Goal: Task Accomplishment & Management: Use online tool/utility

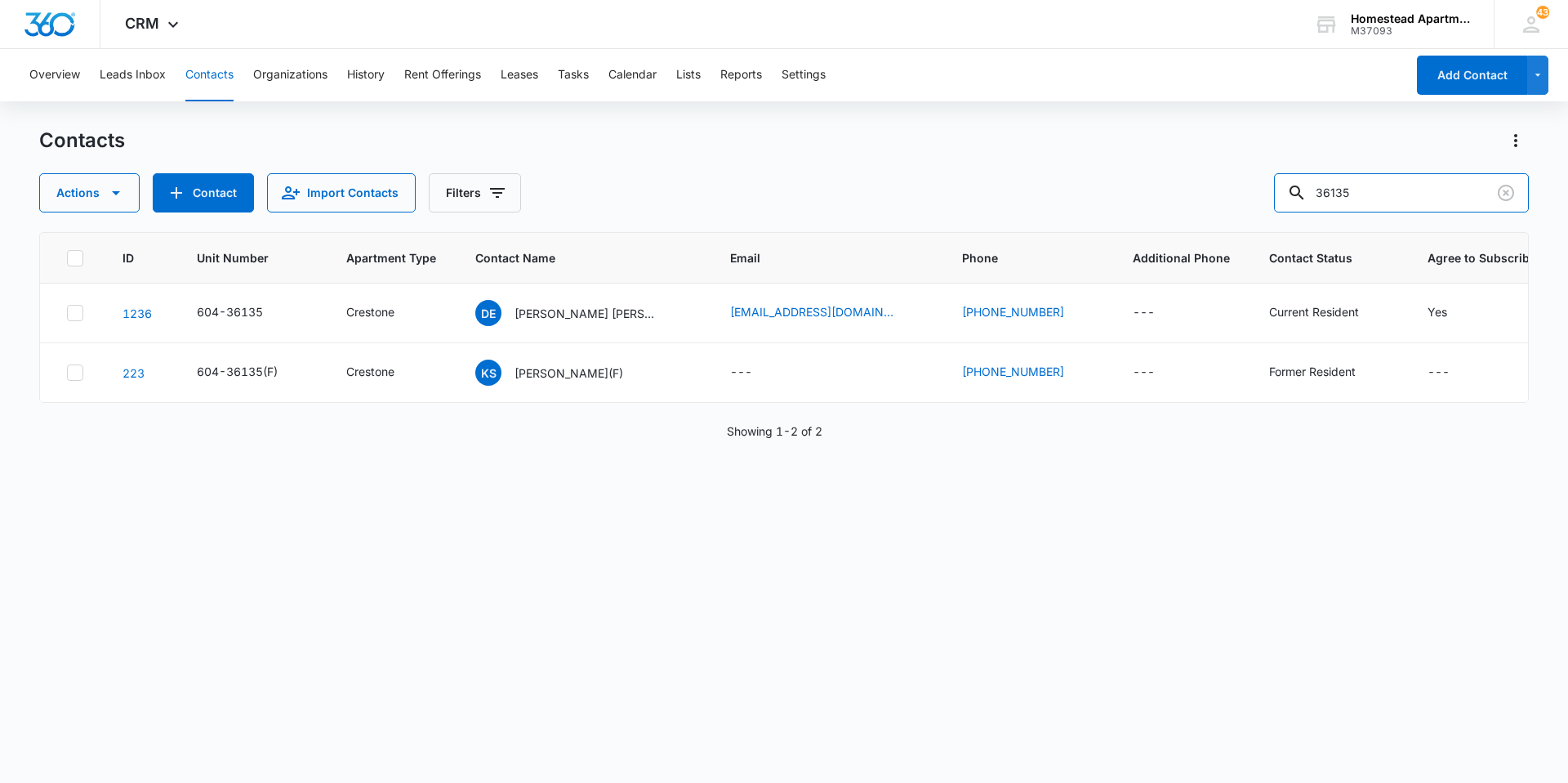
drag, startPoint x: 1365, startPoint y: 204, endPoint x: 1243, endPoint y: 204, distance: 122.0
click at [1243, 204] on div "Actions Contact Import Contacts Filters 36135" at bounding box center [784, 193] width 1490 height 39
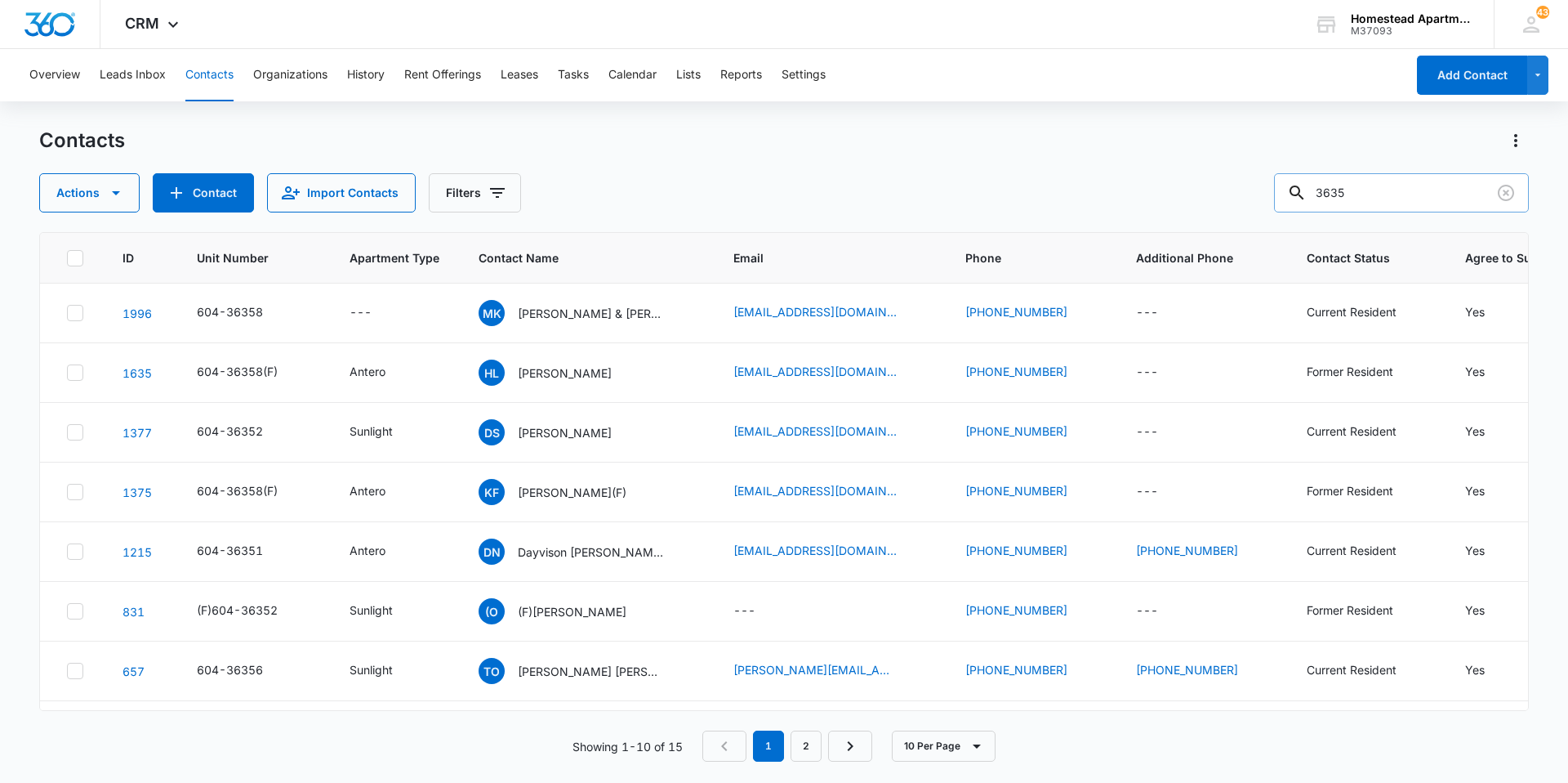
drag, startPoint x: 1443, startPoint y: 189, endPoint x: 1435, endPoint y: 190, distance: 8.1
click at [1435, 190] on input "3635" at bounding box center [1402, 193] width 255 height 39
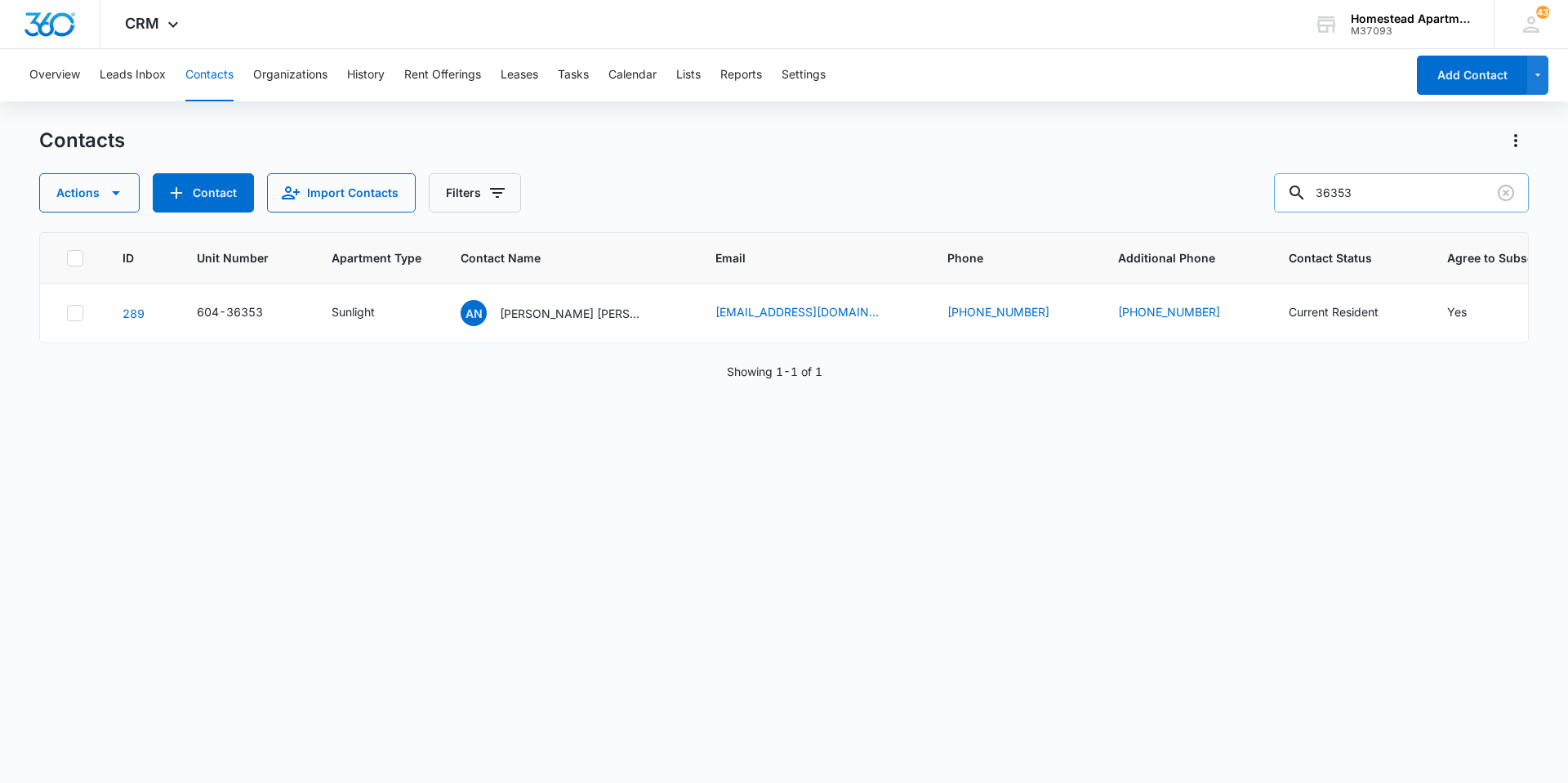
click at [1417, 187] on input "36353" at bounding box center [1402, 193] width 255 height 39
click at [1420, 195] on input "36354" at bounding box center [1402, 193] width 255 height 39
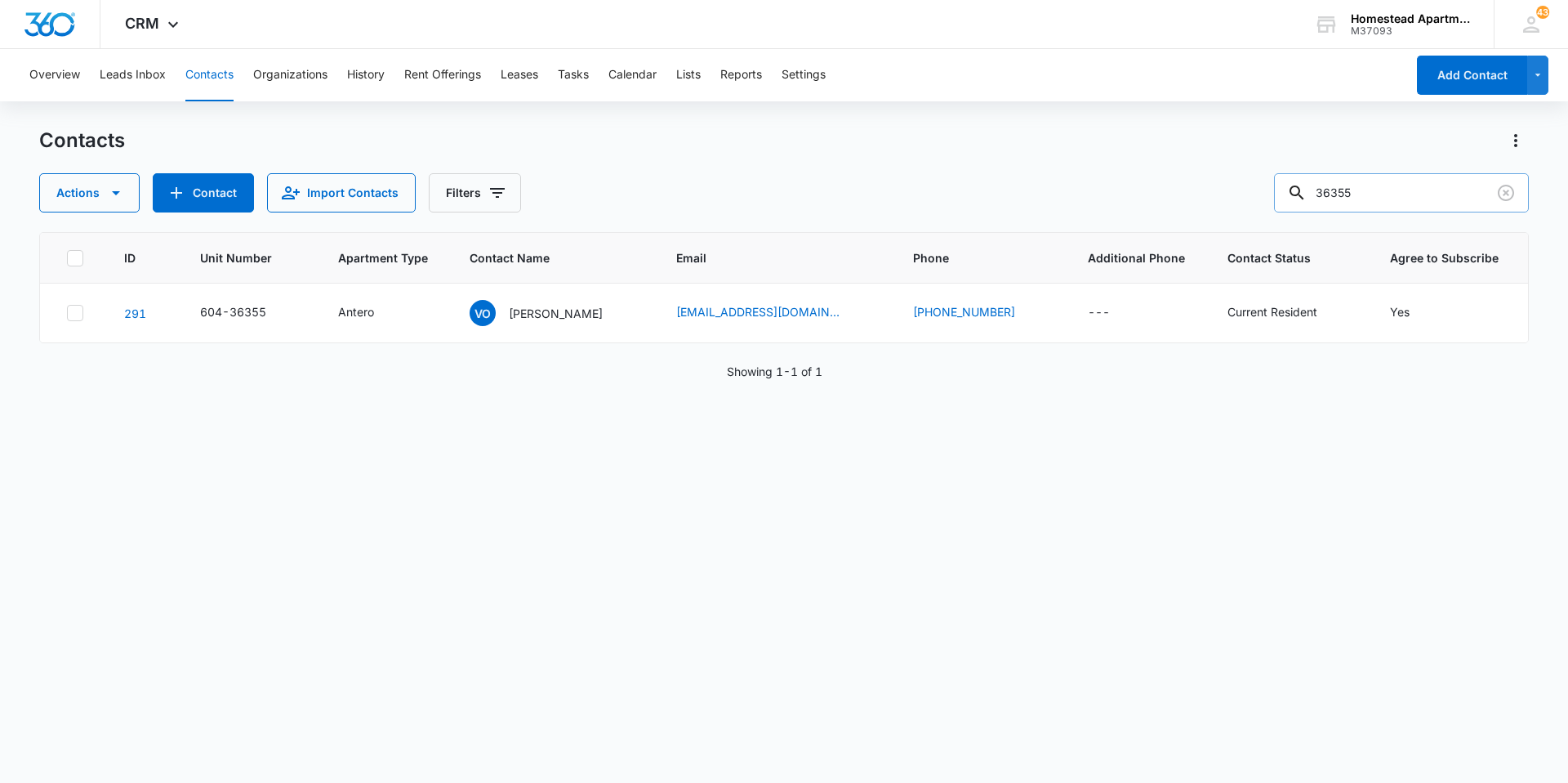
click at [1386, 194] on input "36355" at bounding box center [1402, 193] width 255 height 39
type input "36356"
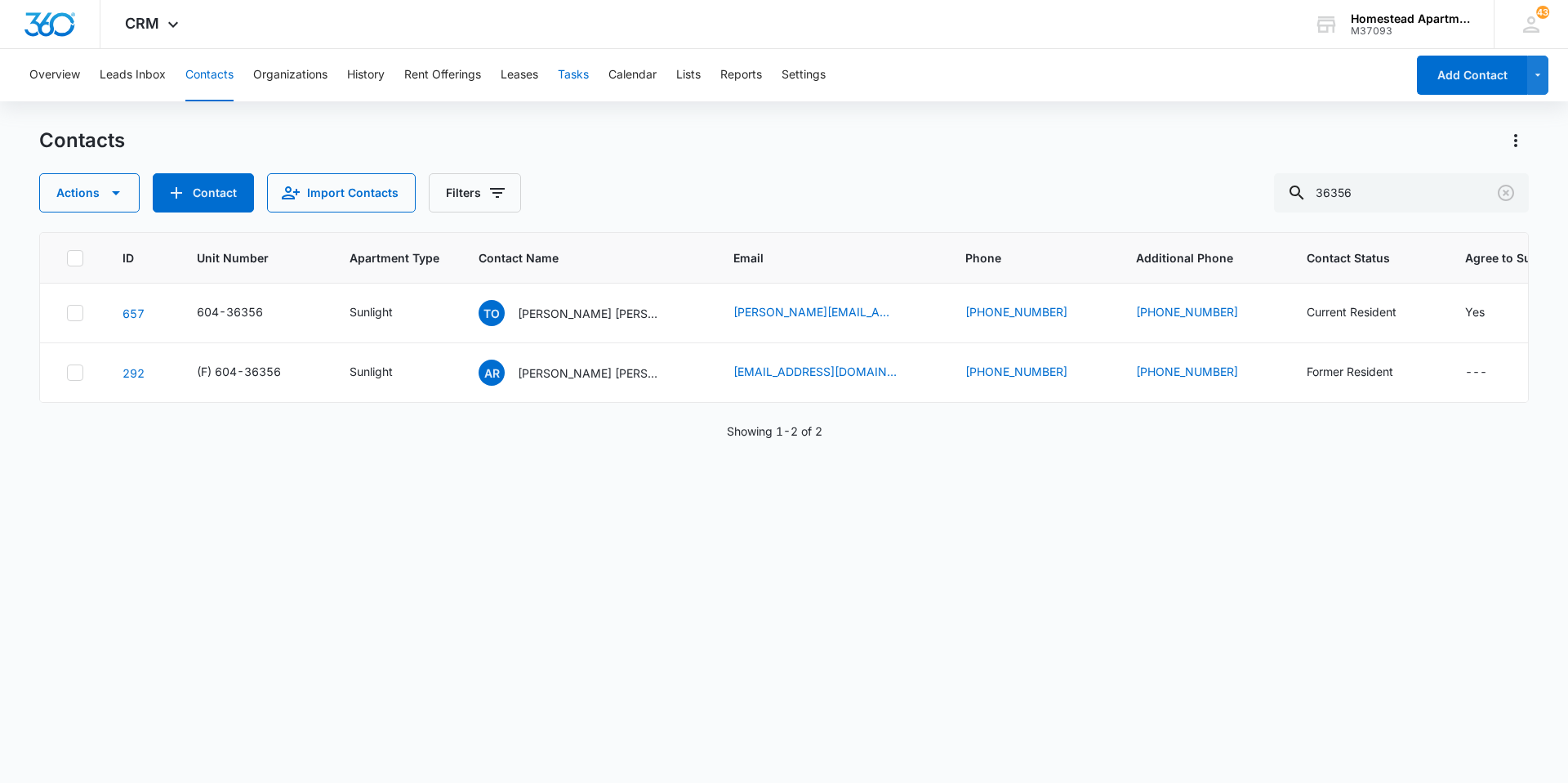
click at [586, 67] on button "Tasks" at bounding box center [574, 75] width 31 height 52
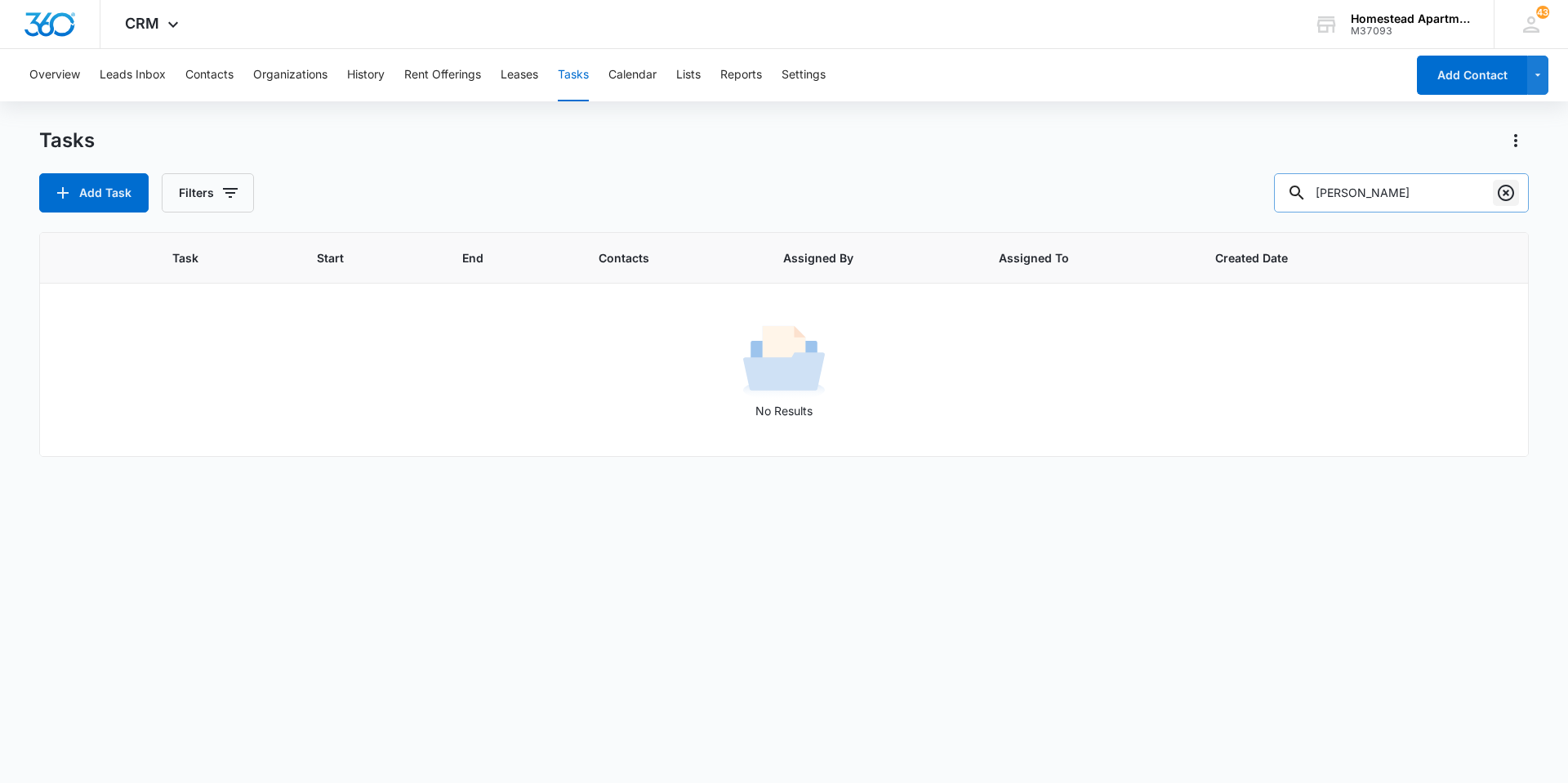
click at [1508, 195] on icon "Clear" at bounding box center [1506, 193] width 16 height 16
drag, startPoint x: 1369, startPoint y: 197, endPoint x: 1320, endPoint y: 194, distance: 49.1
click at [1320, 194] on div "3852" at bounding box center [1402, 193] width 255 height 39
type input "3805 #2"
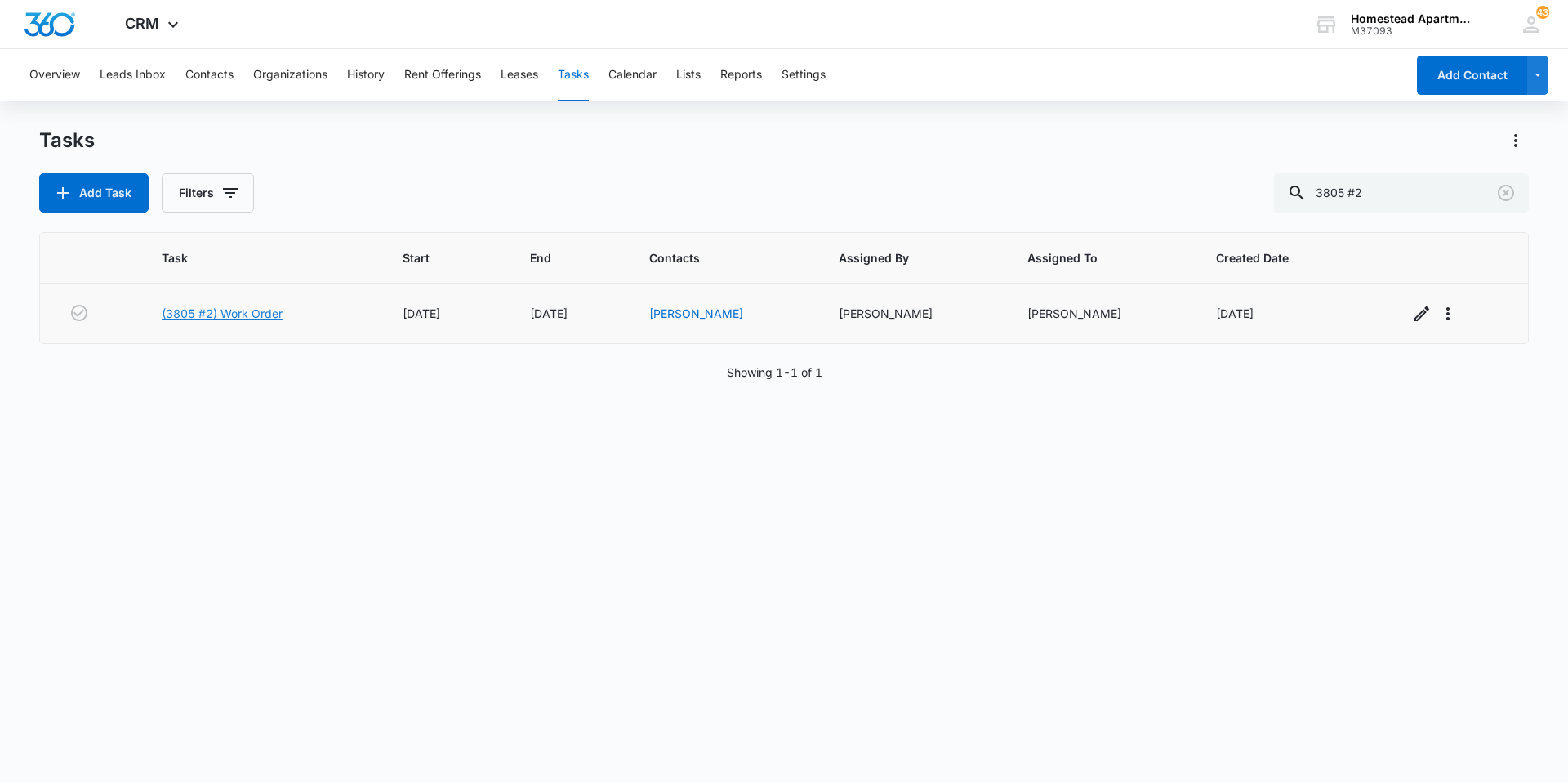
click at [247, 319] on link "(3805 #2) Work Order" at bounding box center [222, 313] width 121 height 17
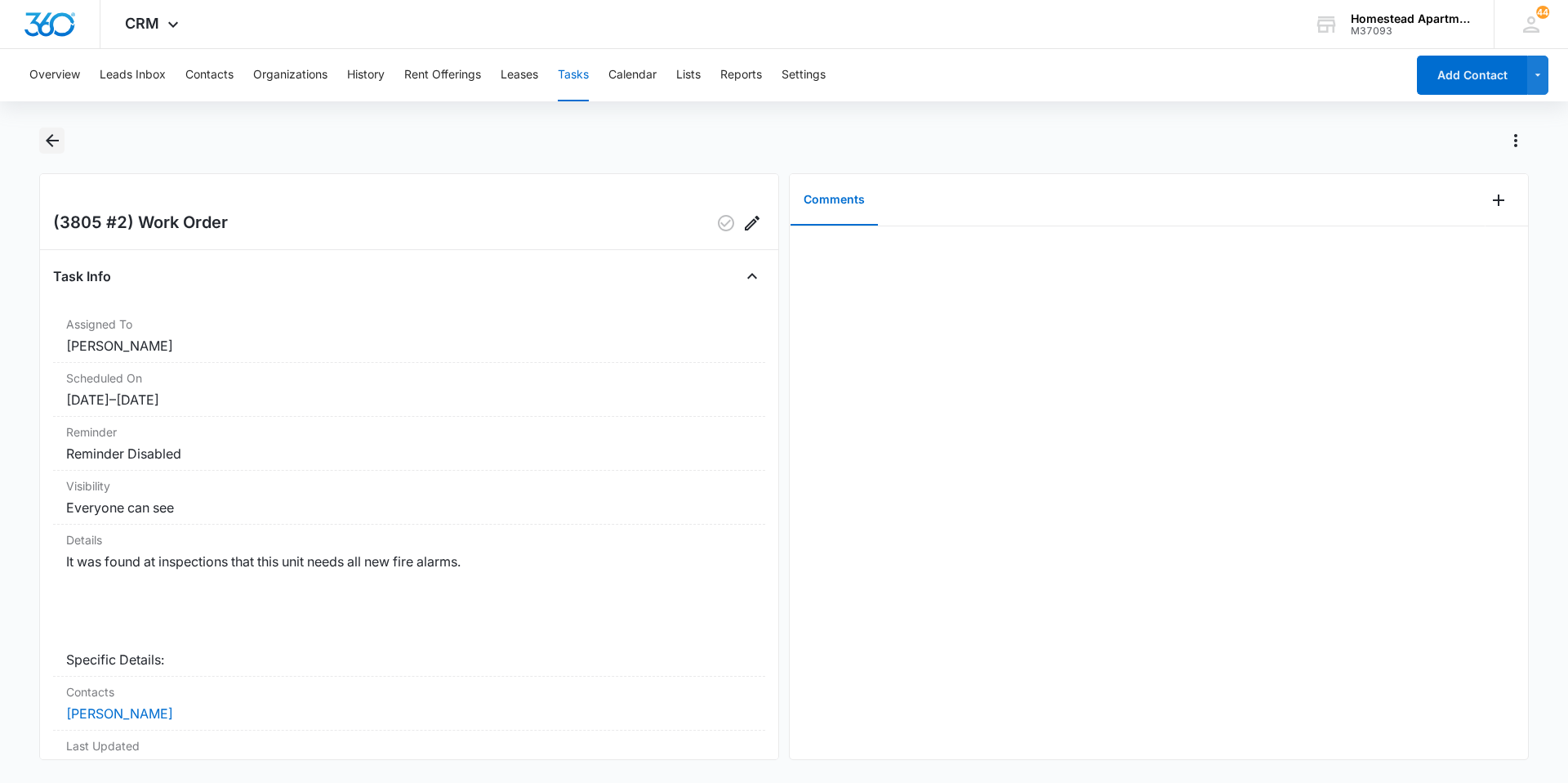
click at [49, 145] on icon "Back" at bounding box center [52, 141] width 20 height 20
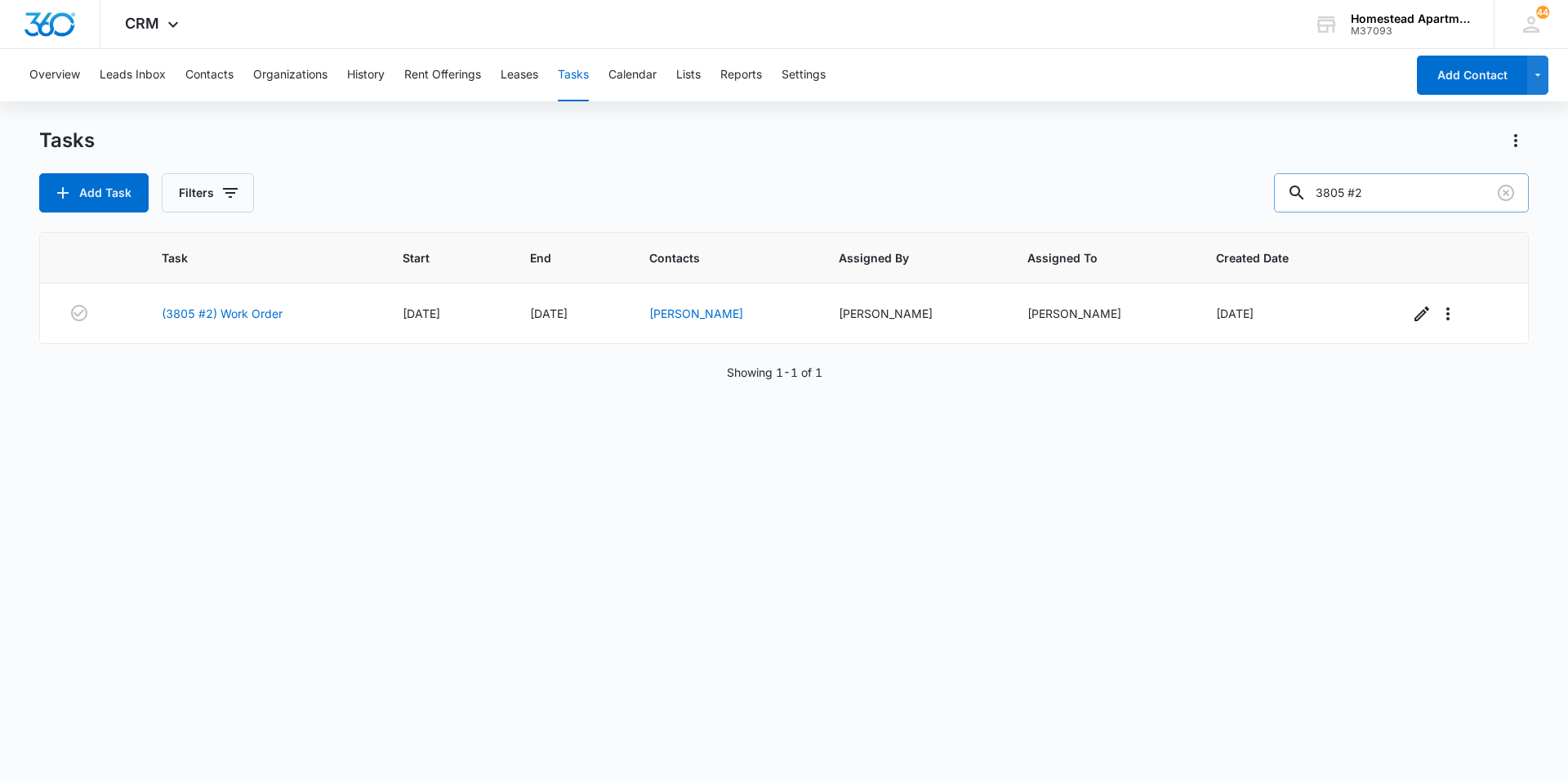
drag, startPoint x: 1404, startPoint y: 203, endPoint x: 1296, endPoint y: 193, distance: 108.5
click at [1296, 193] on input "3805 #2" at bounding box center [1402, 193] width 255 height 39
click at [1508, 197] on icon "Clear" at bounding box center [1506, 193] width 20 height 20
click at [1370, 190] on input "3805 #2" at bounding box center [1402, 193] width 255 height 39
type input "3805 # 2"
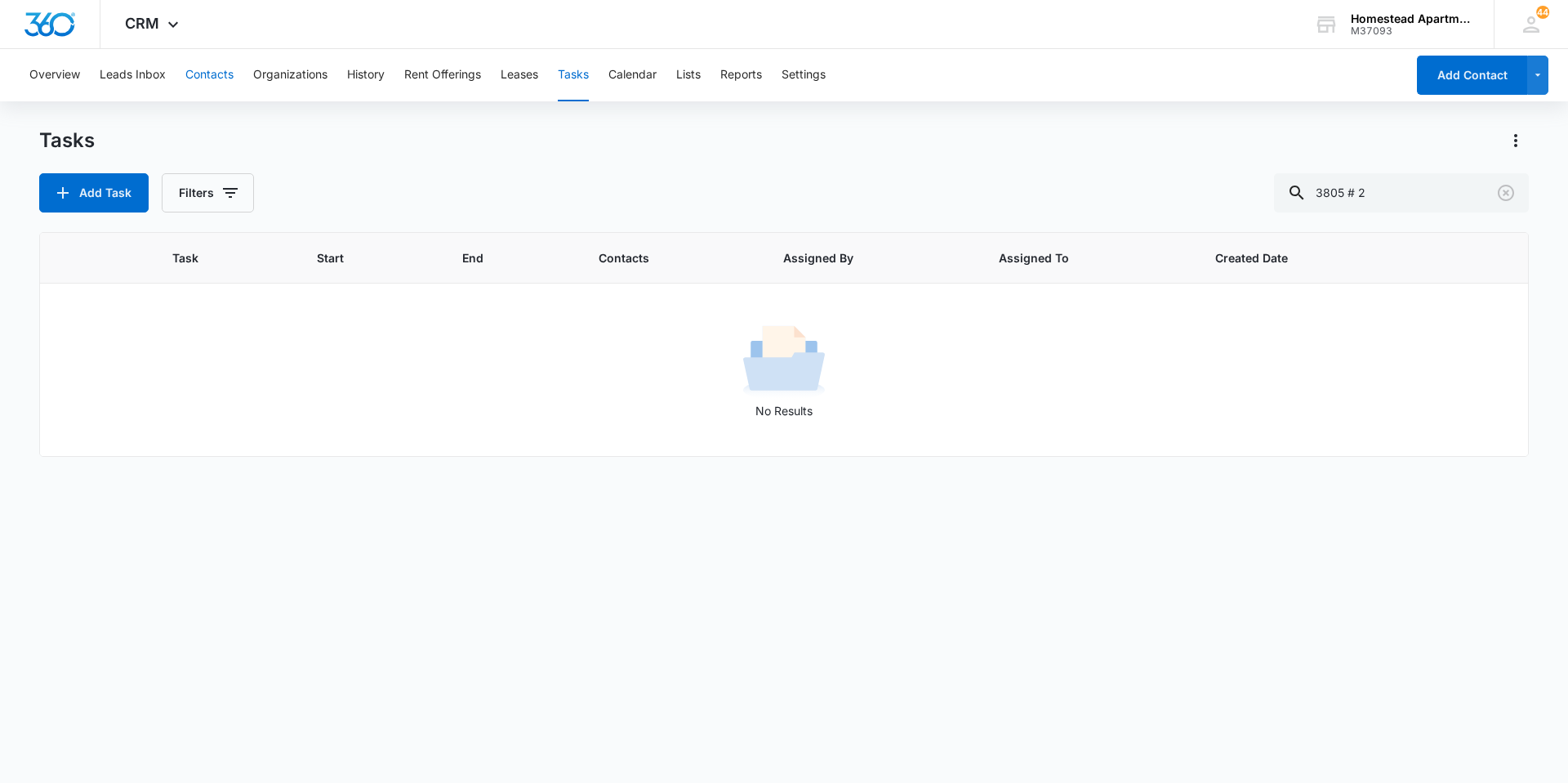
click at [213, 72] on button "Contacts" at bounding box center [209, 75] width 48 height 52
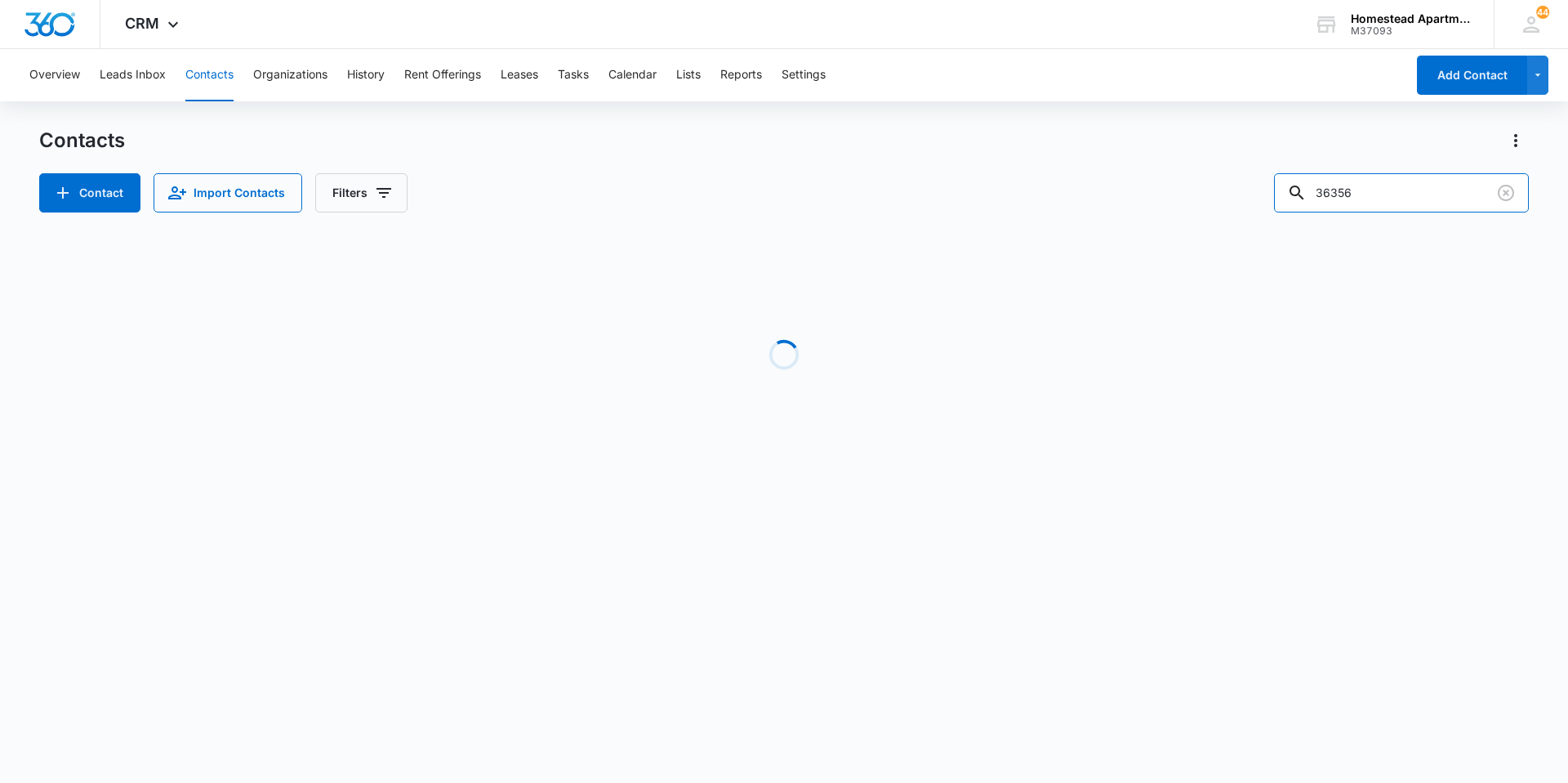
drag, startPoint x: 1383, startPoint y: 197, endPoint x: 1226, endPoint y: 194, distance: 157.0
click at [1226, 194] on div "Contact Import Contacts Filters 36356" at bounding box center [784, 193] width 1490 height 39
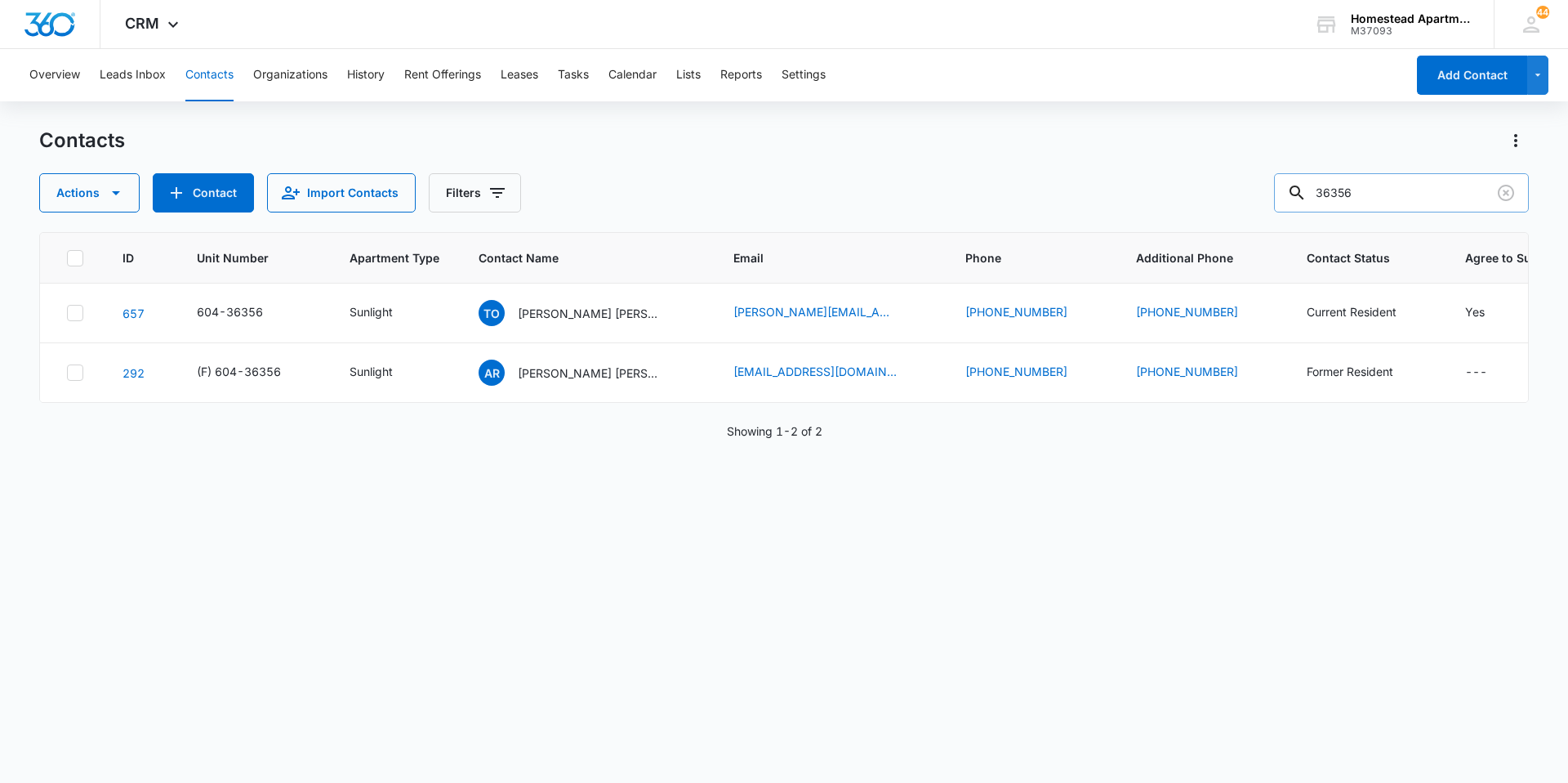
click at [1432, 186] on input "36356" at bounding box center [1402, 193] width 255 height 39
drag, startPoint x: 1432, startPoint y: 186, endPoint x: 1262, endPoint y: 203, distance: 170.8
click at [1262, 203] on div "Actions Contact Import Contacts Filters 36356" at bounding box center [784, 193] width 1490 height 39
type input "38052"
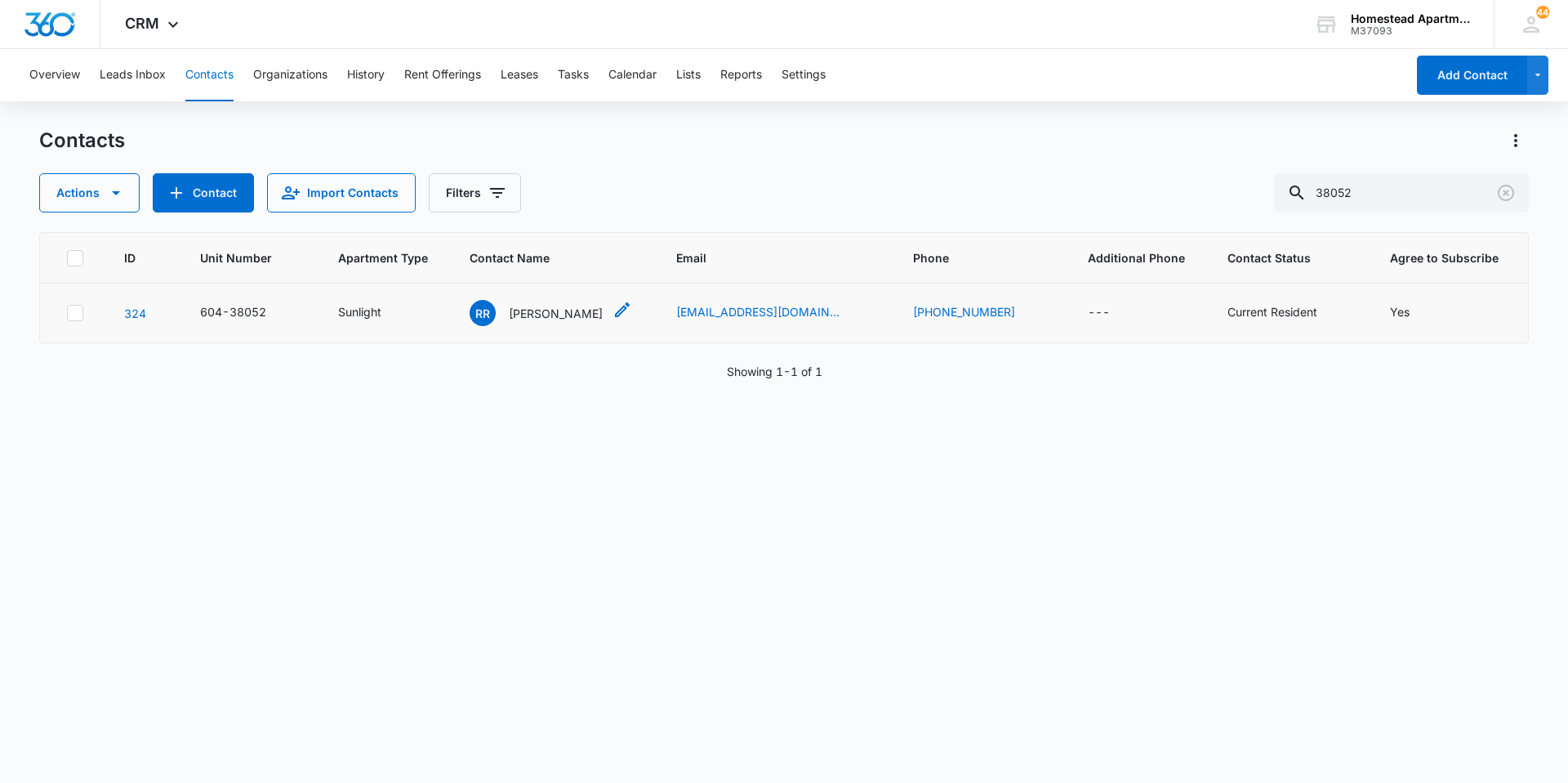
click at [561, 315] on p "[PERSON_NAME]" at bounding box center [556, 313] width 94 height 17
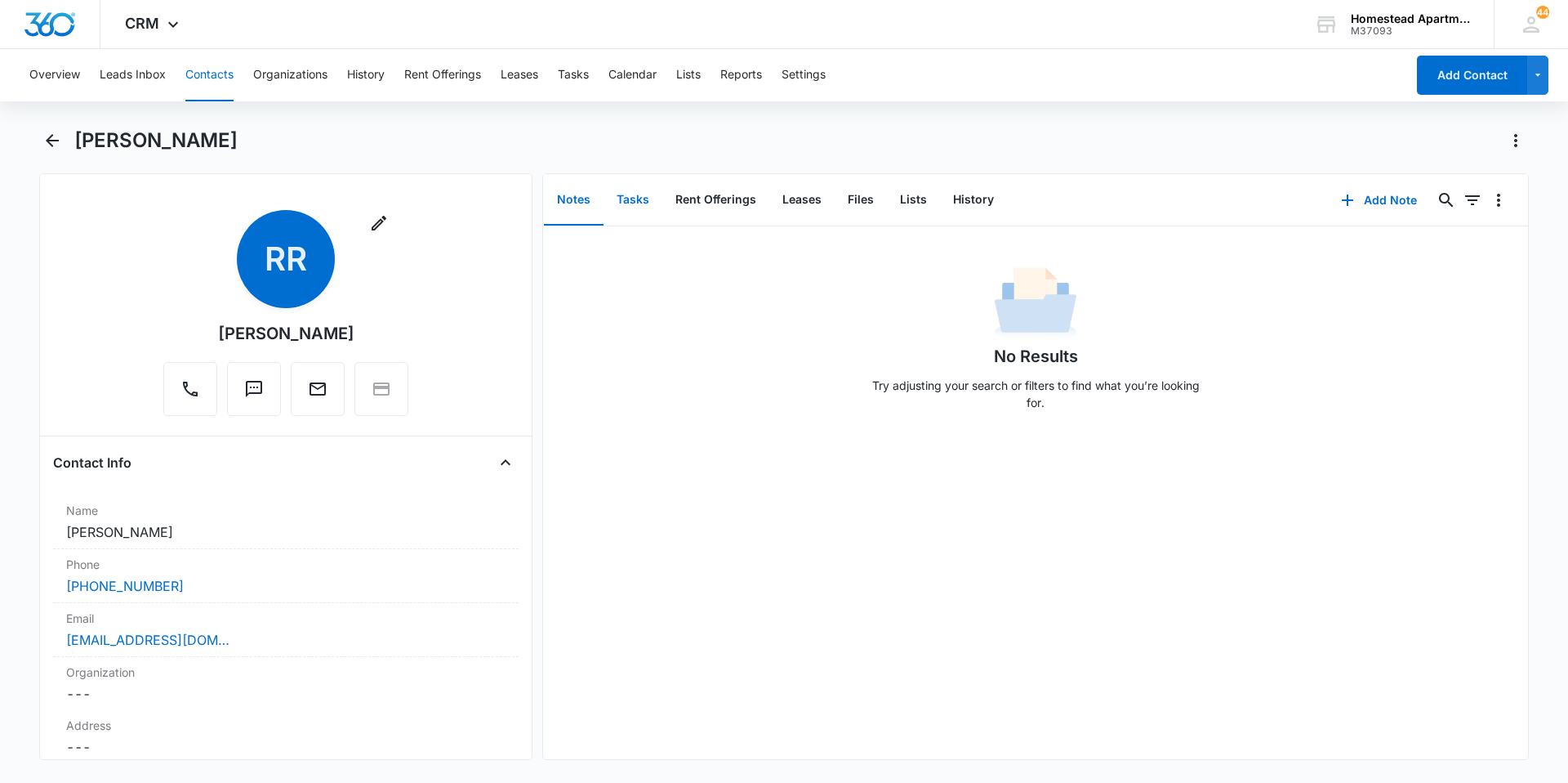
click at [631, 204] on button "Tasks" at bounding box center [633, 200] width 59 height 51
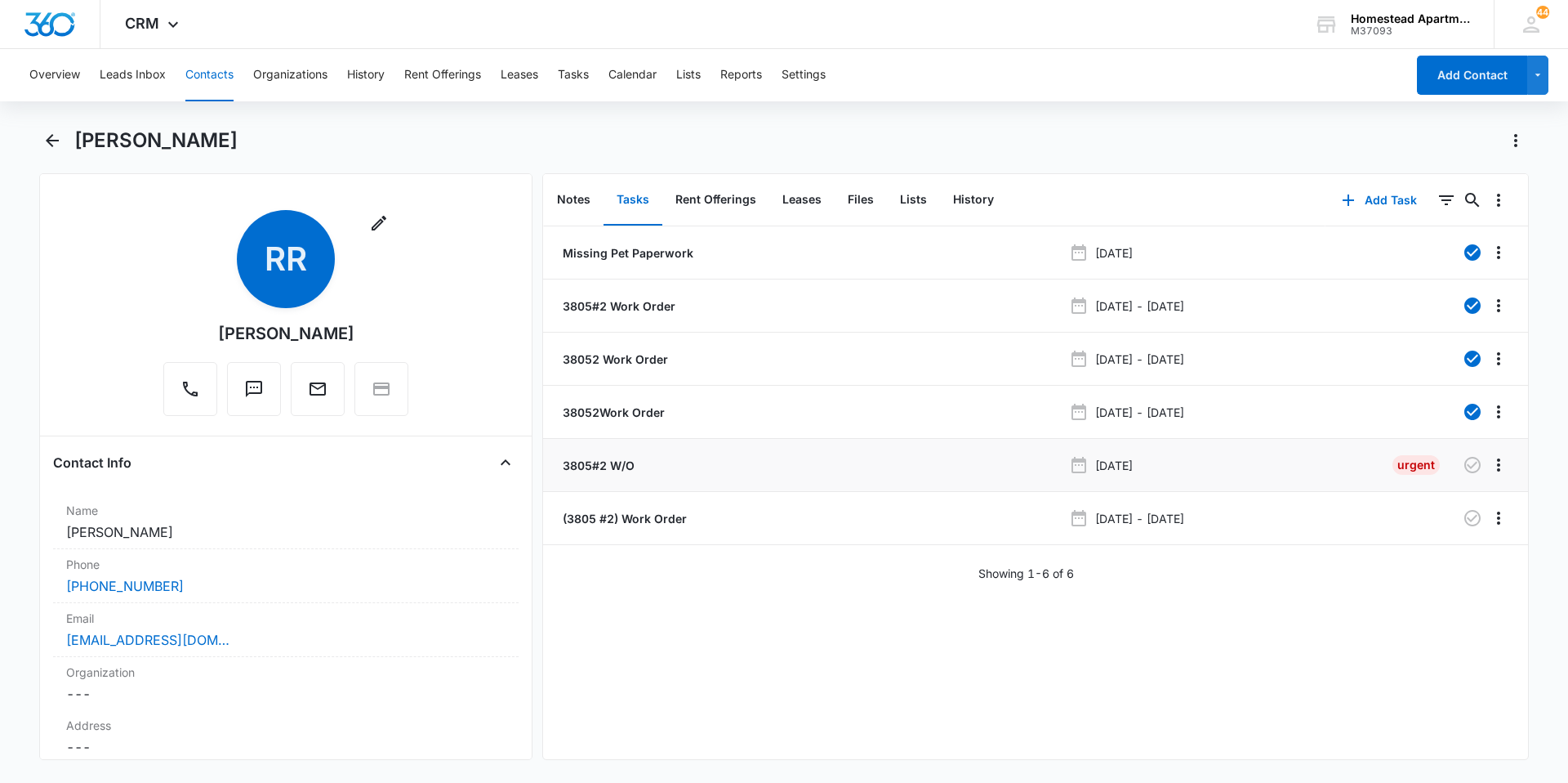
click at [601, 458] on p "3805#2 W/O" at bounding box center [597, 465] width 75 height 17
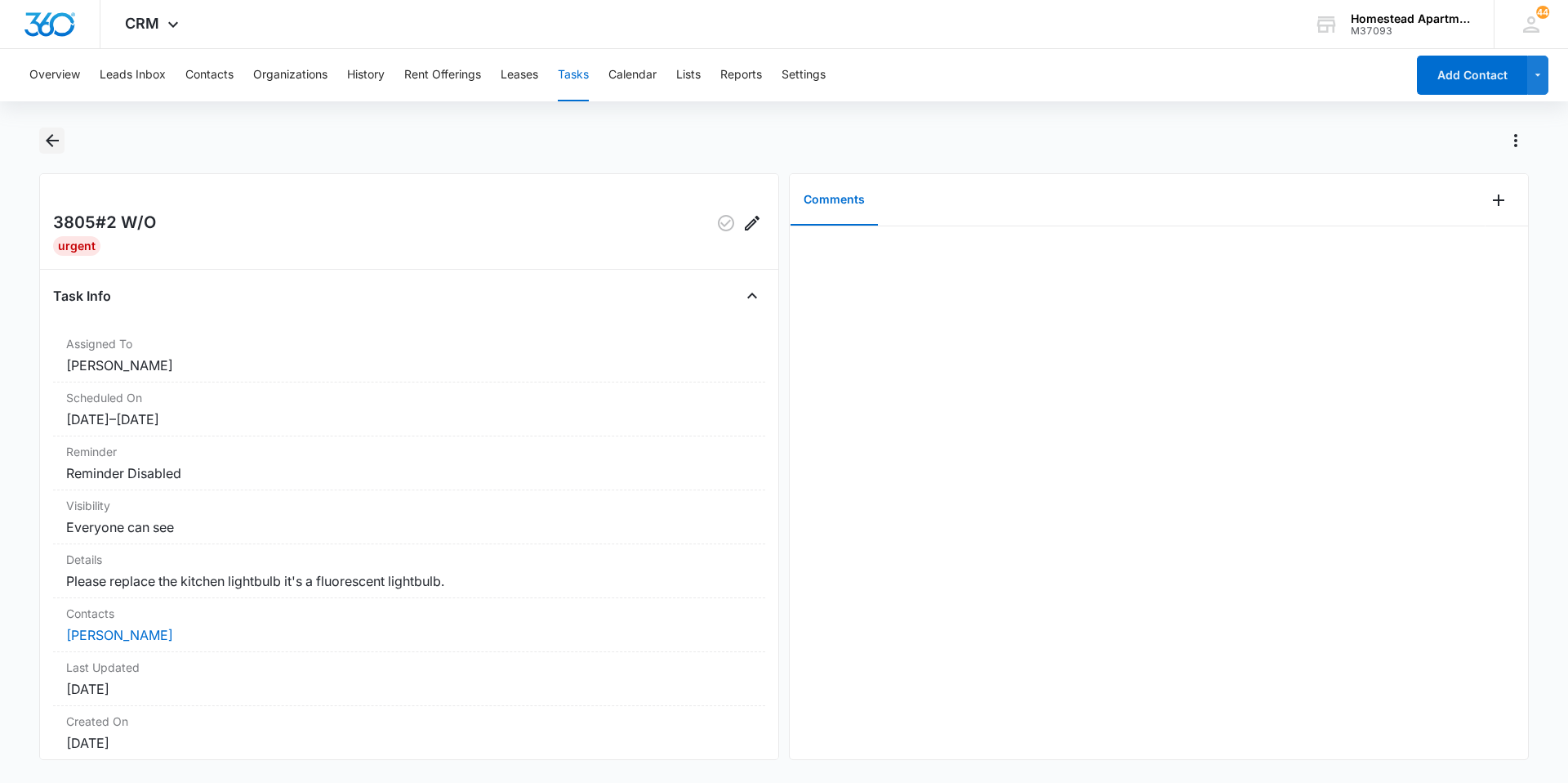
click at [57, 145] on icon "Back" at bounding box center [52, 141] width 20 height 20
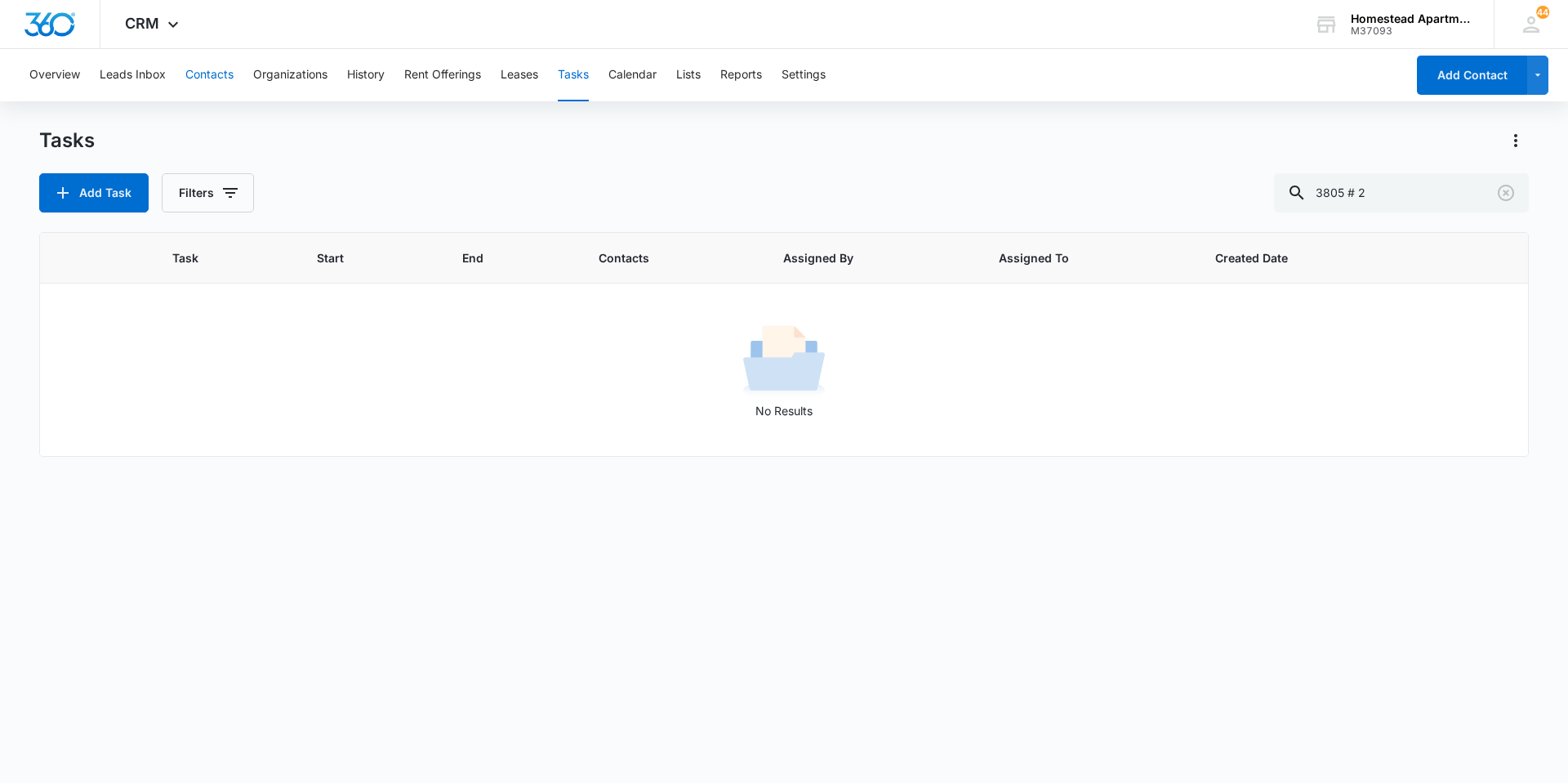
click at [199, 74] on button "Contacts" at bounding box center [209, 75] width 48 height 52
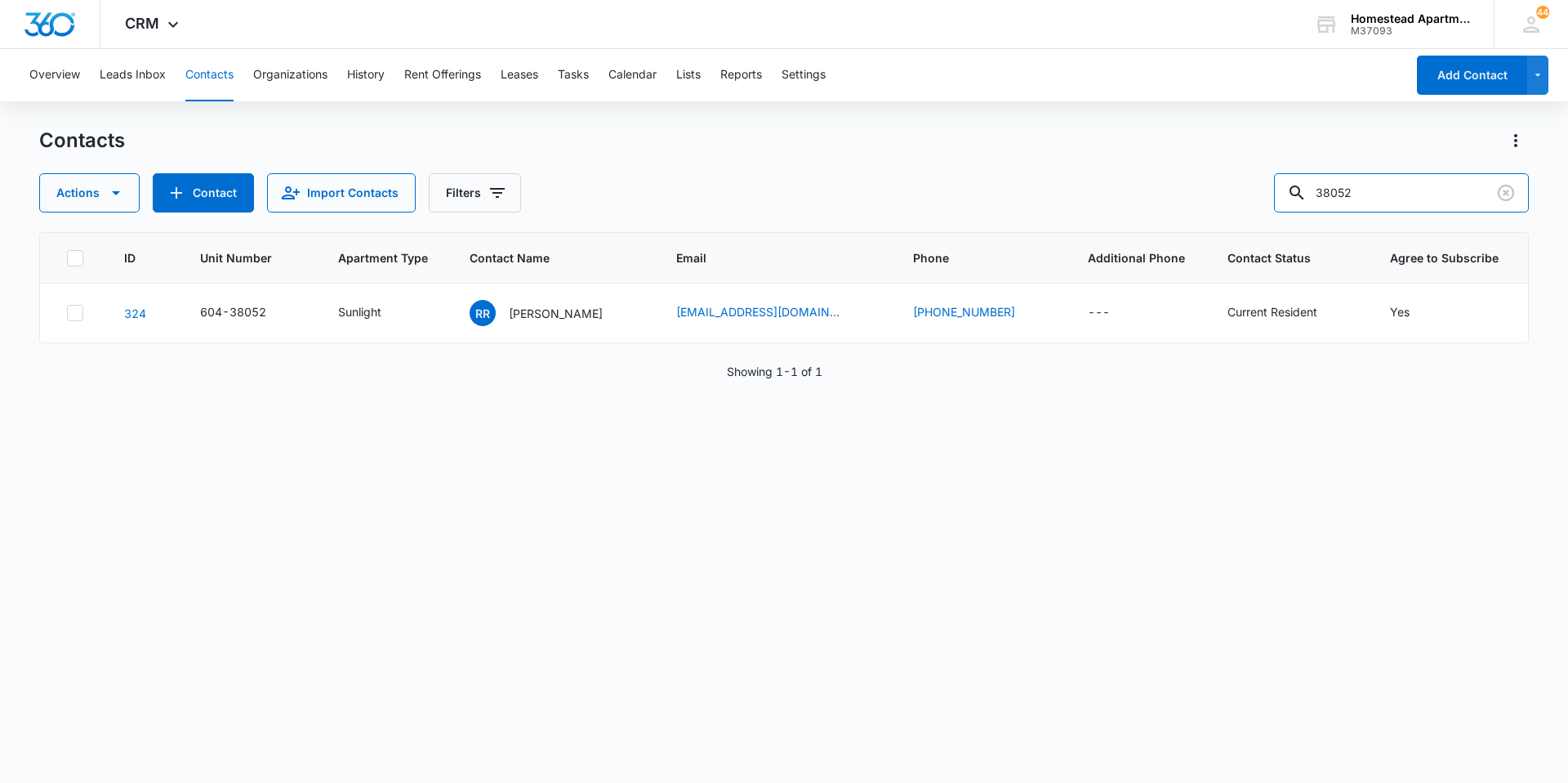
drag, startPoint x: 1417, startPoint y: 195, endPoint x: 1187, endPoint y: 196, distance: 230.0
click at [1187, 196] on div "Actions Contact Import Contacts Filters 38052" at bounding box center [784, 193] width 1490 height 39
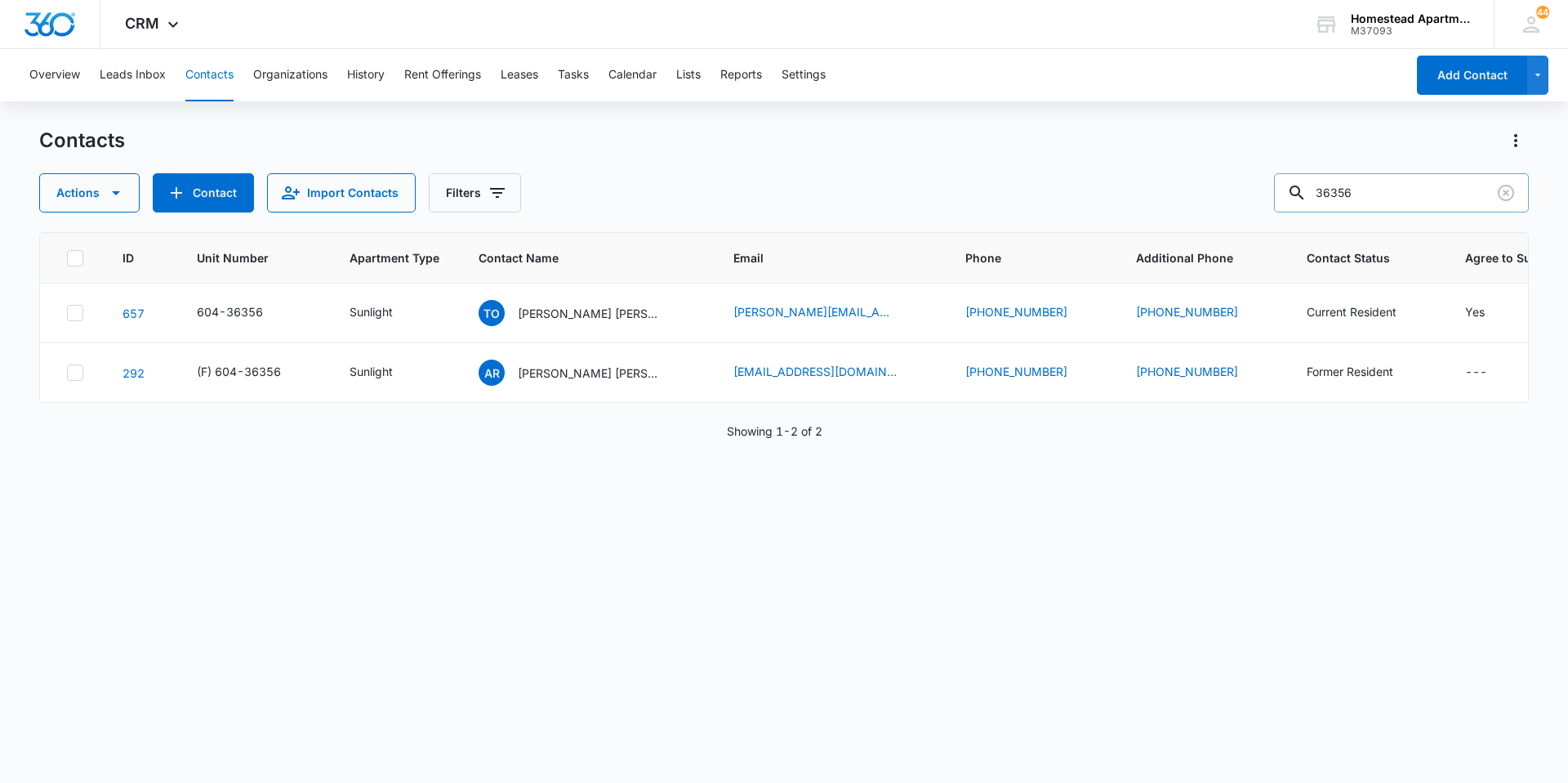
click at [1424, 190] on input "36356" at bounding box center [1402, 193] width 255 height 39
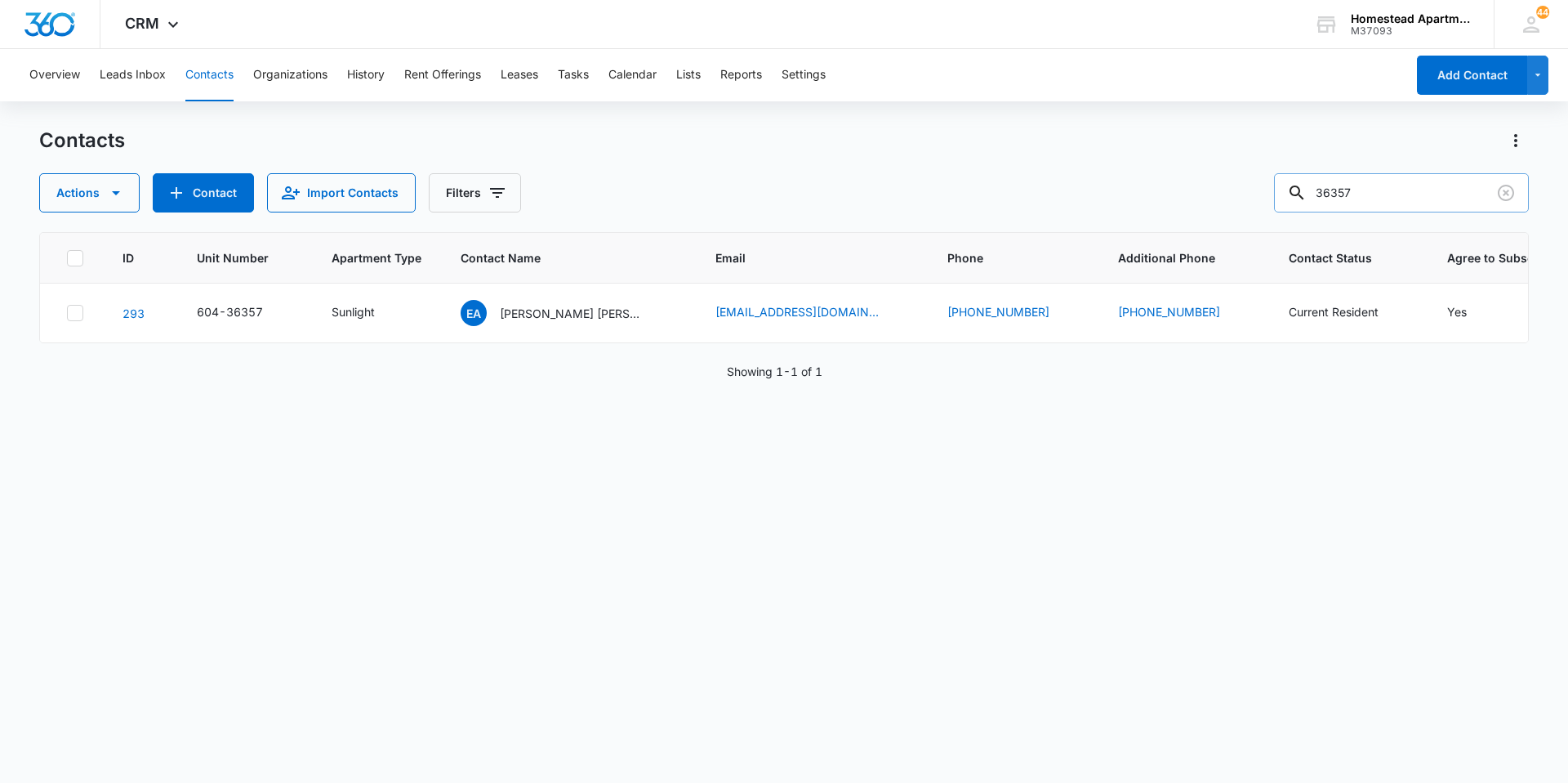
click at [1396, 195] on input "36357" at bounding box center [1402, 193] width 255 height 39
type input "36358"
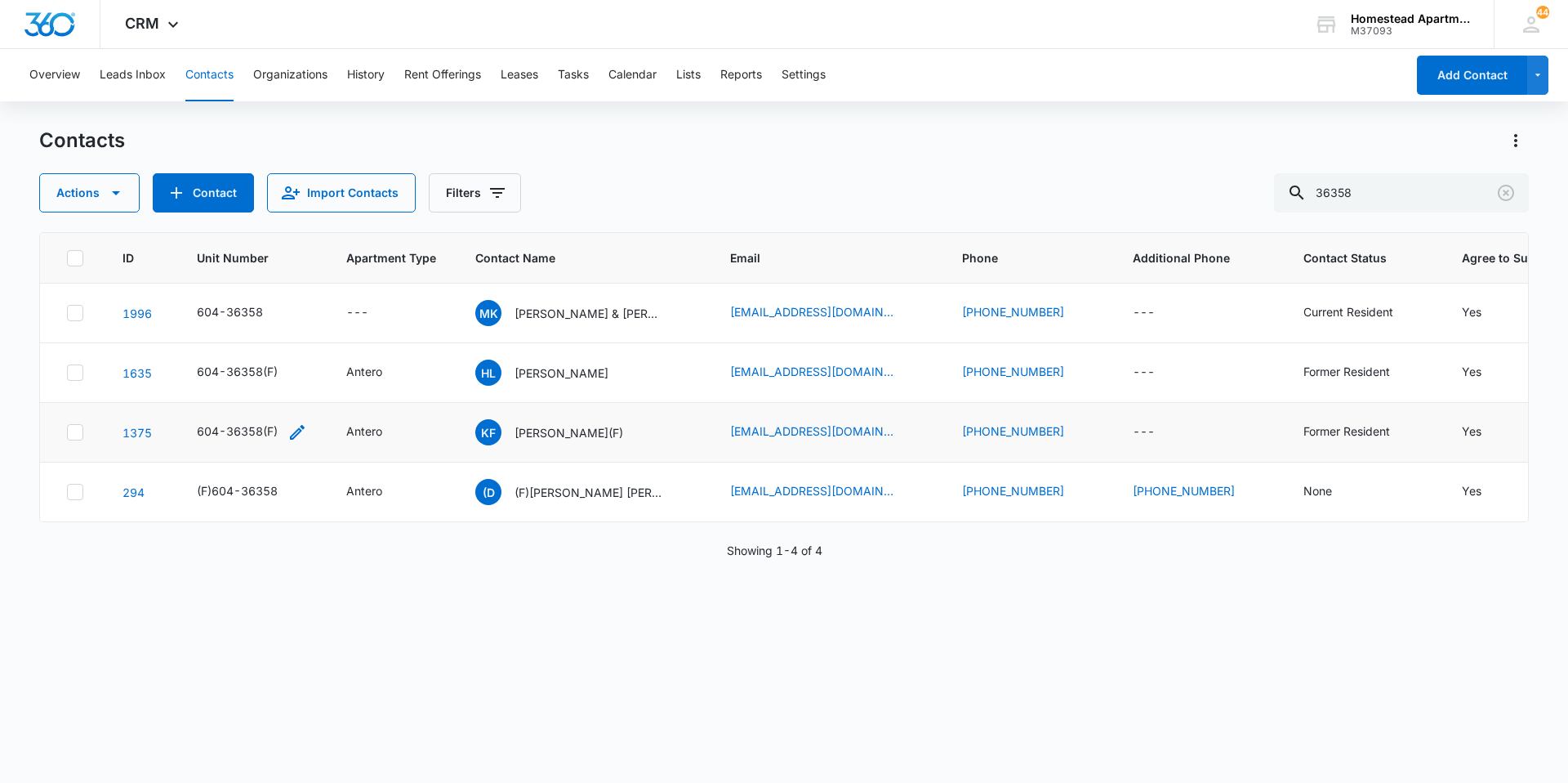
click at [302, 430] on icon "Unit Number - 604-36358(F) - Select to Edit Field" at bounding box center [297, 432] width 15 height 15
drag, startPoint x: 288, startPoint y: 336, endPoint x: 238, endPoint y: 343, distance: 50.5
click at [238, 343] on input "604-36358(F)" at bounding box center [261, 328] width 206 height 39
click at [165, 327] on input "604-36358" at bounding box center [261, 328] width 206 height 39
paste input "(F)"
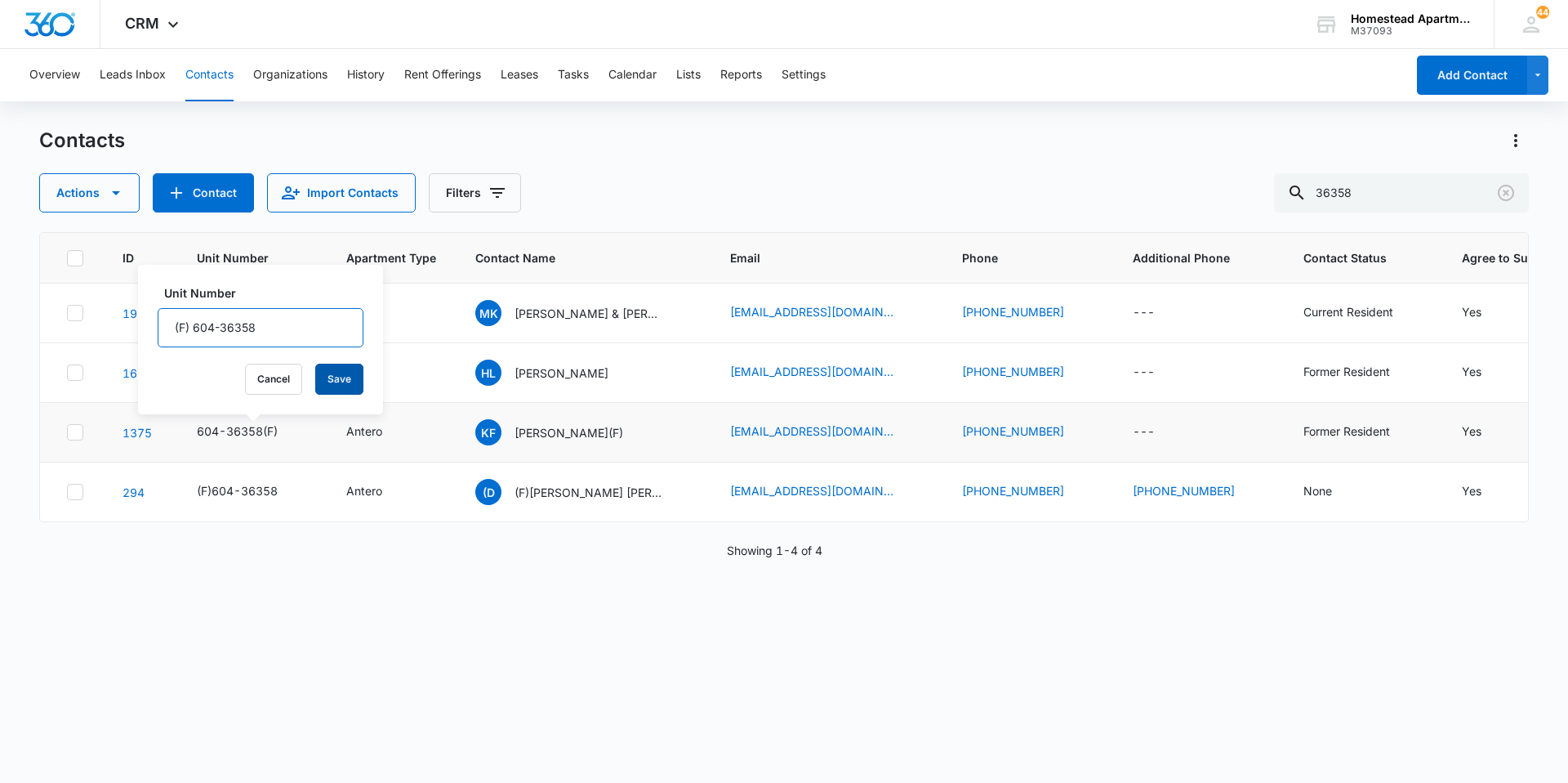
type input "(F) 604-36358"
click at [322, 384] on button "Save" at bounding box center [339, 379] width 48 height 31
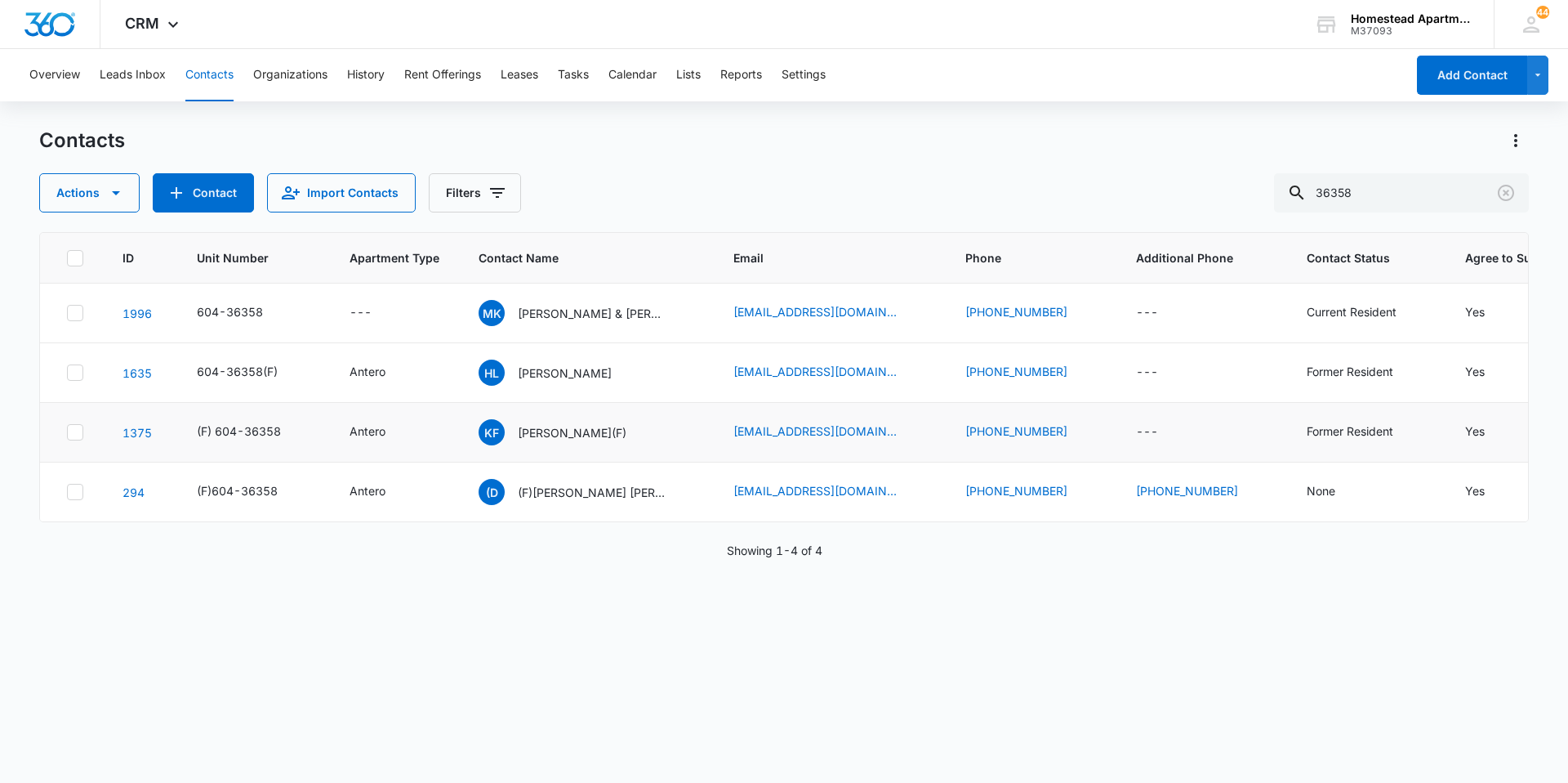
click at [637, 432] on icon "Contact Name - Kevin Freestone(F) - Select to Edit Field" at bounding box center [646, 429] width 20 height 20
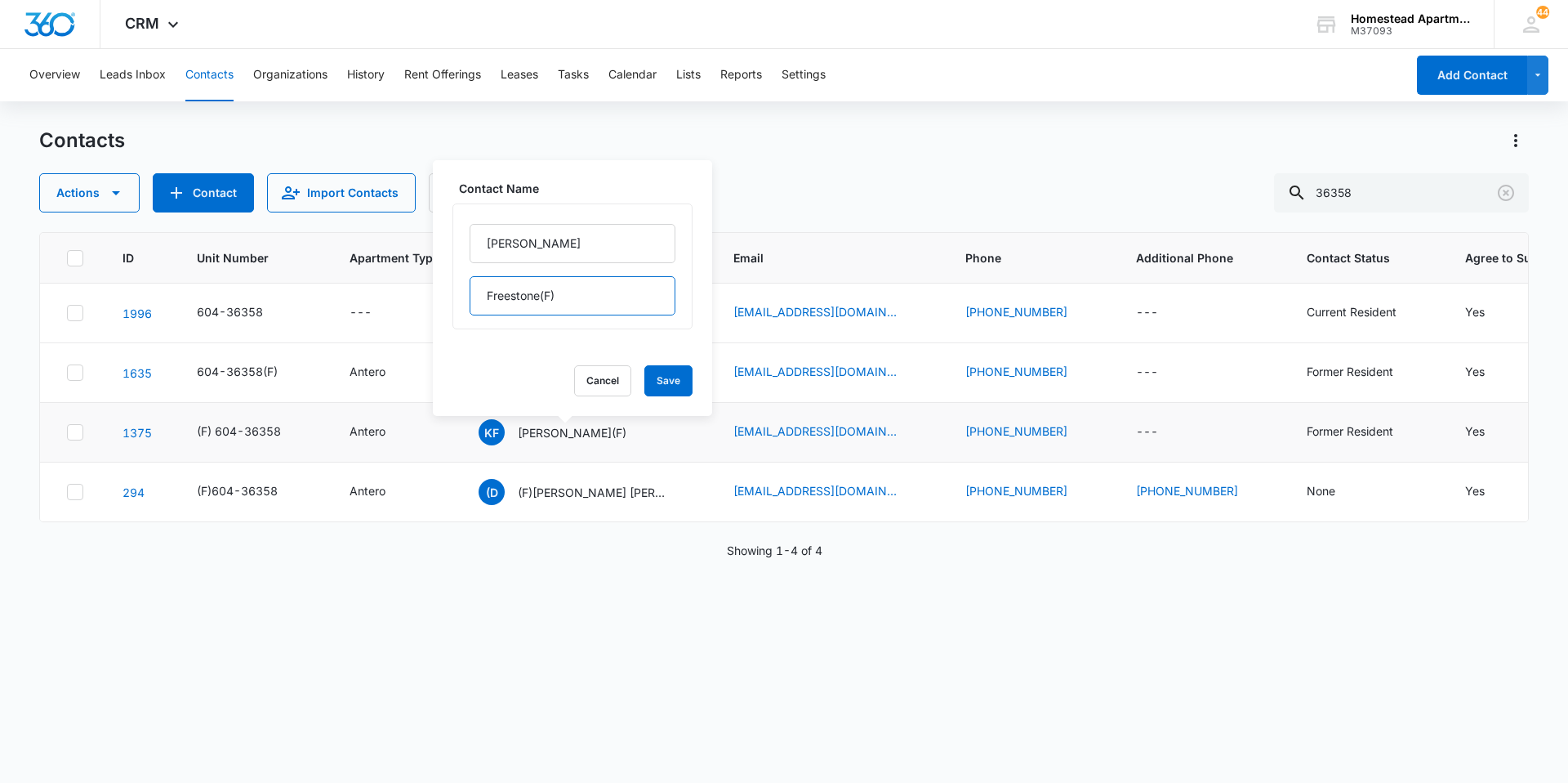
click at [583, 309] on input "Freestone(F)" at bounding box center [573, 296] width 206 height 39
type input "Freestone"
click at [482, 240] on input "[PERSON_NAME]" at bounding box center [573, 244] width 206 height 39
paste input "(F)"
type input "(F) [PERSON_NAME]"
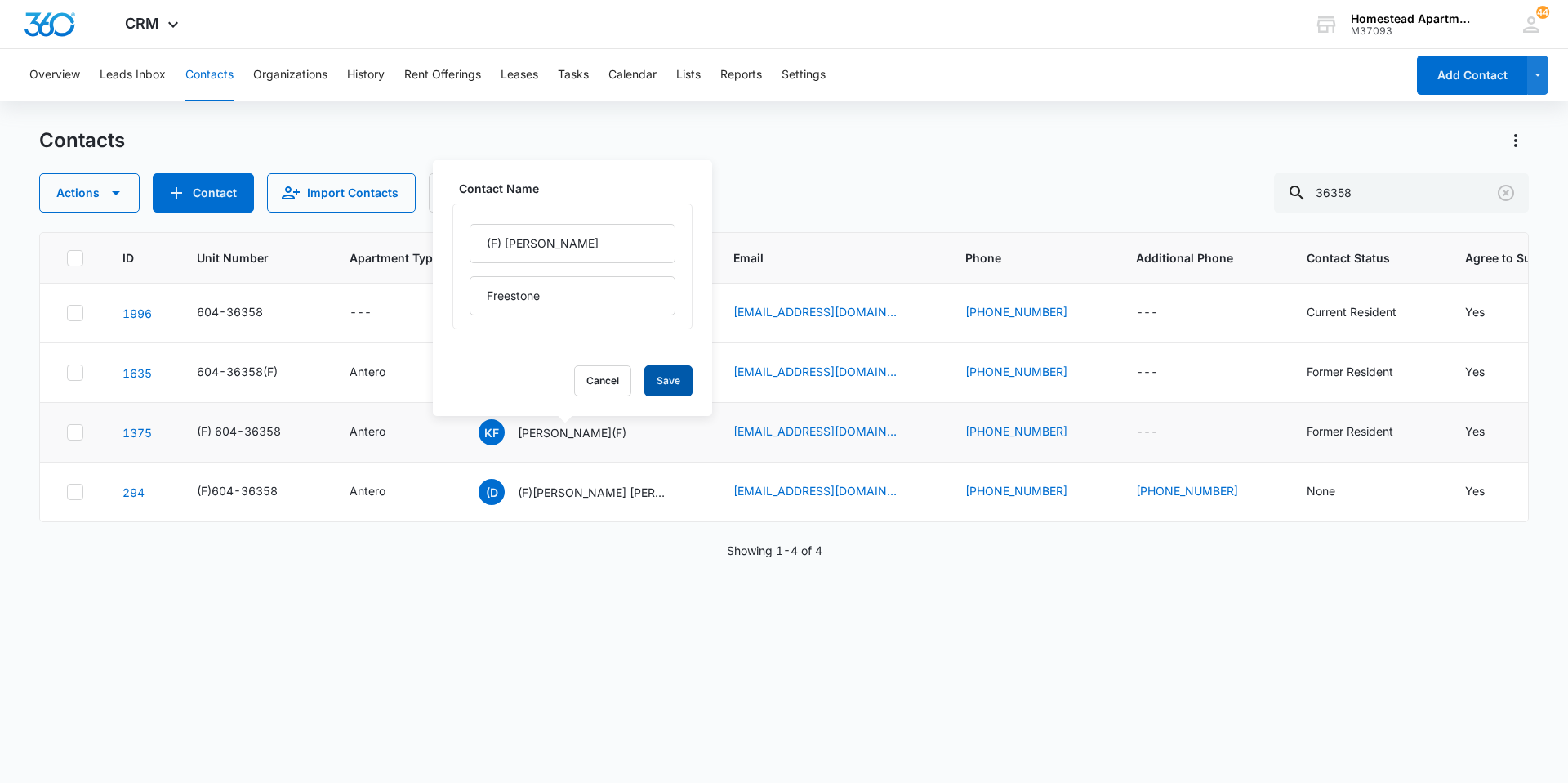
click at [645, 379] on button "Save" at bounding box center [668, 381] width 48 height 31
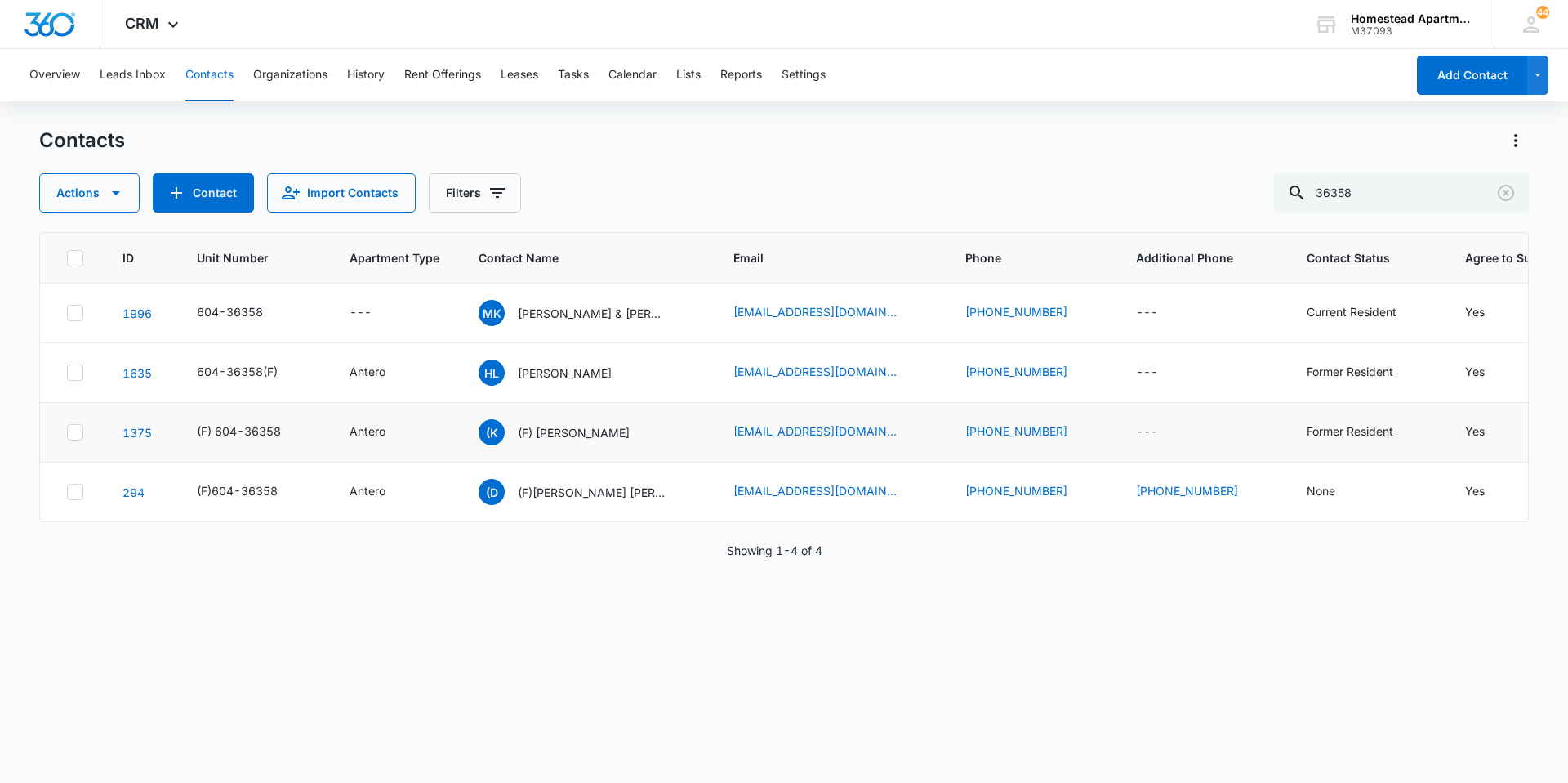
click at [297, 374] on icon "Unit Number - 604-36358(F) - Select to Edit Field" at bounding box center [297, 373] width 15 height 15
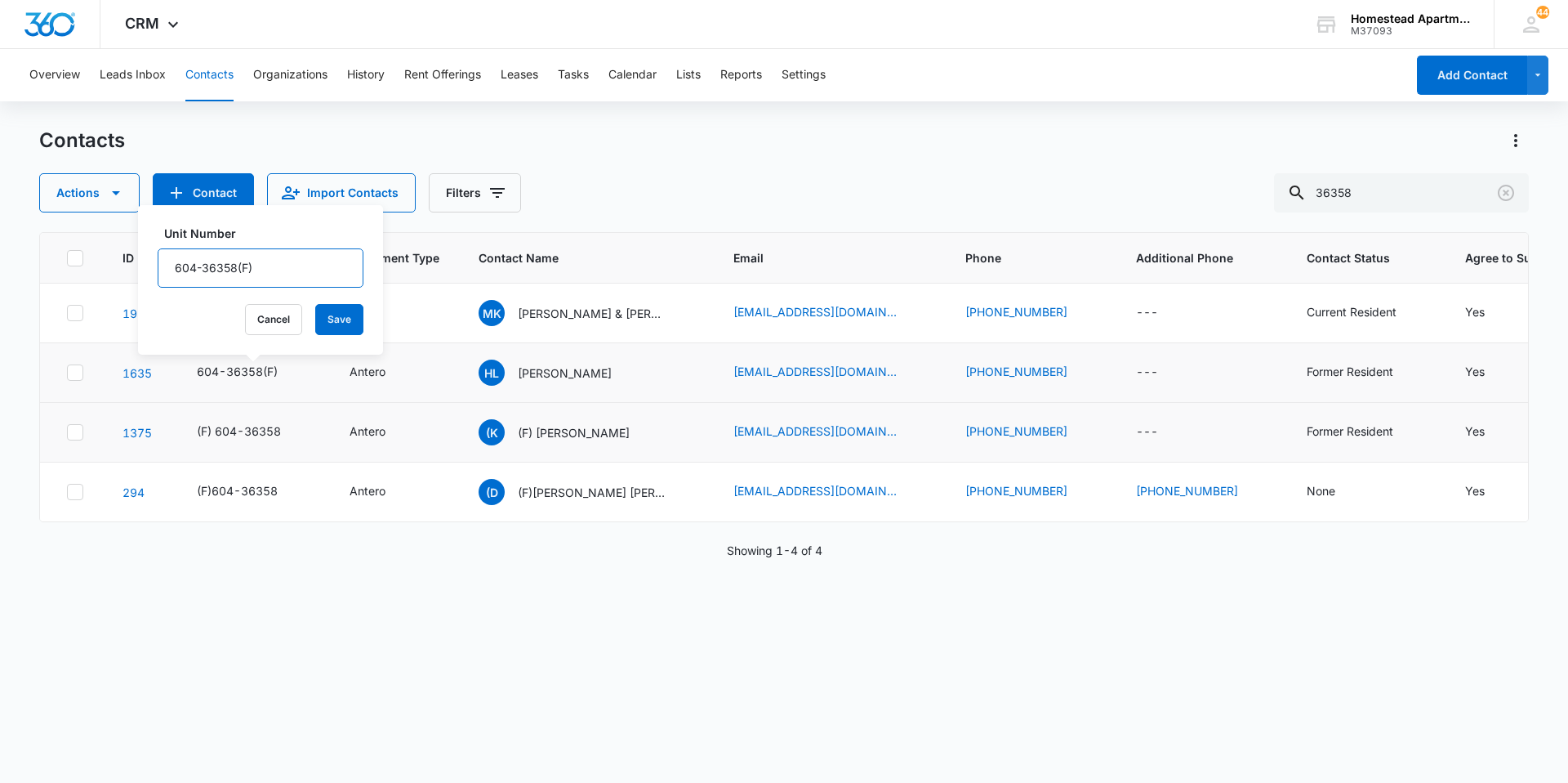
click at [267, 262] on input "604-36358(F)" at bounding box center [261, 268] width 206 height 39
click at [165, 266] on input "604-36358" at bounding box center [261, 268] width 206 height 39
paste input "(F)"
type input "(F) 604-36358"
click at [321, 320] on button "Save" at bounding box center [339, 320] width 48 height 31
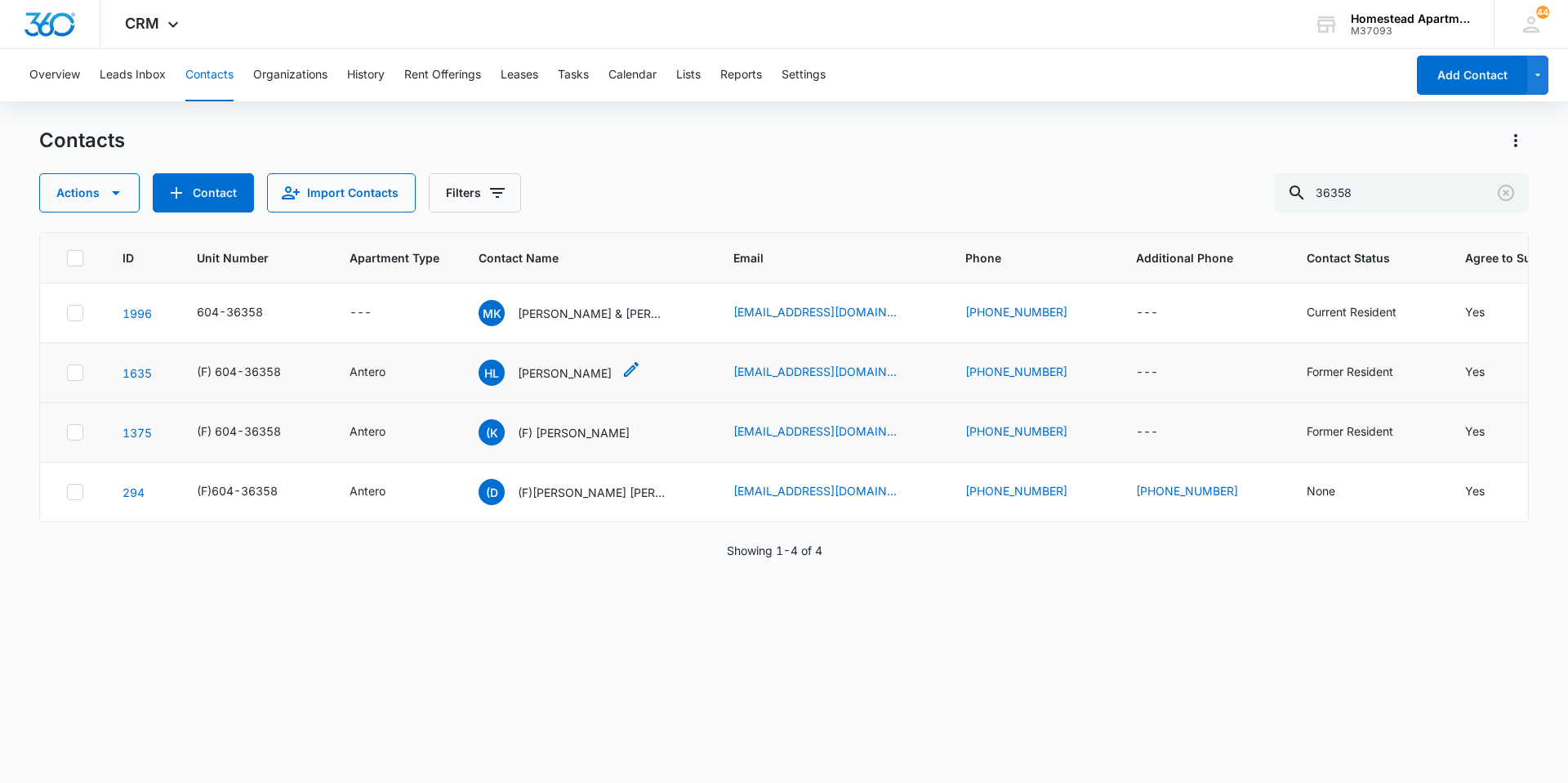
click at [624, 374] on icon "Contact Name - Hayley Lenort - Select to Edit Field" at bounding box center [632, 369] width 15 height 15
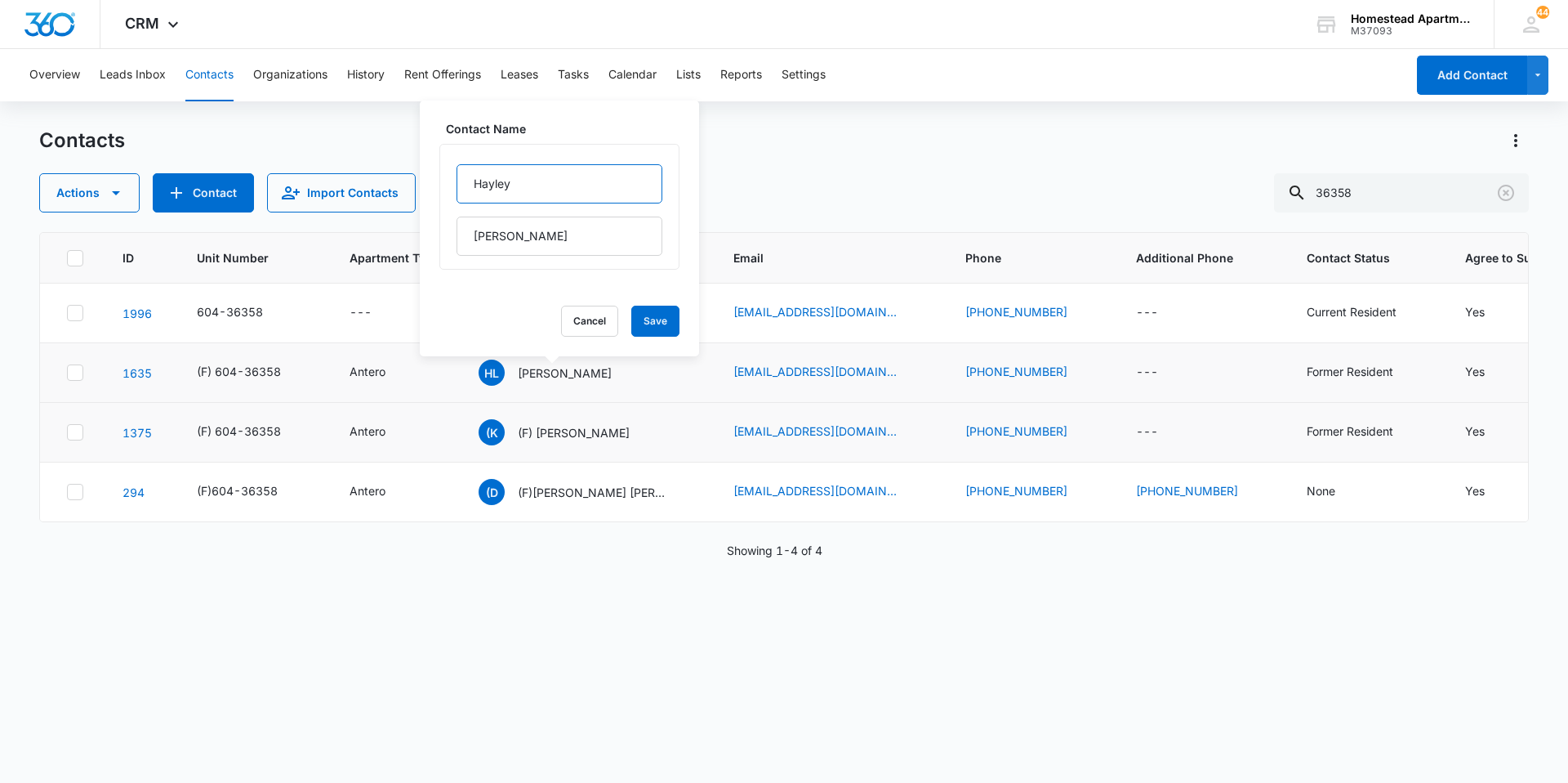
click at [467, 181] on input "Hayley" at bounding box center [560, 184] width 206 height 39
click at [495, 613] on div "ID Unit Number Apartment Type Contact Name Email Phone Additional Phone Contact…" at bounding box center [784, 497] width 1490 height 530
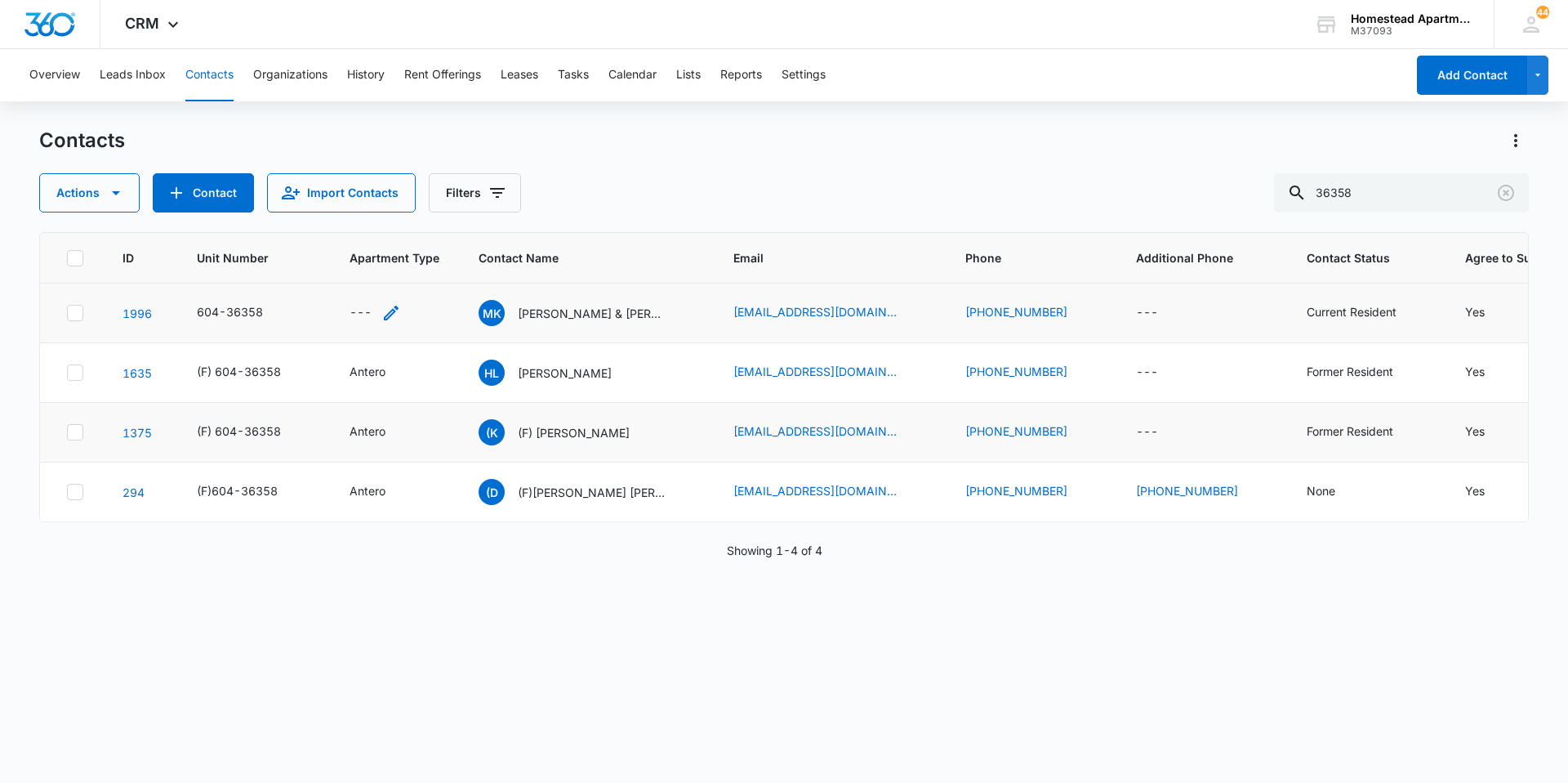
click at [386, 311] on icon "Apartment Type - - Select to Edit Field" at bounding box center [391, 313] width 20 height 20
click at [418, 209] on div "Apartment Type" at bounding box center [360, 208] width 123 height 37
click at [387, 297] on div "Antero" at bounding box center [375, 296] width 115 height 17
click at [622, 370] on icon "Contact Name - Hayley Lenort - Select to Edit Field" at bounding box center [632, 369] width 20 height 20
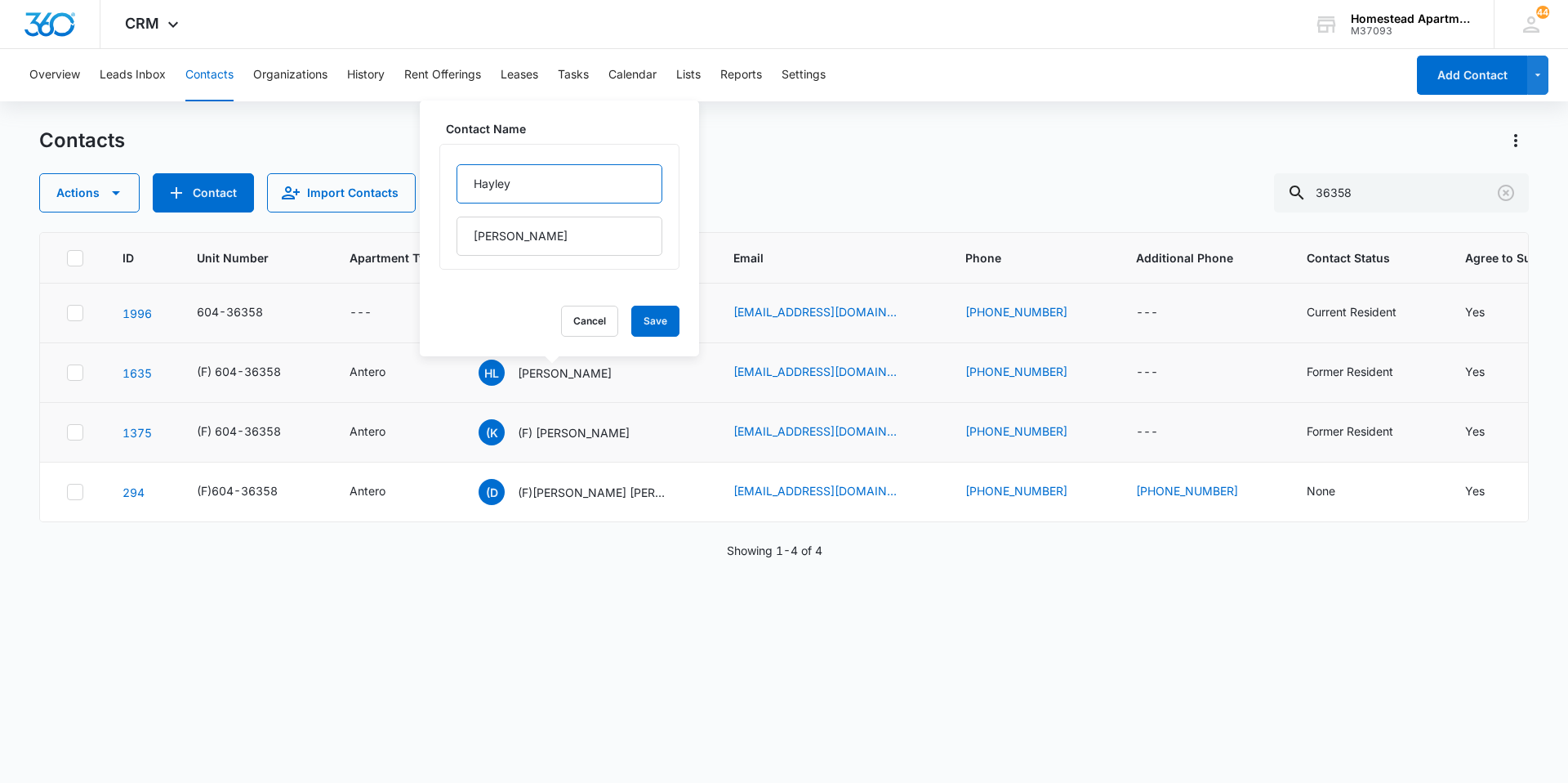
click at [472, 180] on input "Hayley" at bounding box center [560, 184] width 206 height 39
paste input "(F)"
type input "(F) [PERSON_NAME]"
click at [655, 320] on button "Save" at bounding box center [655, 321] width 48 height 31
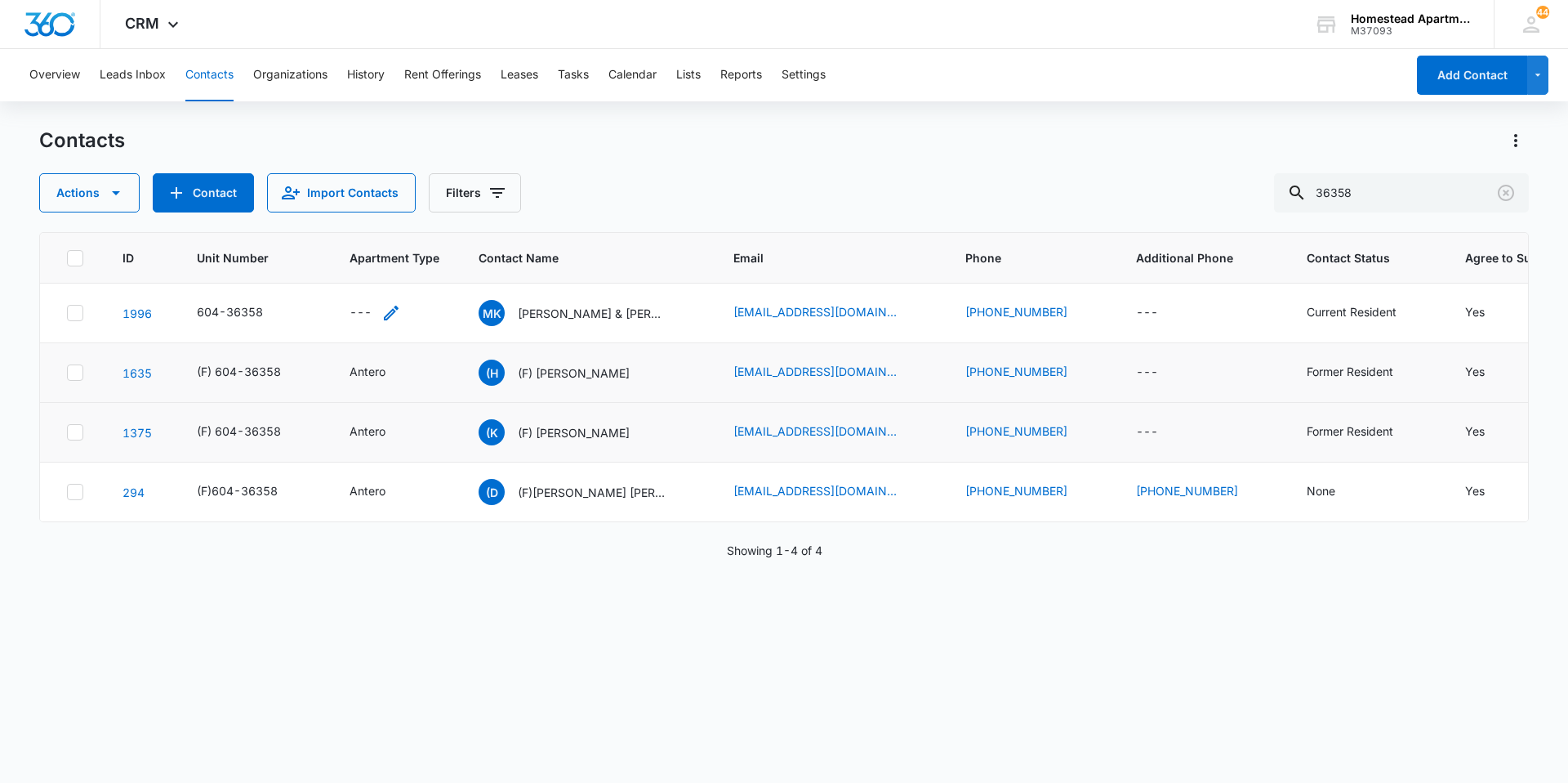
click at [392, 308] on icon "Apartment Type - - Select to Edit Field" at bounding box center [391, 313] width 20 height 20
click at [390, 220] on div "Apartment Type" at bounding box center [360, 208] width 123 height 37
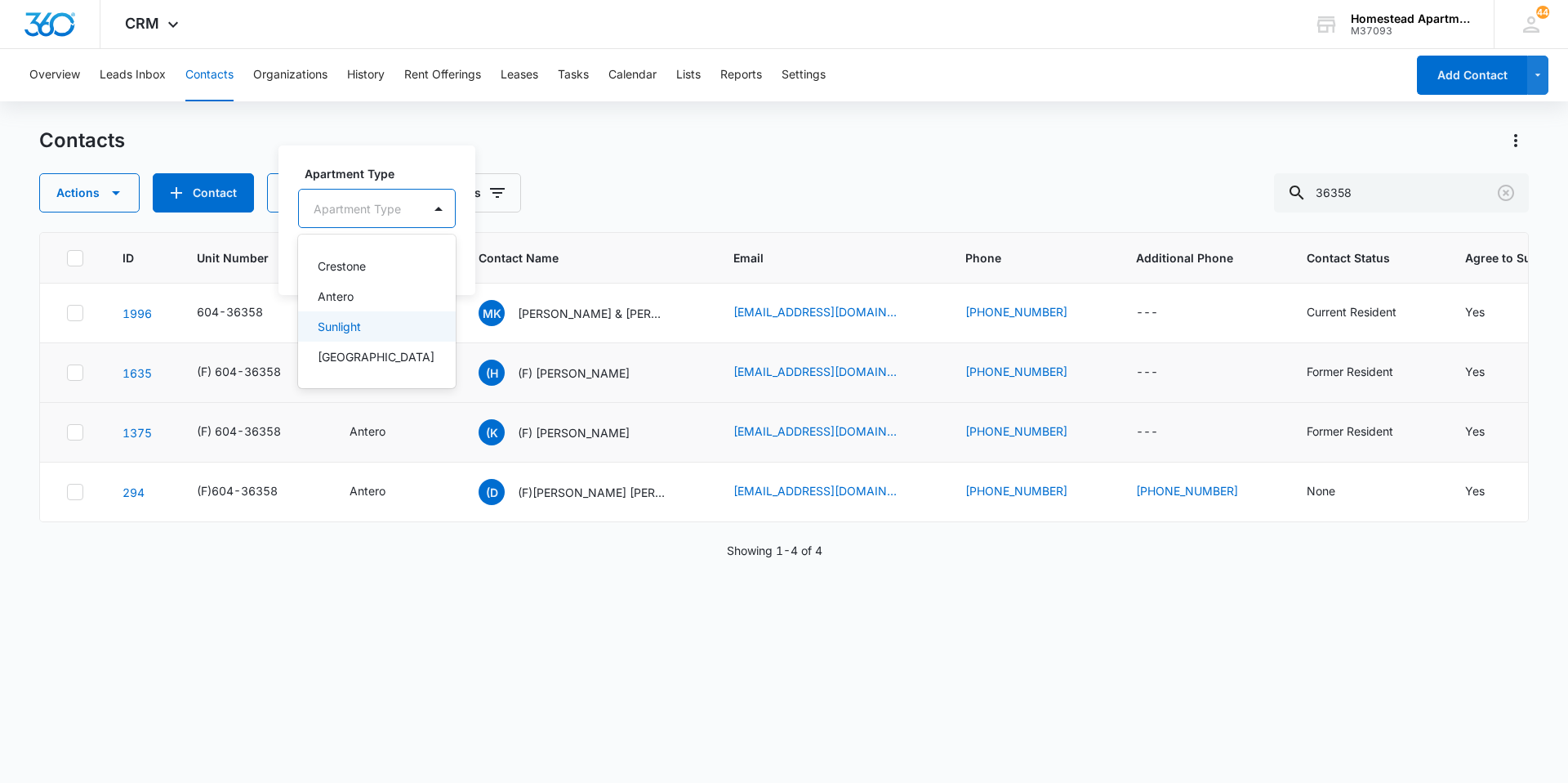
click at [361, 316] on div "Sunlight" at bounding box center [377, 326] width 158 height 30
click at [351, 202] on div at bounding box center [357, 208] width 87 height 20
click at [351, 303] on p "Antero" at bounding box center [336, 296] width 36 height 17
click at [404, 266] on button "Save" at bounding box center [392, 260] width 48 height 31
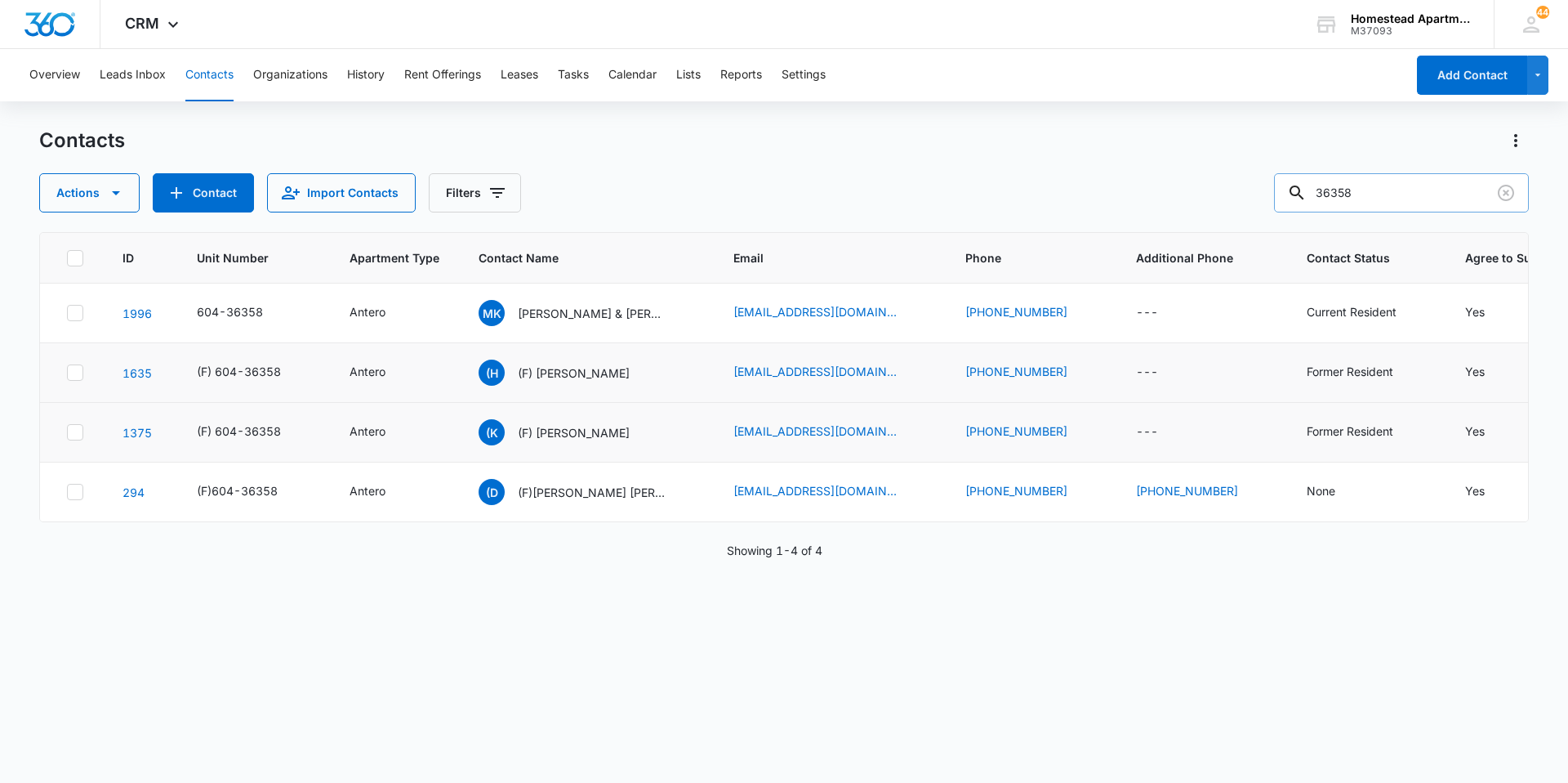
click at [1417, 205] on input "36358" at bounding box center [1402, 193] width 255 height 39
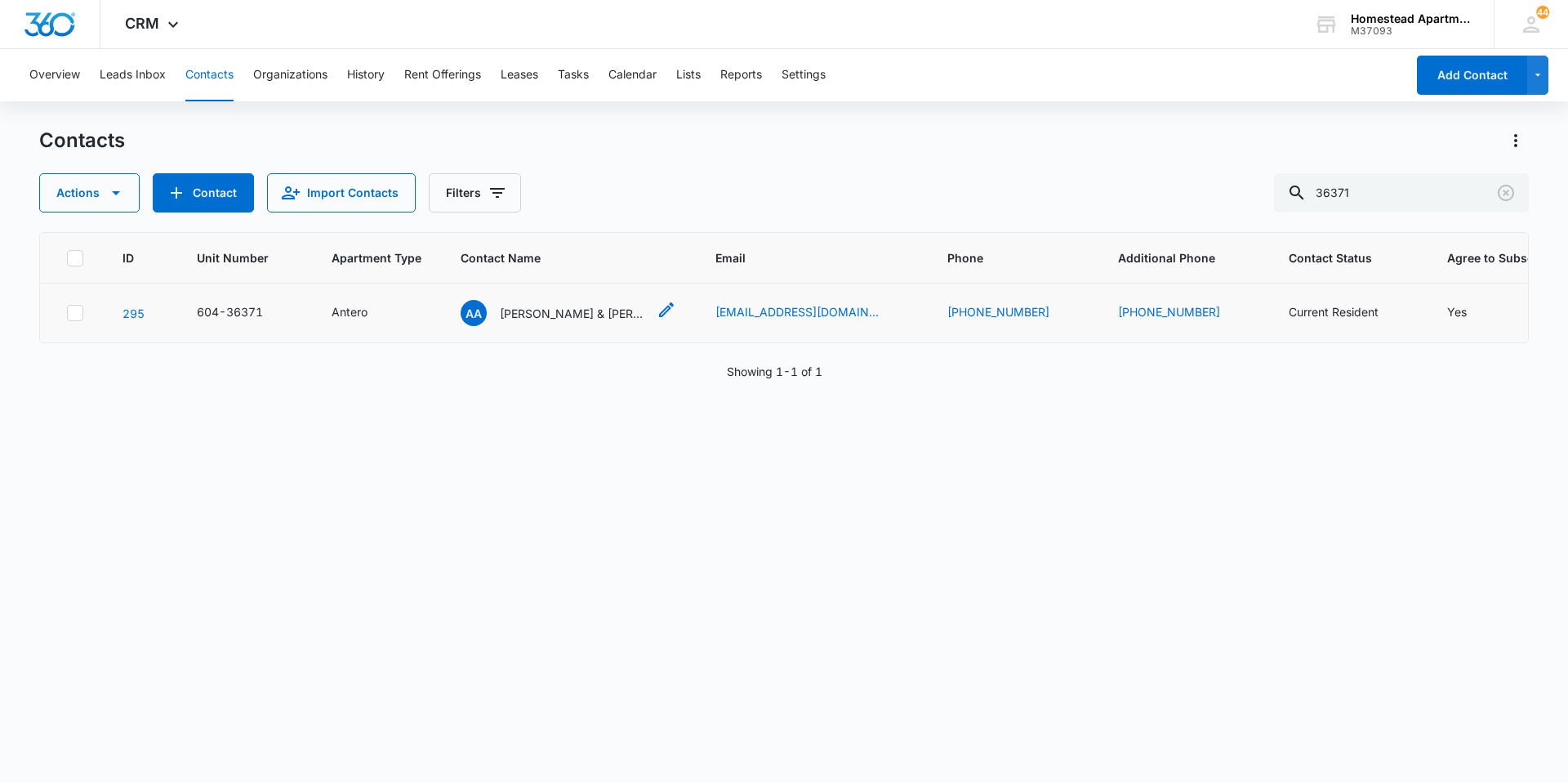
click at [664, 306] on icon "Contact Name - Adolfo Aragon & Valente Irigoyen Ortiz Dora Irigoyen & Isabel Ir…" at bounding box center [667, 310] width 20 height 20
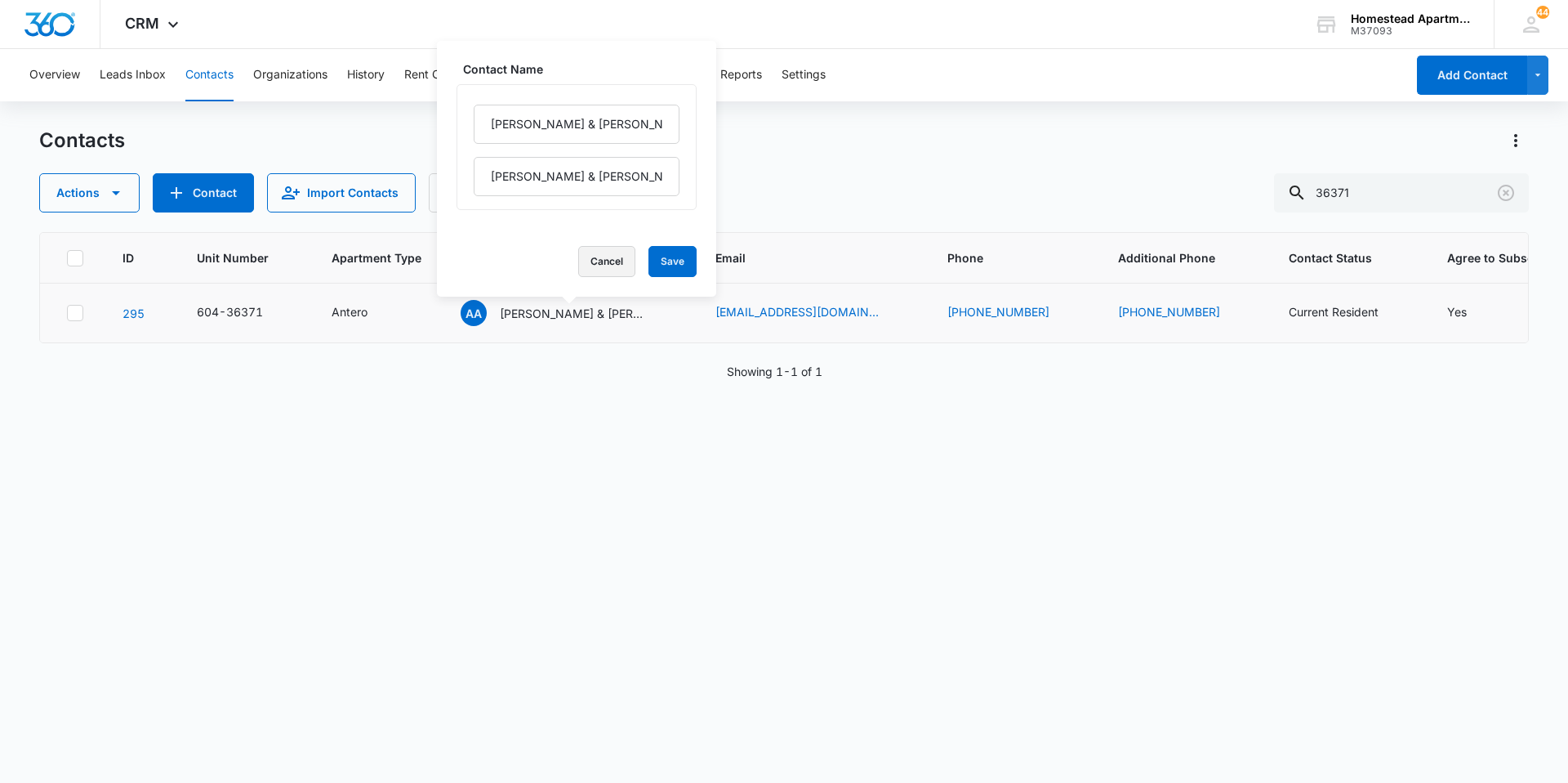
click at [580, 263] on button "Cancel" at bounding box center [607, 262] width 57 height 31
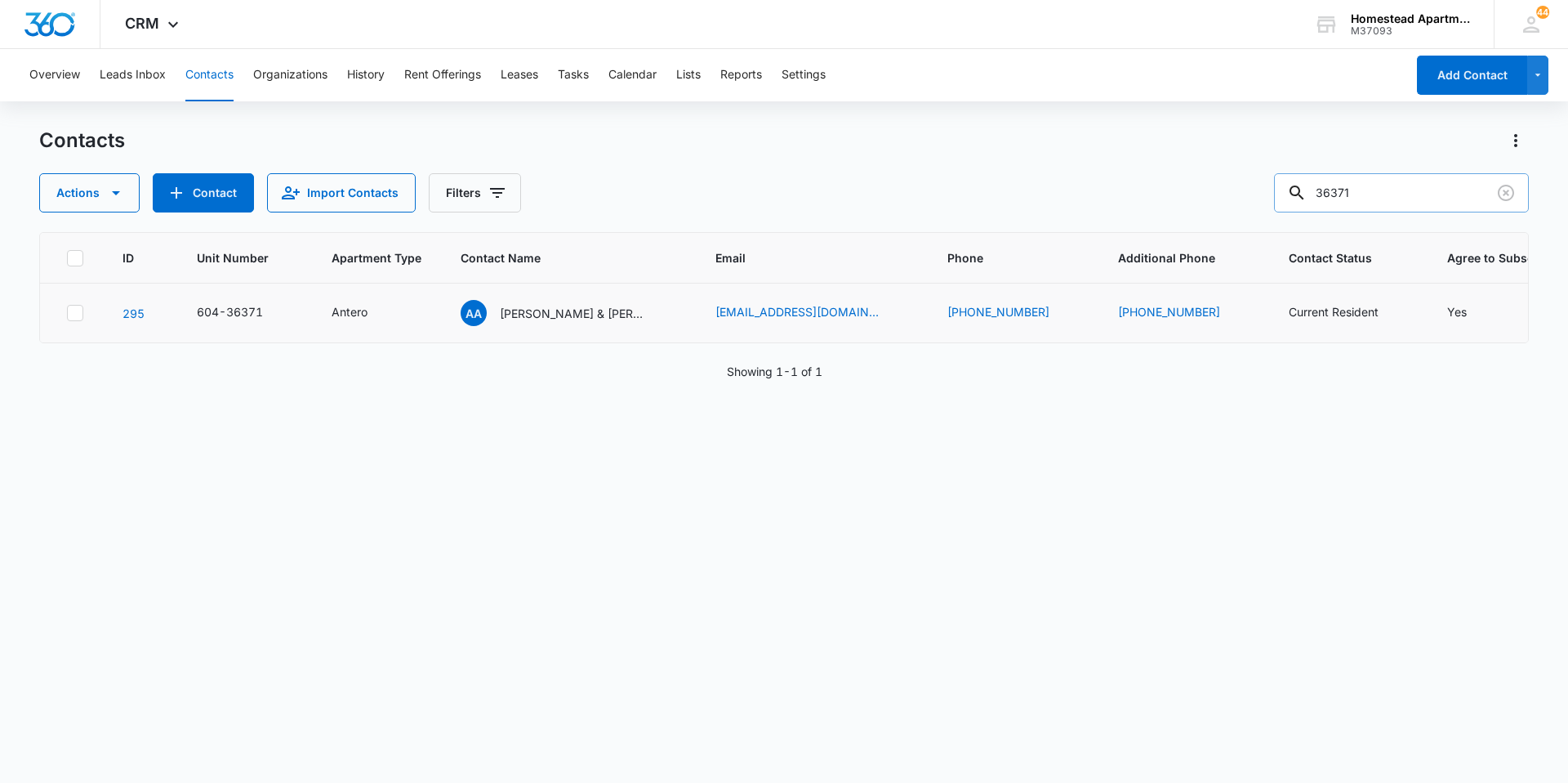
click at [1412, 195] on input "36371" at bounding box center [1402, 193] width 255 height 39
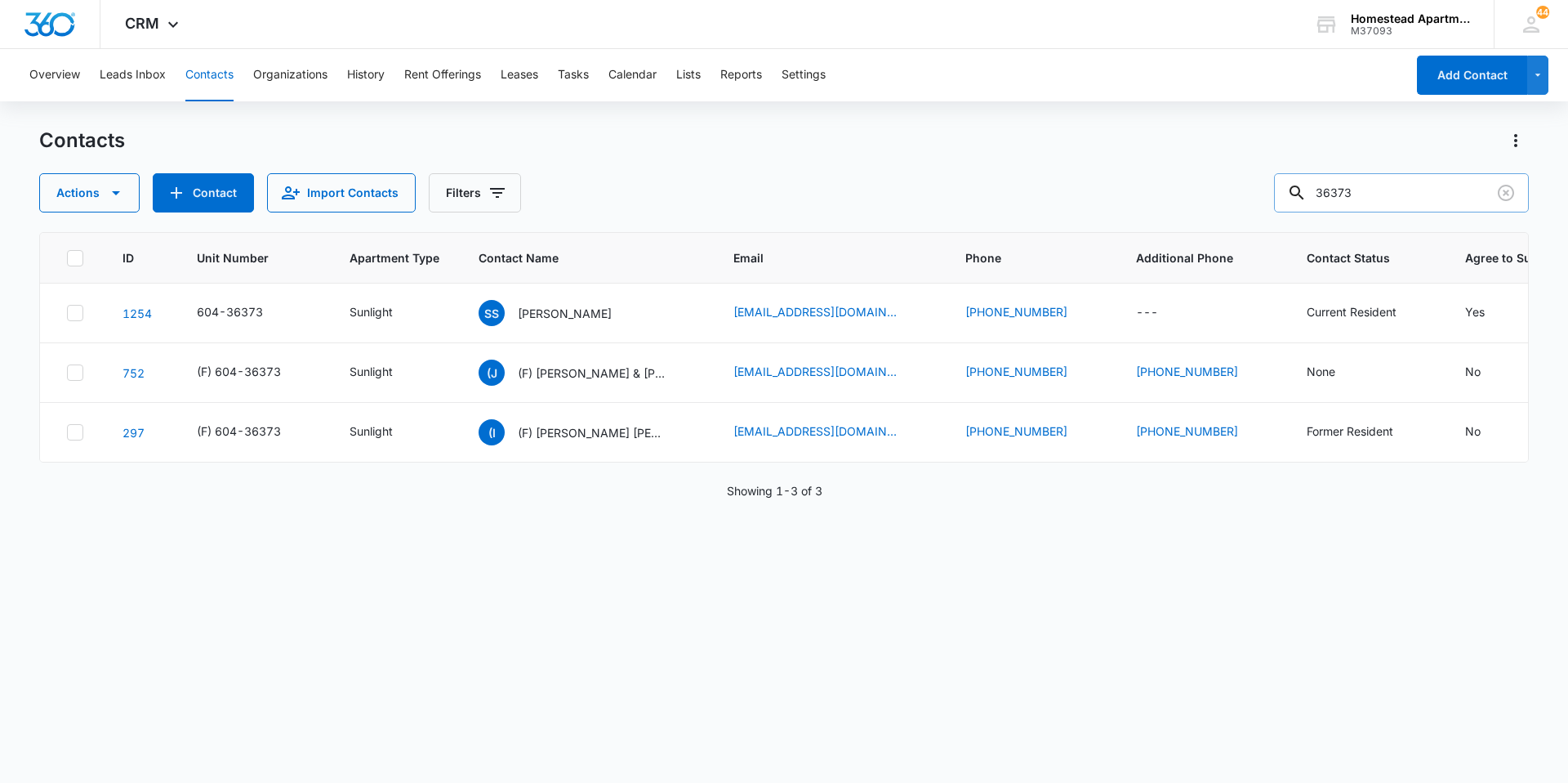
click at [1412, 184] on input "36373" at bounding box center [1402, 193] width 255 height 39
type input "36374"
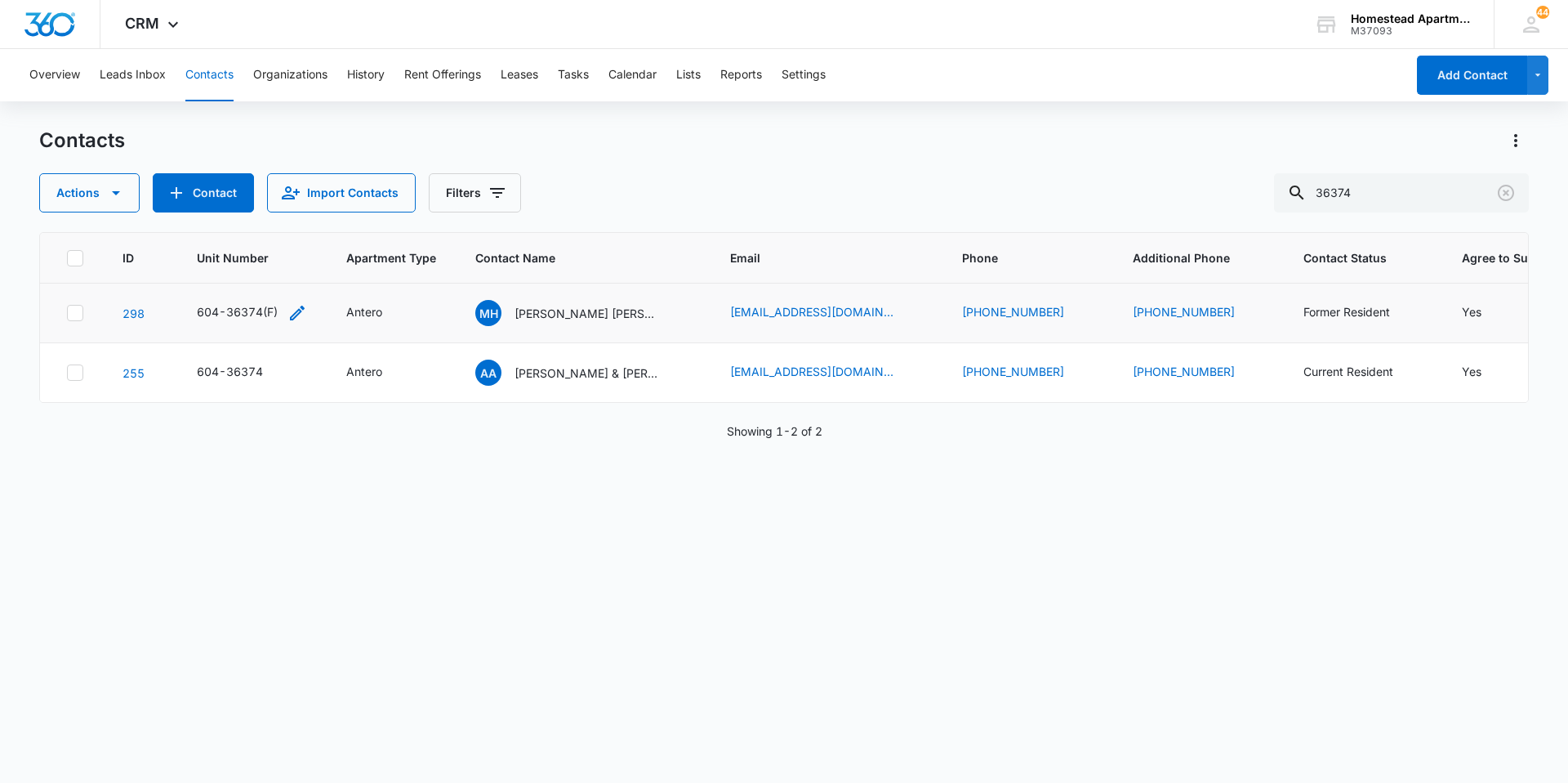
click at [296, 306] on icon "Unit Number - 604-36374(F) - Select to Edit Field" at bounding box center [297, 313] width 20 height 20
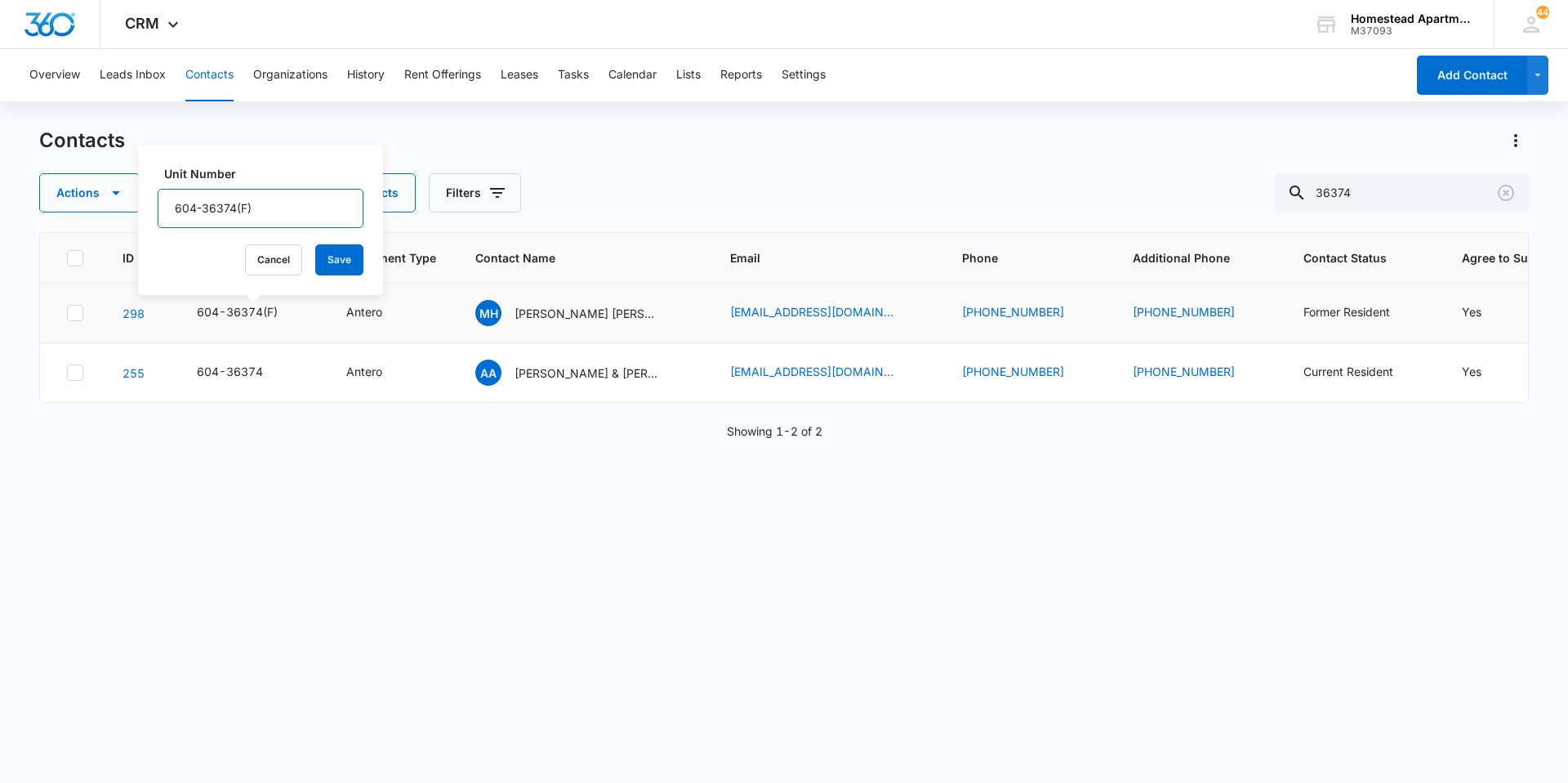
click at [305, 213] on input "604-36374(F)" at bounding box center [261, 208] width 206 height 39
click at [169, 207] on input "604-36374" at bounding box center [261, 208] width 206 height 39
type input "(F) 604-36374"
click at [333, 258] on button "Save" at bounding box center [339, 260] width 48 height 31
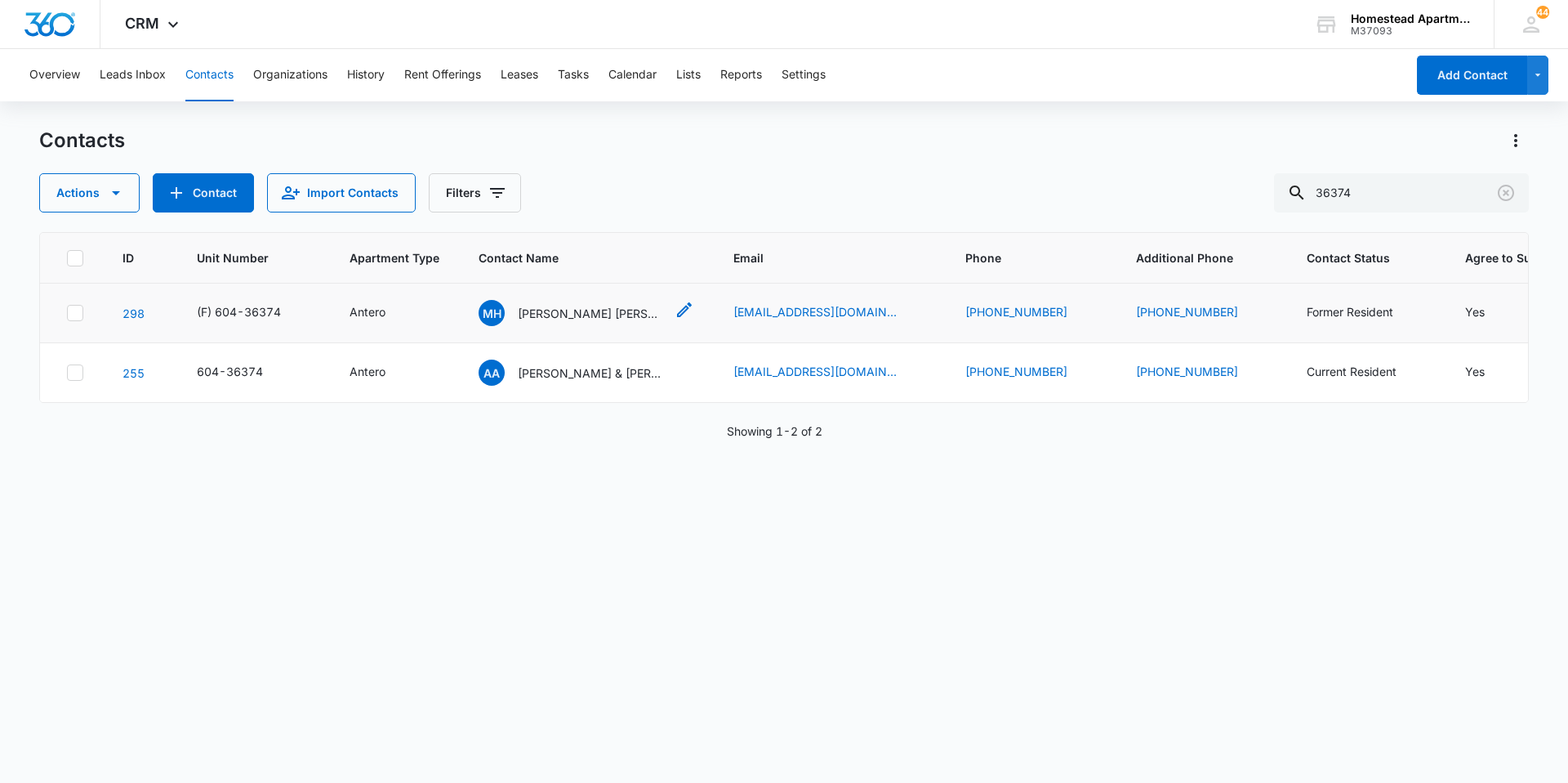
click at [690, 320] on div "Contact Name - Marcelino Hernandez Ana Calderon(F) - Select to Edit Field" at bounding box center [685, 313] width 20 height 26
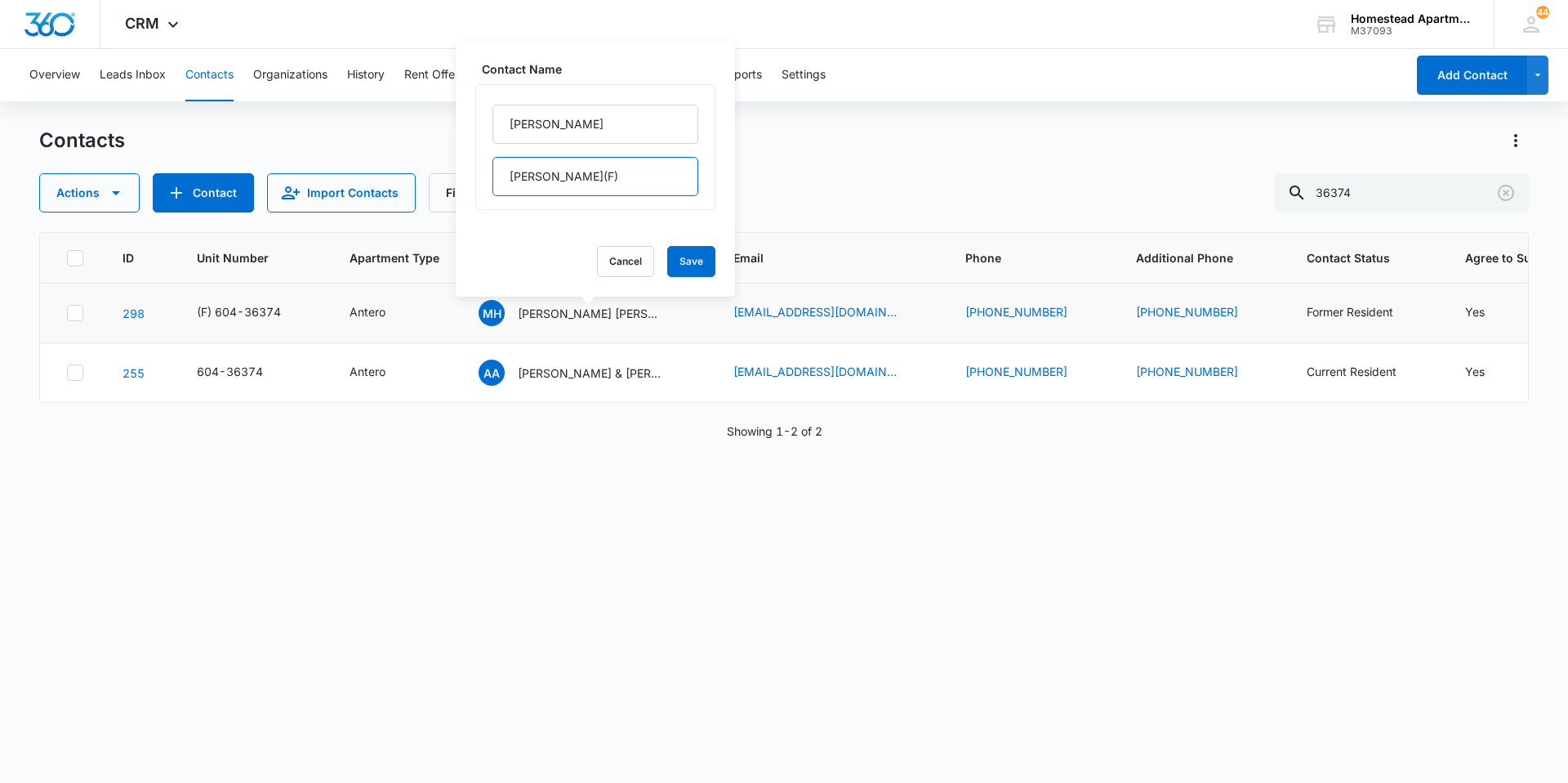
click at [632, 177] on input "[PERSON_NAME](F)" at bounding box center [596, 177] width 206 height 39
type input "[PERSON_NAME]"
click at [500, 128] on input "[PERSON_NAME]" at bounding box center [596, 124] width 206 height 39
type input "(F) [PERSON_NAME]"
click at [682, 265] on button "Save" at bounding box center [691, 262] width 48 height 31
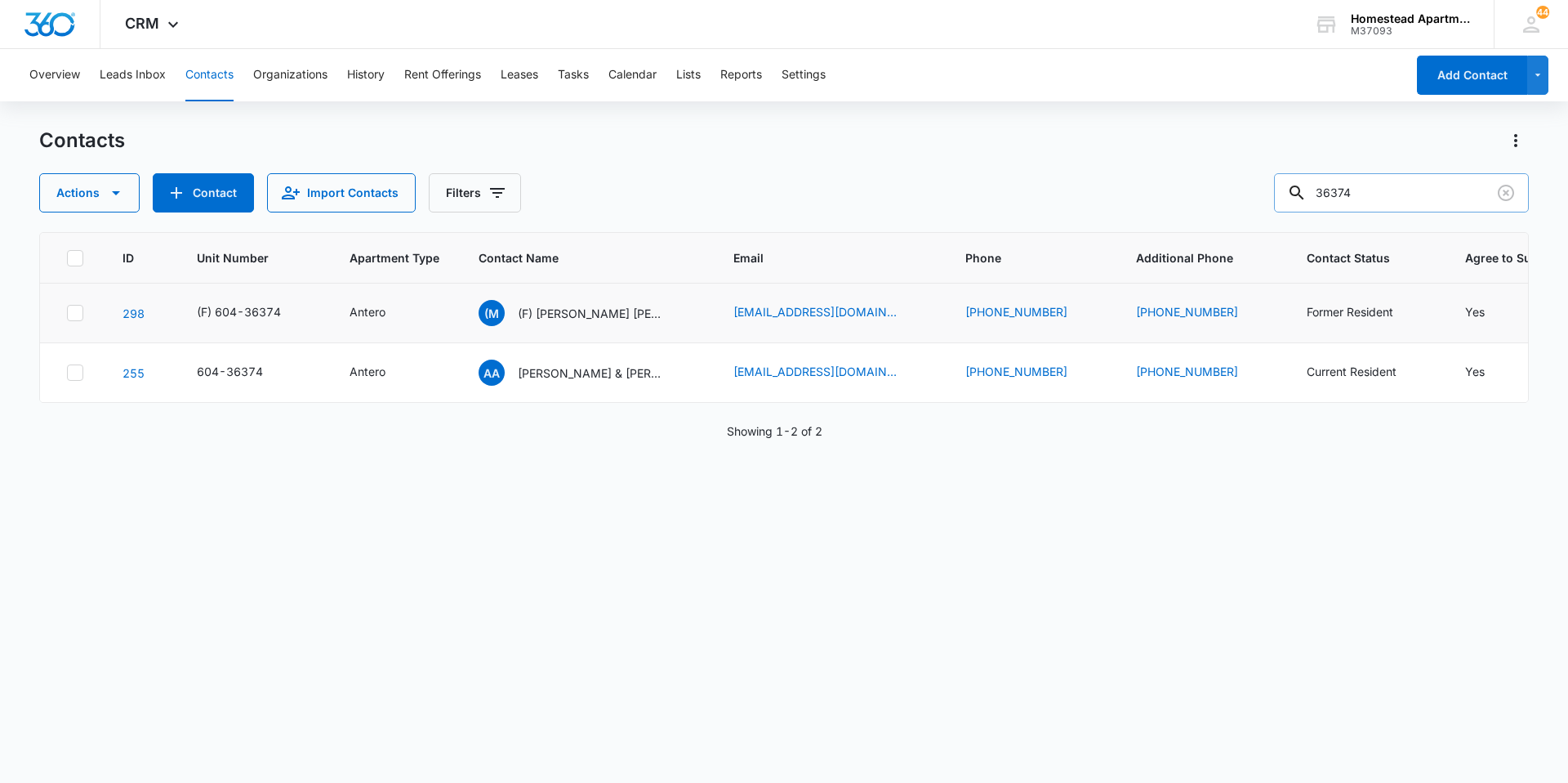
click at [1443, 188] on input "36374" at bounding box center [1402, 193] width 255 height 39
click at [1421, 192] on input "36375" at bounding box center [1402, 193] width 255 height 39
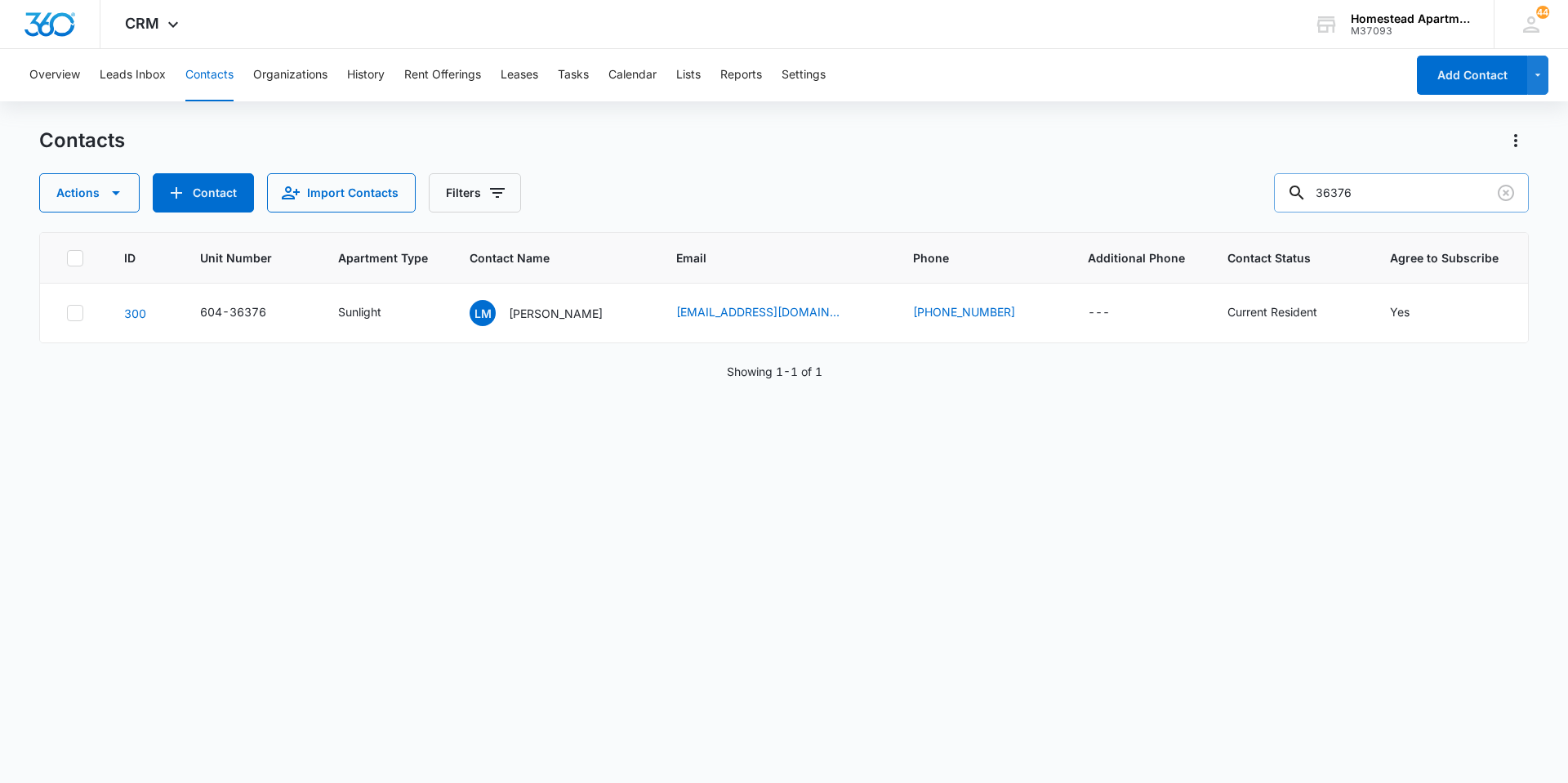
click at [1421, 192] on input "36376" at bounding box center [1402, 193] width 255 height 39
click at [1408, 206] on input "36377" at bounding box center [1402, 193] width 255 height 39
click at [1393, 190] on input "36377" at bounding box center [1402, 193] width 255 height 39
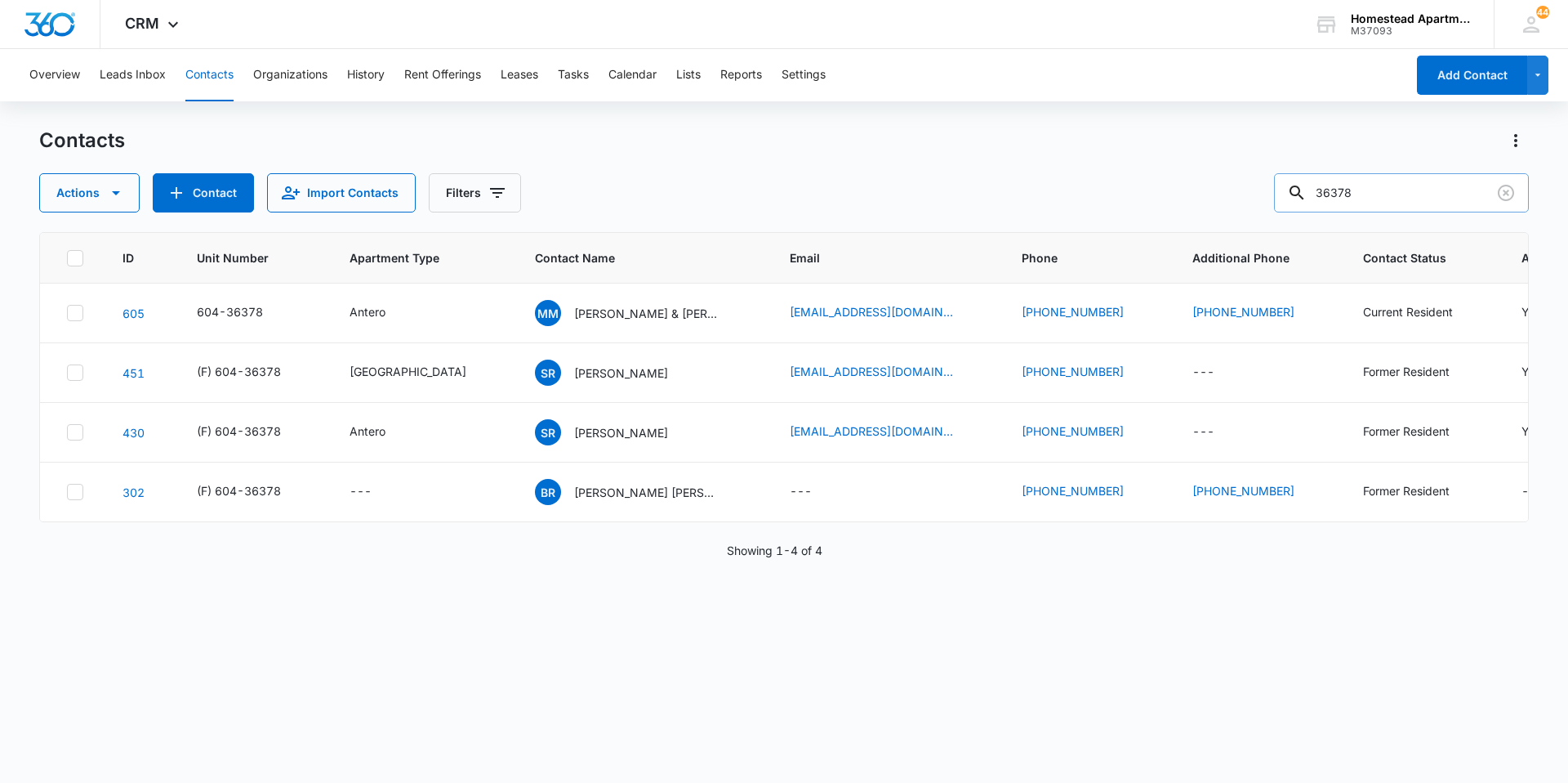
click at [1396, 202] on input "36378" at bounding box center [1402, 193] width 255 height 39
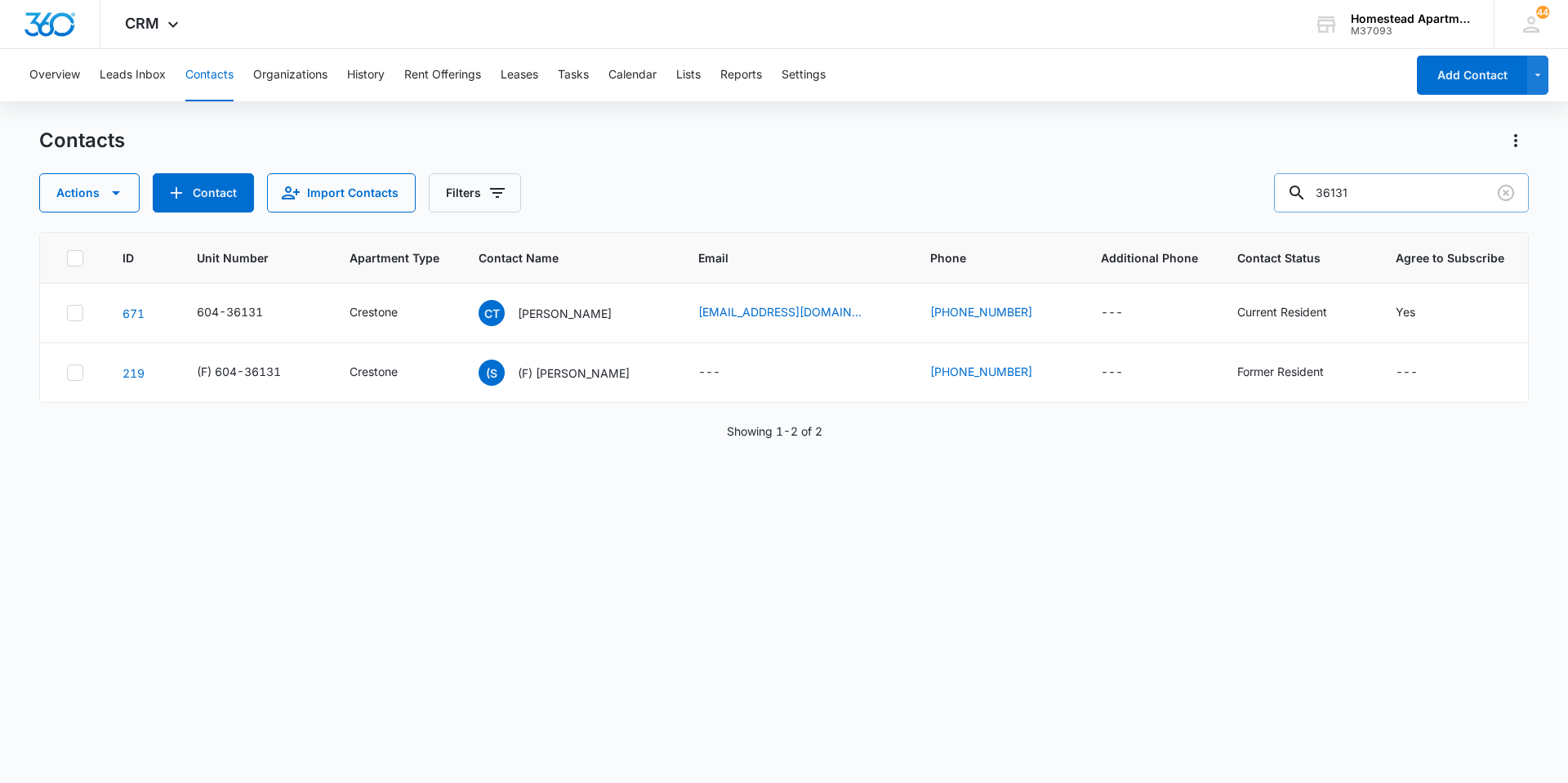
click at [1391, 188] on input "36131" at bounding box center [1402, 193] width 255 height 39
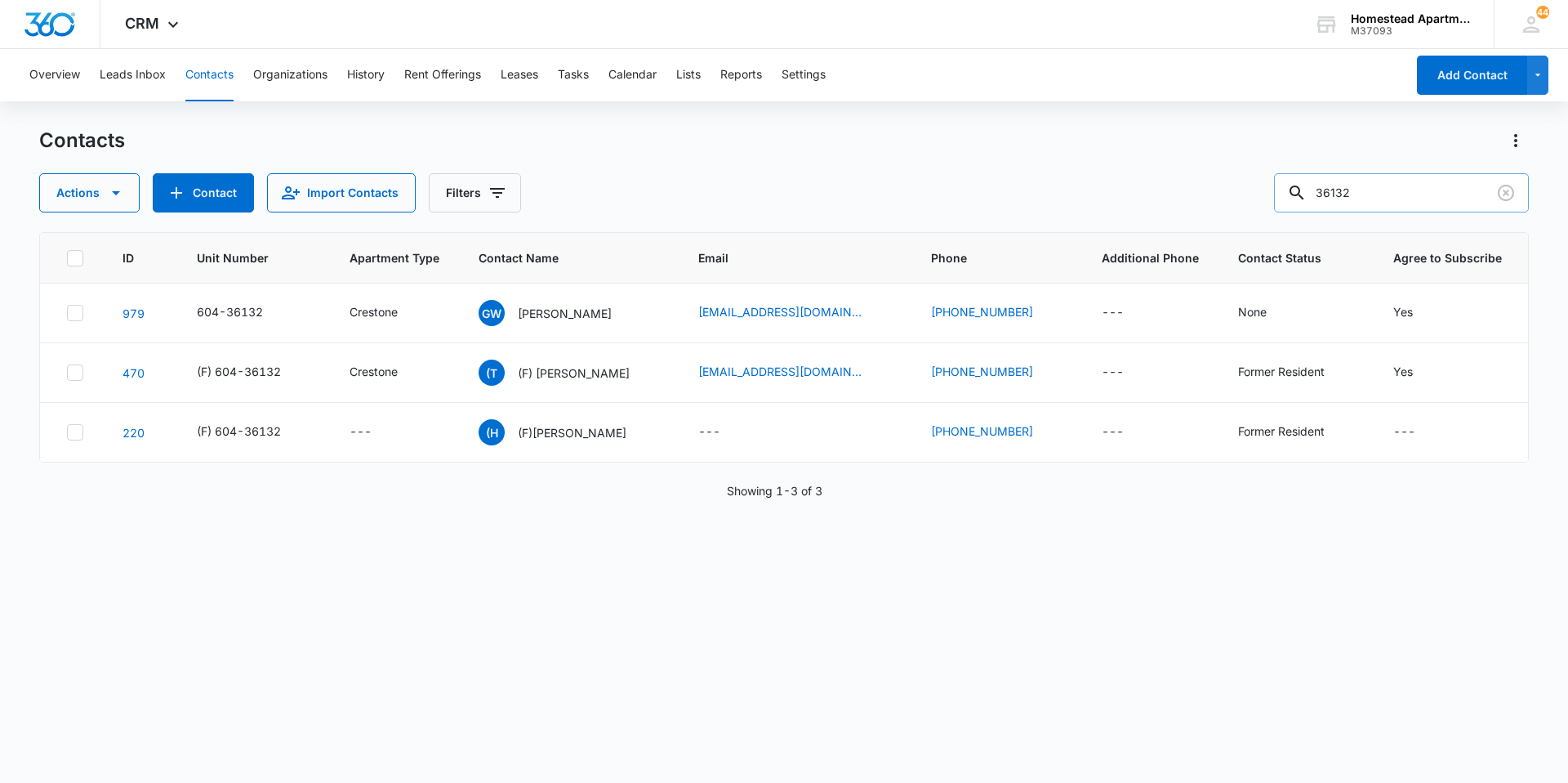
click at [1391, 188] on input "36132" at bounding box center [1402, 193] width 255 height 39
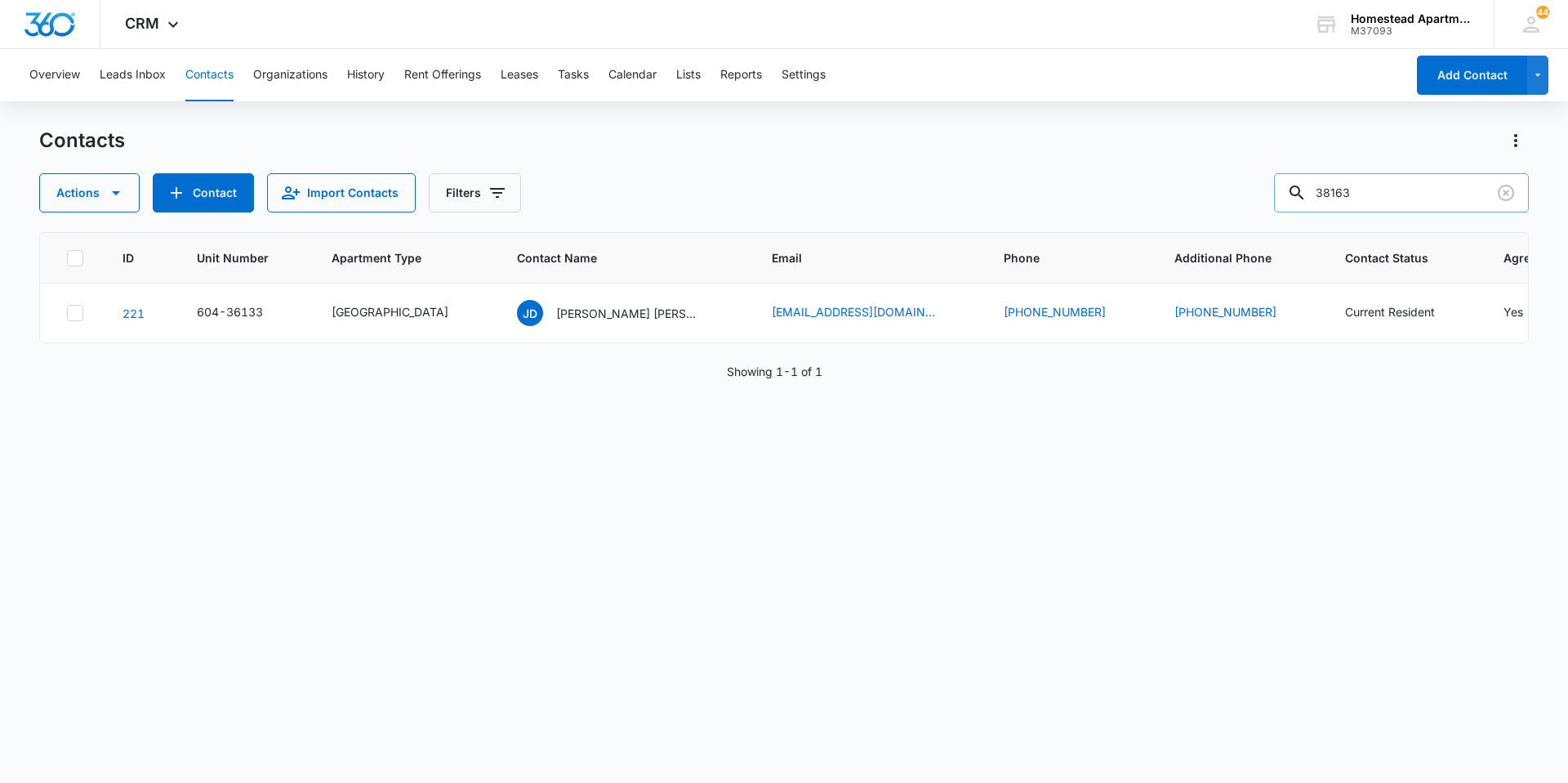
type input "38163"
click at [556, 311] on p "[PERSON_NAME] & [PERSON_NAME]" at bounding box center [630, 313] width 147 height 17
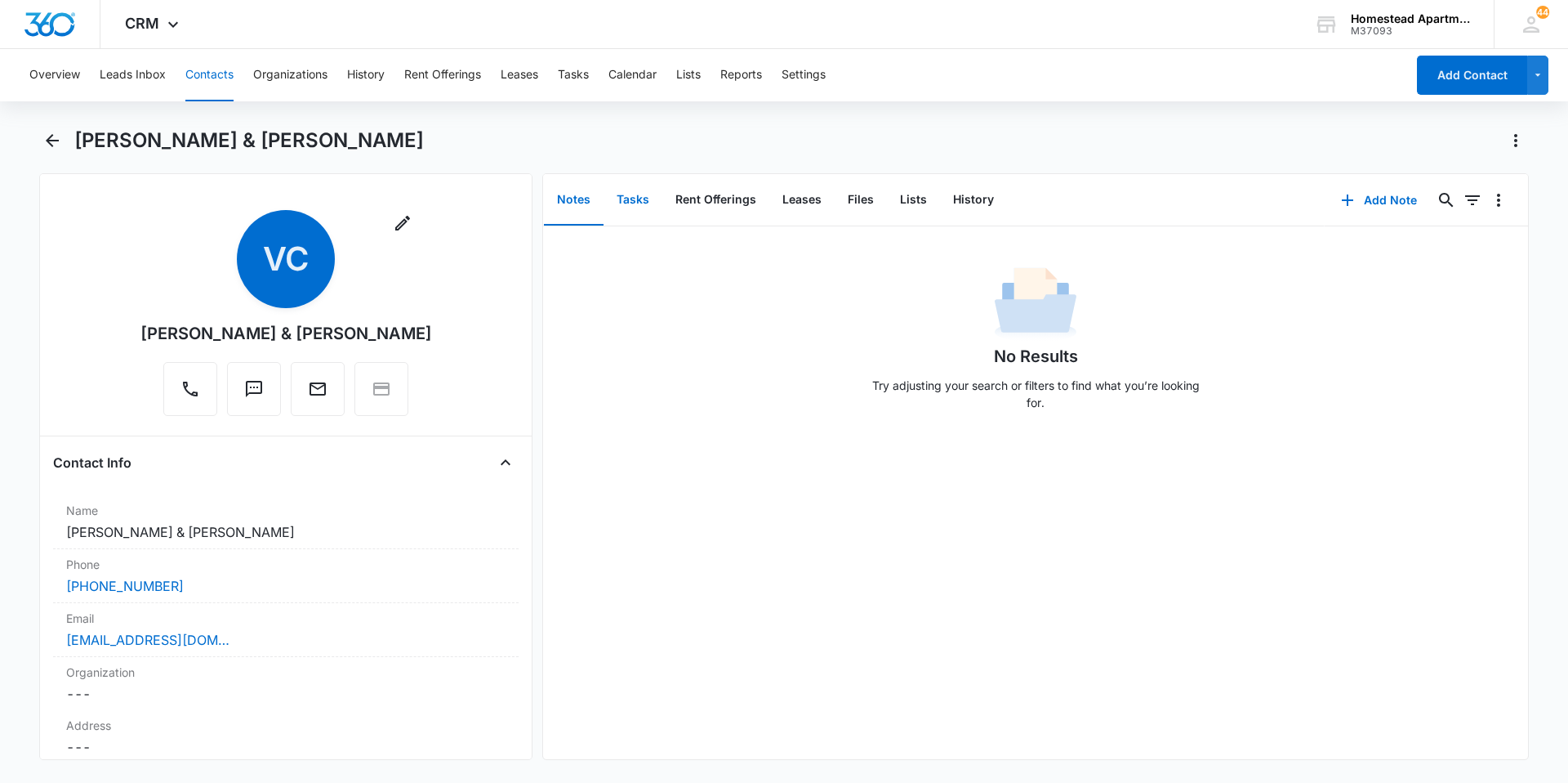
click at [638, 191] on button "Tasks" at bounding box center [633, 200] width 59 height 51
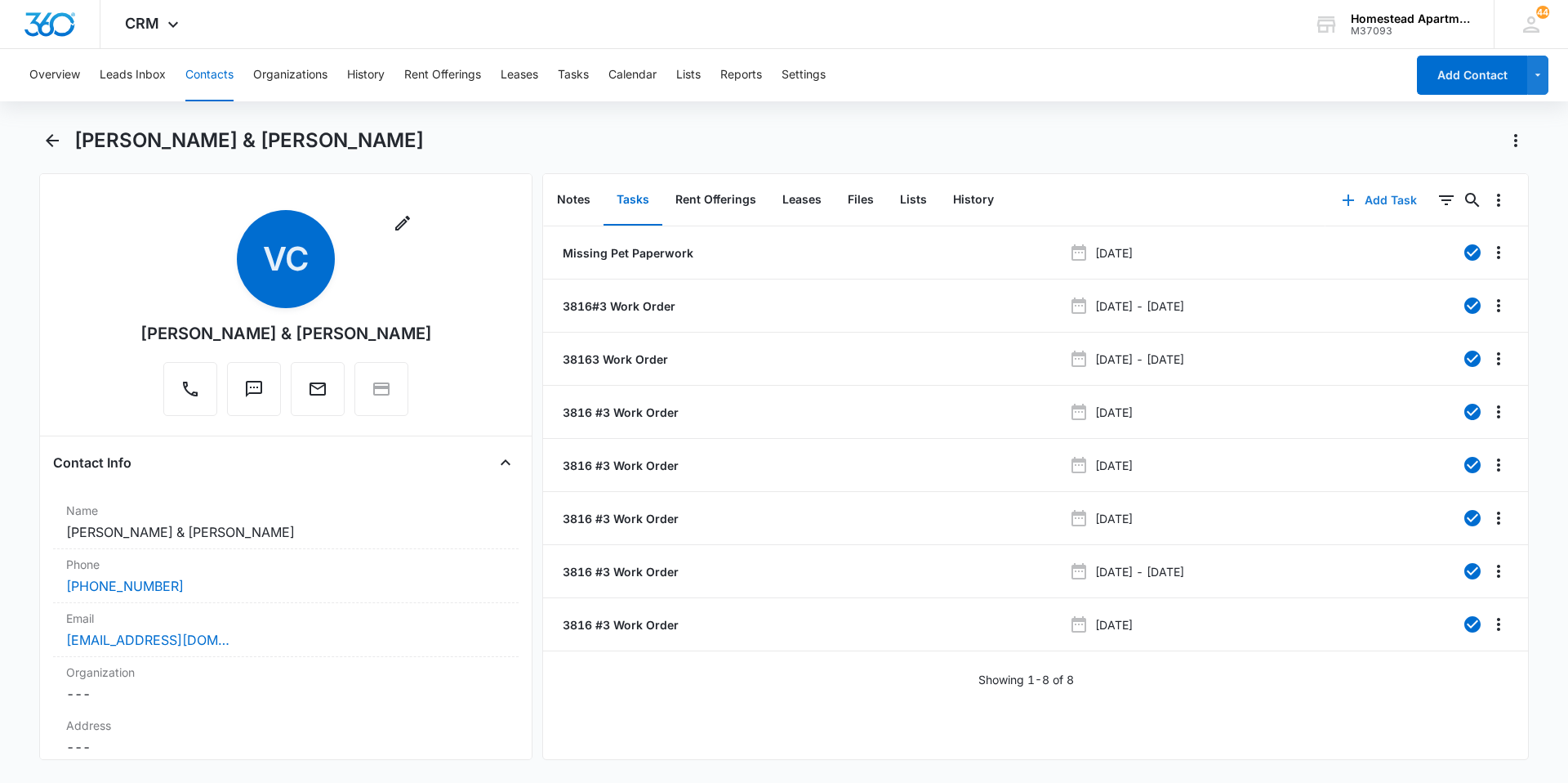
click at [1384, 199] on button "Add Task" at bounding box center [1380, 200] width 108 height 39
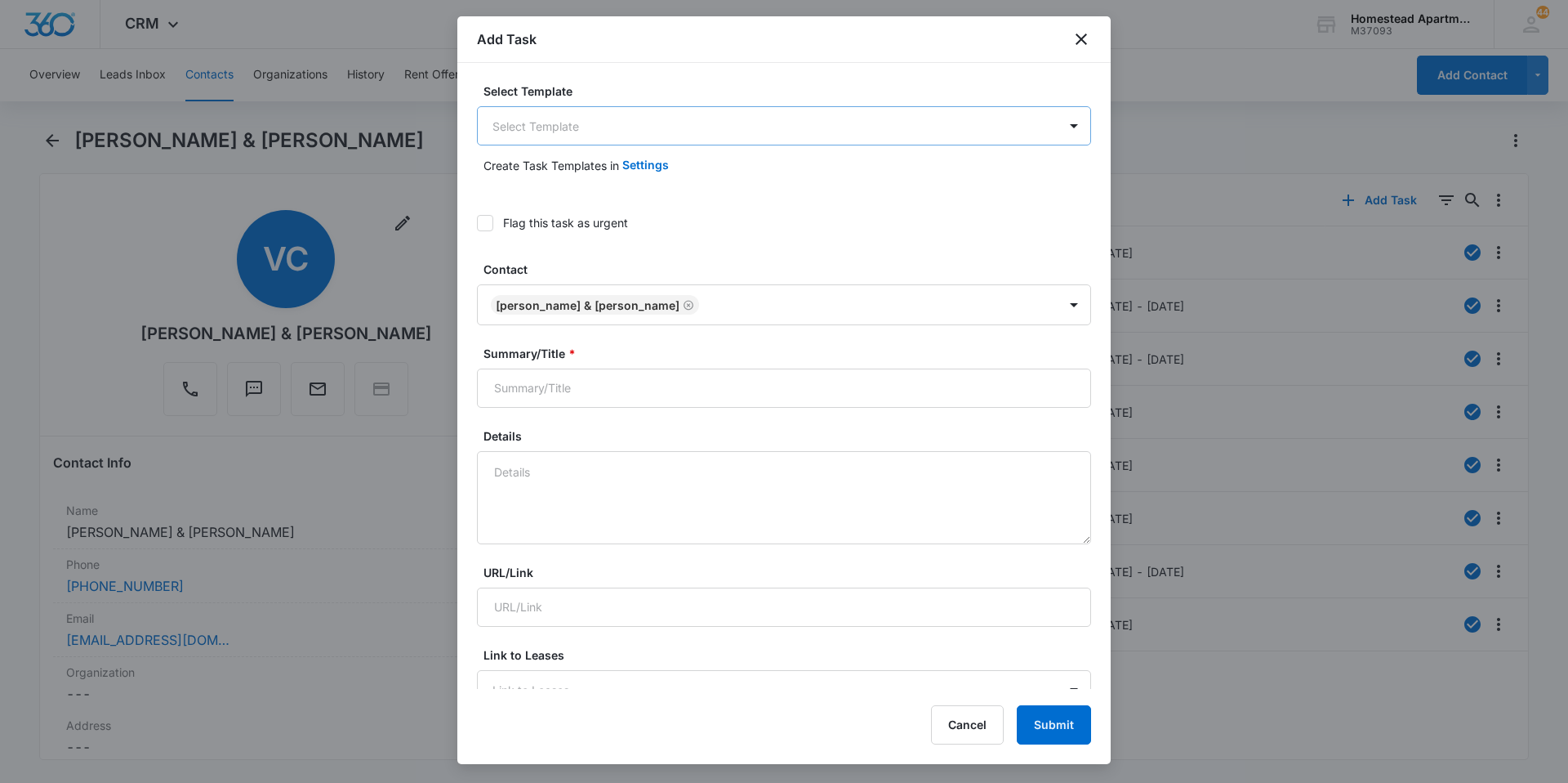
click at [583, 122] on body "CRM Apps Reputation Websites Forms CRM Email Social Content Intelligence Files …" at bounding box center [784, 392] width 1568 height 783
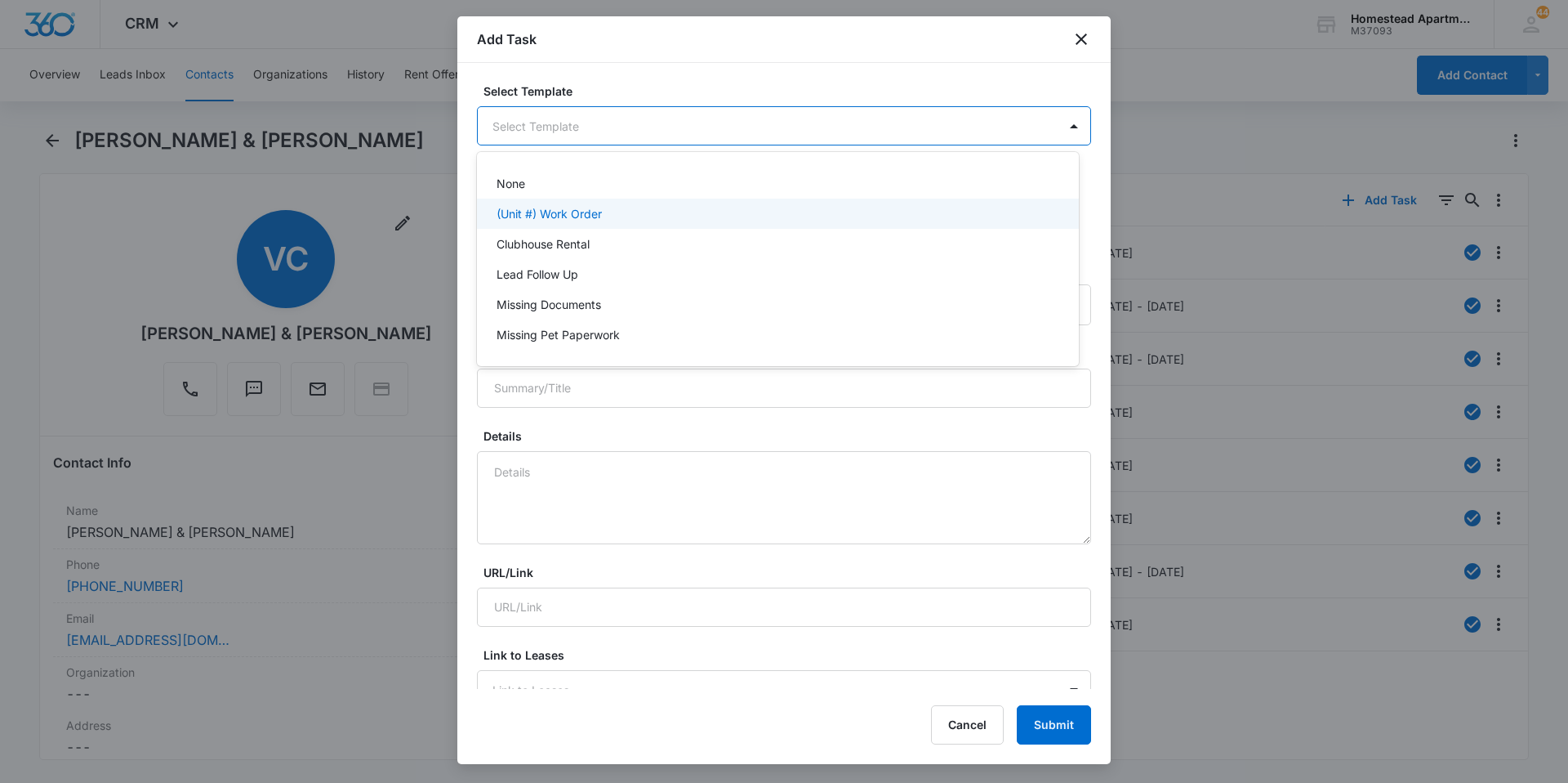
click at [579, 209] on p "(Unit #) Work Order" at bounding box center [549, 213] width 105 height 17
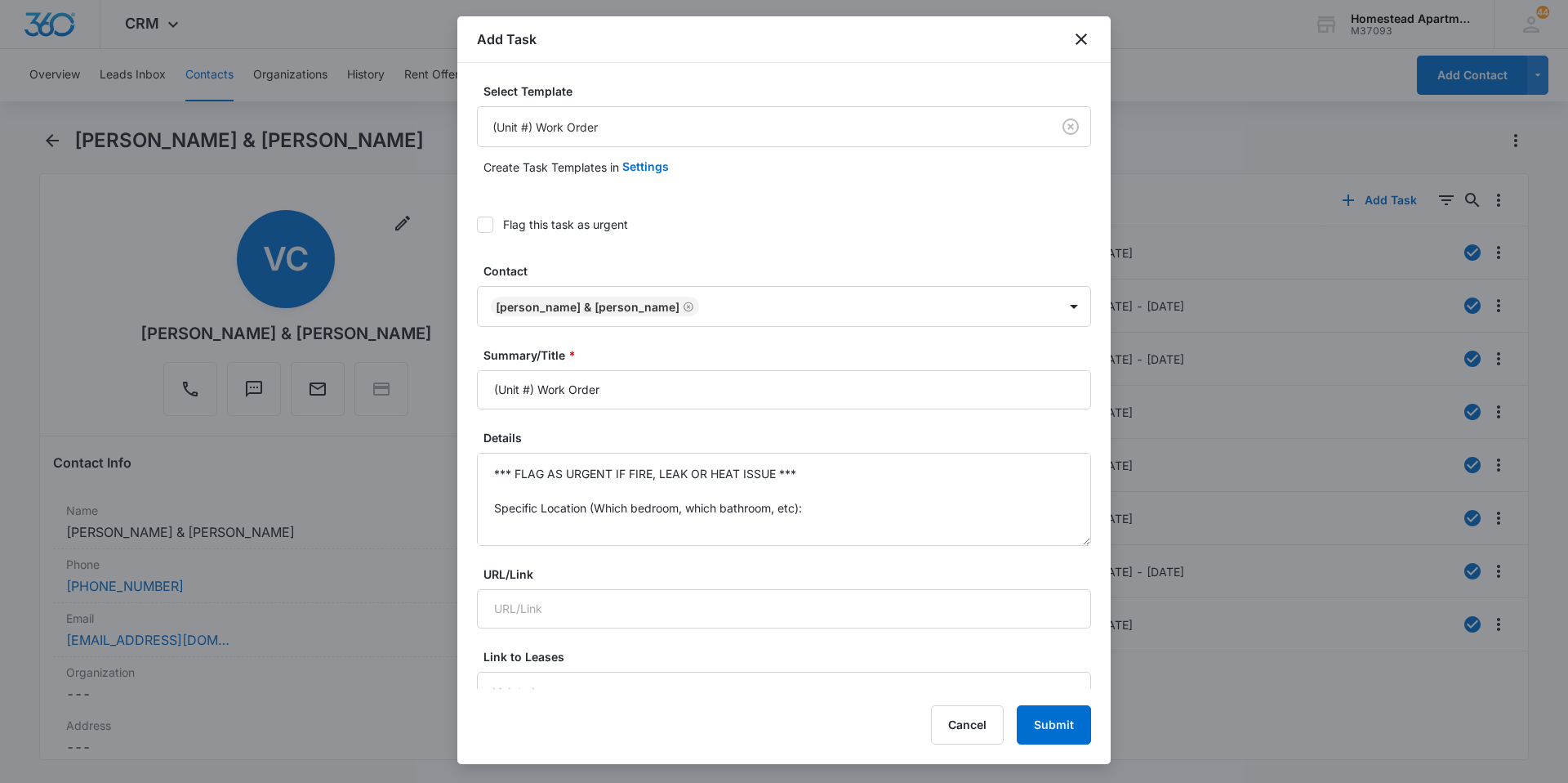
click at [483, 234] on div "Flag this task as urgent" at bounding box center [784, 224] width 614 height 37
click at [483, 229] on icon at bounding box center [485, 225] width 15 height 15
click at [477, 225] on input "Flag this task as urgent" at bounding box center [477, 225] width 0 height 0
drag, startPoint x: 536, startPoint y: 388, endPoint x: 469, endPoint y: 392, distance: 67.1
click at [469, 392] on div "Select Template (Unit #) Work Order Create Task Templates in Settings Flag this…" at bounding box center [784, 376] width 654 height 626
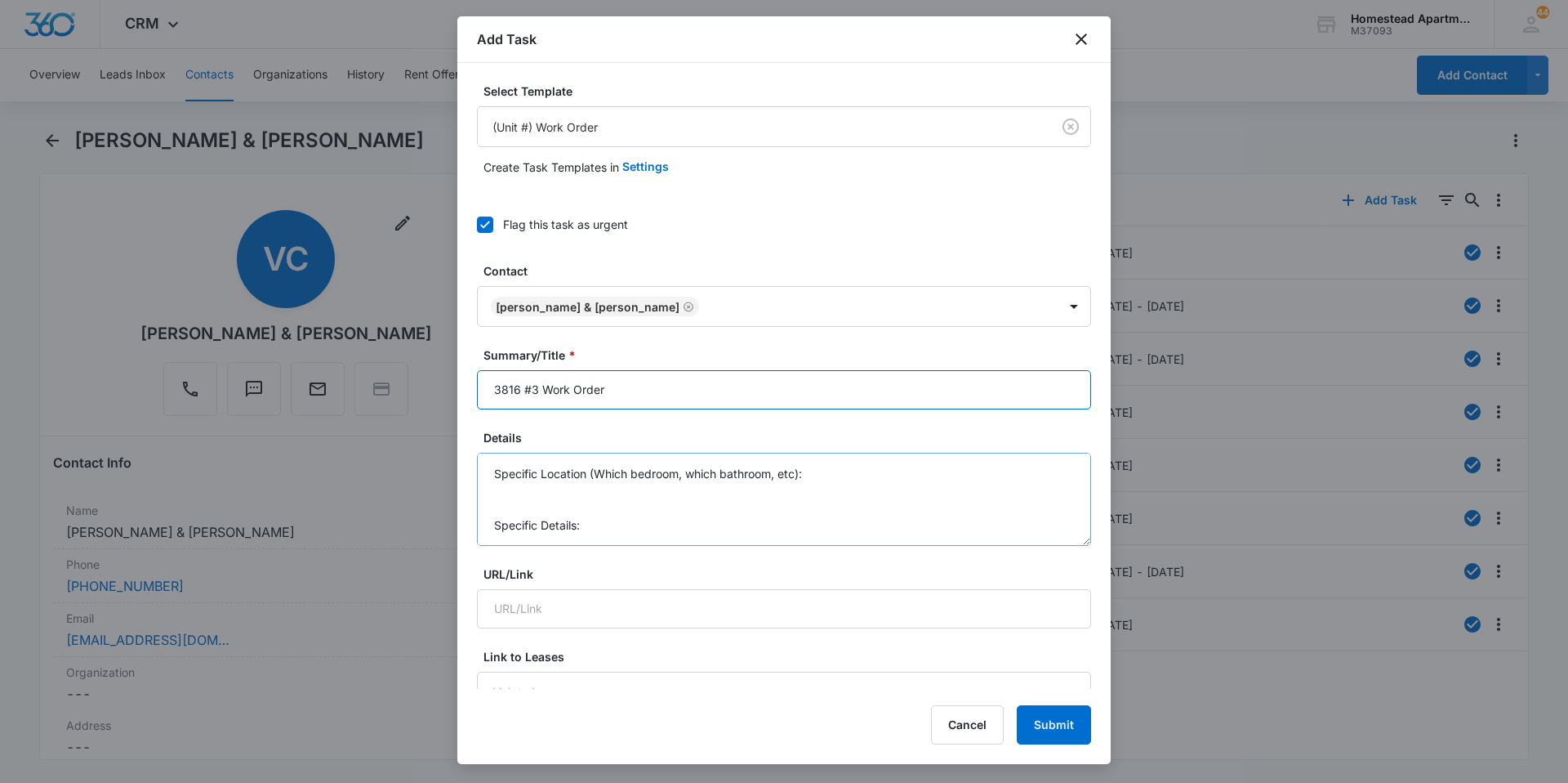
type input "3816 #3 Work Order"
drag, startPoint x: 556, startPoint y: 481, endPoint x: 480, endPoint y: 458, distance: 79.4
click at [480, 458] on textarea "*** FLAG AS URGENT IF FIRE, LEAK OR HEAT ISSUE *** Specific Location (Which bed…" at bounding box center [784, 499] width 614 height 93
click at [619, 472] on textarea "Freezer not freezing. [PERSON_NAME]: [PHONE_NUMBER]" at bounding box center [784, 499] width 614 height 93
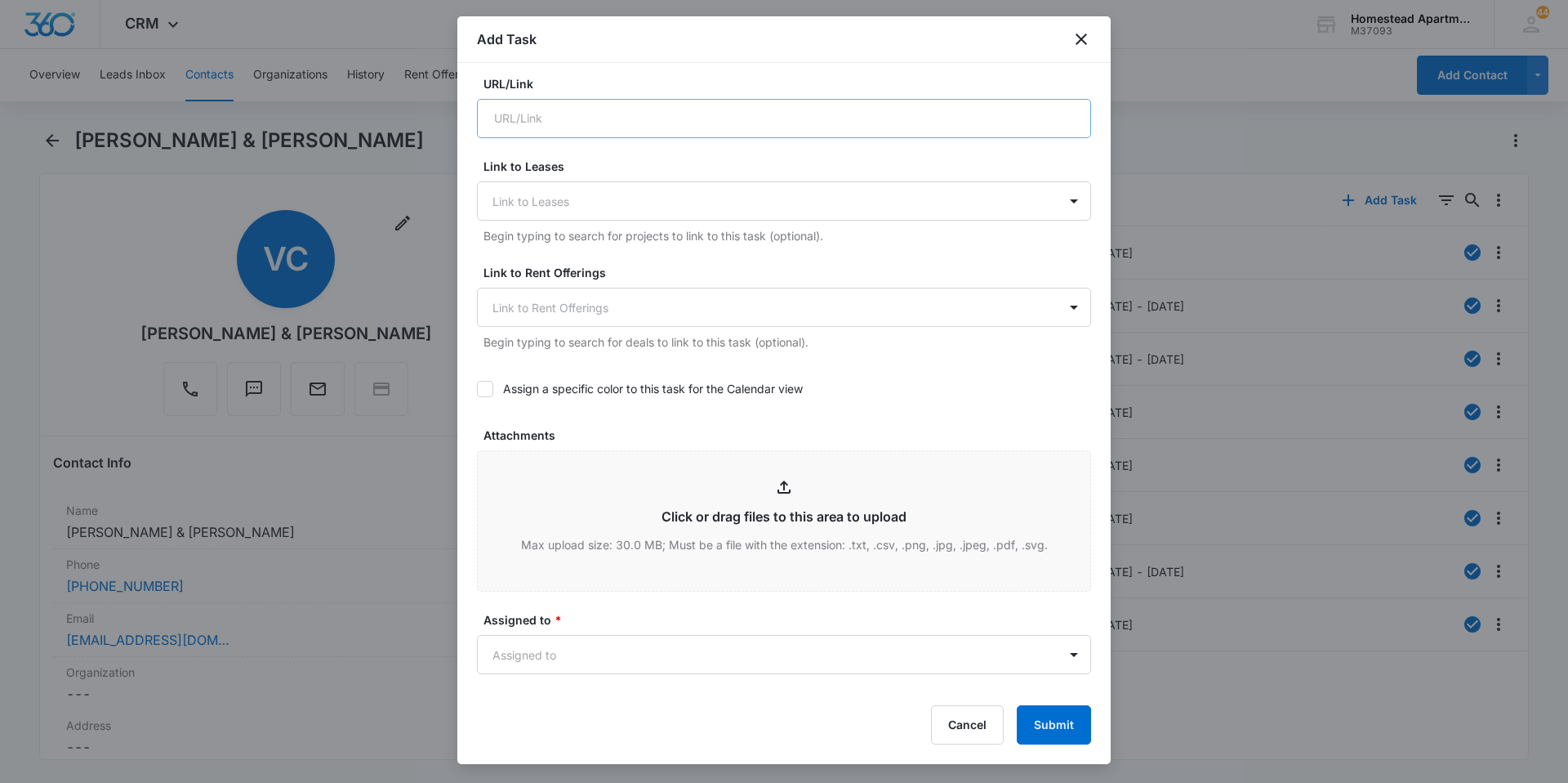
scroll to position [885, 0]
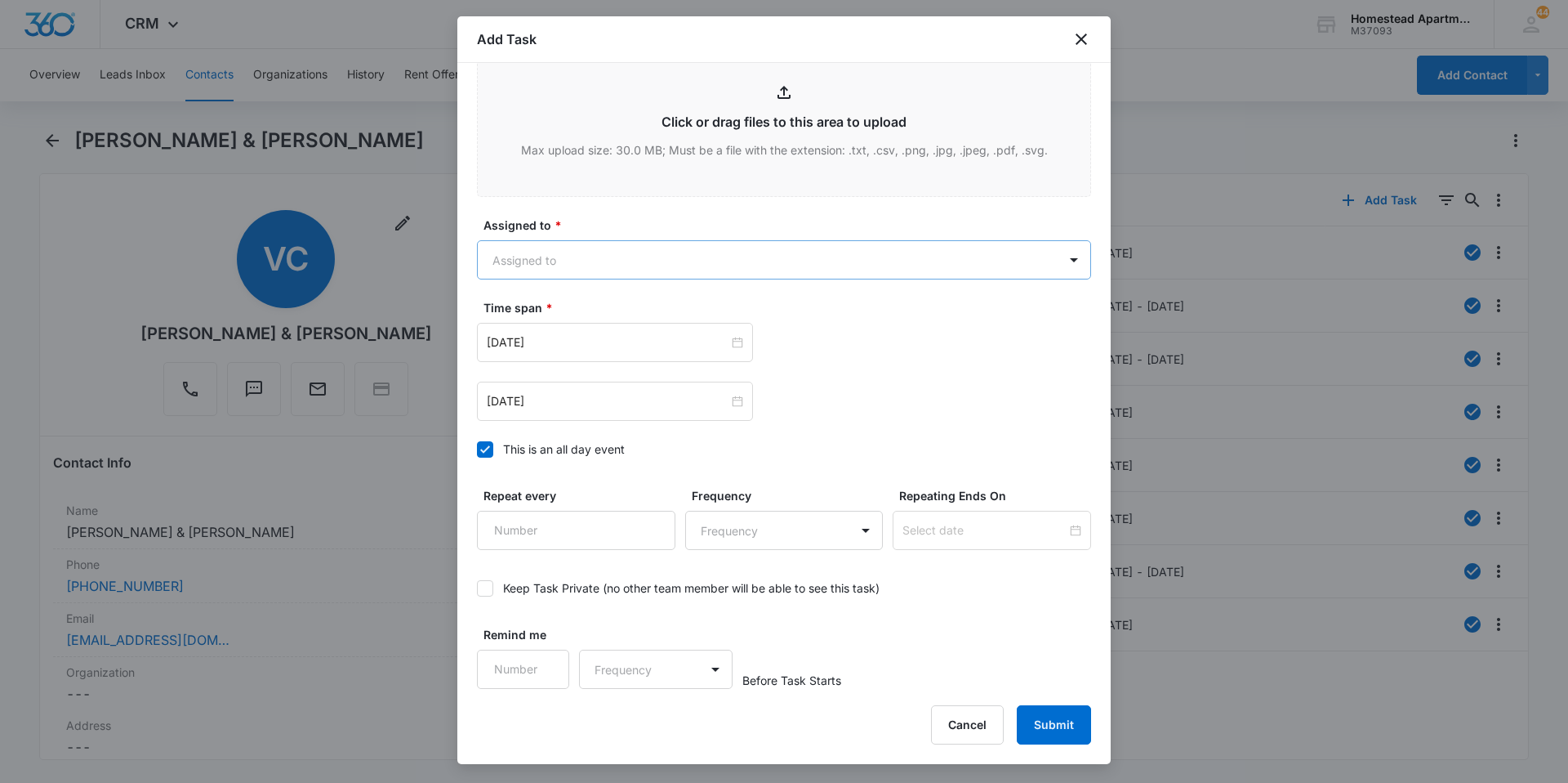
type textarea "Freezer not freezing. [PERSON_NAME]: [PHONE_NUMBER]"
click at [626, 255] on body "CRM Apps Reputation Websites Forms CRM Email Social Content Intelligence Files …" at bounding box center [784, 392] width 1568 height 783
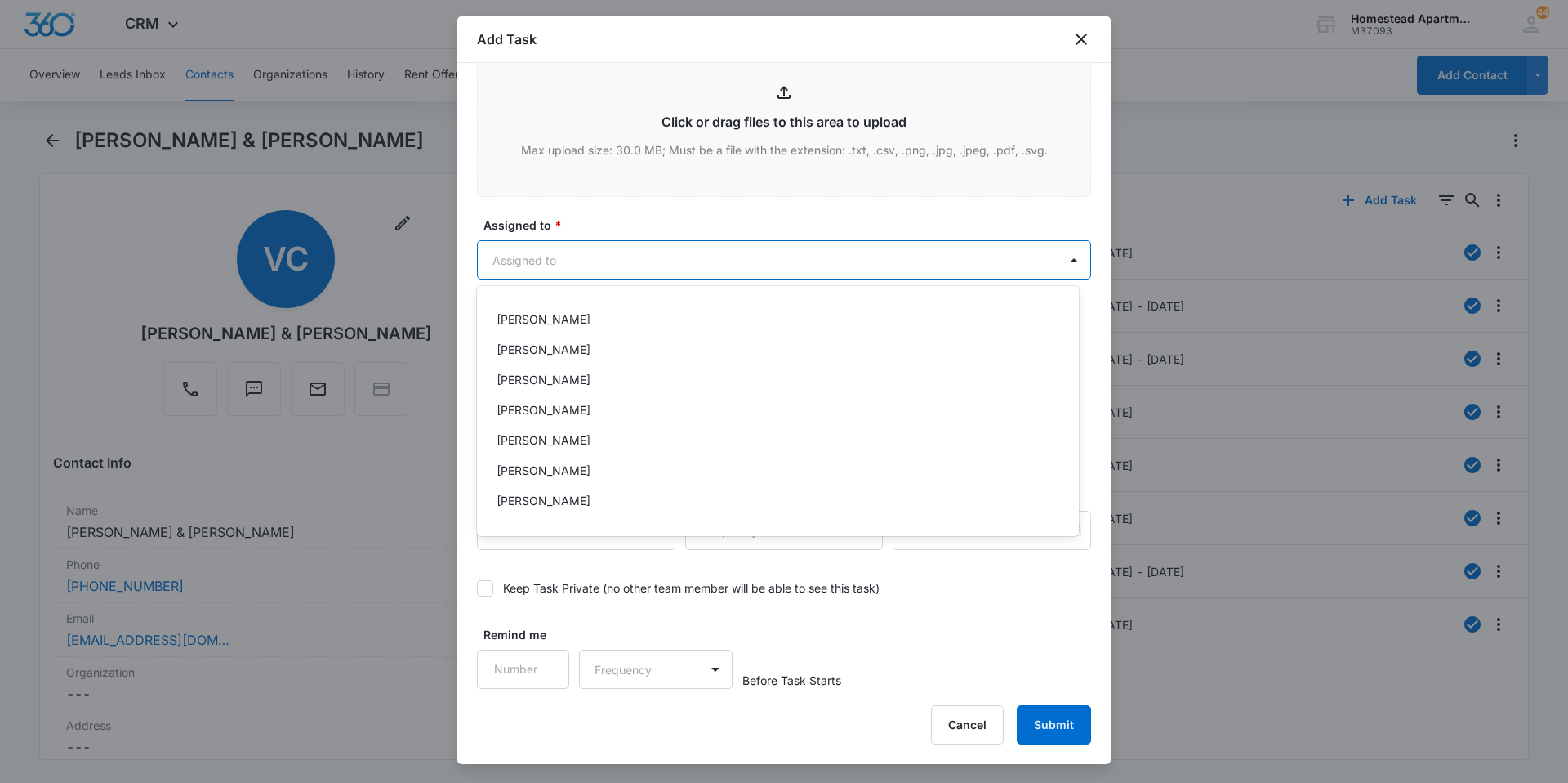
scroll to position [266, 0]
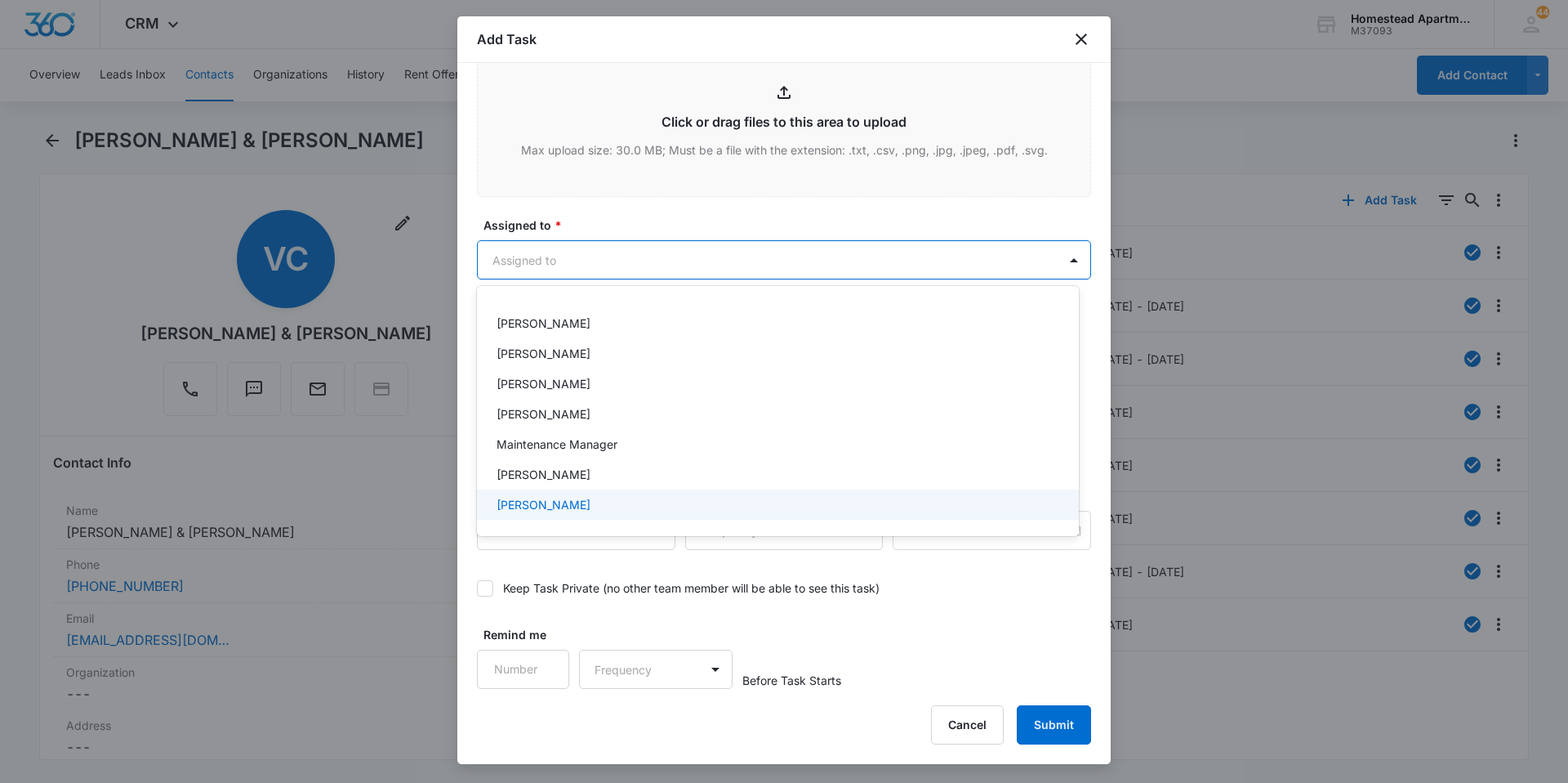
click at [572, 526] on div at bounding box center [784, 392] width 1568 height 783
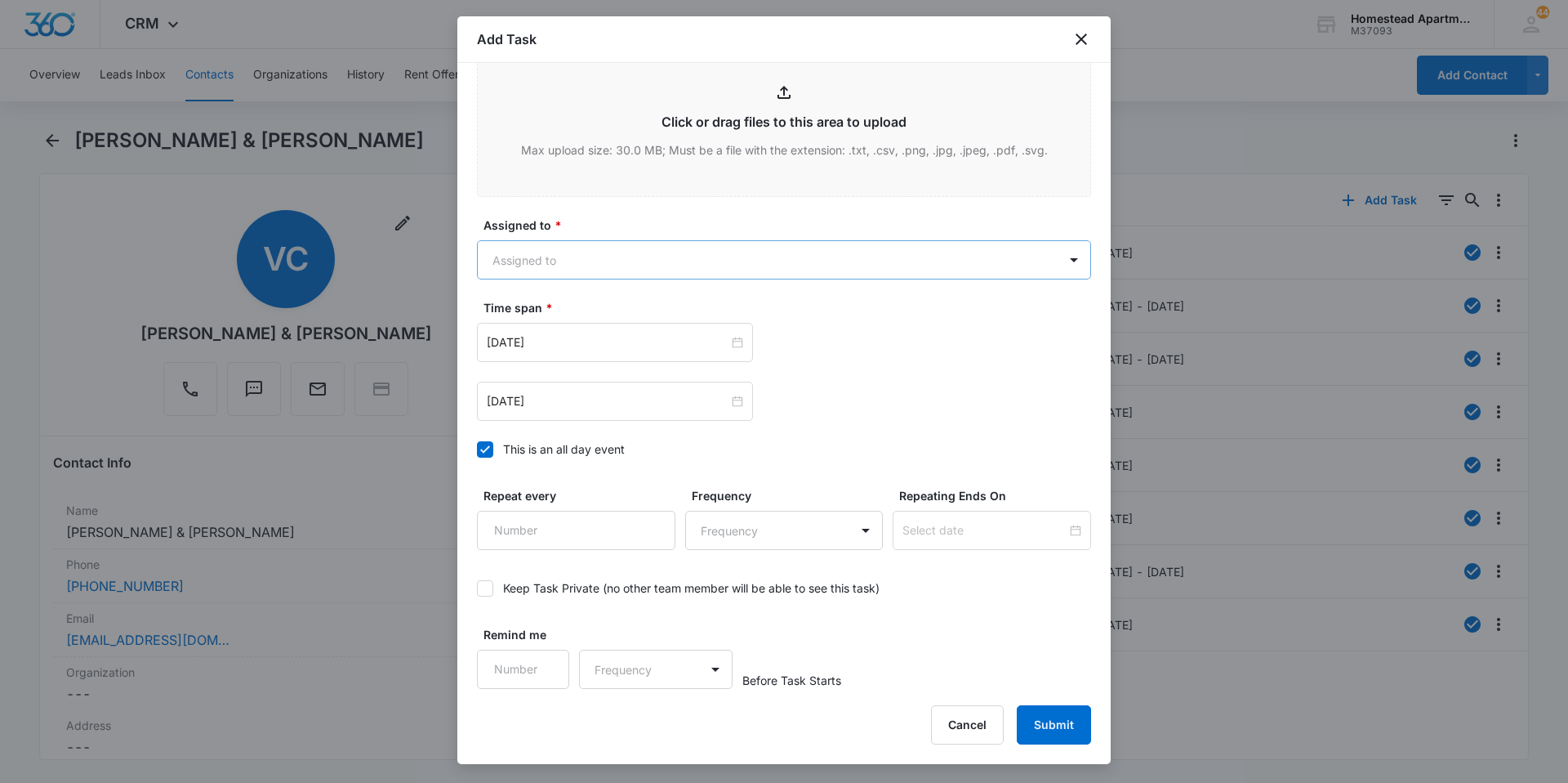
click at [563, 275] on body "CRM Apps Reputation Websites Forms CRM Email Social Content Intelligence Files …" at bounding box center [784, 392] width 1568 height 783
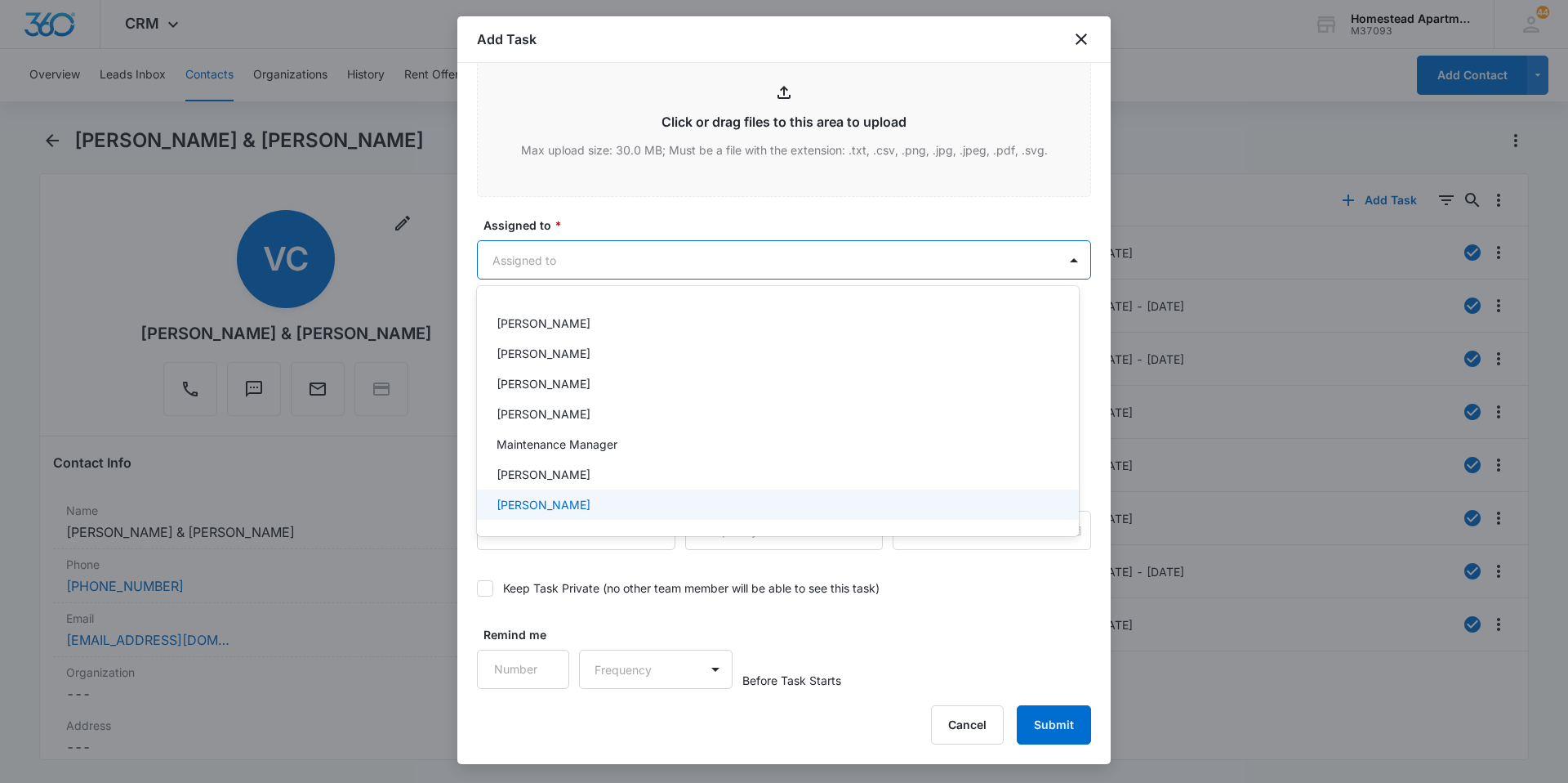
click at [558, 504] on p "[PERSON_NAME]" at bounding box center [543, 504] width 94 height 17
click at [630, 228] on div at bounding box center [784, 392] width 1568 height 783
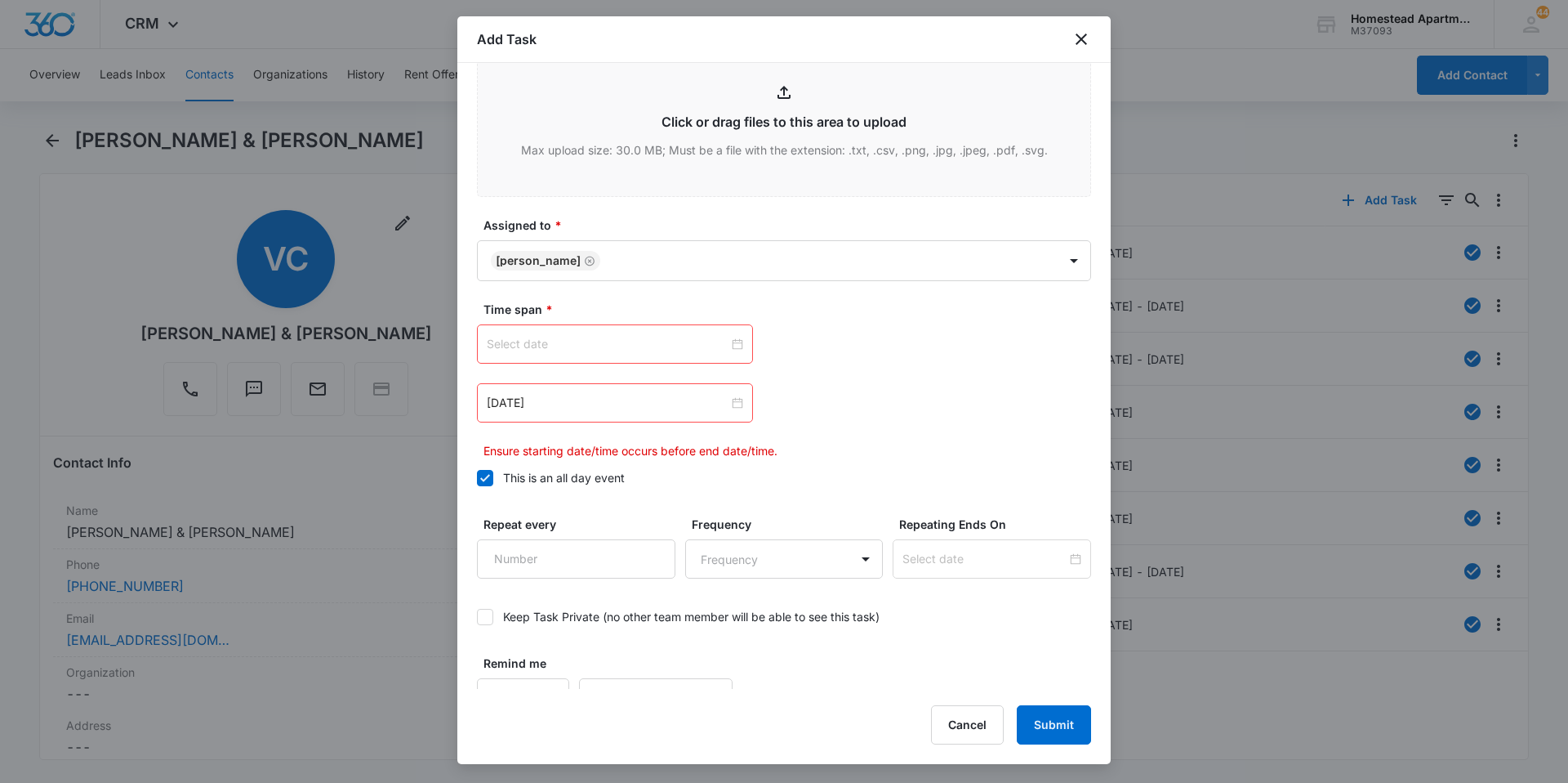
click at [601, 353] on div at bounding box center [615, 344] width 276 height 39
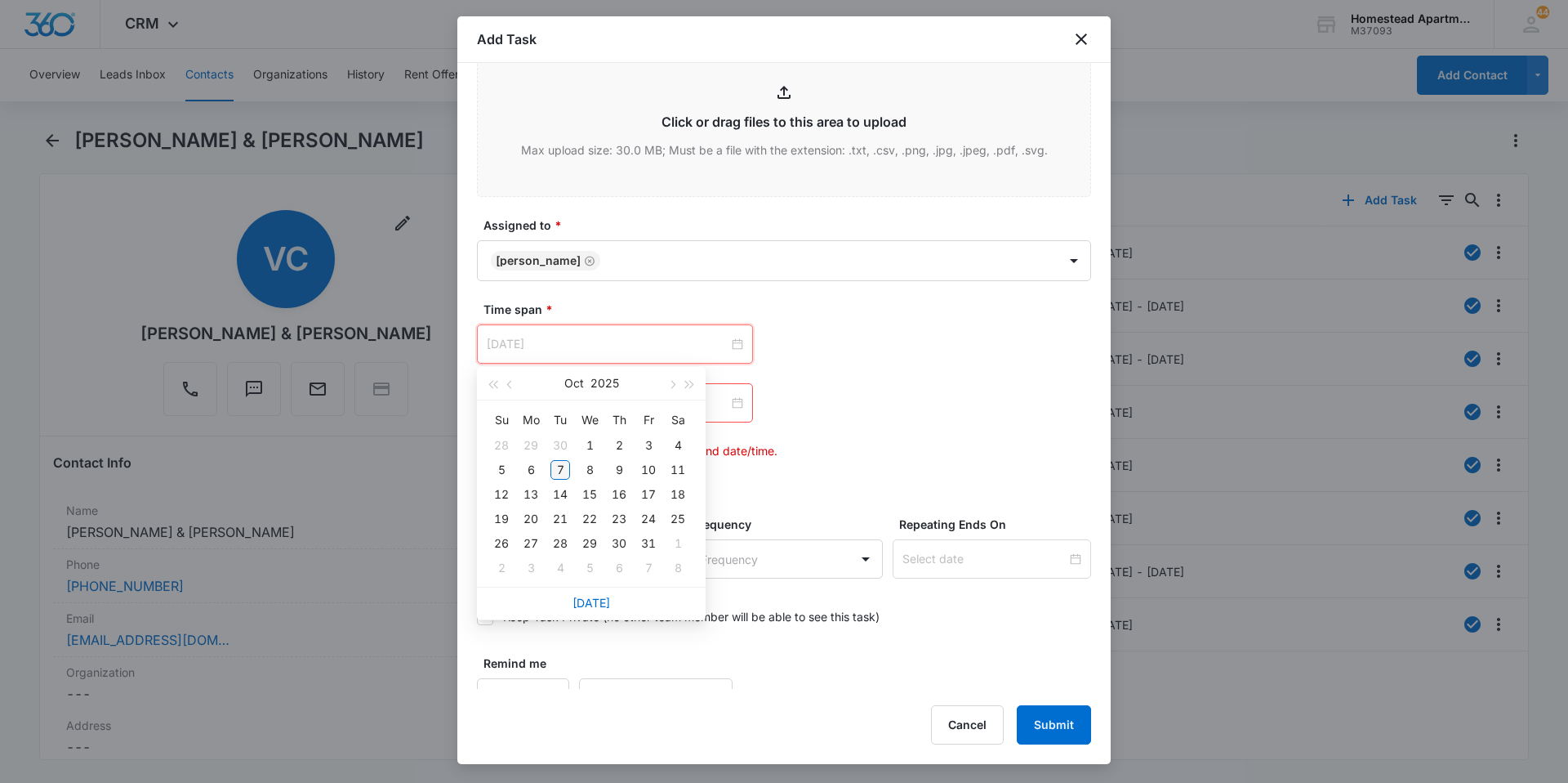
type input "[DATE]"
click at [565, 470] on div "7" at bounding box center [561, 470] width 20 height 20
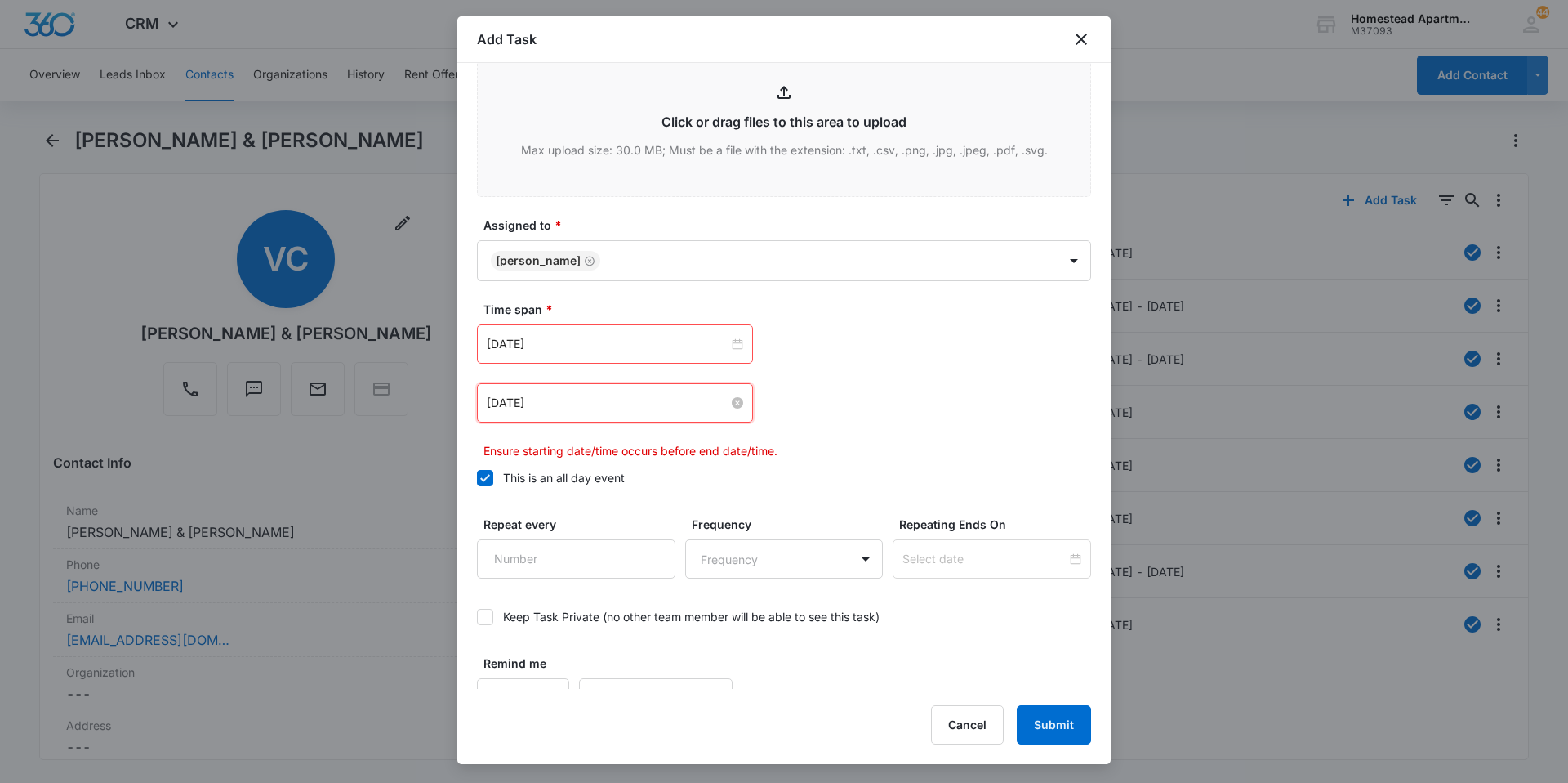
click at [623, 402] on input "[DATE]" at bounding box center [608, 403] width 242 height 18
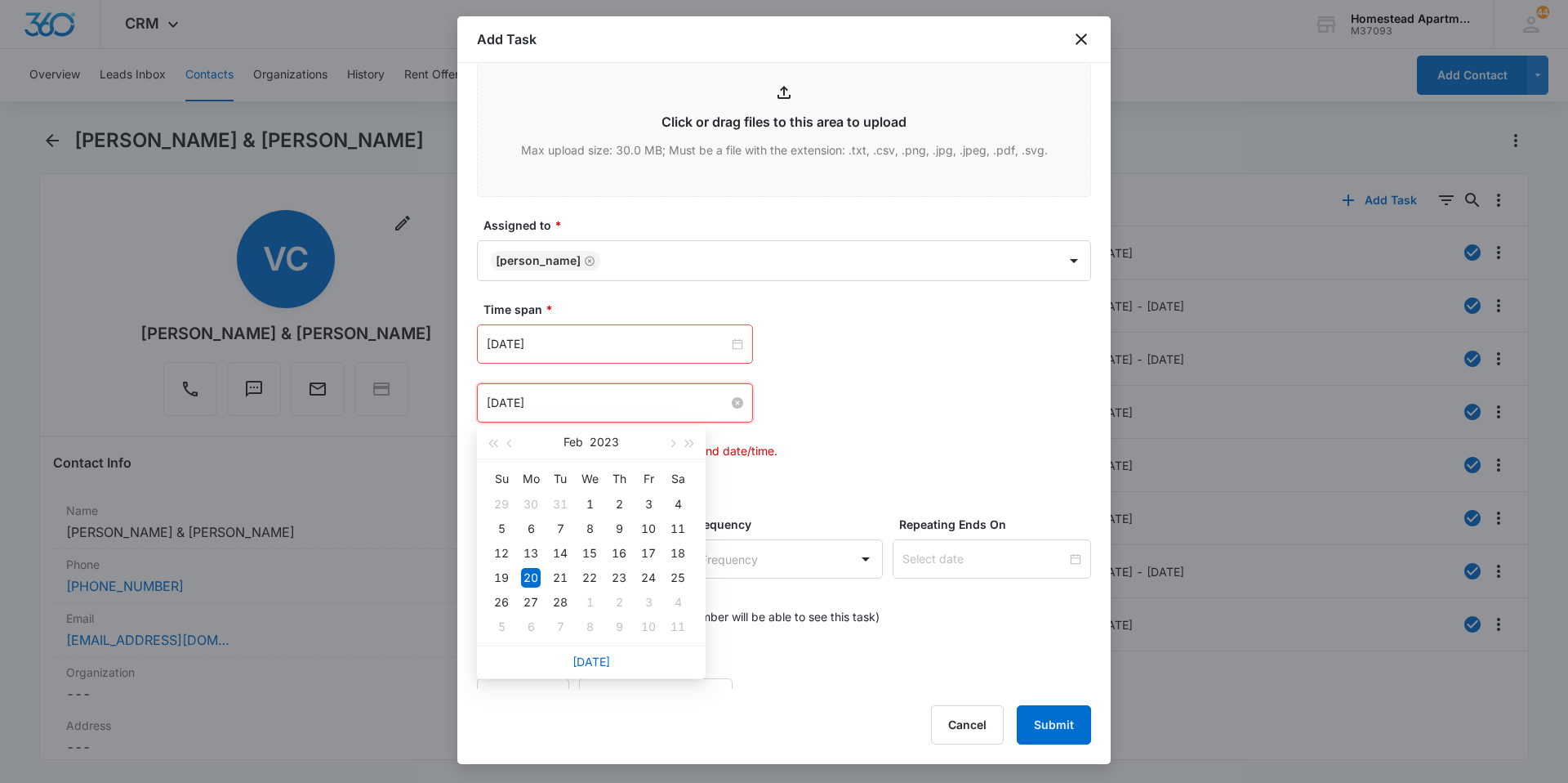
click at [727, 396] on div "[DATE]" at bounding box center [615, 403] width 257 height 18
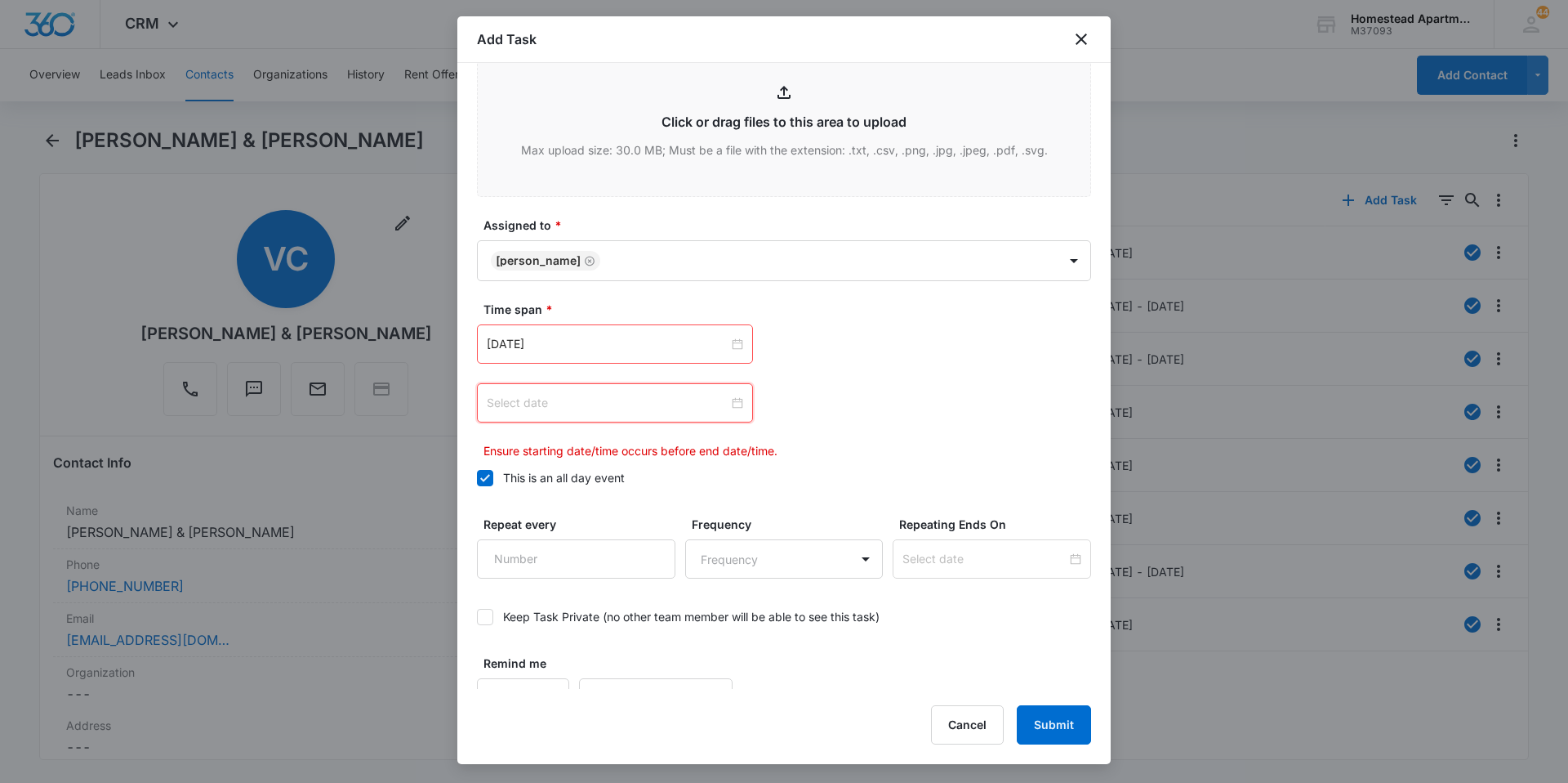
click at [649, 407] on input at bounding box center [608, 403] width 242 height 18
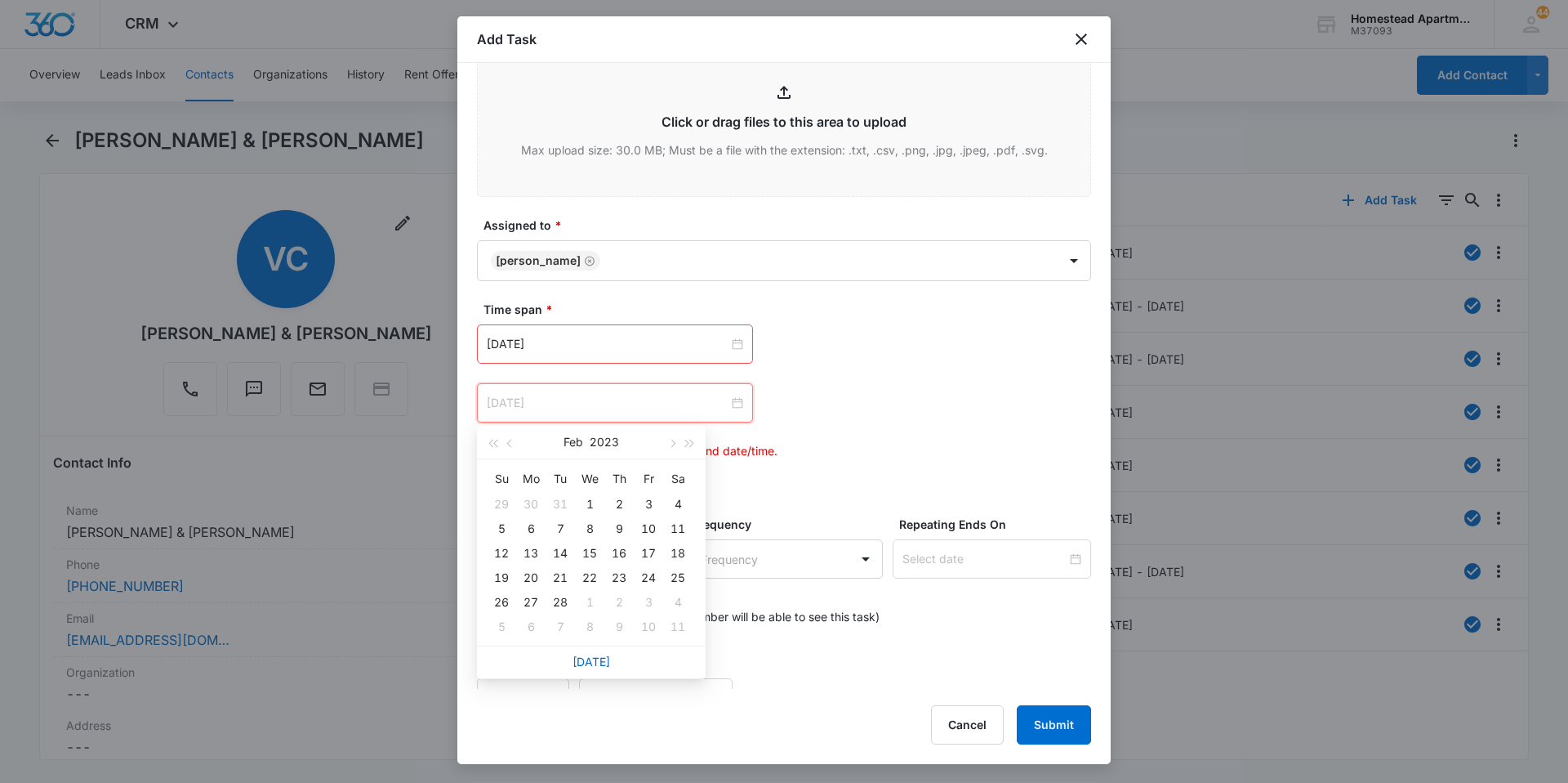
type input "[DATE]"
click at [582, 664] on link "[DATE]" at bounding box center [592, 661] width 38 height 14
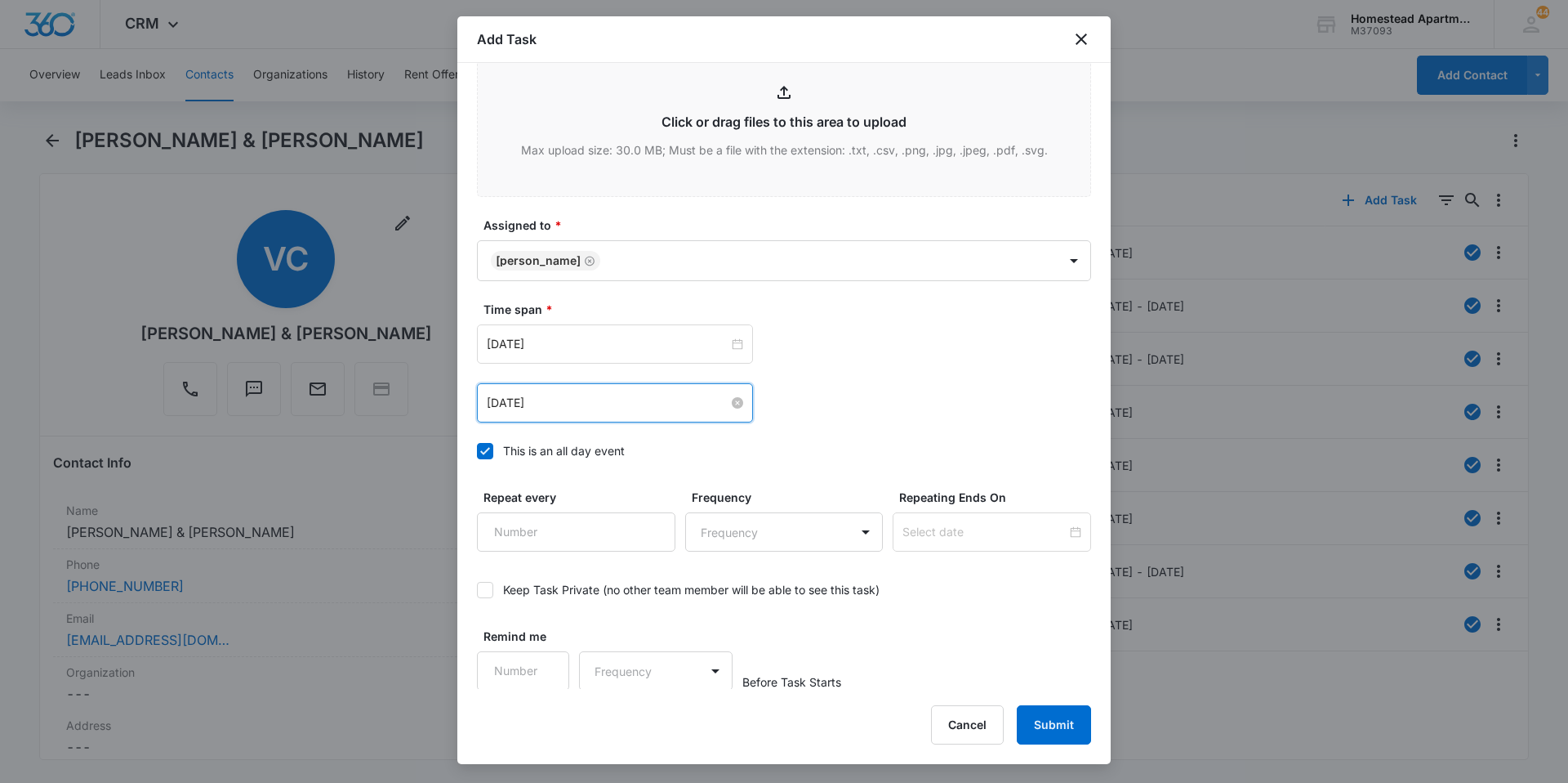
click at [567, 405] on input "[DATE]" at bounding box center [608, 403] width 242 height 18
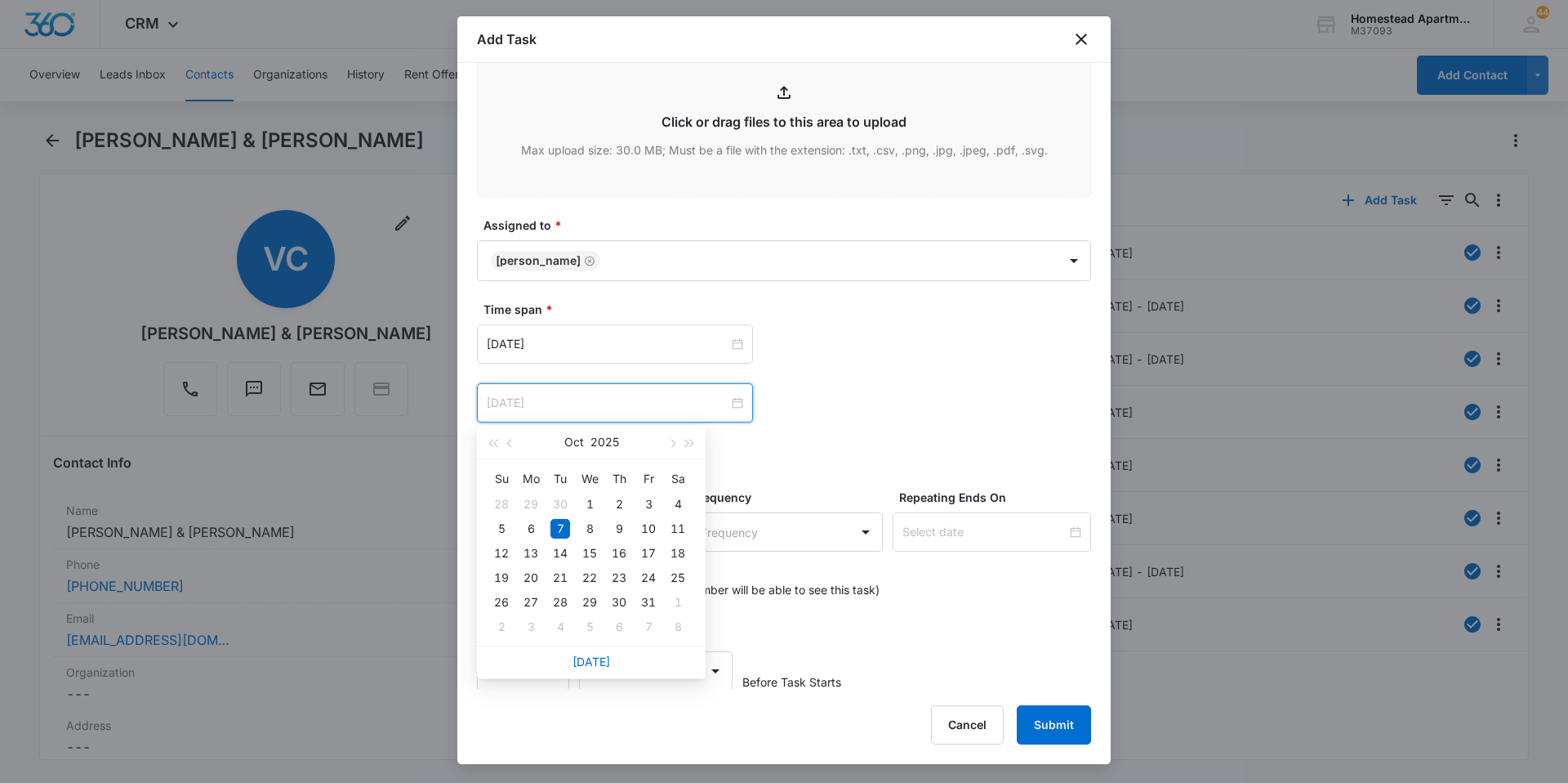
type input "[DATE]"
click at [934, 302] on label "Time span *" at bounding box center [791, 309] width 614 height 17
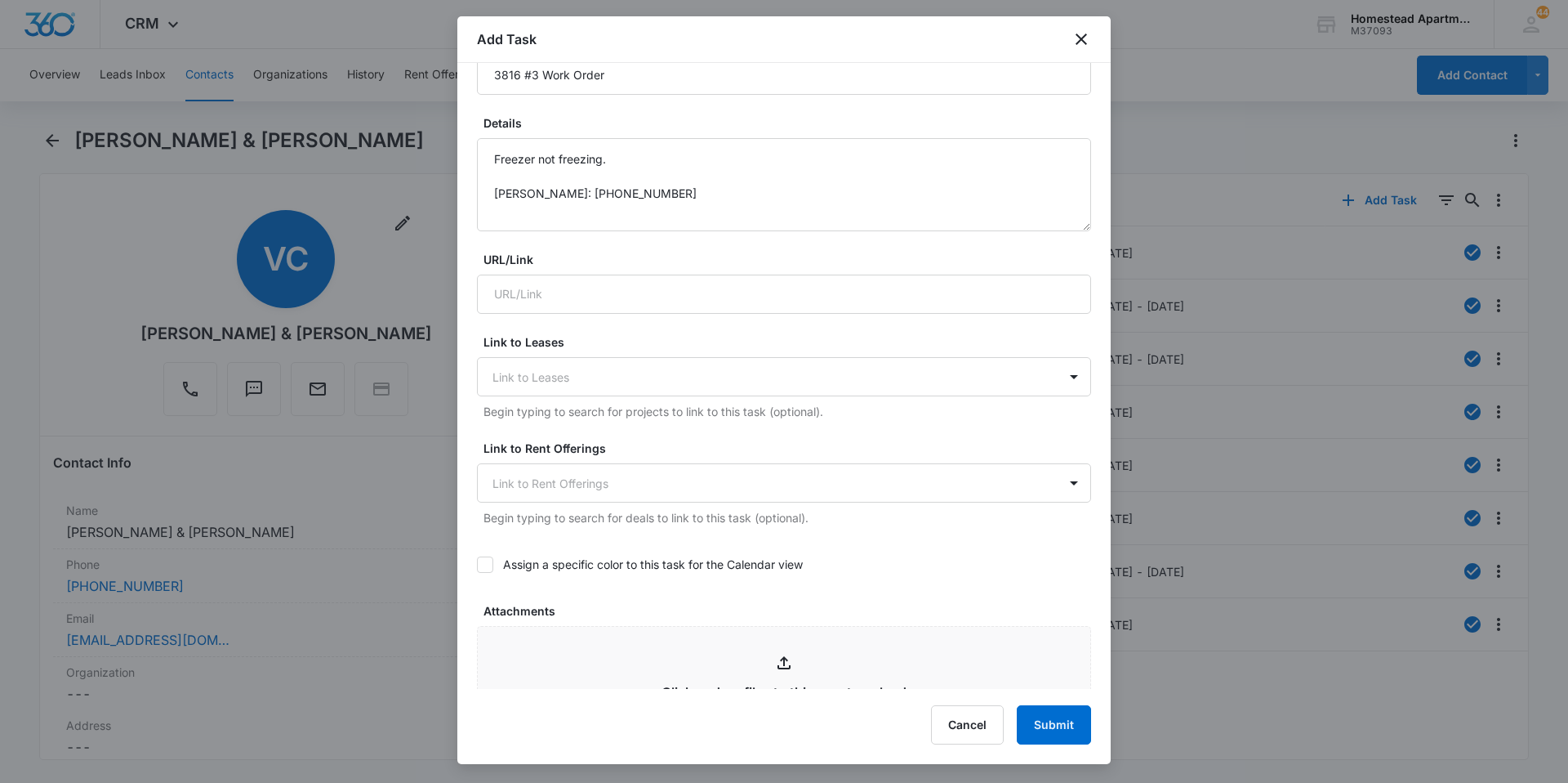
scroll to position [0, 0]
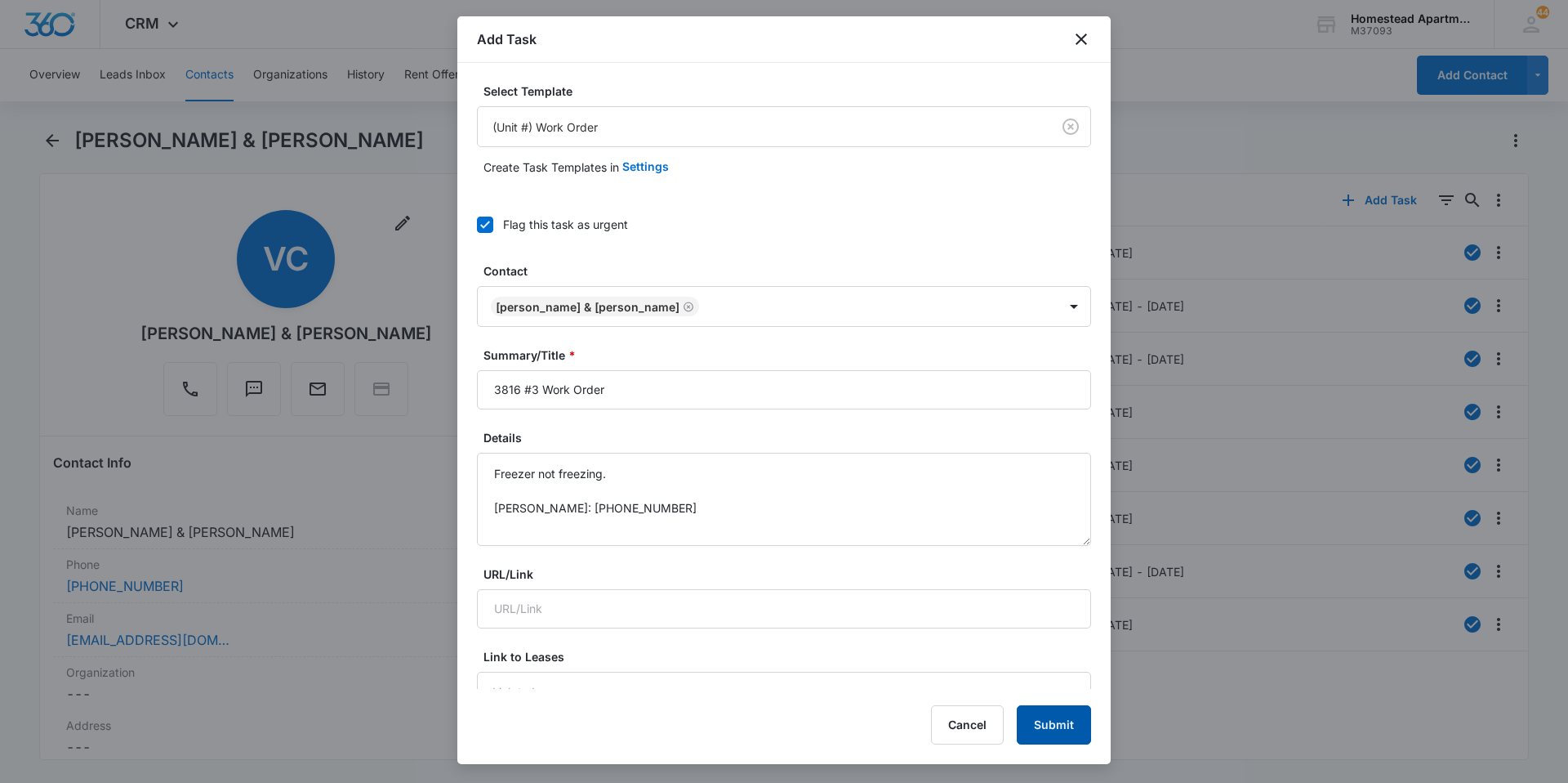
click at [1055, 719] on button "Submit" at bounding box center [1054, 725] width 74 height 39
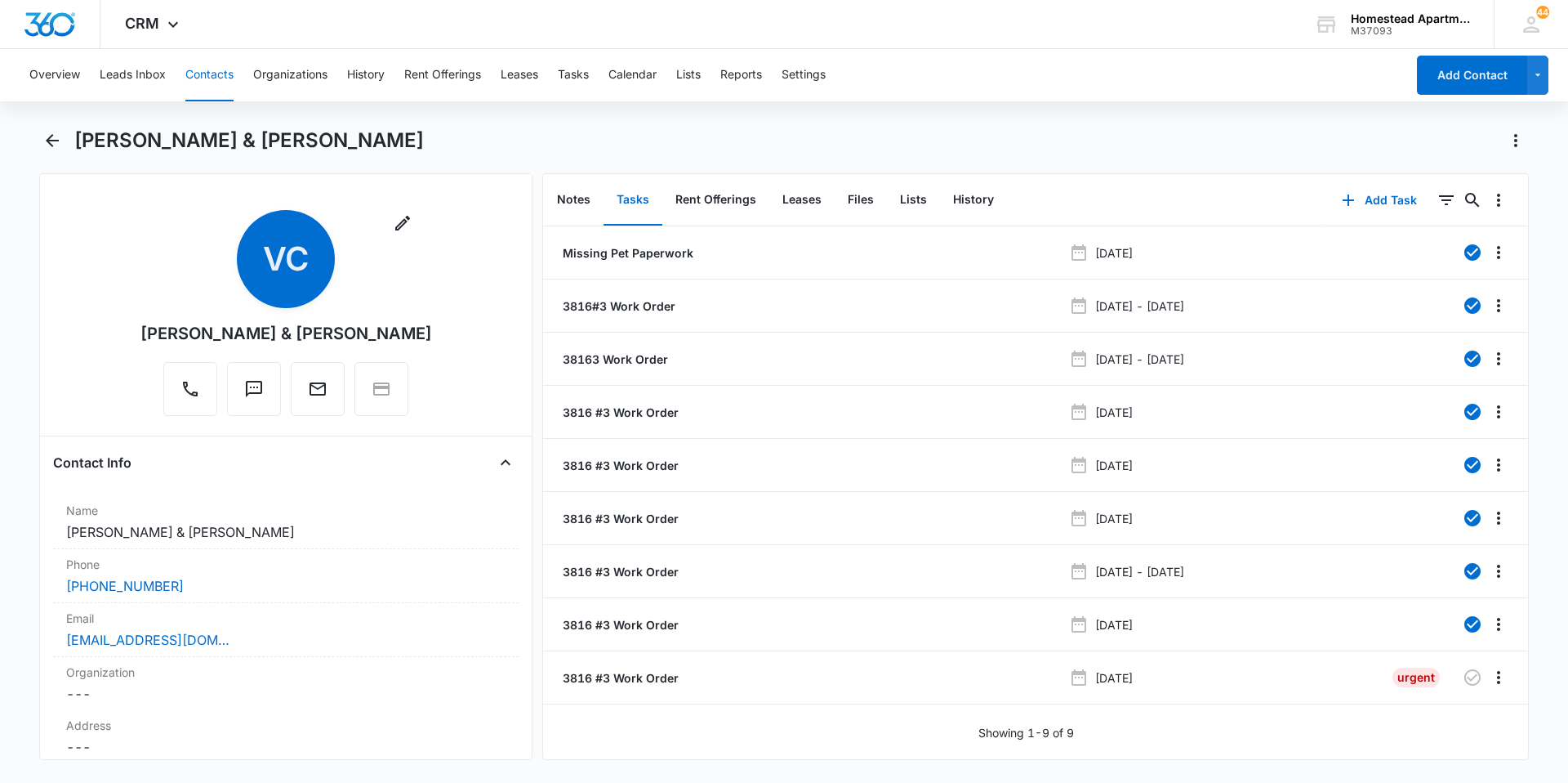
click at [217, 78] on button "Contacts" at bounding box center [209, 75] width 48 height 52
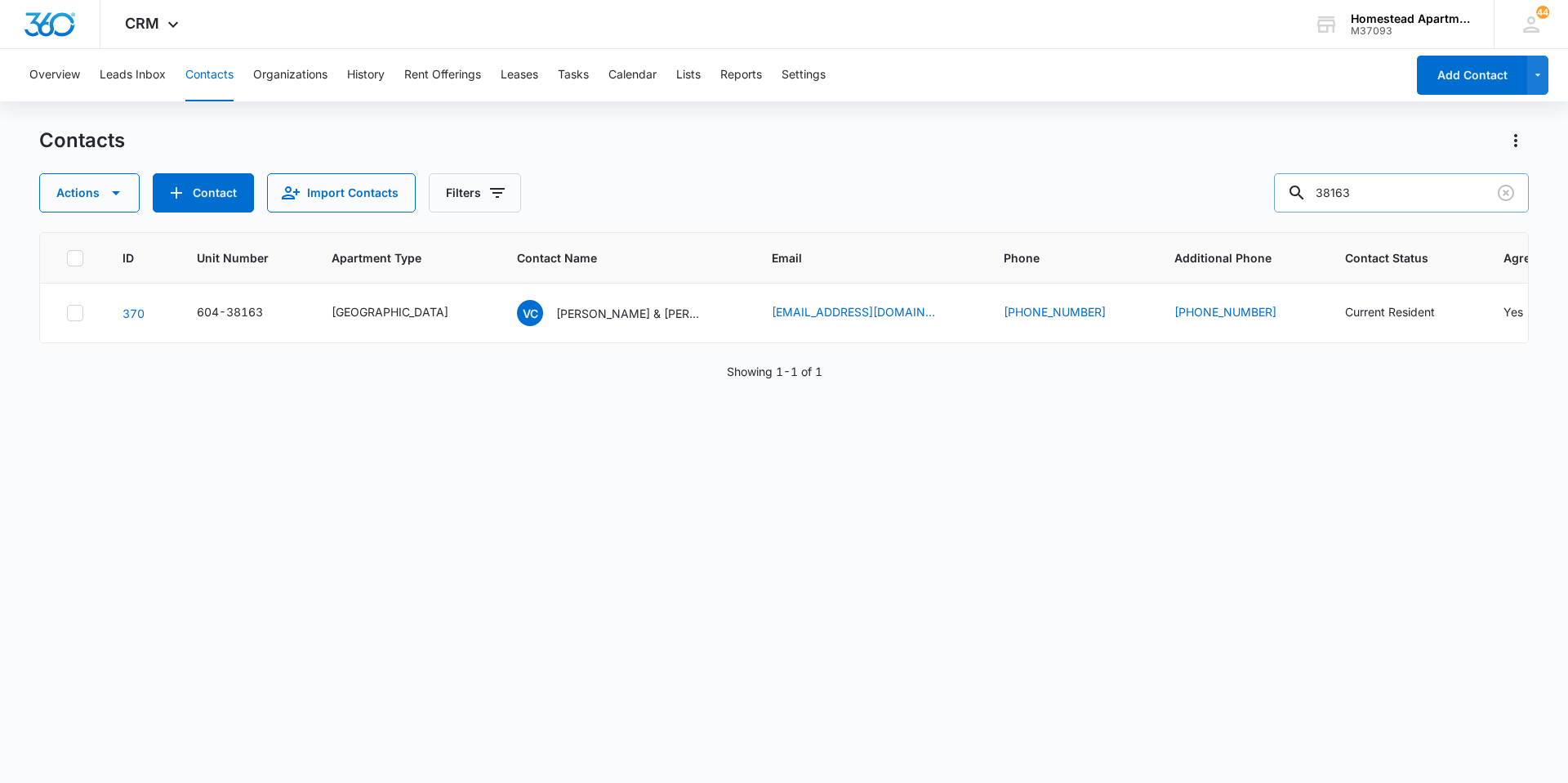
click at [1357, 190] on input "38163" at bounding box center [1402, 193] width 255 height 39
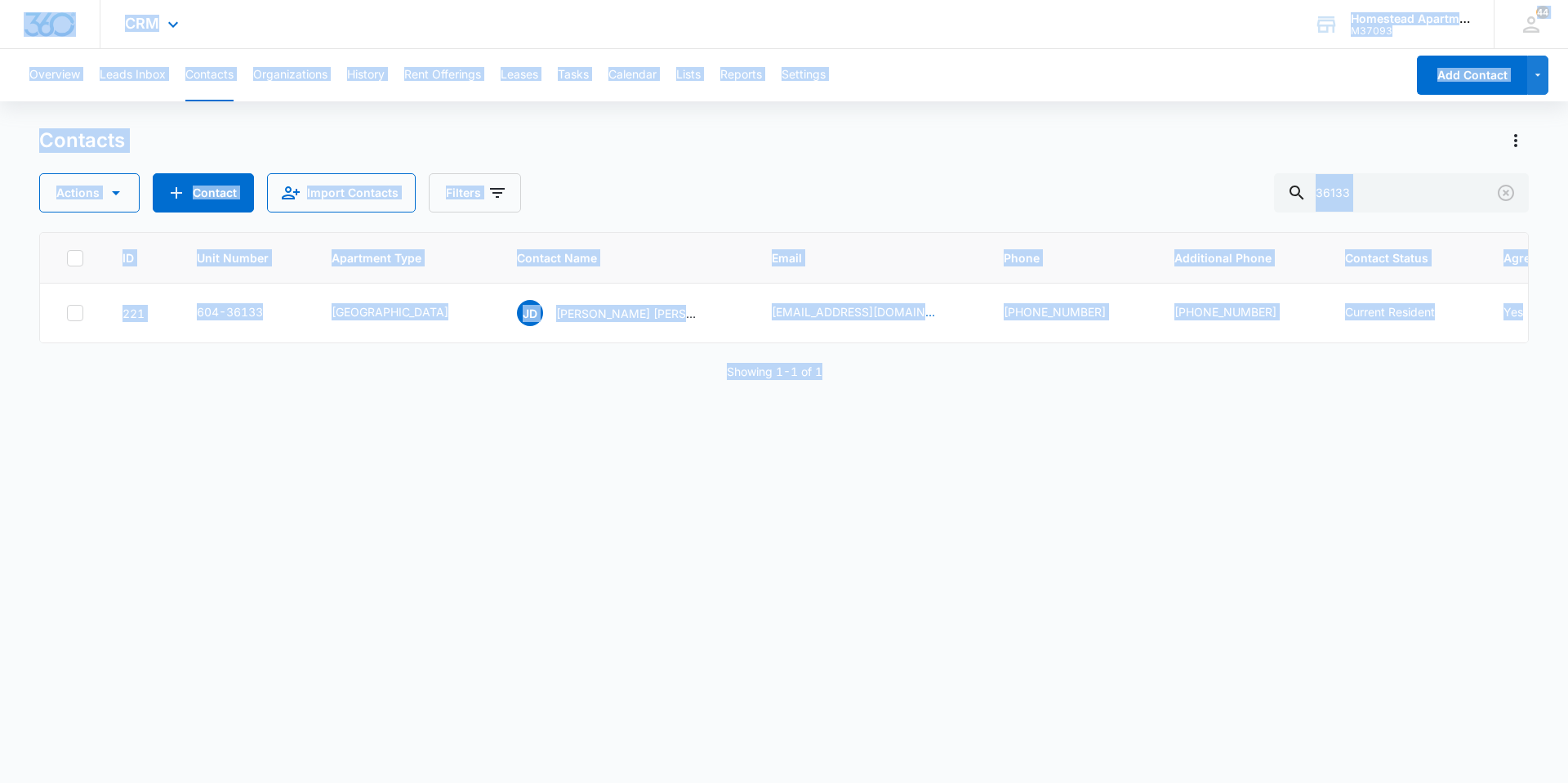
drag, startPoint x: 994, startPoint y: 406, endPoint x: 3, endPoint y: 44, distance: 1055.0
click at [3, 44] on div "CRM Apps Reputation Websites Forms CRM Email Social Content Intelligence Files …" at bounding box center [784, 391] width 1568 height 781
click at [987, 464] on div "ID Unit Number Apartment Type Contact Name Email Phone Additional Phone Contact…" at bounding box center [784, 497] width 1490 height 530
drag, startPoint x: 874, startPoint y: 400, endPoint x: 11, endPoint y: 56, distance: 929.0
click at [11, 56] on div "Overview Leads Inbox Contacts Organizations History Rent Offerings Leases Tasks…" at bounding box center [784, 415] width 1568 height 732
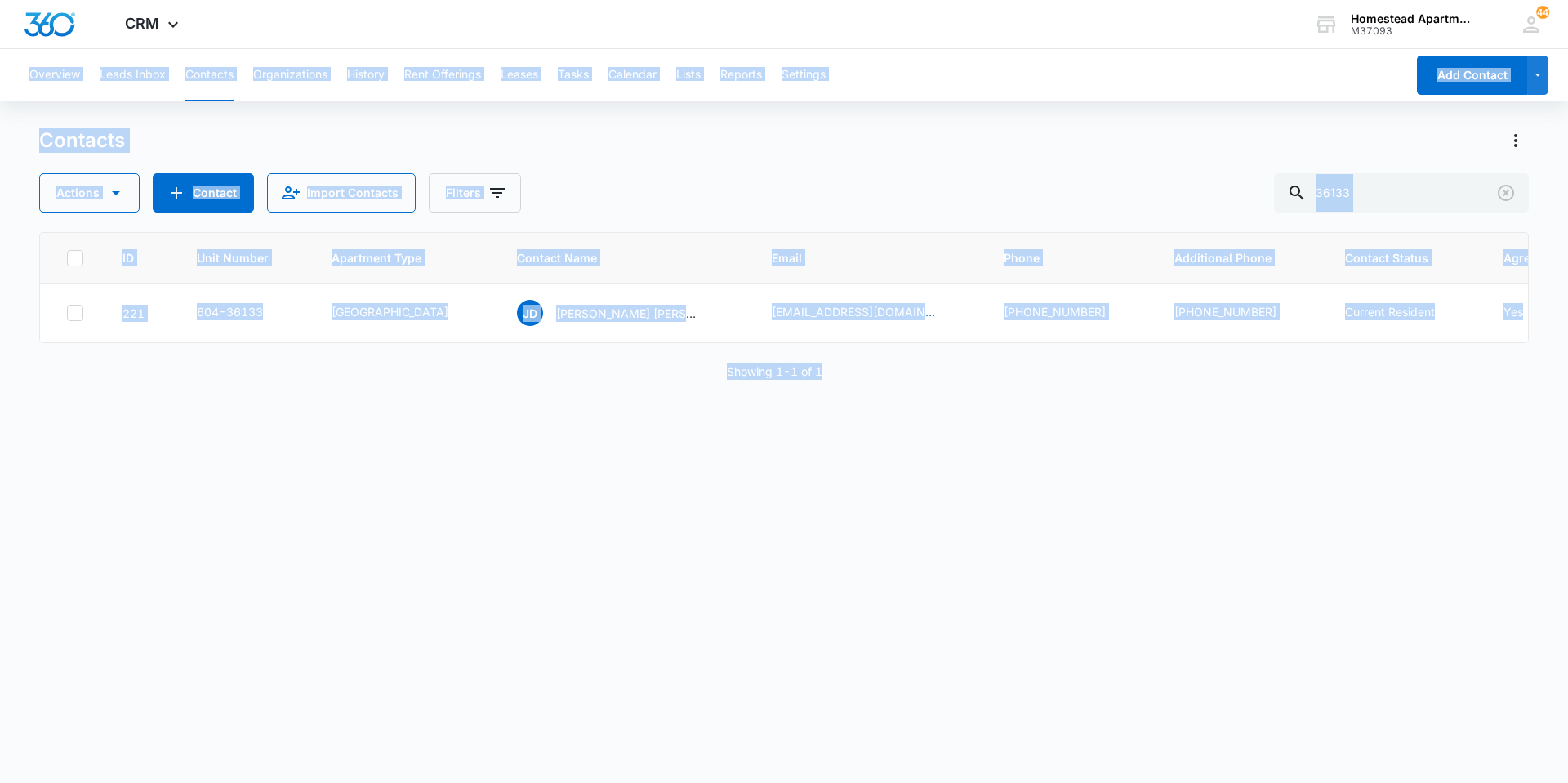
click at [760, 559] on div "ID Unit Number Apartment Type Contact Name Email Phone Additional Phone Contact…" at bounding box center [784, 497] width 1490 height 530
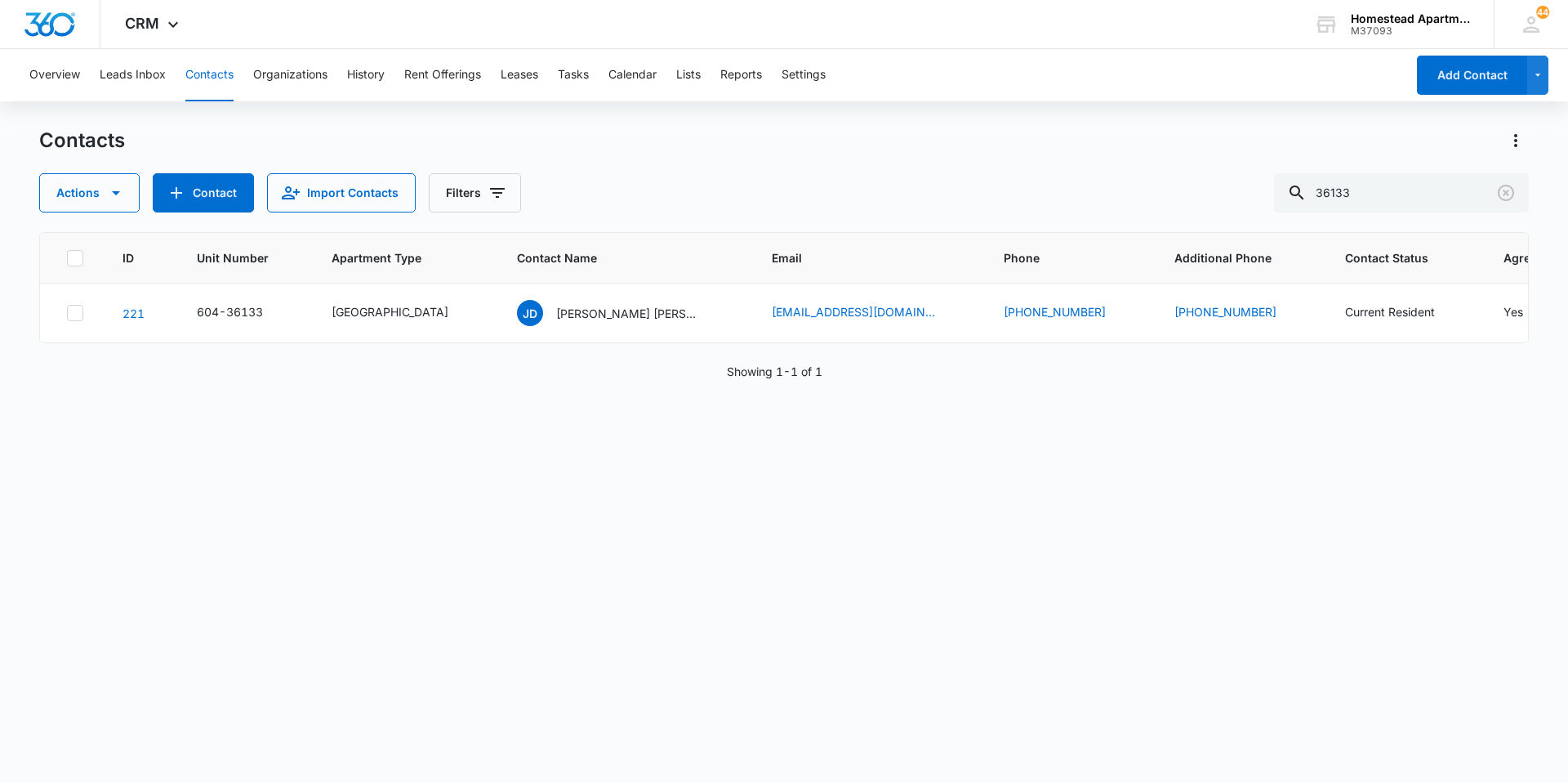
click at [901, 464] on div "ID Unit Number Apartment Type Contact Name Email Phone Additional Phone Contact…" at bounding box center [784, 497] width 1490 height 530
drag, startPoint x: 959, startPoint y: 378, endPoint x: 910, endPoint y: 418, distance: 63.3
click at [910, 418] on div "ID Unit Number Apartment Type Contact Name Email Phone Additional Phone Contact…" at bounding box center [784, 497] width 1490 height 530
drag, startPoint x: 1431, startPoint y: 184, endPoint x: 1326, endPoint y: 185, distance: 105.0
click at [1326, 185] on input "36133" at bounding box center [1402, 193] width 255 height 39
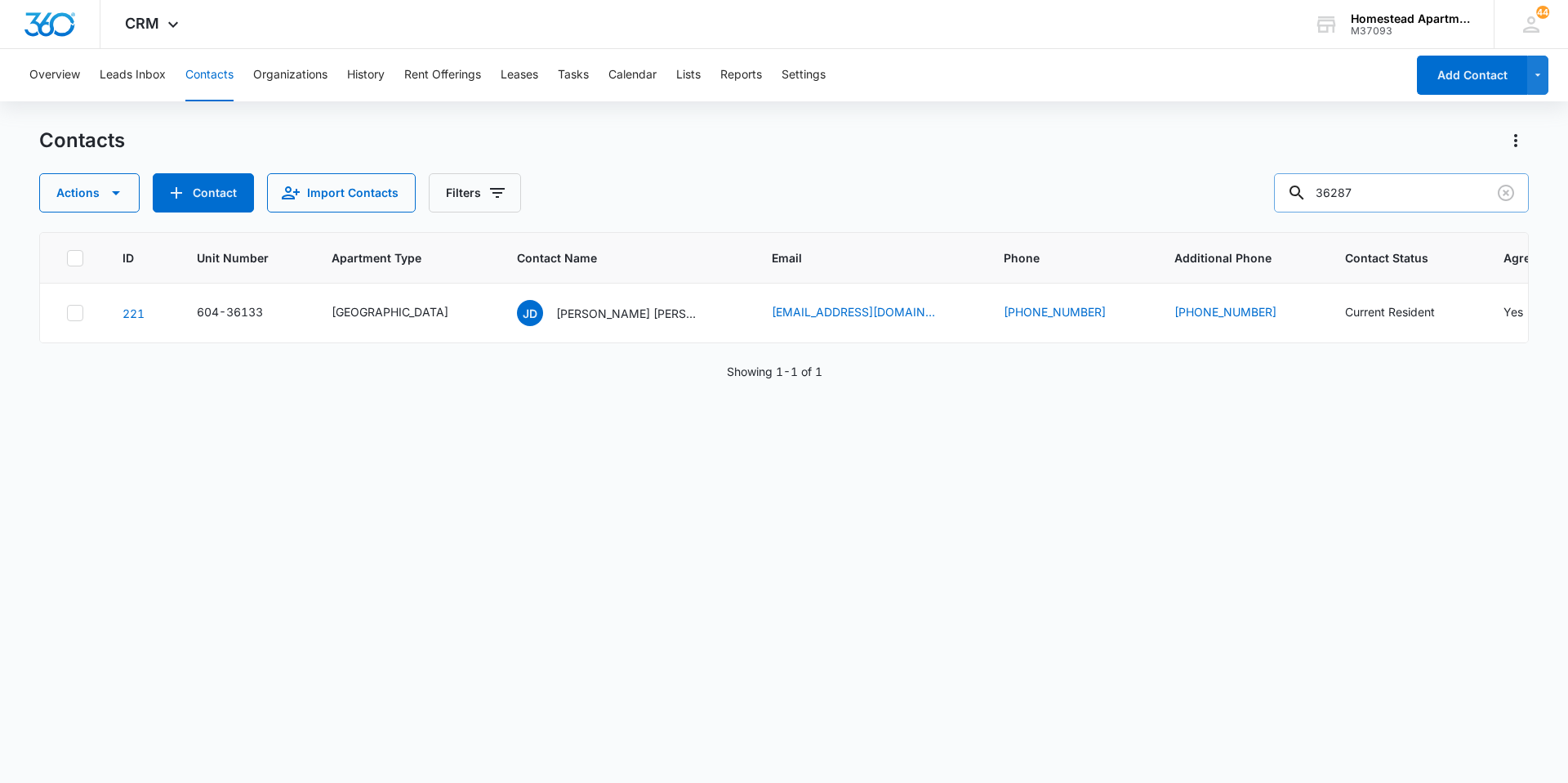
type input "36287"
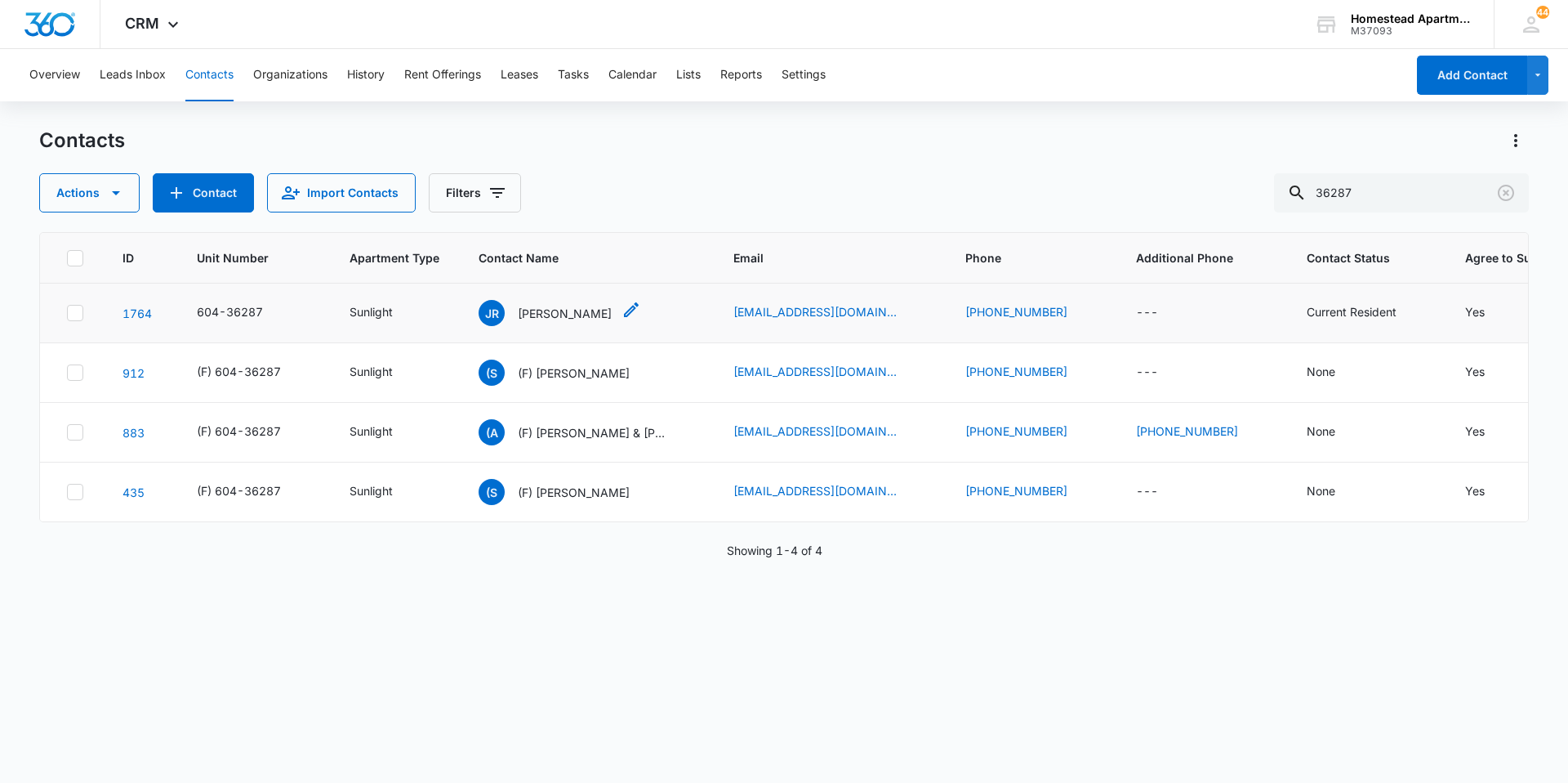
click at [521, 319] on p "[PERSON_NAME]" at bounding box center [565, 313] width 94 height 17
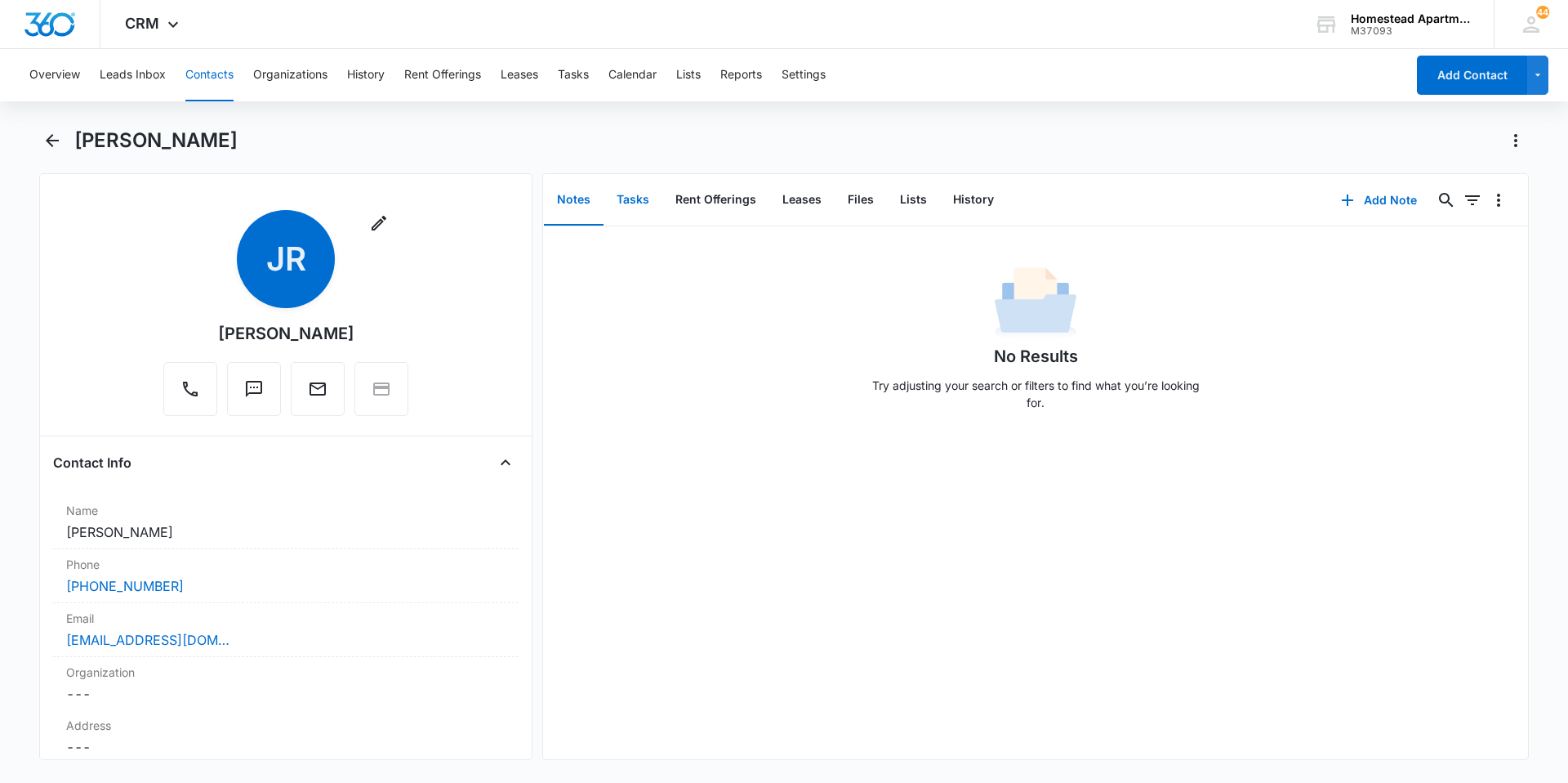
click at [623, 195] on button "Tasks" at bounding box center [633, 200] width 59 height 51
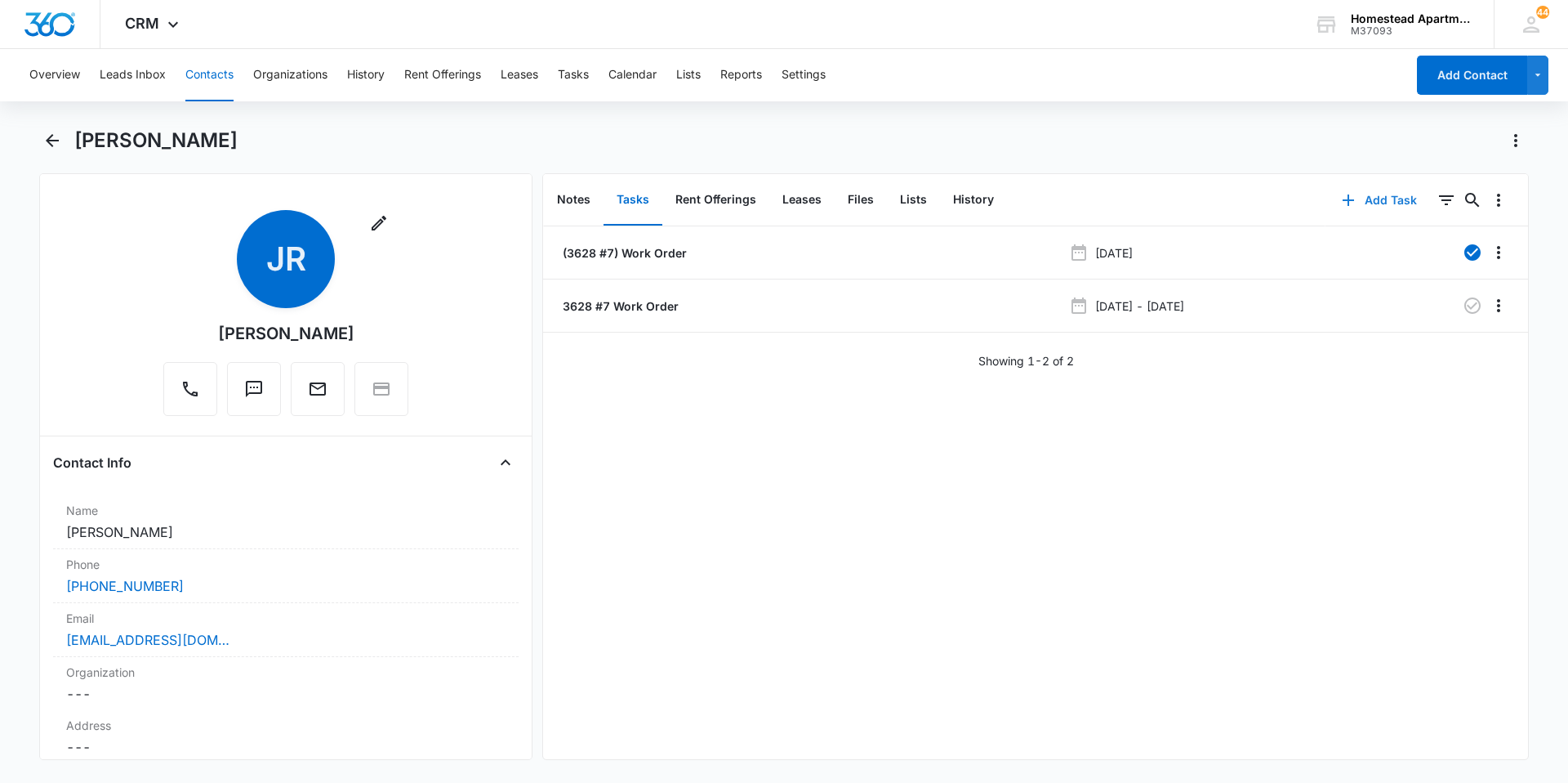
click at [1361, 204] on button "Add Task" at bounding box center [1380, 200] width 108 height 39
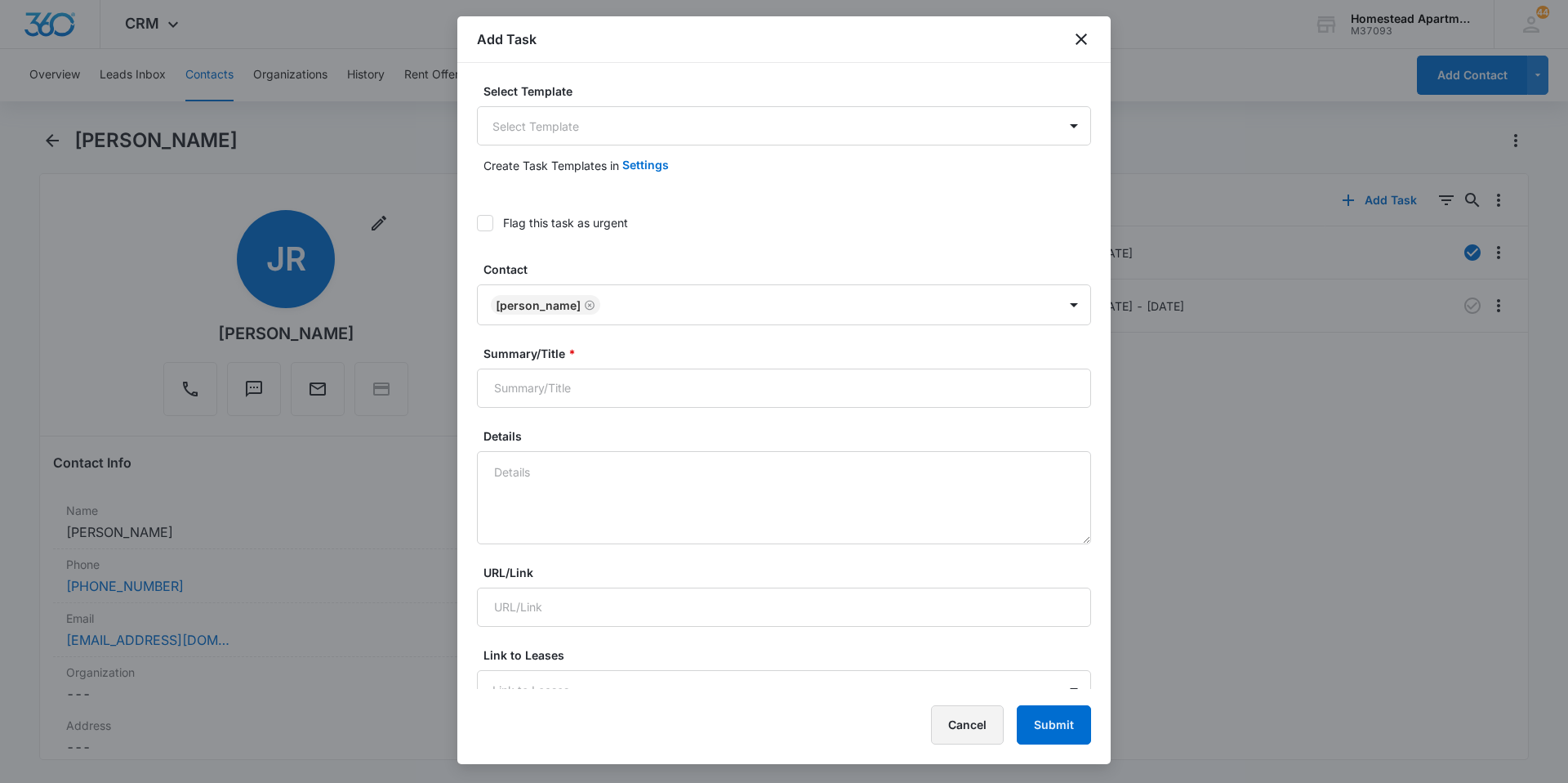
click at [986, 723] on button "Cancel" at bounding box center [967, 725] width 73 height 39
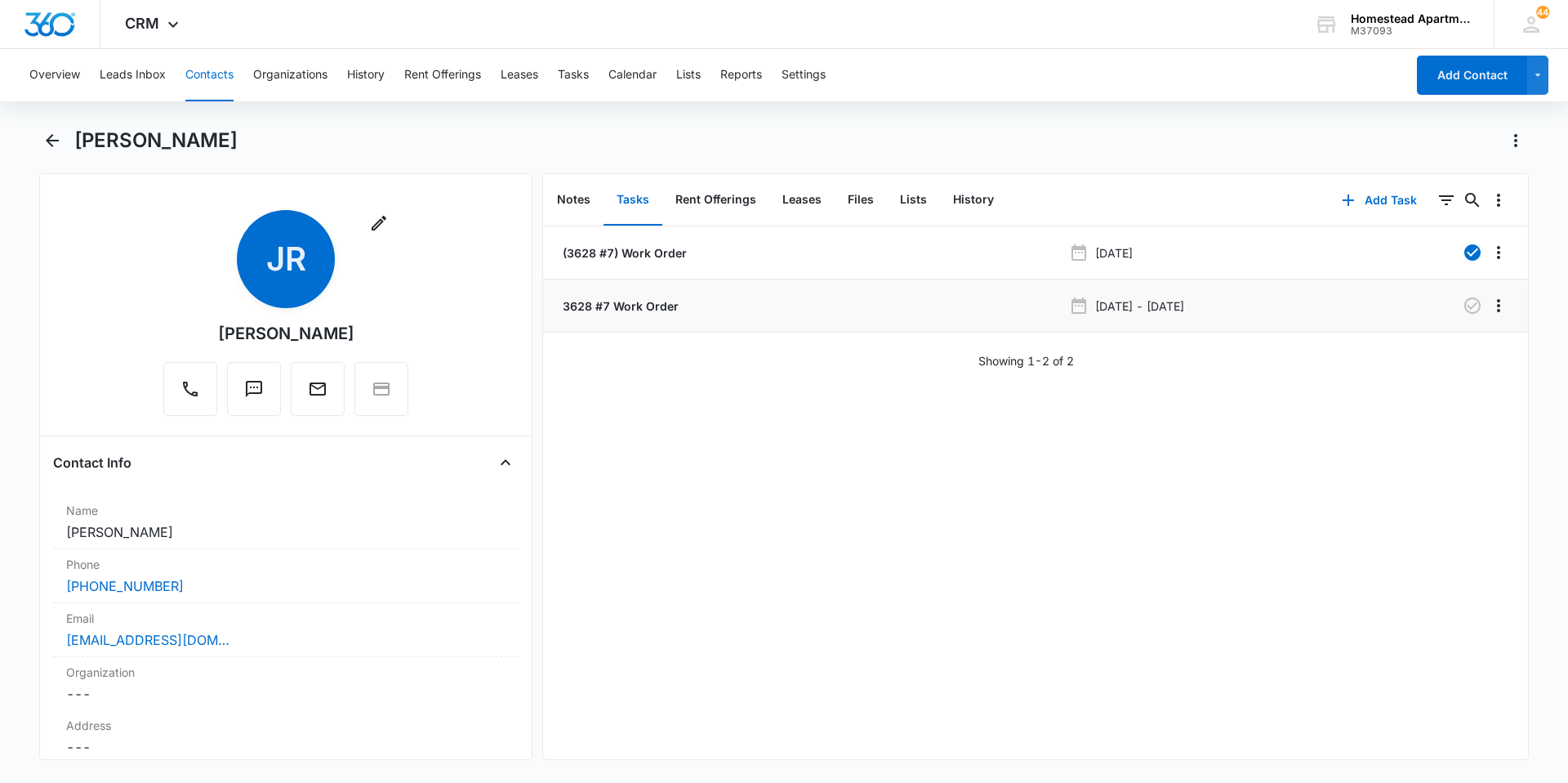
click at [620, 295] on li "3628 #7 Work Order [DATE] - [DATE]" at bounding box center [1036, 306] width 985 height 53
click at [615, 310] on p "3628 #7 Work Order" at bounding box center [619, 306] width 119 height 17
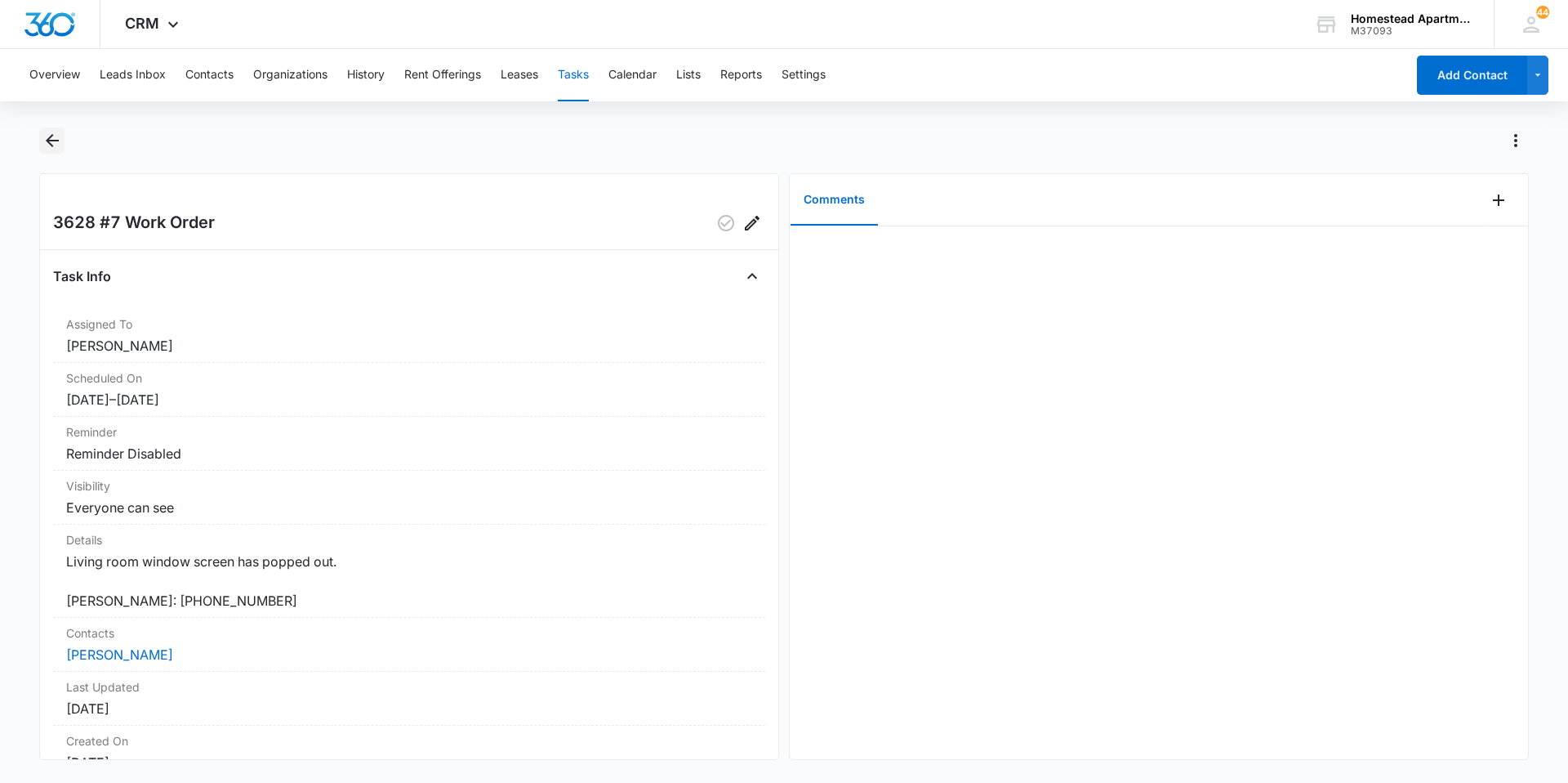
click at [65, 141] on button "Back" at bounding box center [51, 141] width 25 height 26
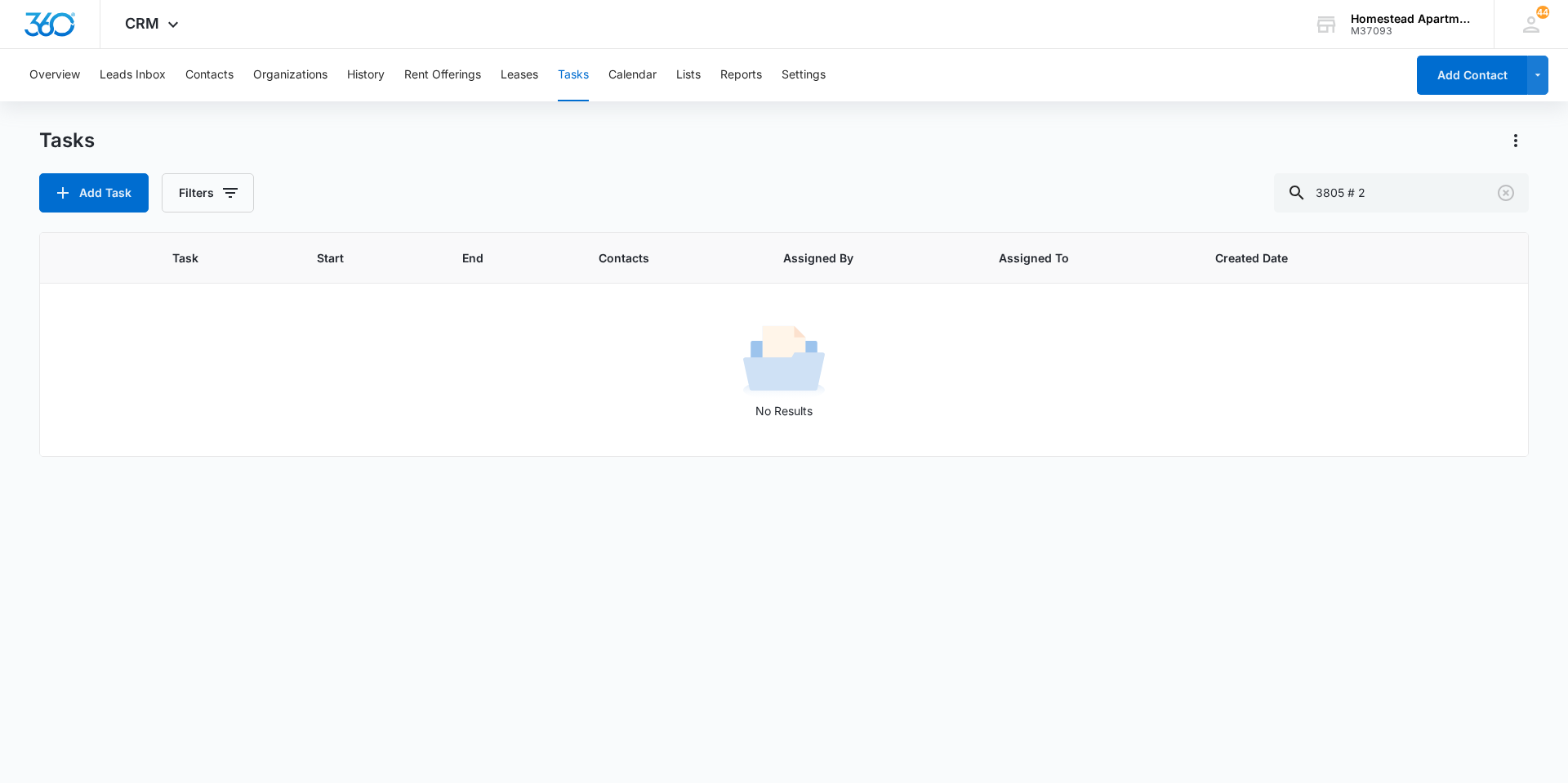
click at [236, 82] on div "Overview Leads Inbox Contacts Organizations History Rent Offerings Leases Tasks…" at bounding box center [713, 75] width 1387 height 52
click at [232, 77] on button "Contacts" at bounding box center [209, 75] width 48 height 52
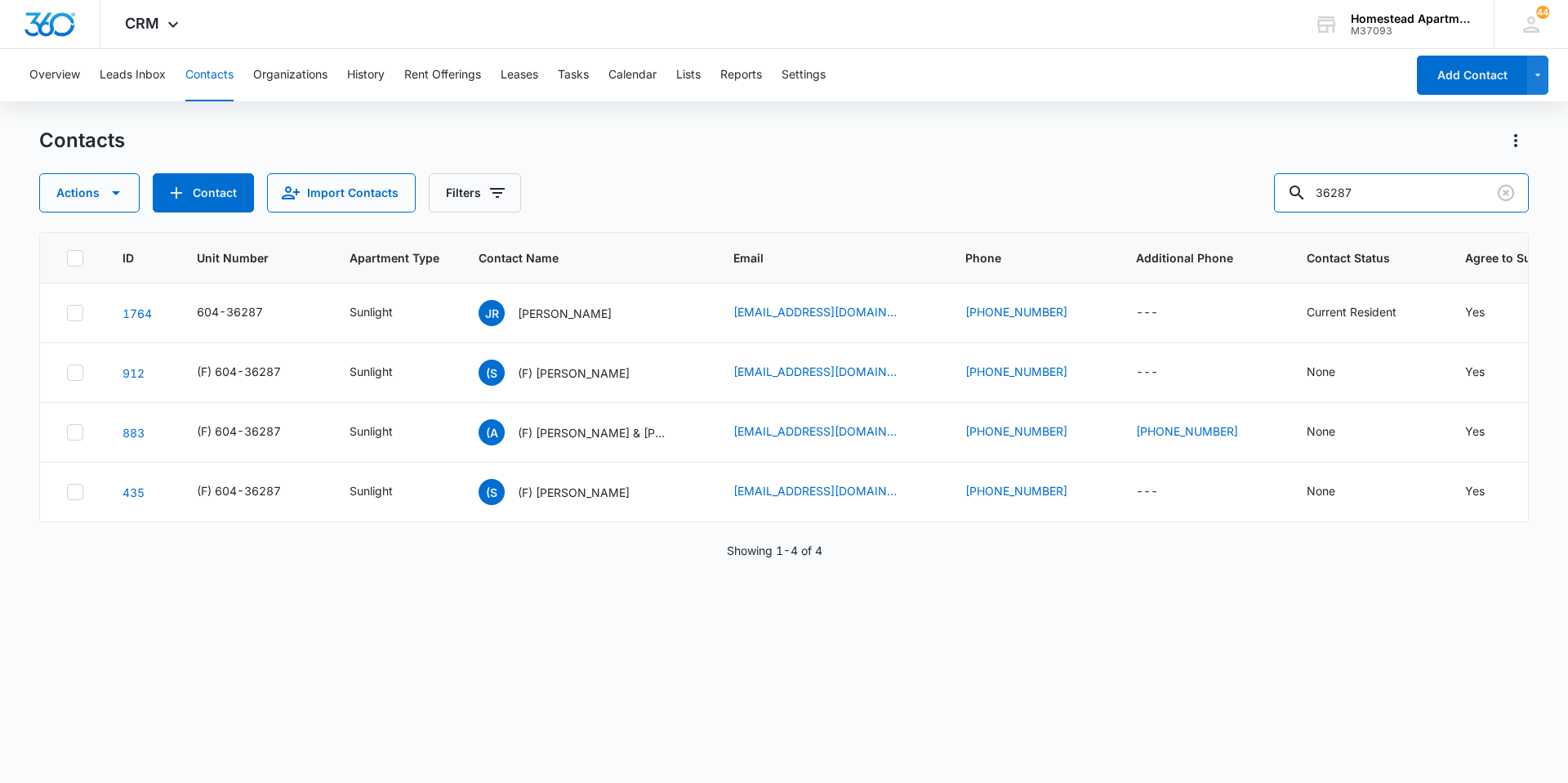
drag, startPoint x: 1376, startPoint y: 201, endPoint x: 1081, endPoint y: 201, distance: 295.0
click at [1081, 201] on div "Actions Contact Import Contacts Filters 36287" at bounding box center [784, 193] width 1490 height 39
type input "38161"
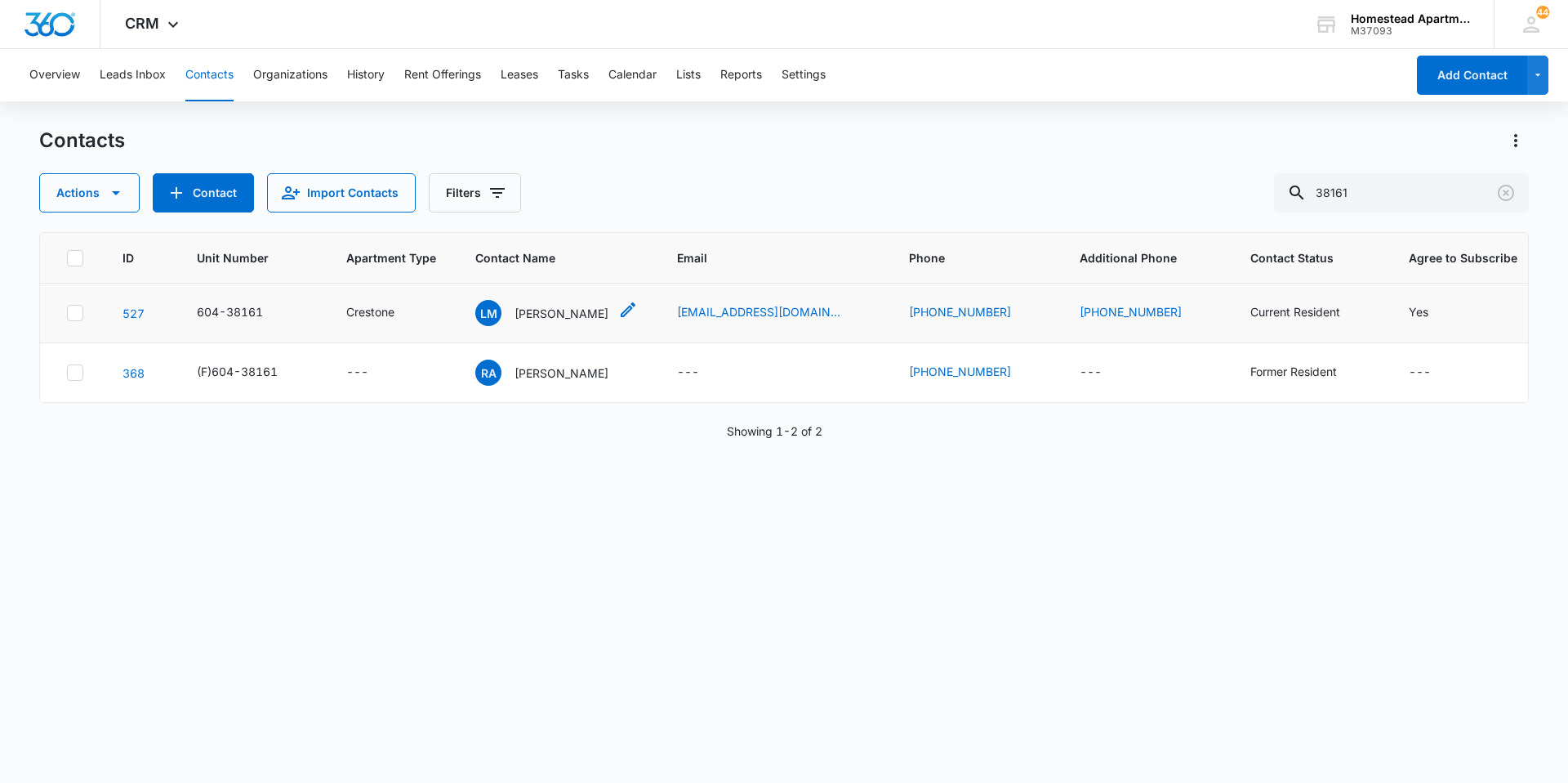
click at [560, 320] on p "[PERSON_NAME]" at bounding box center [561, 313] width 94 height 17
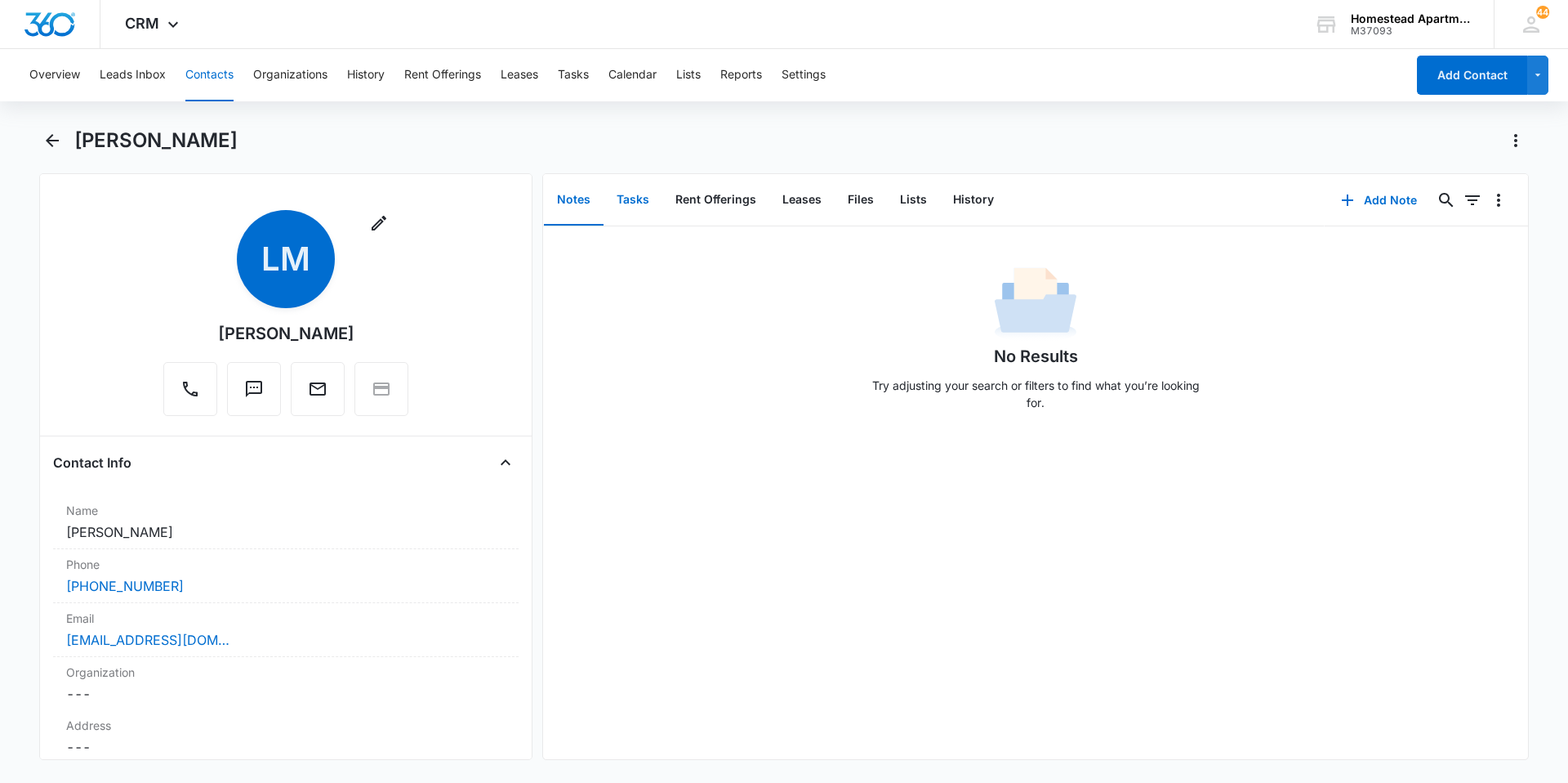
click at [626, 204] on button "Tasks" at bounding box center [633, 200] width 59 height 51
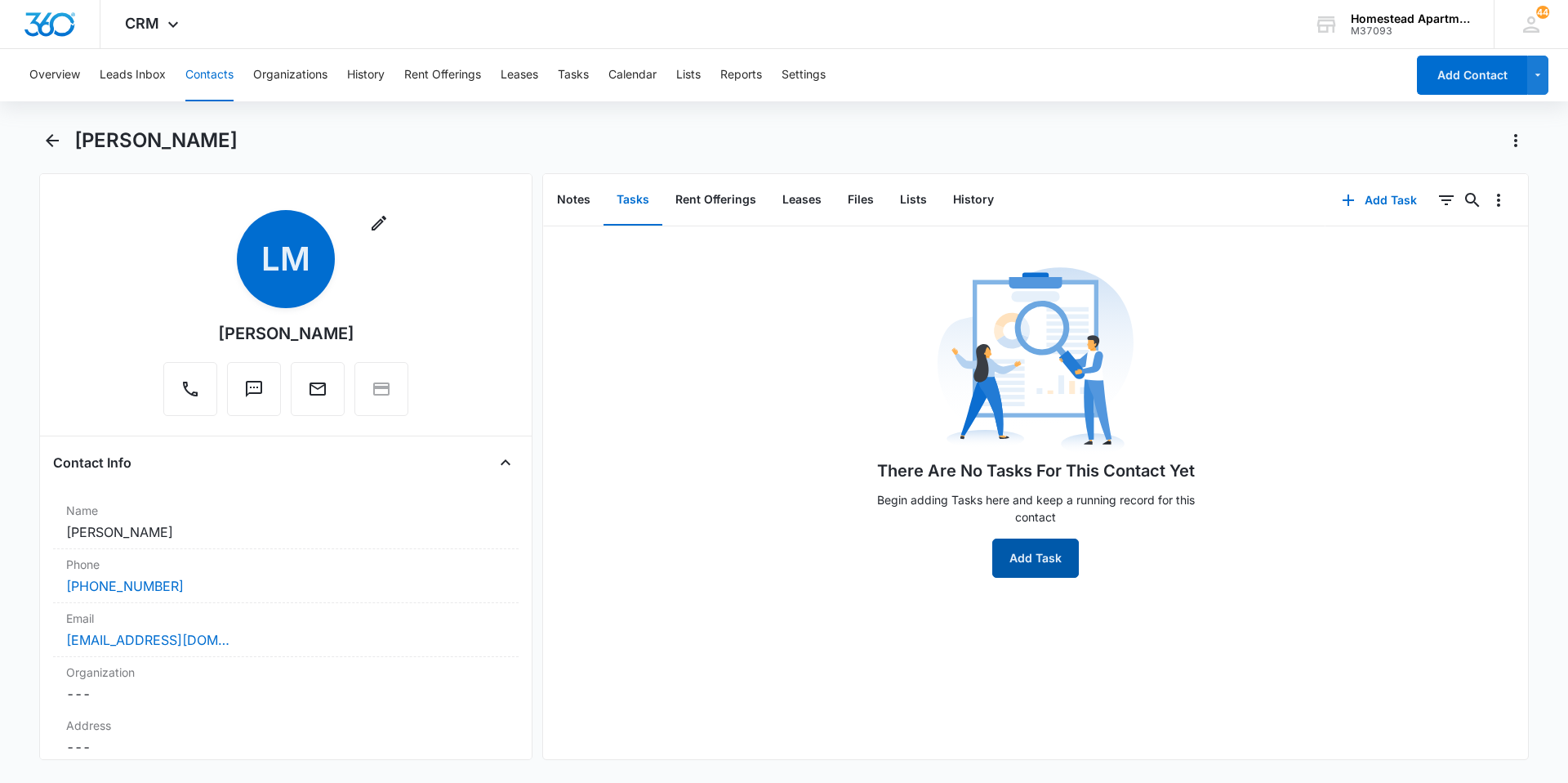
click at [1022, 557] on button "Add Task" at bounding box center [1036, 558] width 87 height 39
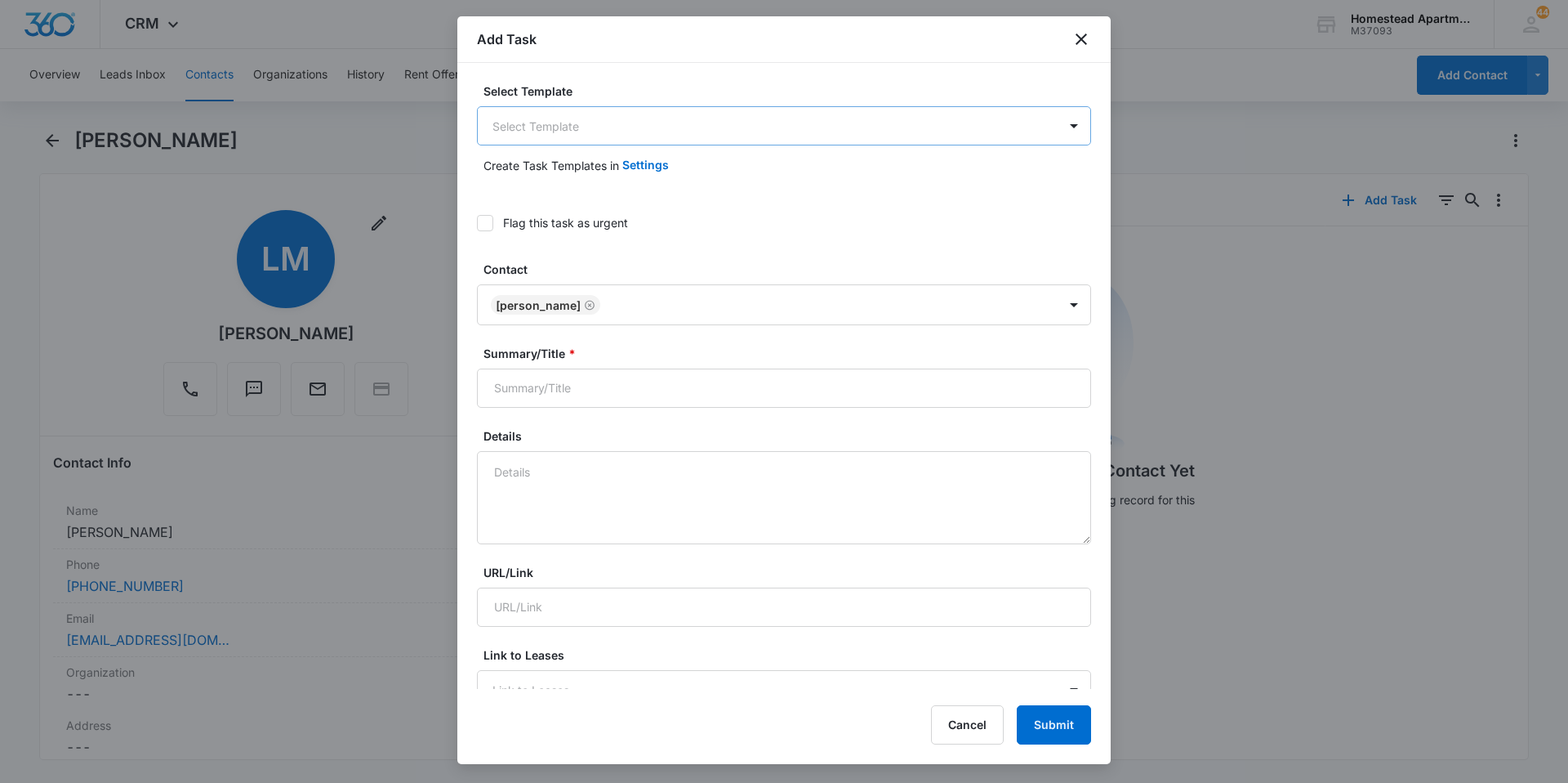
click at [626, 119] on body "CRM Apps Reputation Websites Forms CRM Email Social Content Intelligence Files …" at bounding box center [784, 392] width 1568 height 783
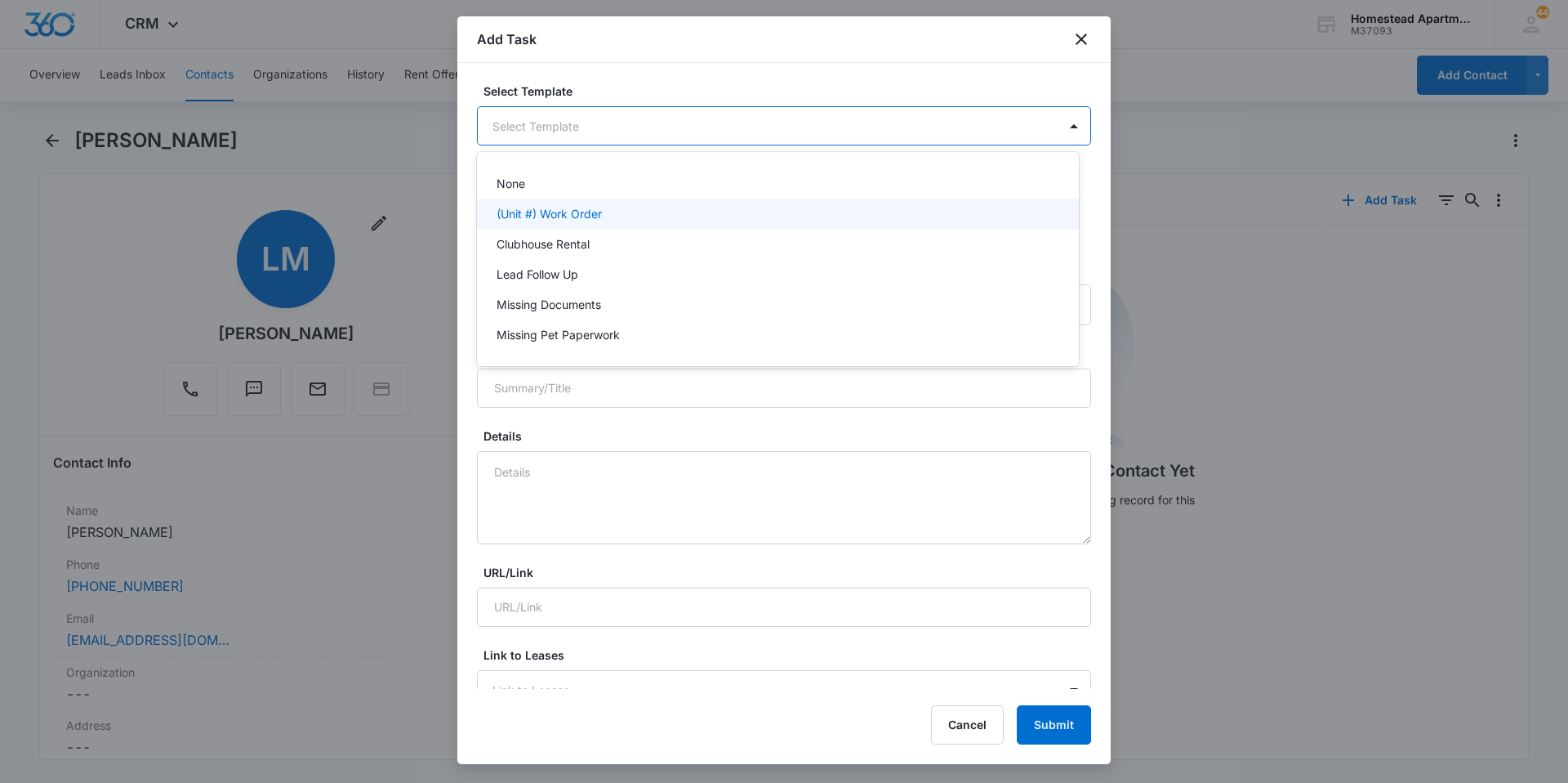
click at [597, 214] on p "(Unit #) Work Order" at bounding box center [549, 213] width 105 height 17
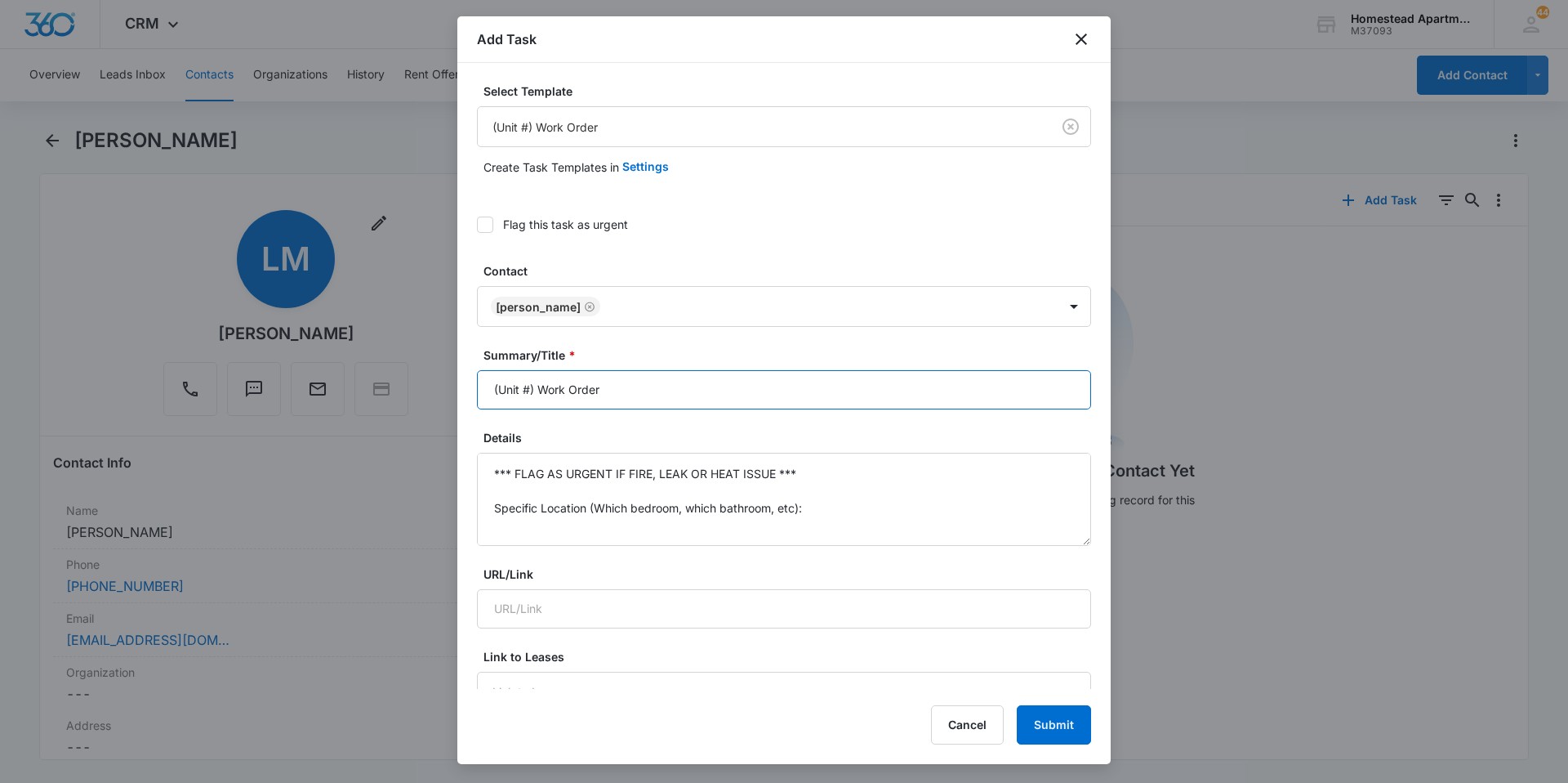
drag, startPoint x: 534, startPoint y: 389, endPoint x: 448, endPoint y: 388, distance: 86.0
click at [448, 388] on body "CRM Apps Reputation Websites Forms CRM Email Social Content Intelligence Files …" at bounding box center [784, 392] width 1568 height 783
type input "3816 #1 Work Order"
click at [526, 511] on textarea "*** FLAG AS URGENT IF FIRE, LEAK OR HEAT ISSUE *** Specific Location (Which bed…" at bounding box center [784, 499] width 614 height 93
drag, startPoint x: 526, startPoint y: 511, endPoint x: 448, endPoint y: 398, distance: 137.3
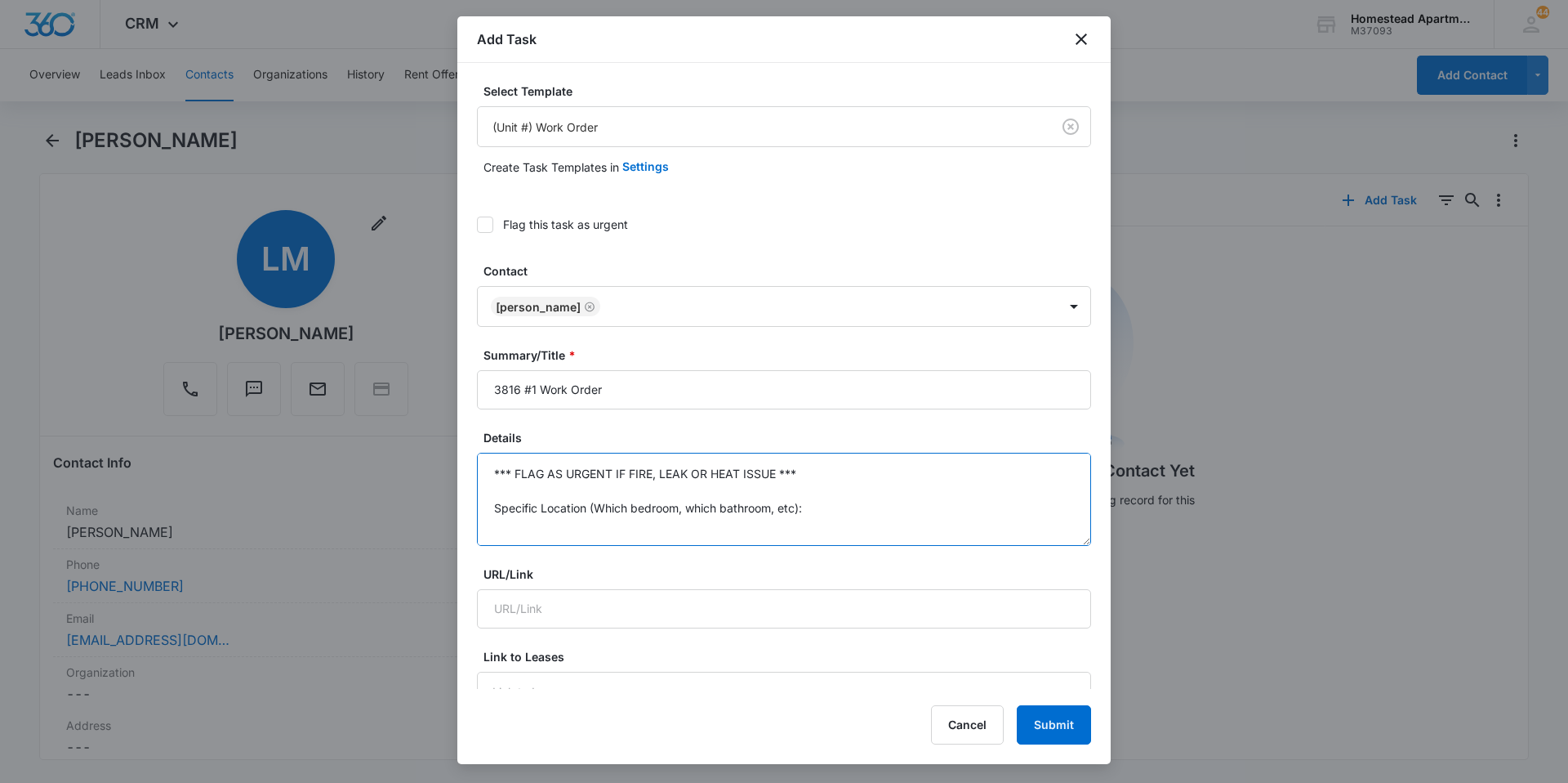
click at [448, 398] on body "CRM Apps Reputation Websites Forms CRM Email Social Content Intelligence Files …" at bounding box center [784, 392] width 1568 height 783
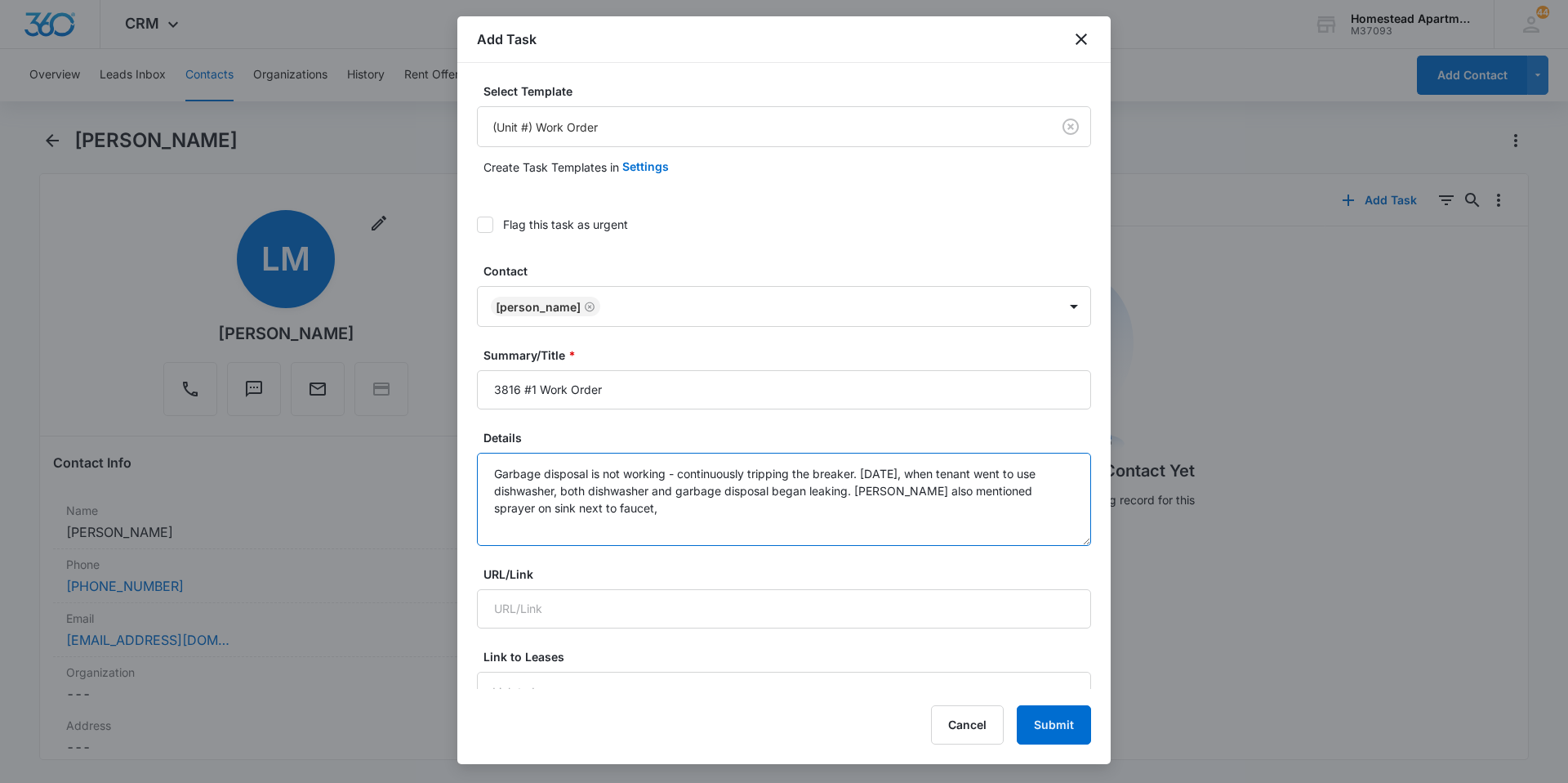
click at [600, 495] on textarea "Garbage disposal is not working - continuously tripping the breaker. [DATE], wh…" at bounding box center [784, 499] width 614 height 93
click at [653, 506] on textarea "Garbage disposal is not working - continuously tripping the breaker. [DATE], wh…" at bounding box center [784, 499] width 614 height 93
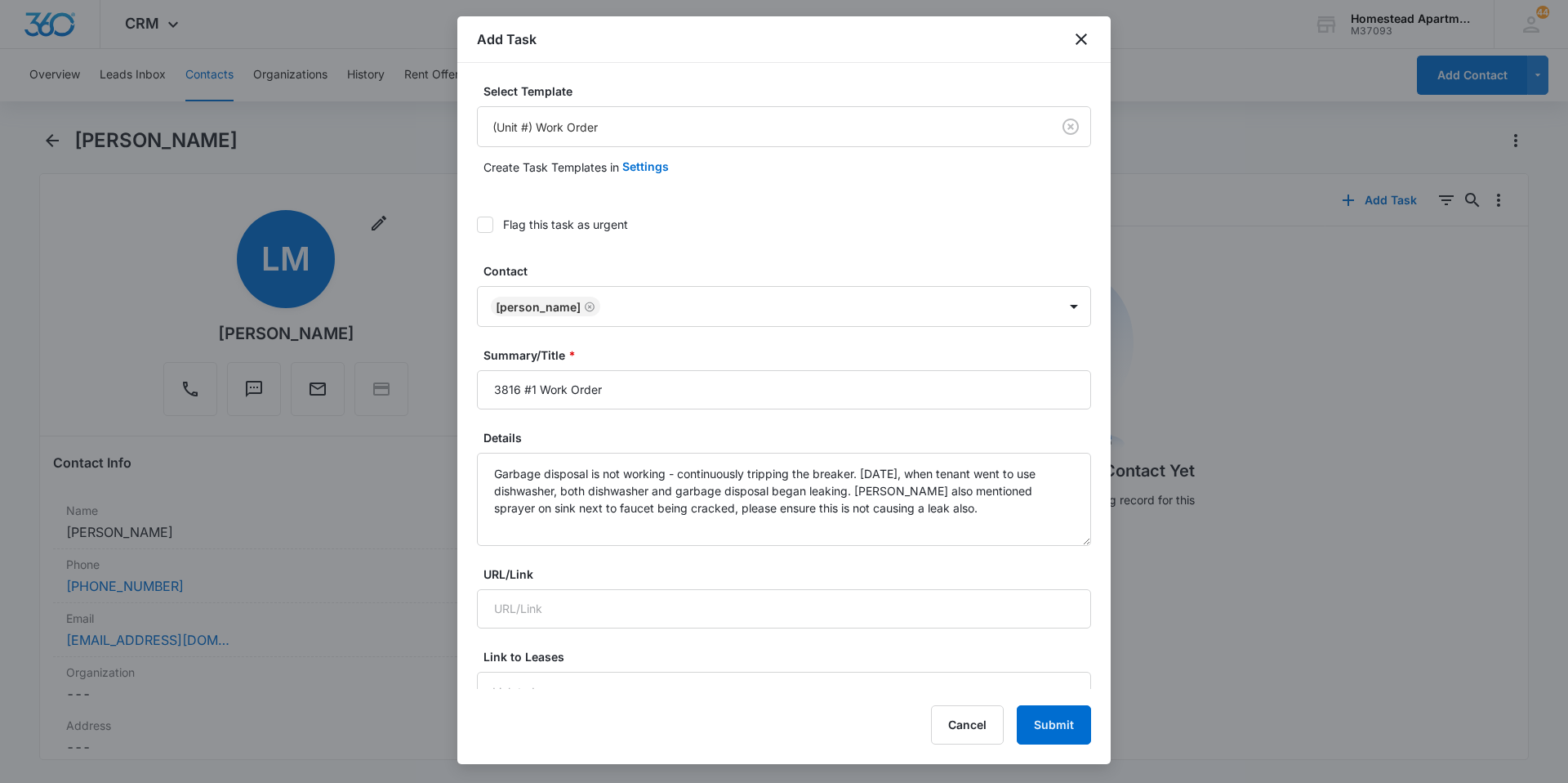
click at [486, 222] on icon at bounding box center [485, 225] width 15 height 15
click at [477, 225] on input "Flag this task as urgent" at bounding box center [477, 225] width 0 height 0
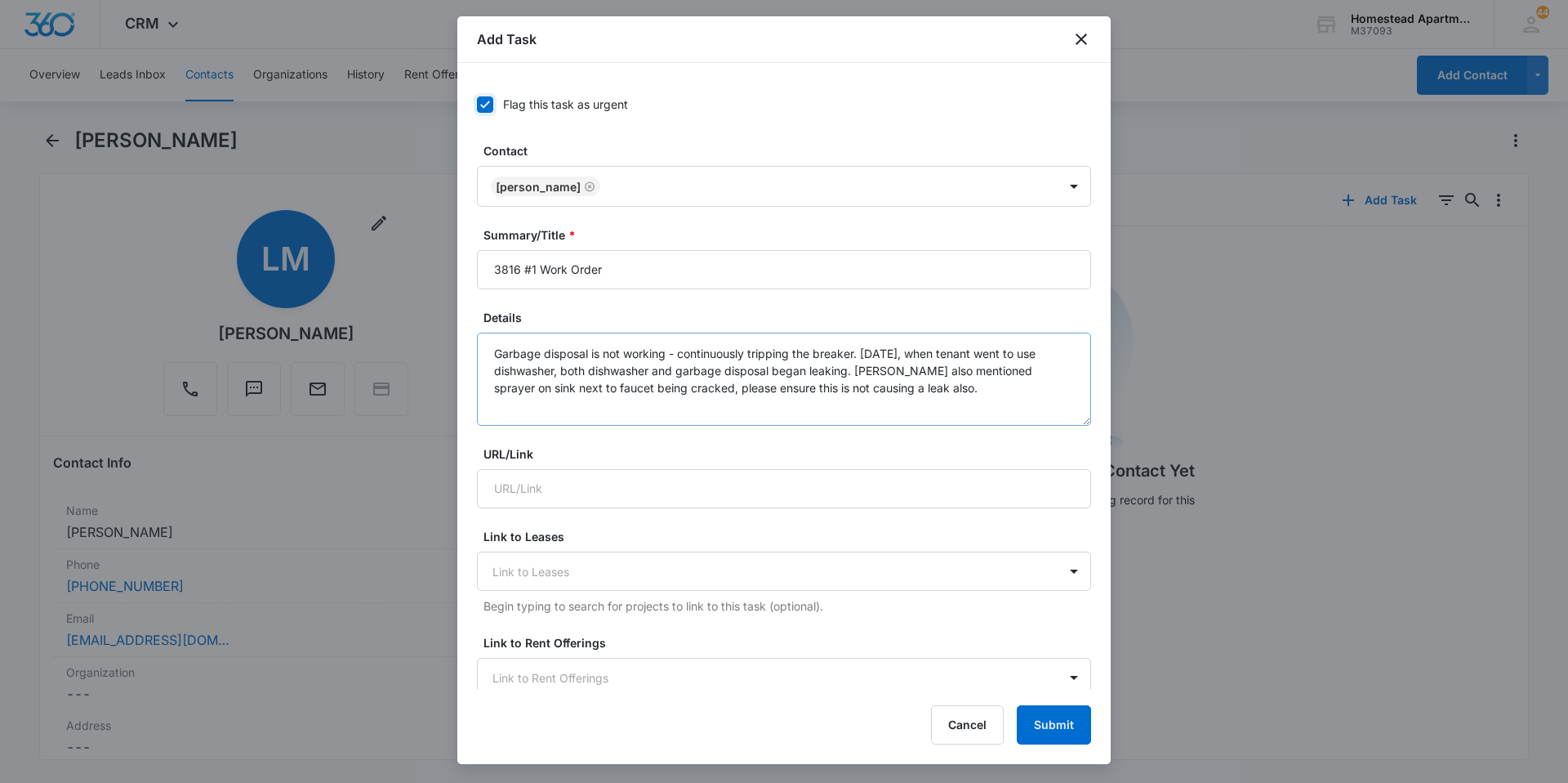
scroll to position [82, 0]
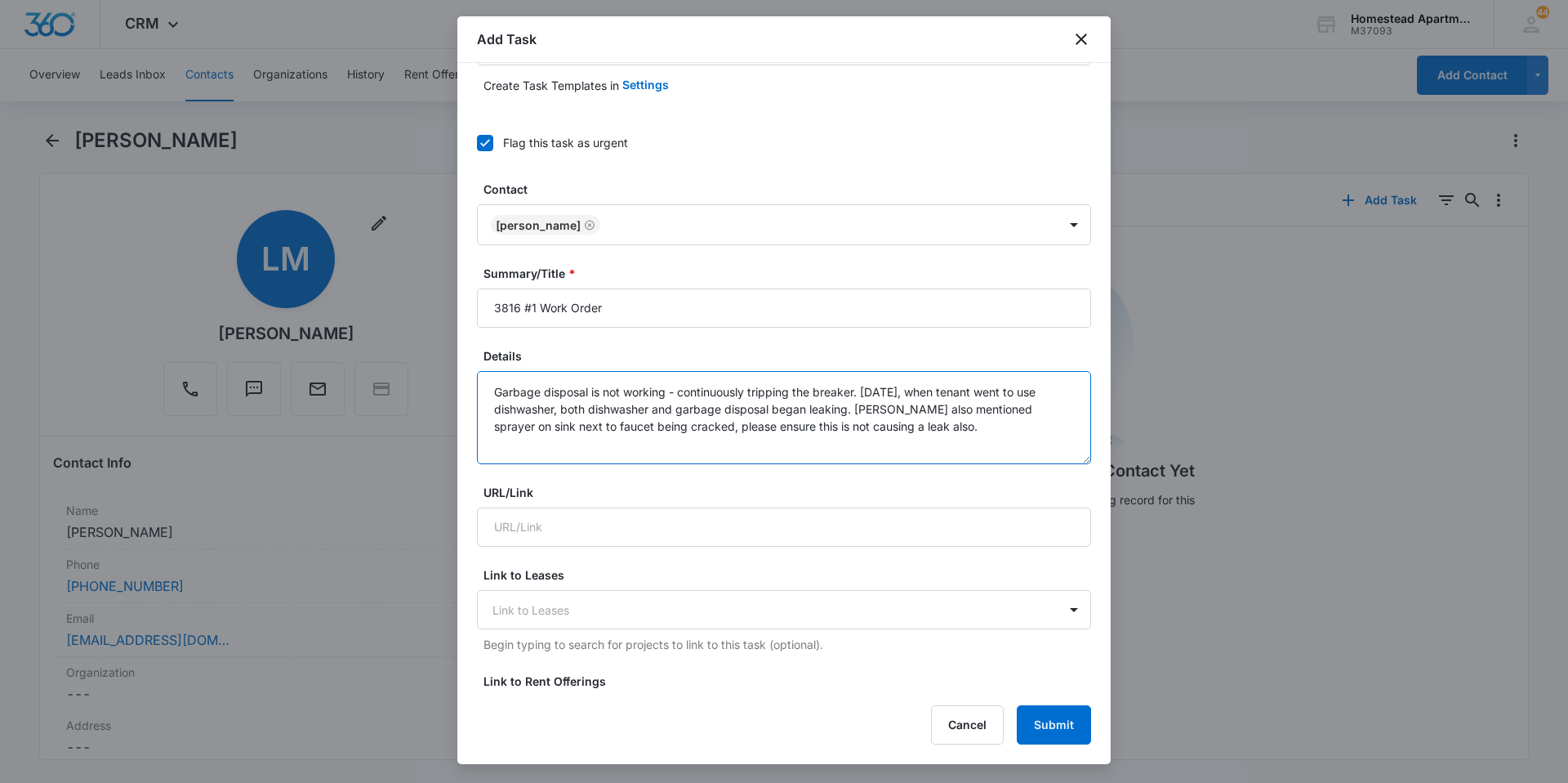
click at [972, 443] on textarea "Garbage disposal is not working - continuously tripping the breaker. [DATE], wh…" at bounding box center [784, 418] width 614 height 93
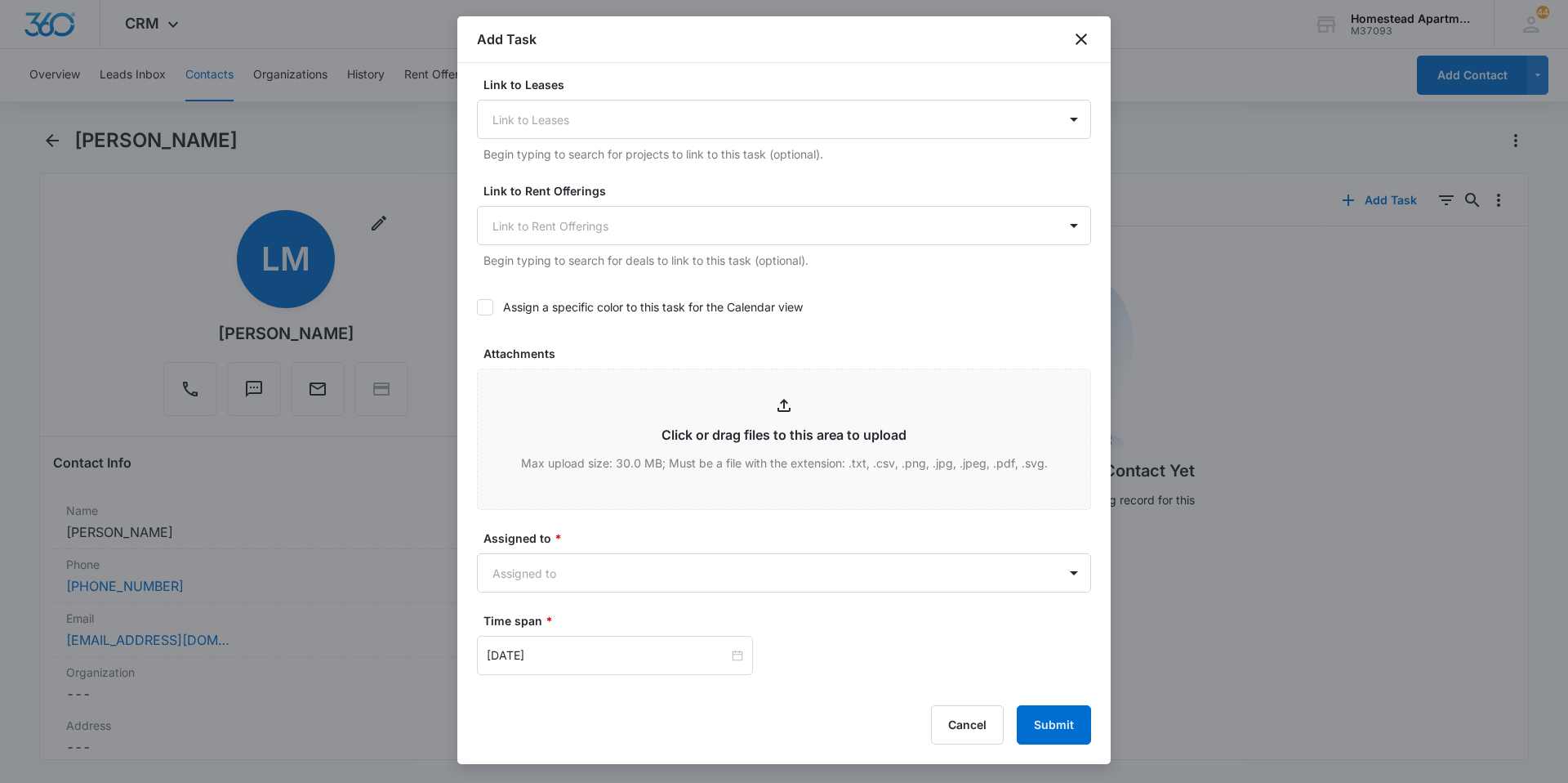
scroll to position [885, 0]
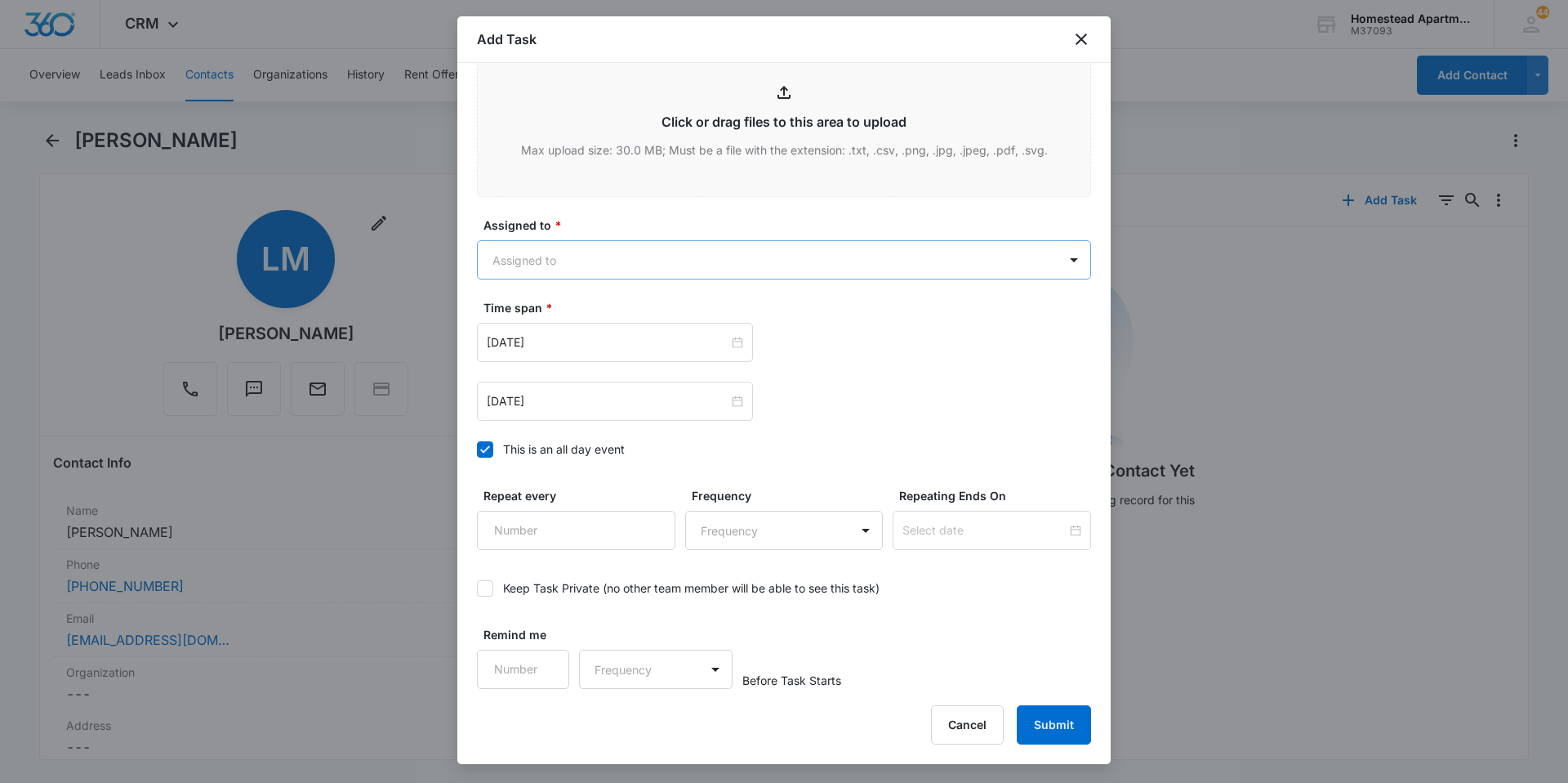
type textarea "Garbage disposal is not working - continuously tripping the breaker. [DATE], wh…"
click at [562, 255] on body "CRM Apps Reputation Websites Forms CRM Email Social Content Intelligence Files …" at bounding box center [784, 392] width 1568 height 783
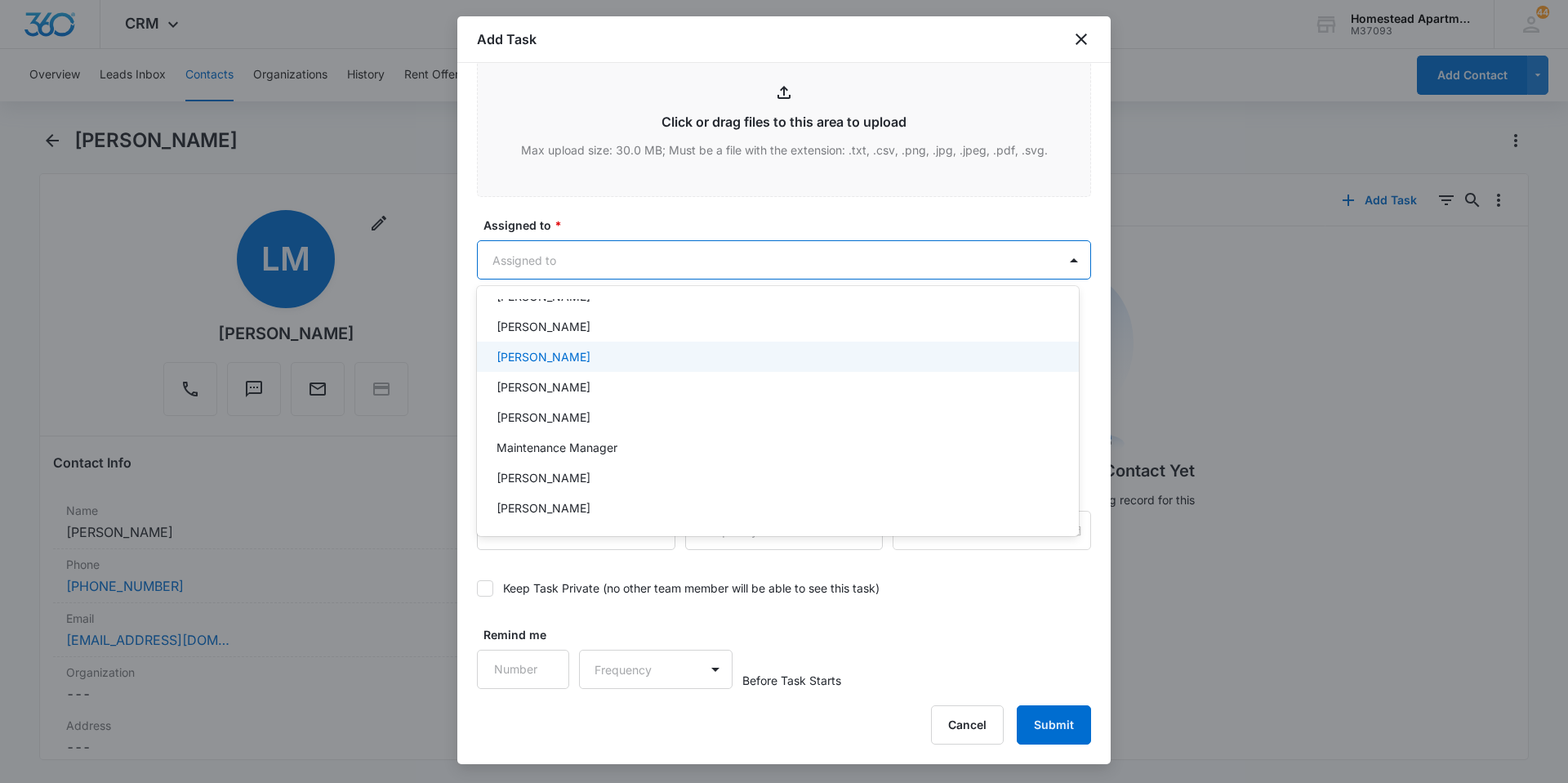
scroll to position [266, 0]
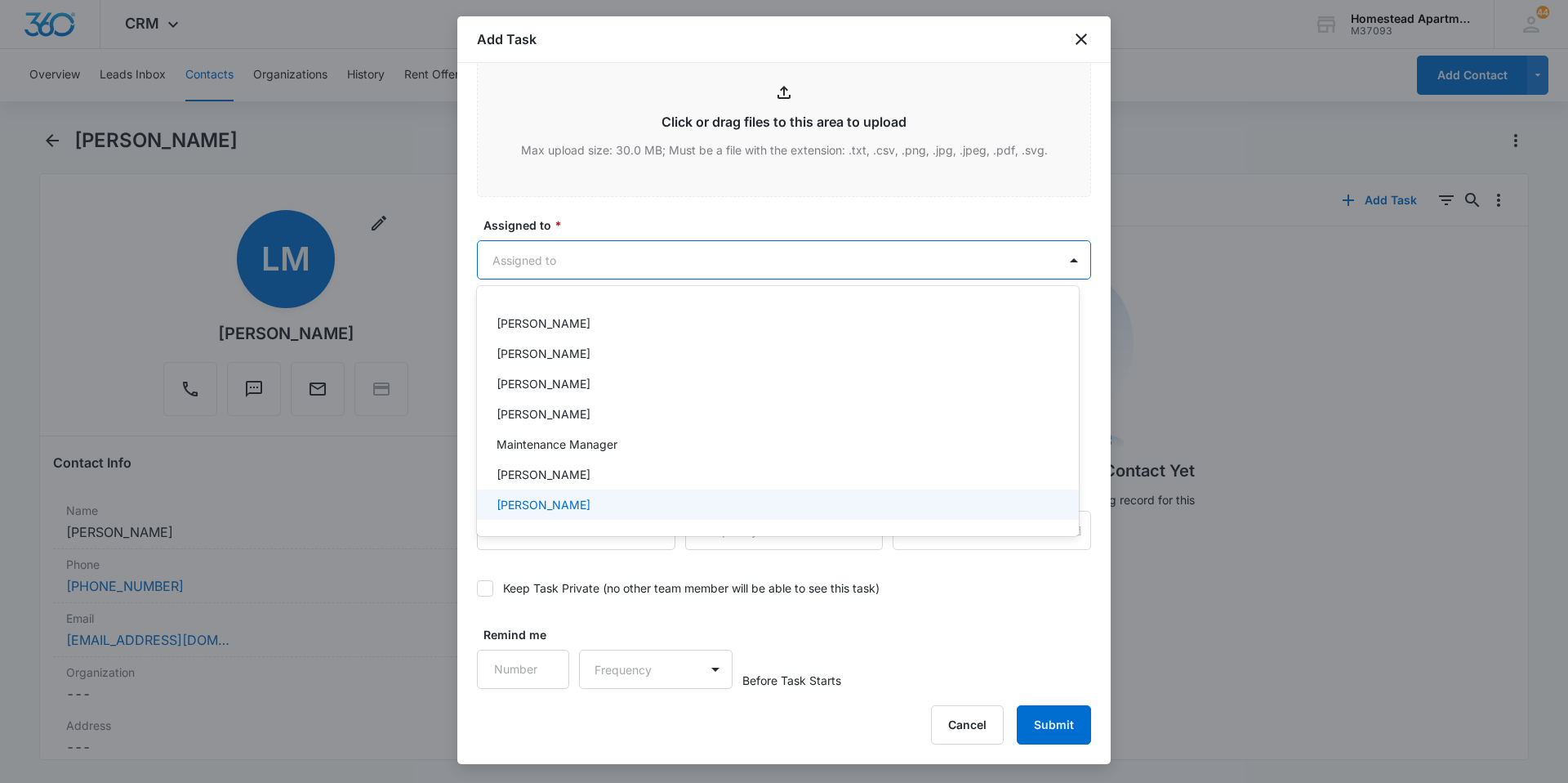
click at [556, 495] on div "[PERSON_NAME]" at bounding box center [778, 504] width 602 height 30
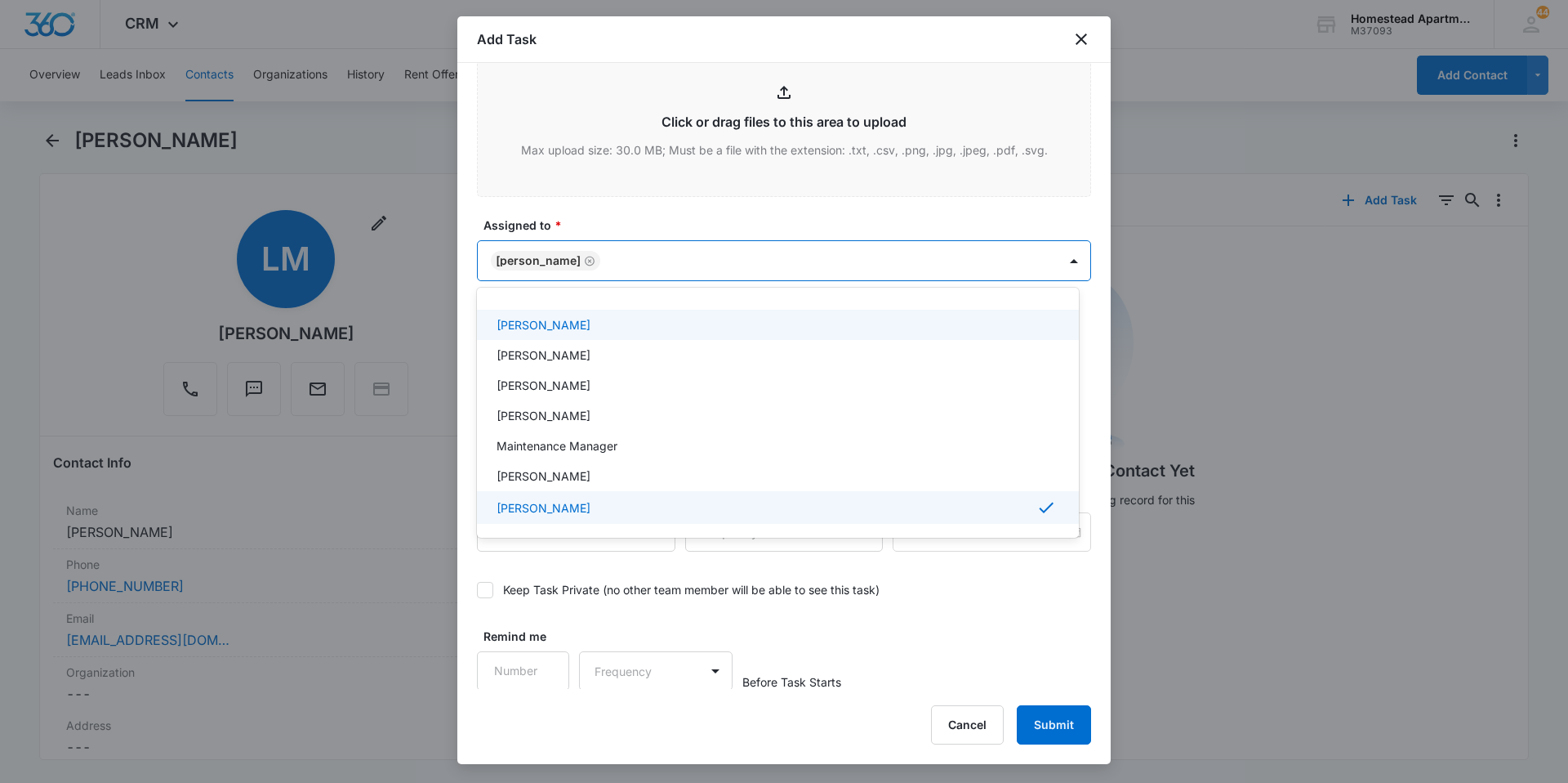
click at [604, 217] on div at bounding box center [784, 392] width 1568 height 783
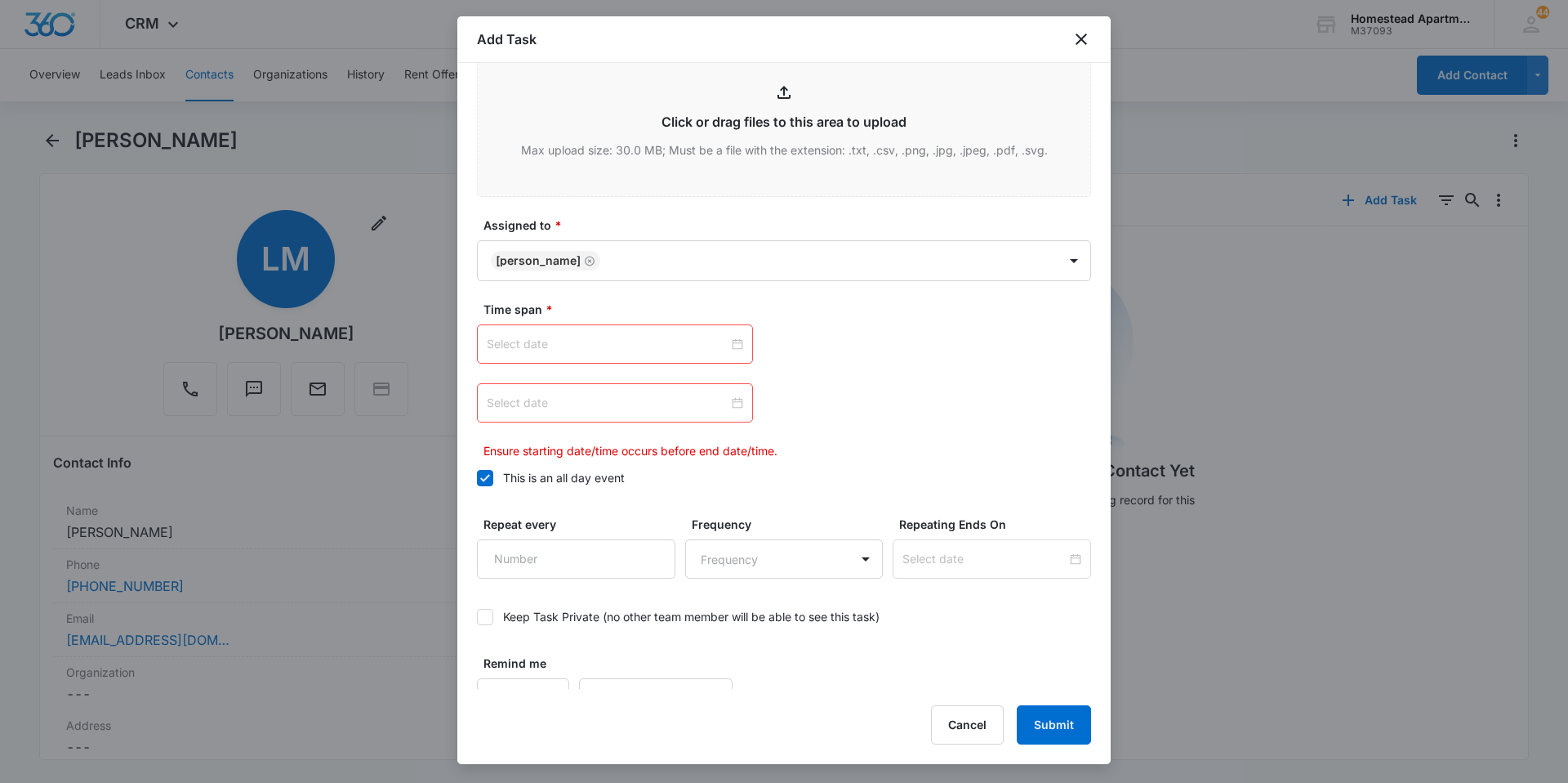
click at [704, 346] on input at bounding box center [608, 344] width 242 height 18
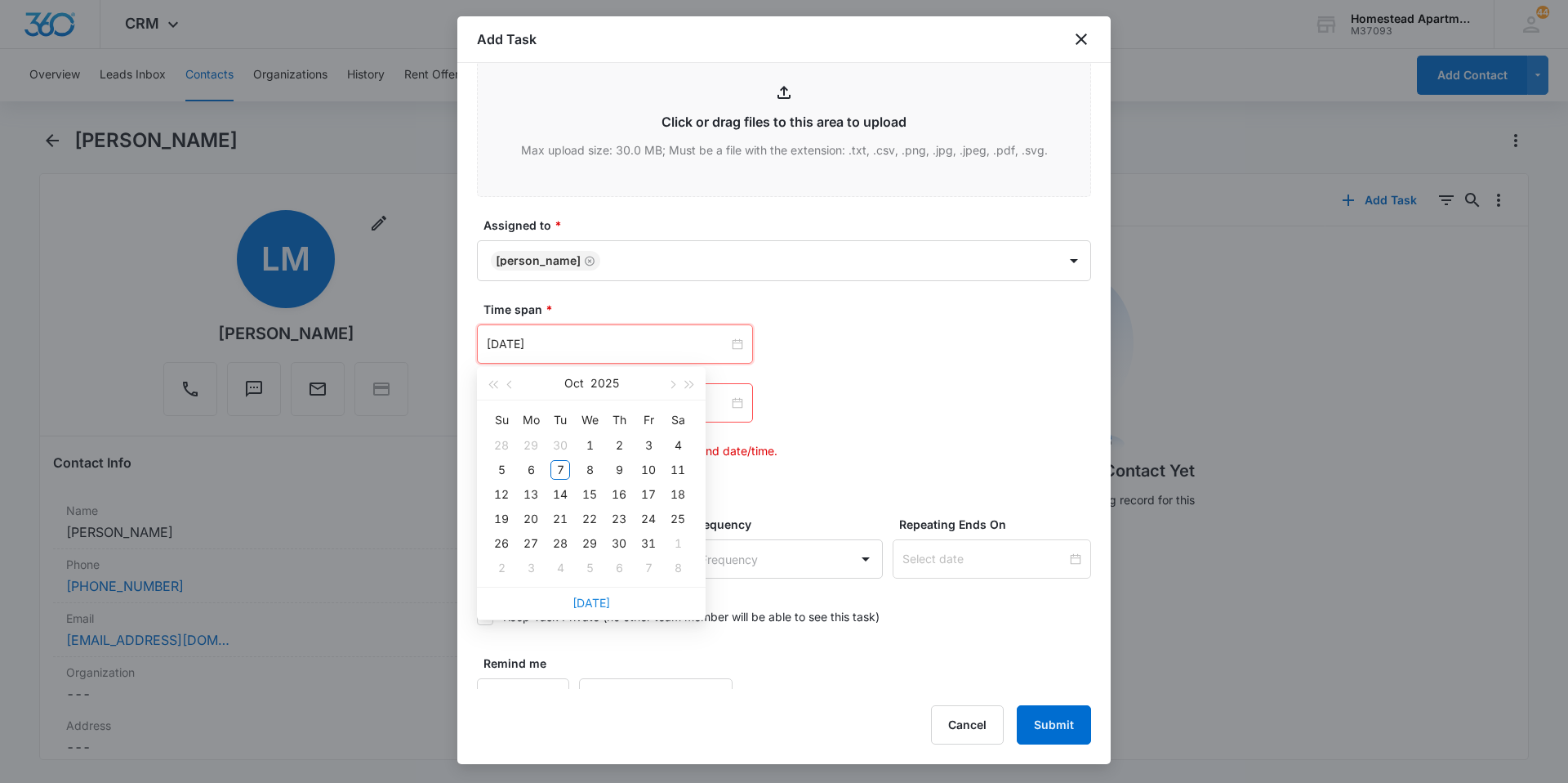
type input "[DATE]"
click at [567, 464] on div "7" at bounding box center [561, 470] width 20 height 20
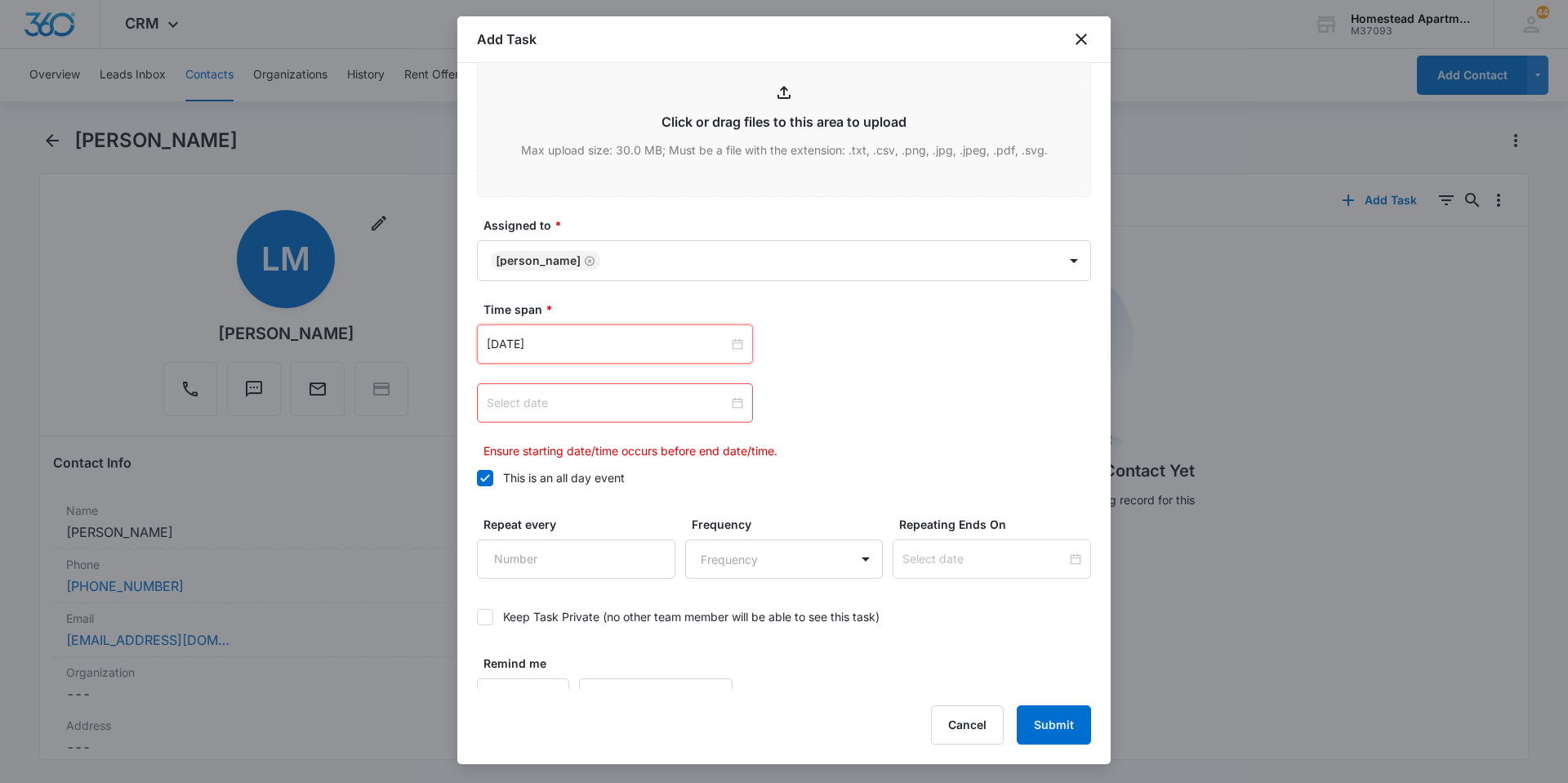
click at [631, 402] on input at bounding box center [608, 403] width 242 height 18
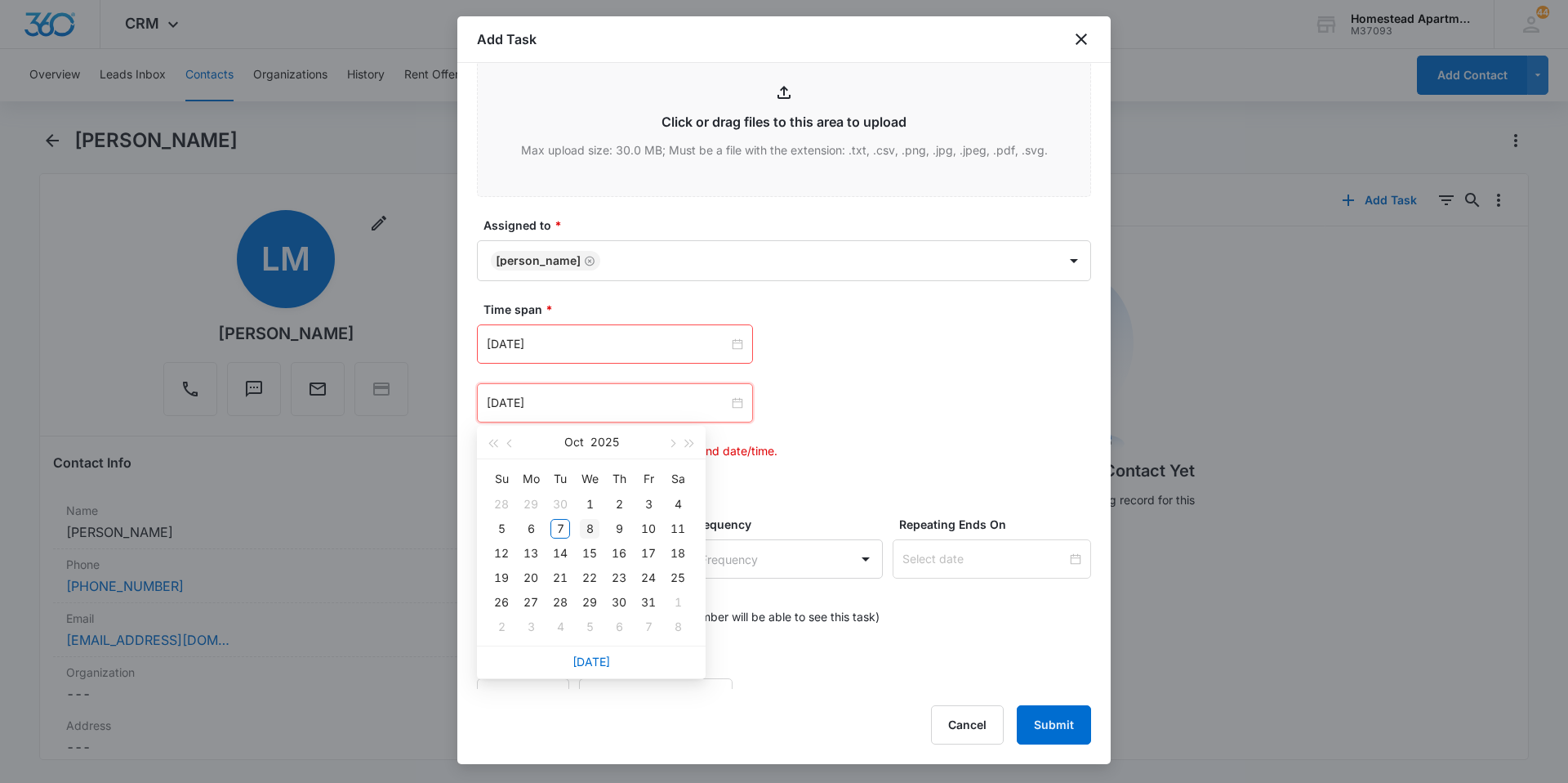
type input "[DATE]"
click at [592, 535] on div "8" at bounding box center [590, 529] width 20 height 20
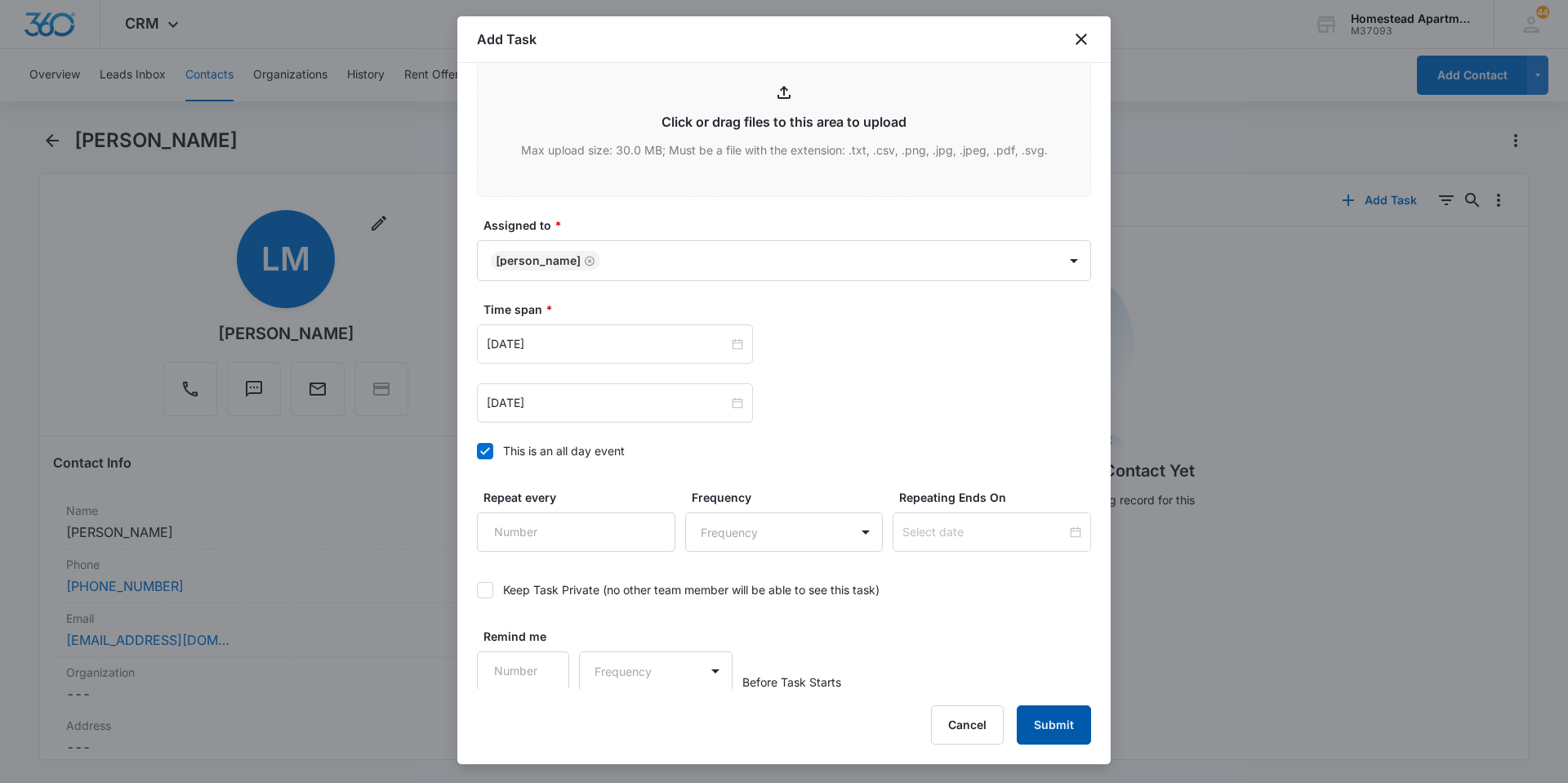
click at [1065, 721] on button "Submit" at bounding box center [1054, 725] width 74 height 39
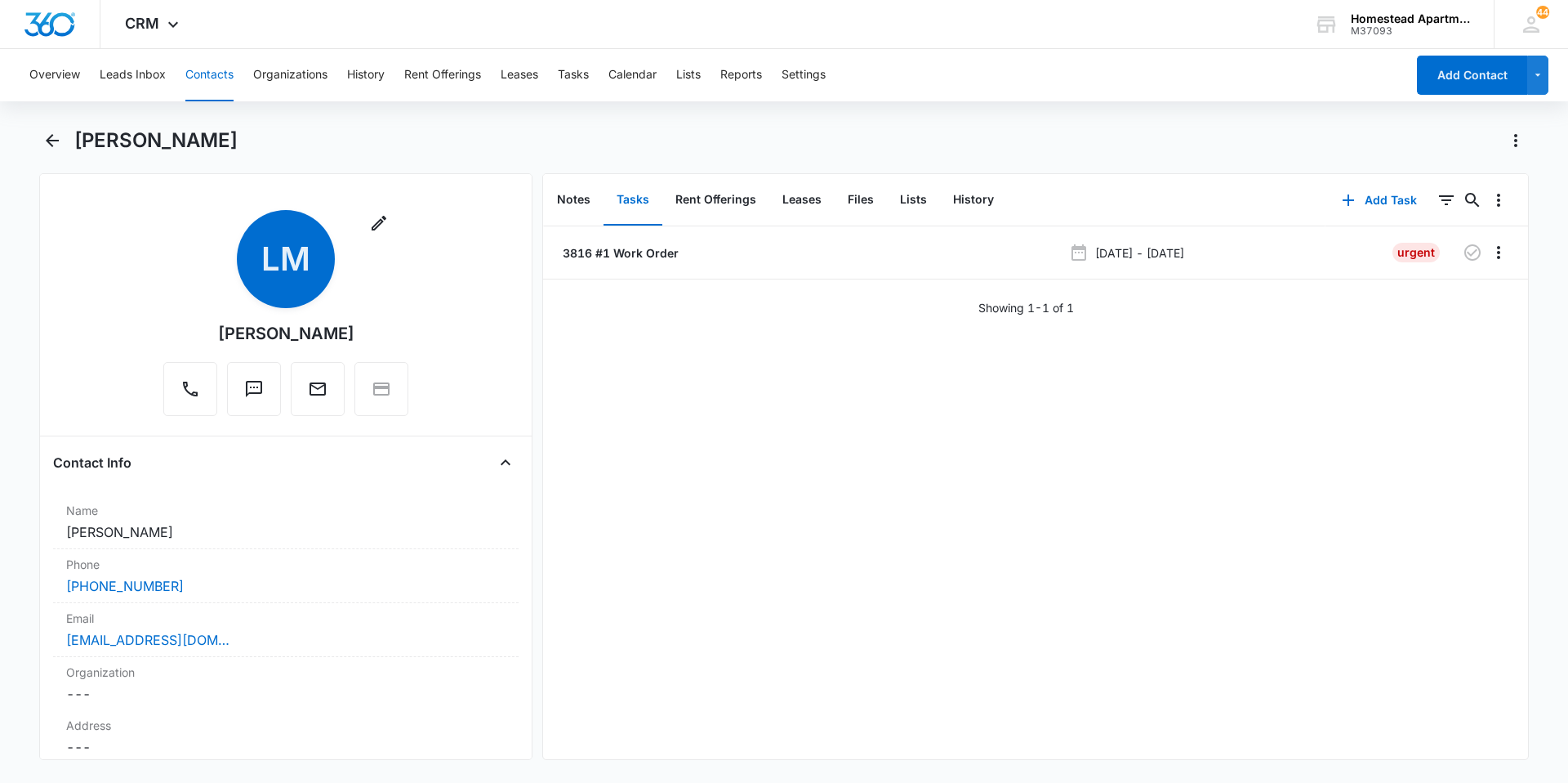
click at [65, 136] on div "[PERSON_NAME]" at bounding box center [784, 150] width 1490 height 46
click at [52, 144] on icon "Back" at bounding box center [52, 141] width 20 height 20
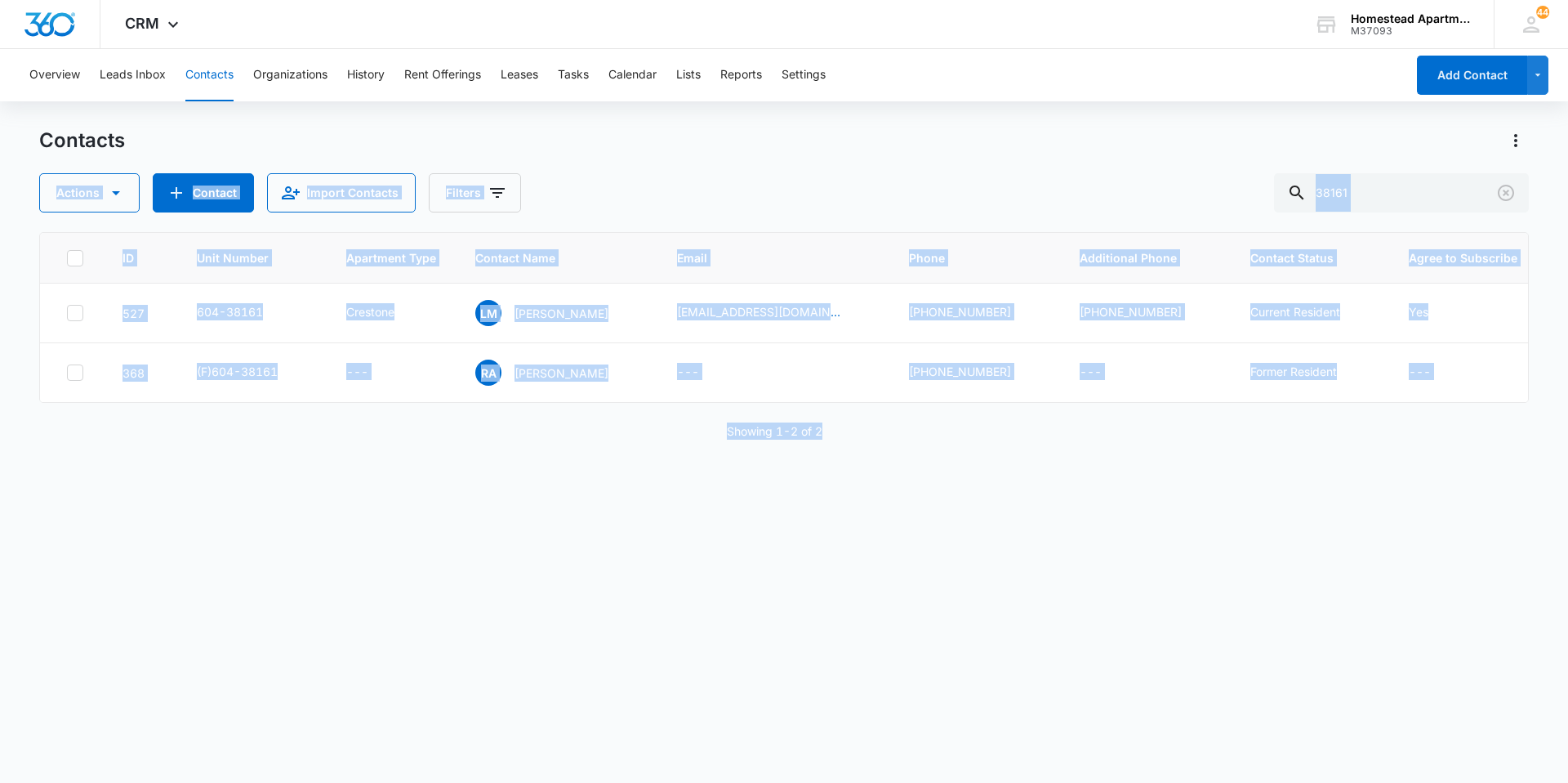
drag, startPoint x: 881, startPoint y: 418, endPoint x: 182, endPoint y: 118, distance: 760.7
click at [182, 118] on div "Overview Leads Inbox Contacts Organizations History Rent Offerings Leases Tasks…" at bounding box center [784, 415] width 1568 height 732
click at [766, 418] on div "ID Unit Number Apartment Type Contact Name Email Phone Additional Phone Contact…" at bounding box center [784, 497] width 1490 height 530
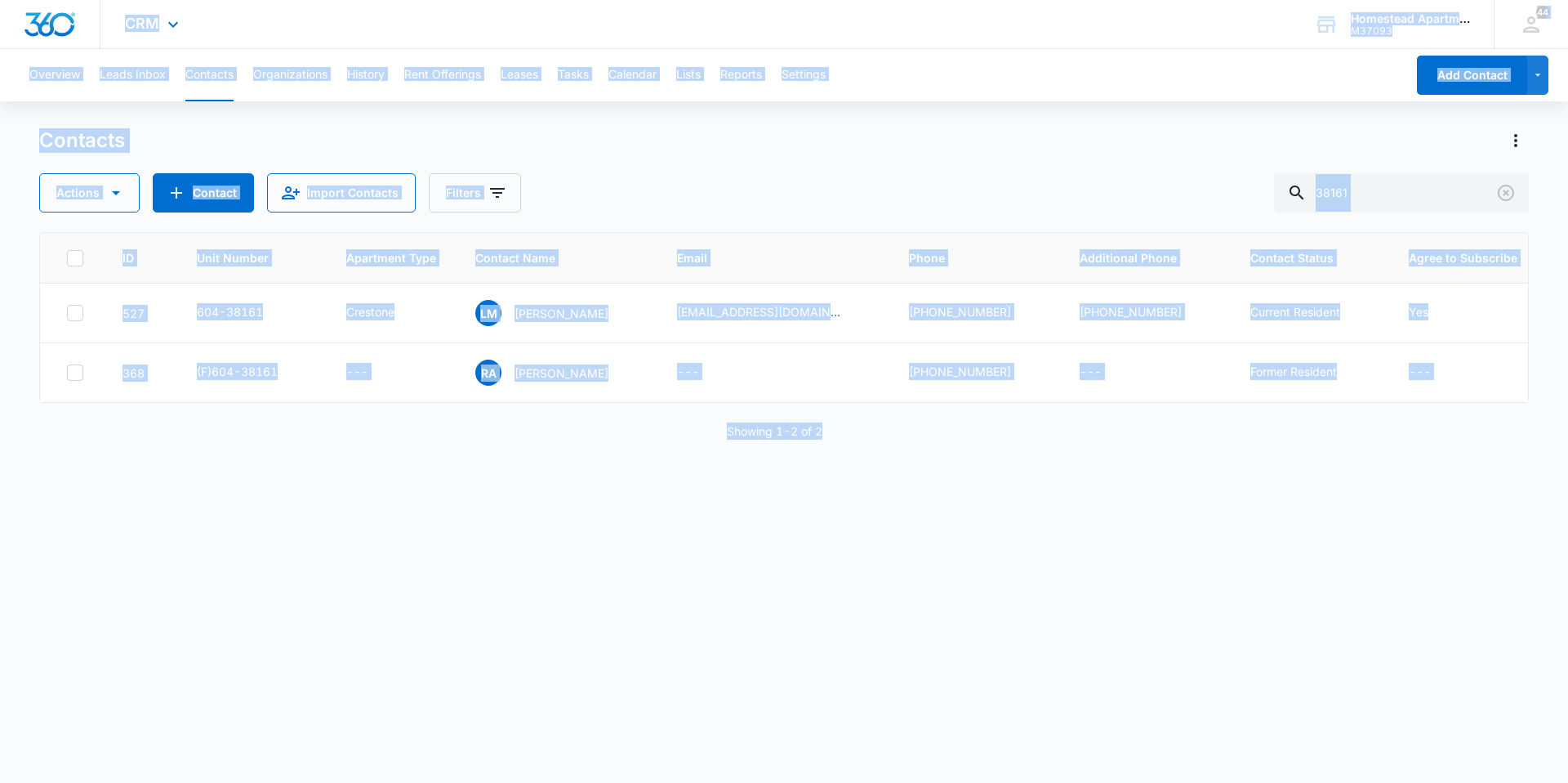
drag, startPoint x: 884, startPoint y: 454, endPoint x: 109, endPoint y: 11, distance: 892.7
click at [109, 11] on div "CRM Apps Reputation Websites Forms CRM Email Social Content Intelligence Files …" at bounding box center [784, 391] width 1568 height 781
click at [1220, 469] on div "ID Unit Number Apartment Type Contact Name Email Phone Additional Phone Contact…" at bounding box center [784, 497] width 1490 height 530
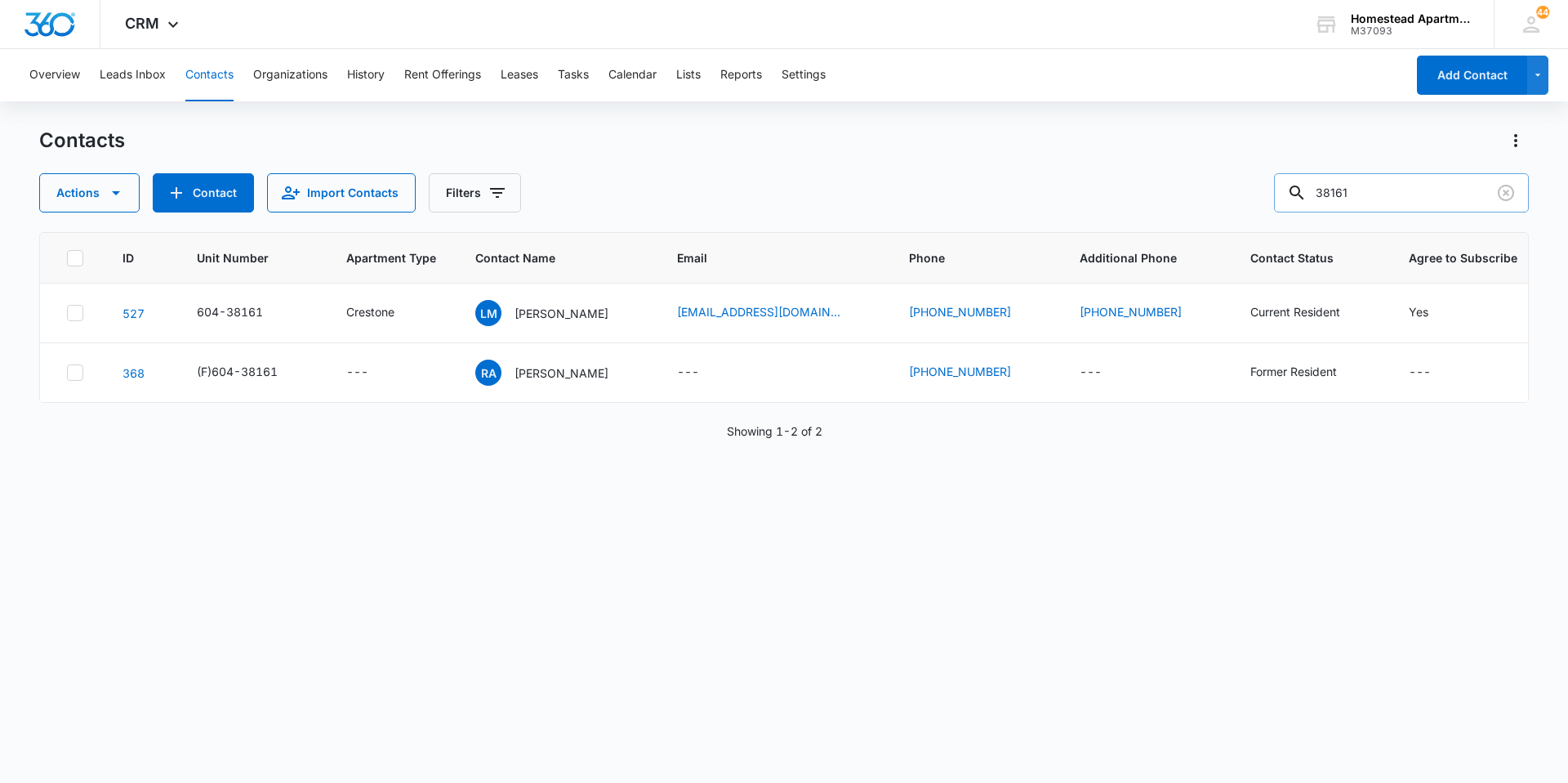
click at [1403, 201] on input "38161" at bounding box center [1402, 193] width 255 height 39
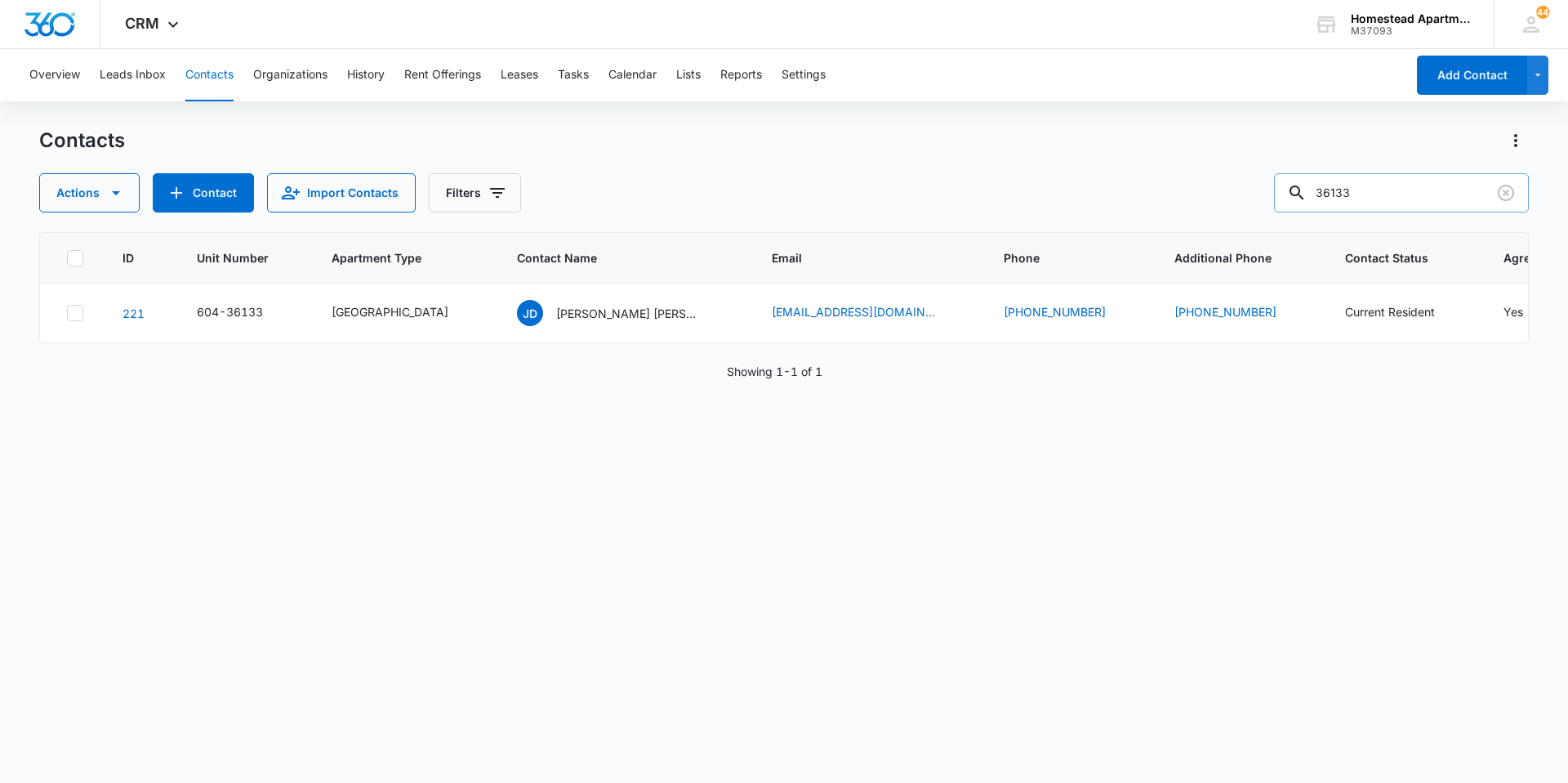
click at [1397, 175] on input "36133" at bounding box center [1402, 193] width 255 height 39
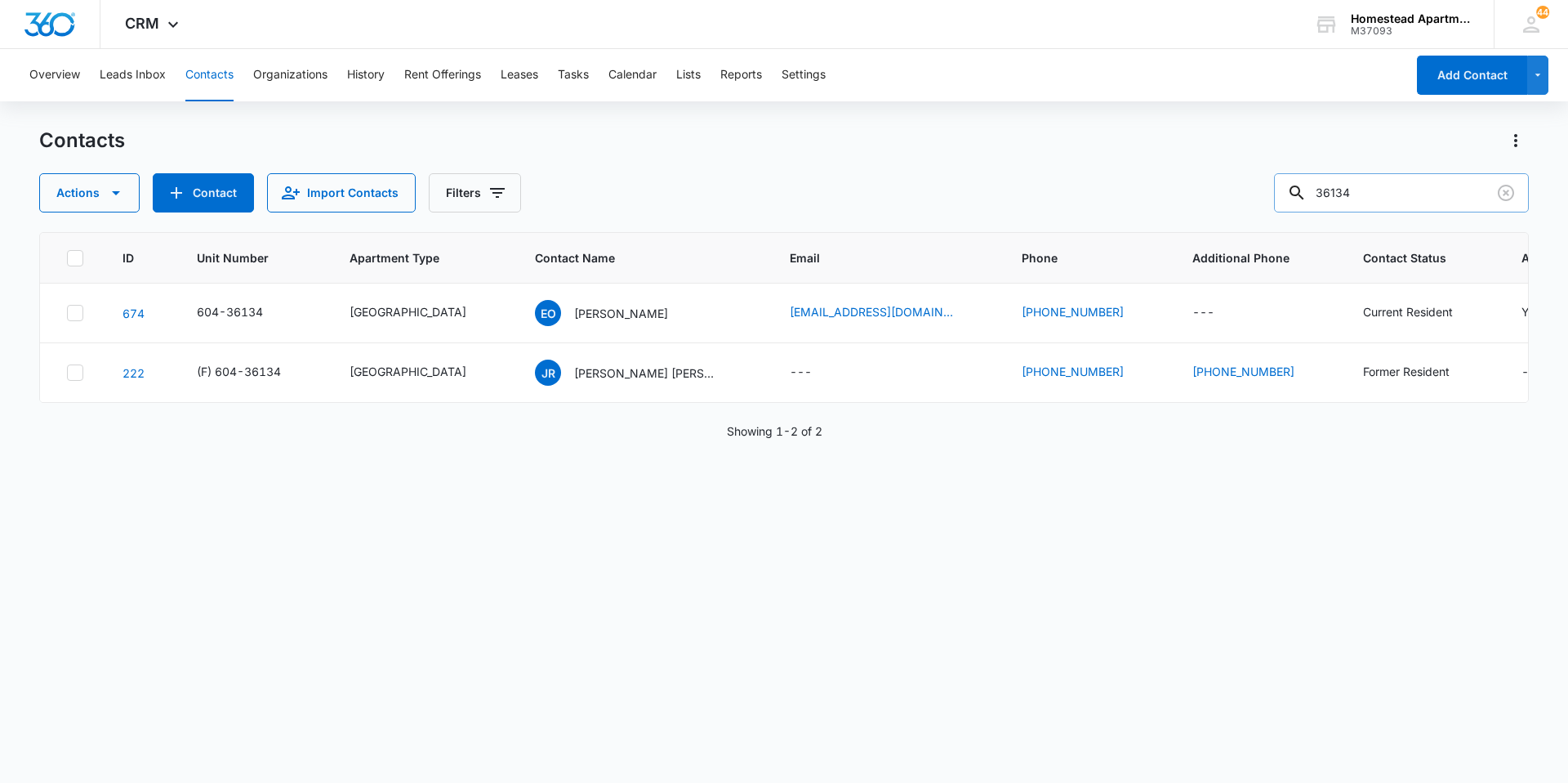
click at [1391, 184] on input "36134" at bounding box center [1402, 193] width 255 height 39
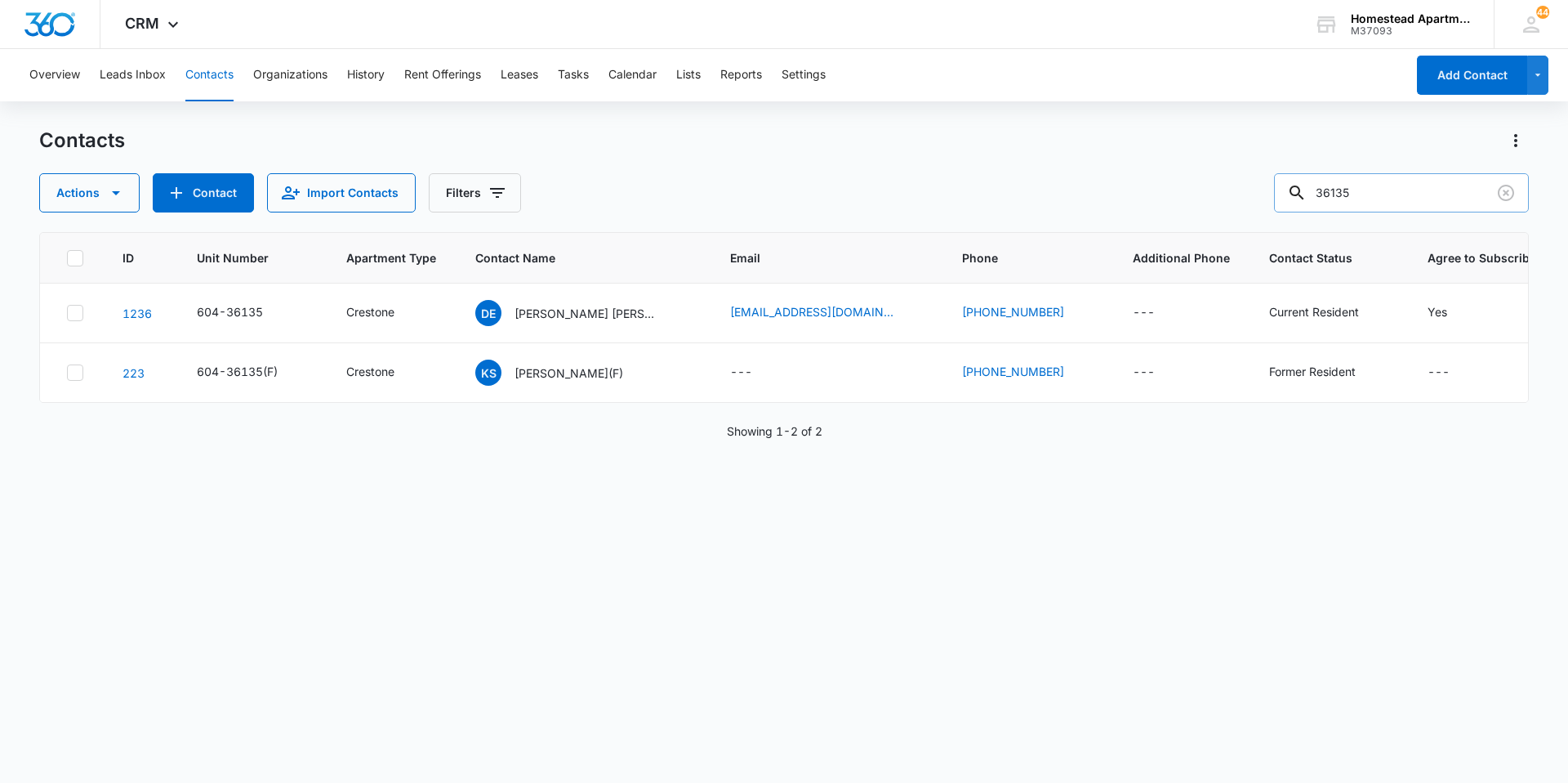
click at [1387, 203] on input "36135" at bounding box center [1402, 193] width 255 height 39
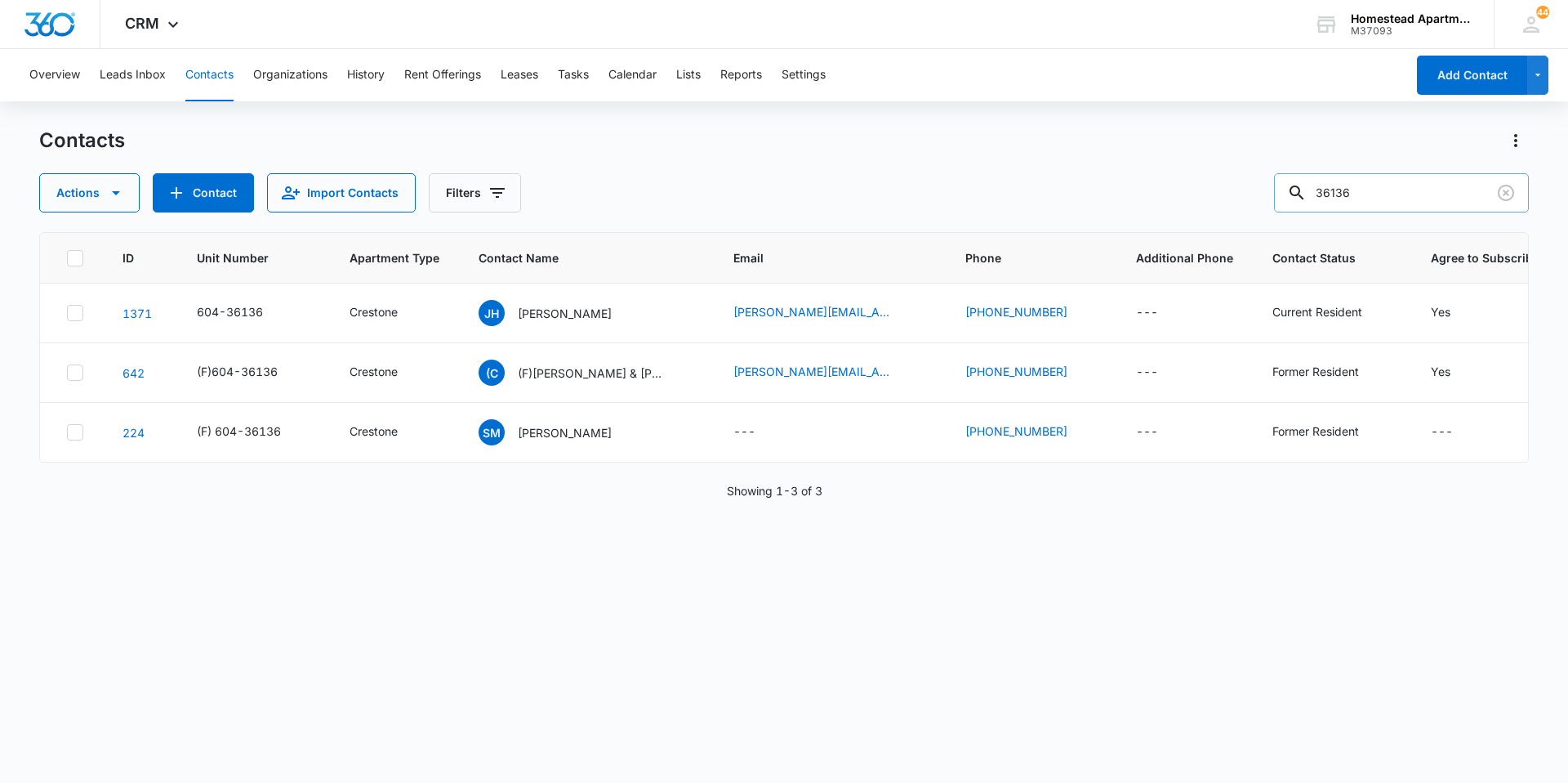
click at [1368, 181] on input "36136" at bounding box center [1402, 193] width 255 height 39
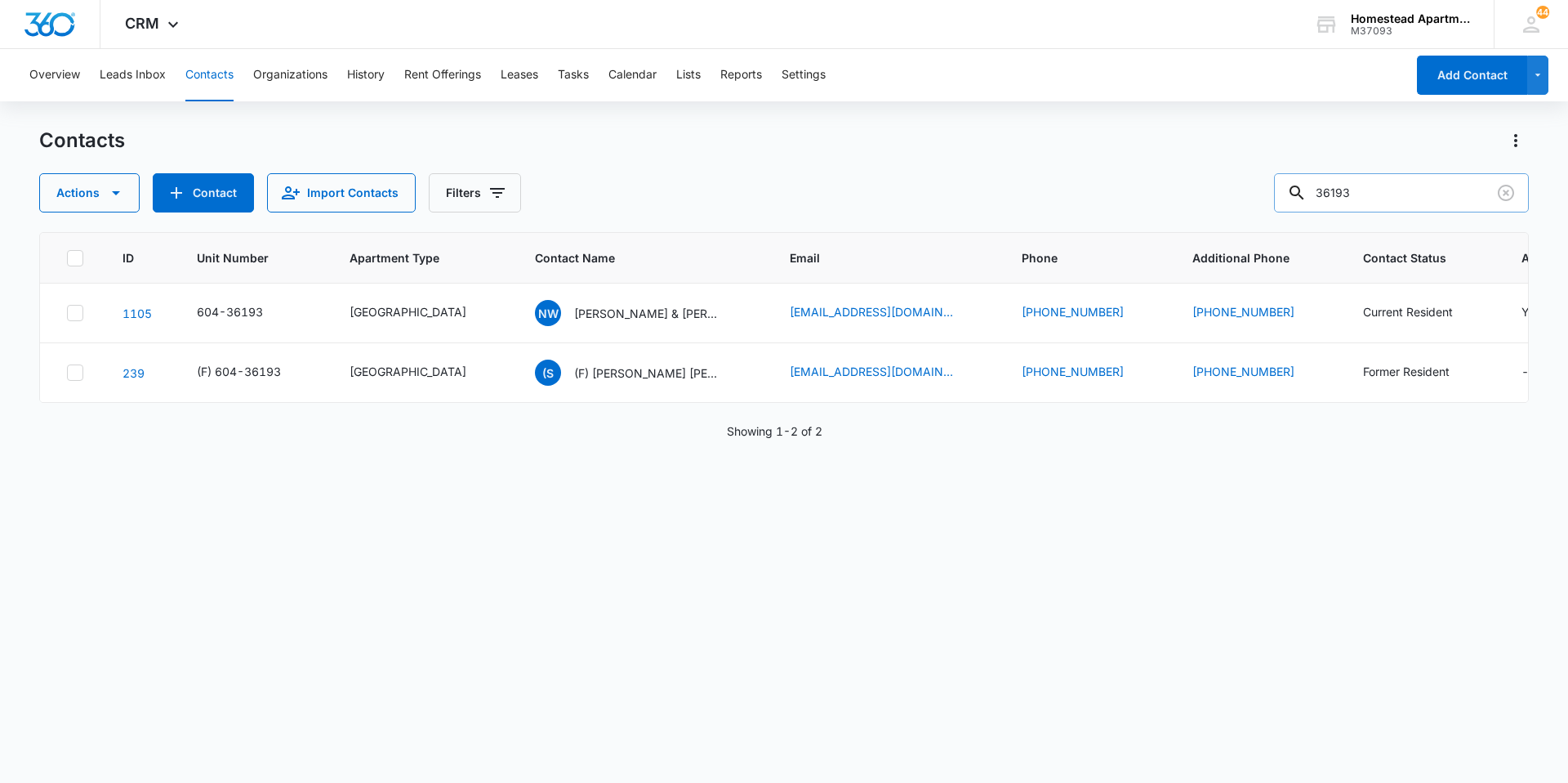
click at [1436, 208] on input "36193" at bounding box center [1402, 193] width 255 height 39
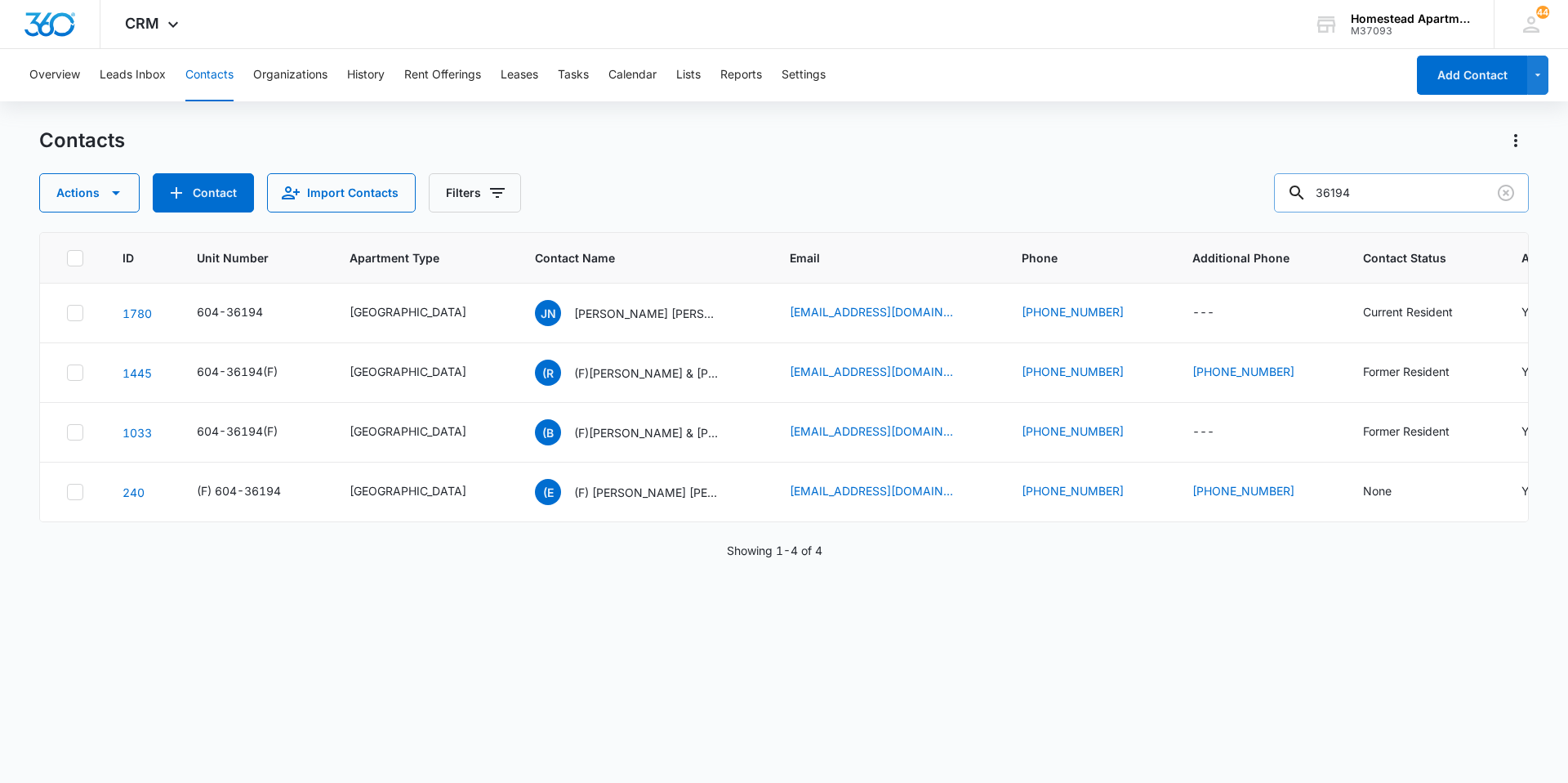
click at [1392, 201] on input "36194" at bounding box center [1402, 193] width 255 height 39
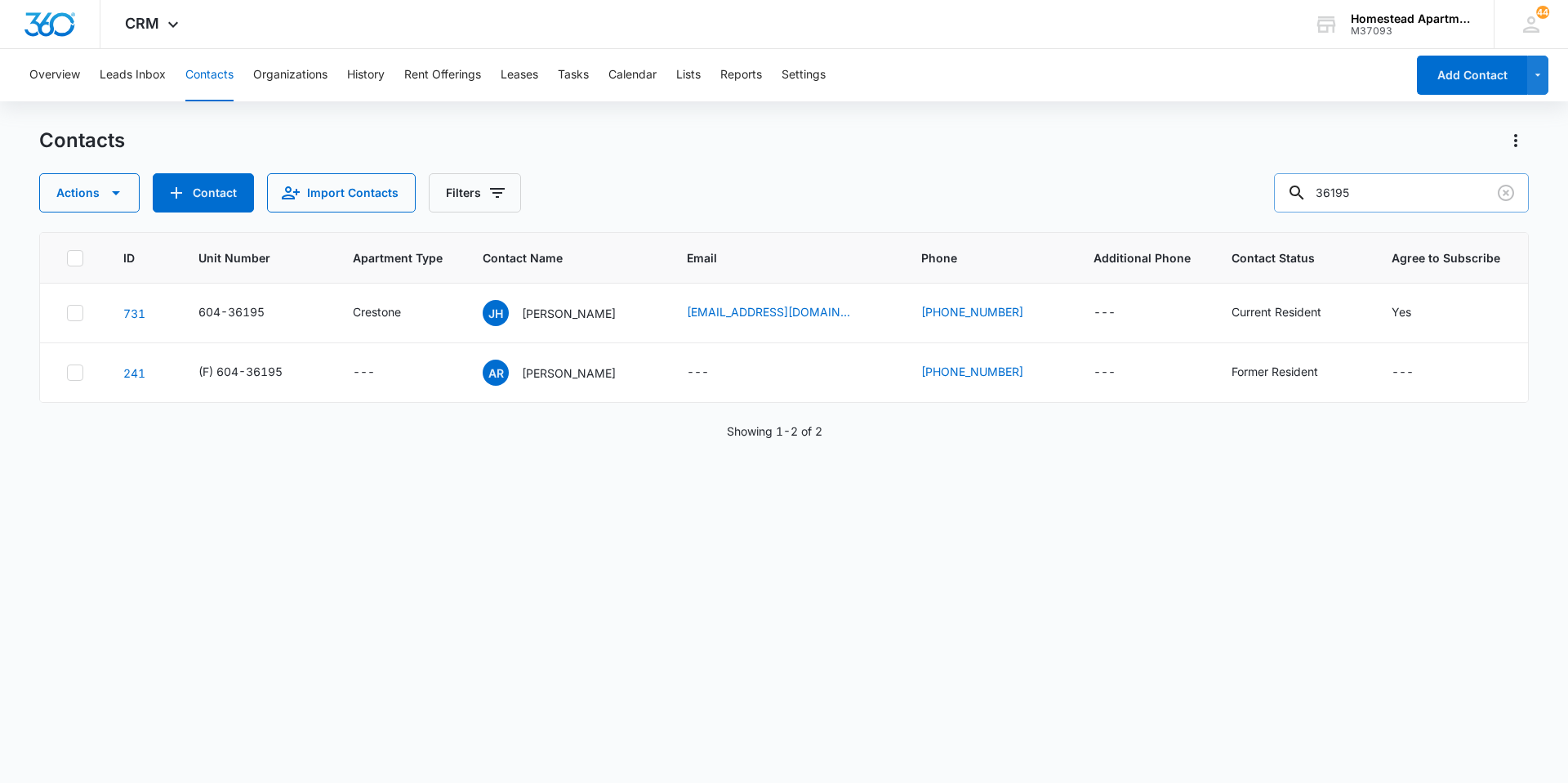
drag, startPoint x: 1390, startPoint y: 186, endPoint x: 1333, endPoint y: 183, distance: 57.1
click at [1333, 183] on input "36195" at bounding box center [1402, 193] width 255 height 39
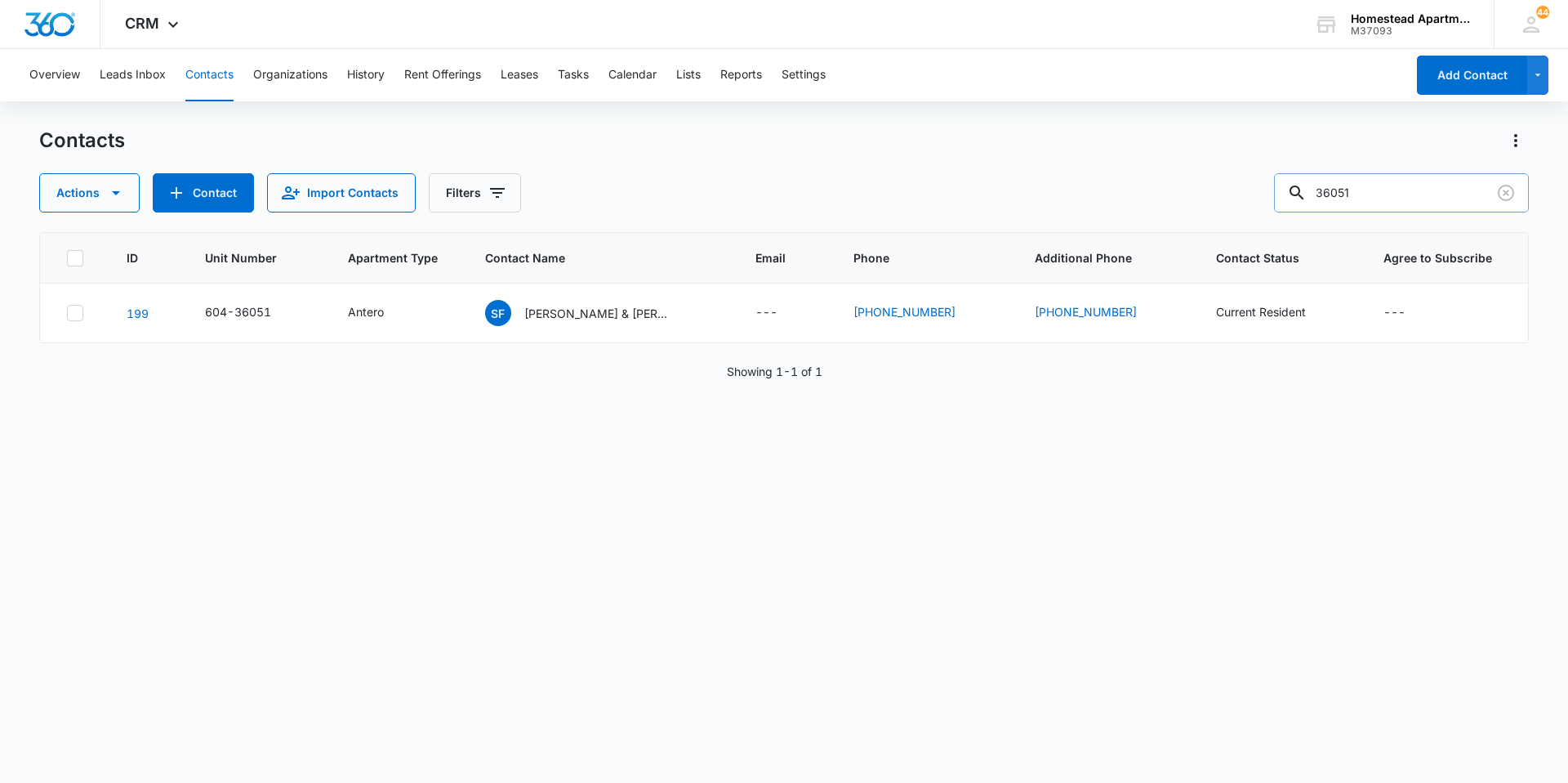
click at [1421, 183] on input "36051" at bounding box center [1402, 193] width 255 height 39
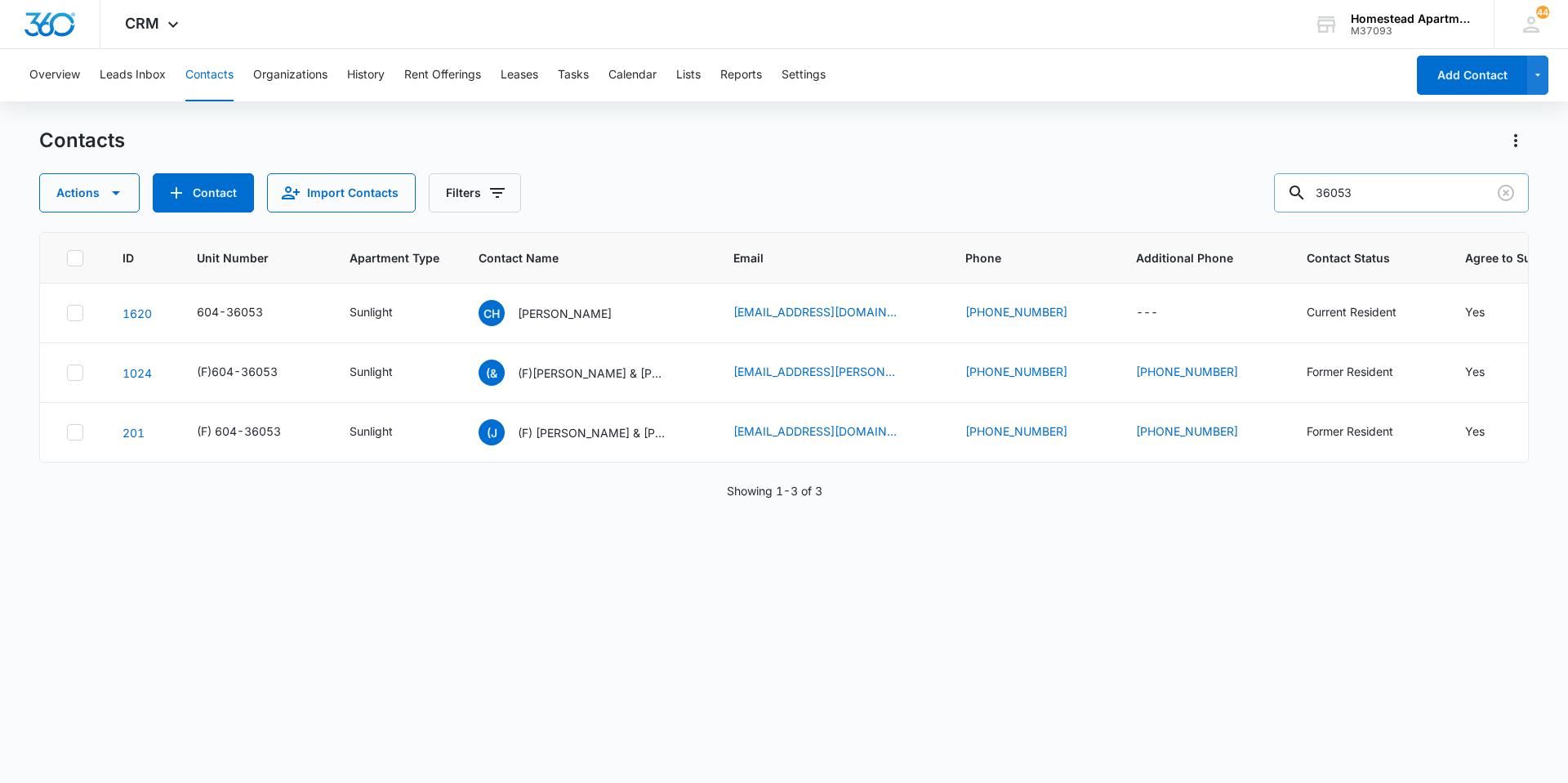
click at [1436, 179] on input "36053" at bounding box center [1402, 193] width 255 height 39
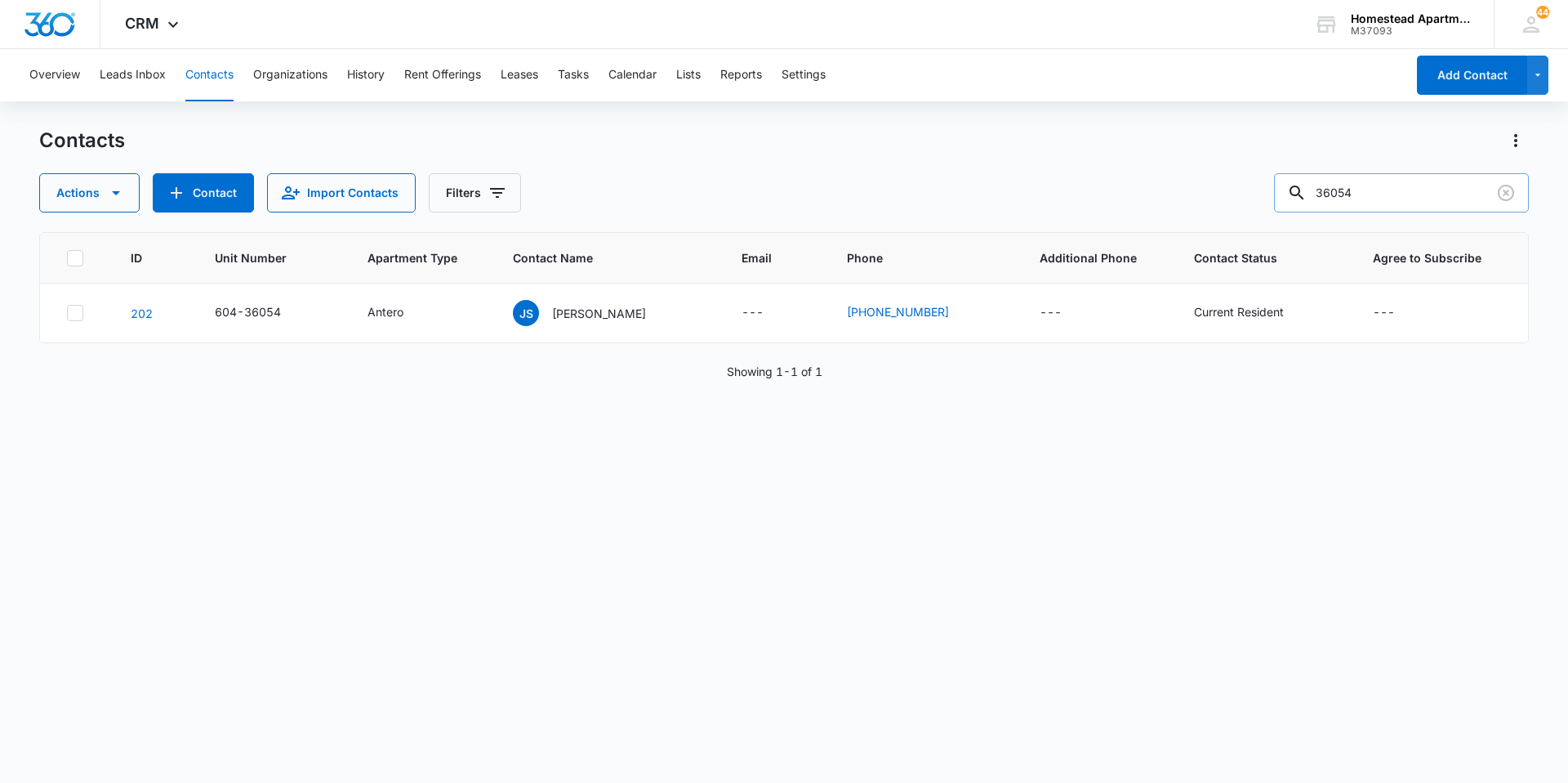
click at [1419, 203] on input "36054" at bounding box center [1402, 193] width 255 height 39
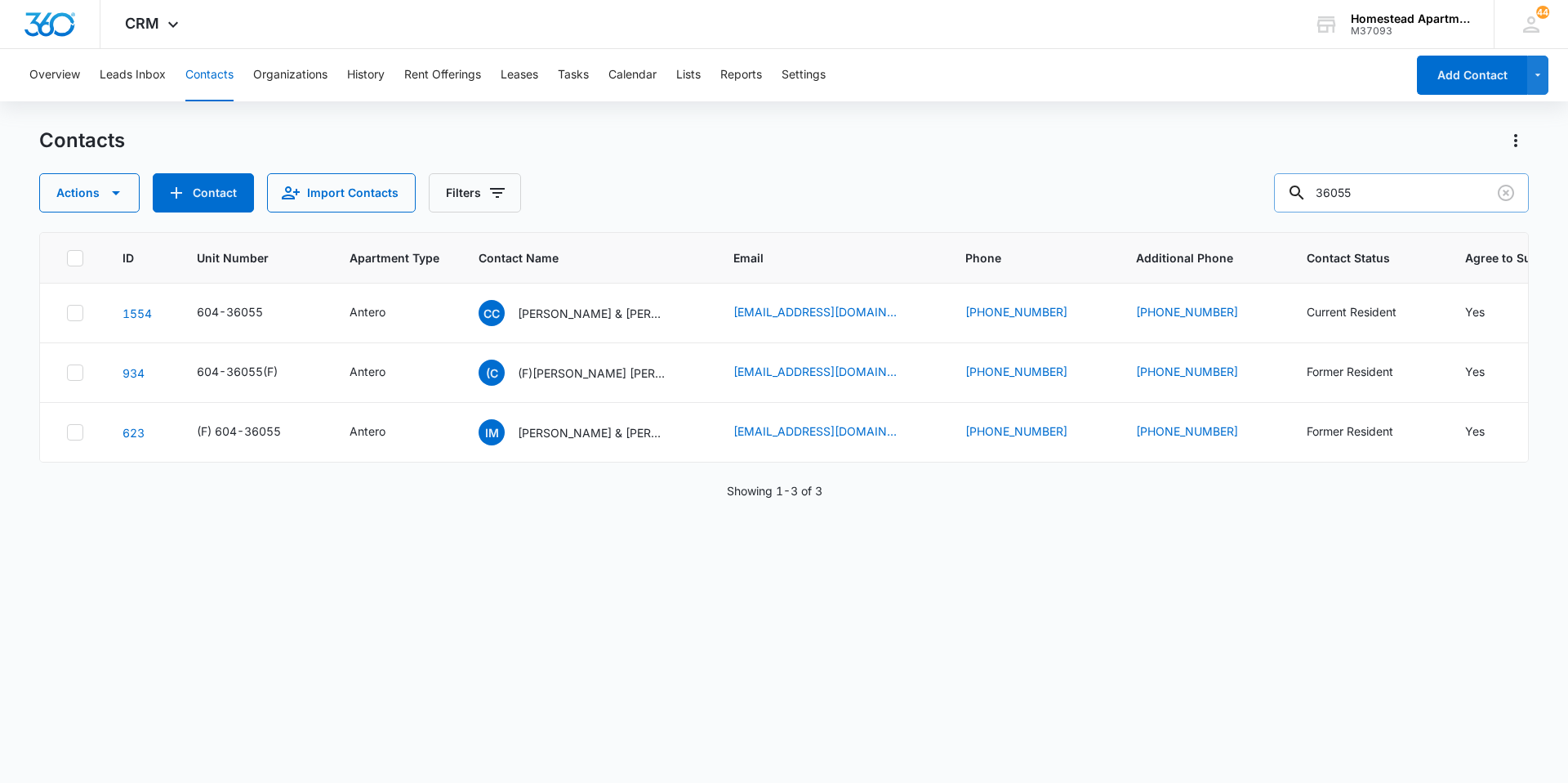
click at [1412, 198] on input "36055" at bounding box center [1402, 193] width 255 height 39
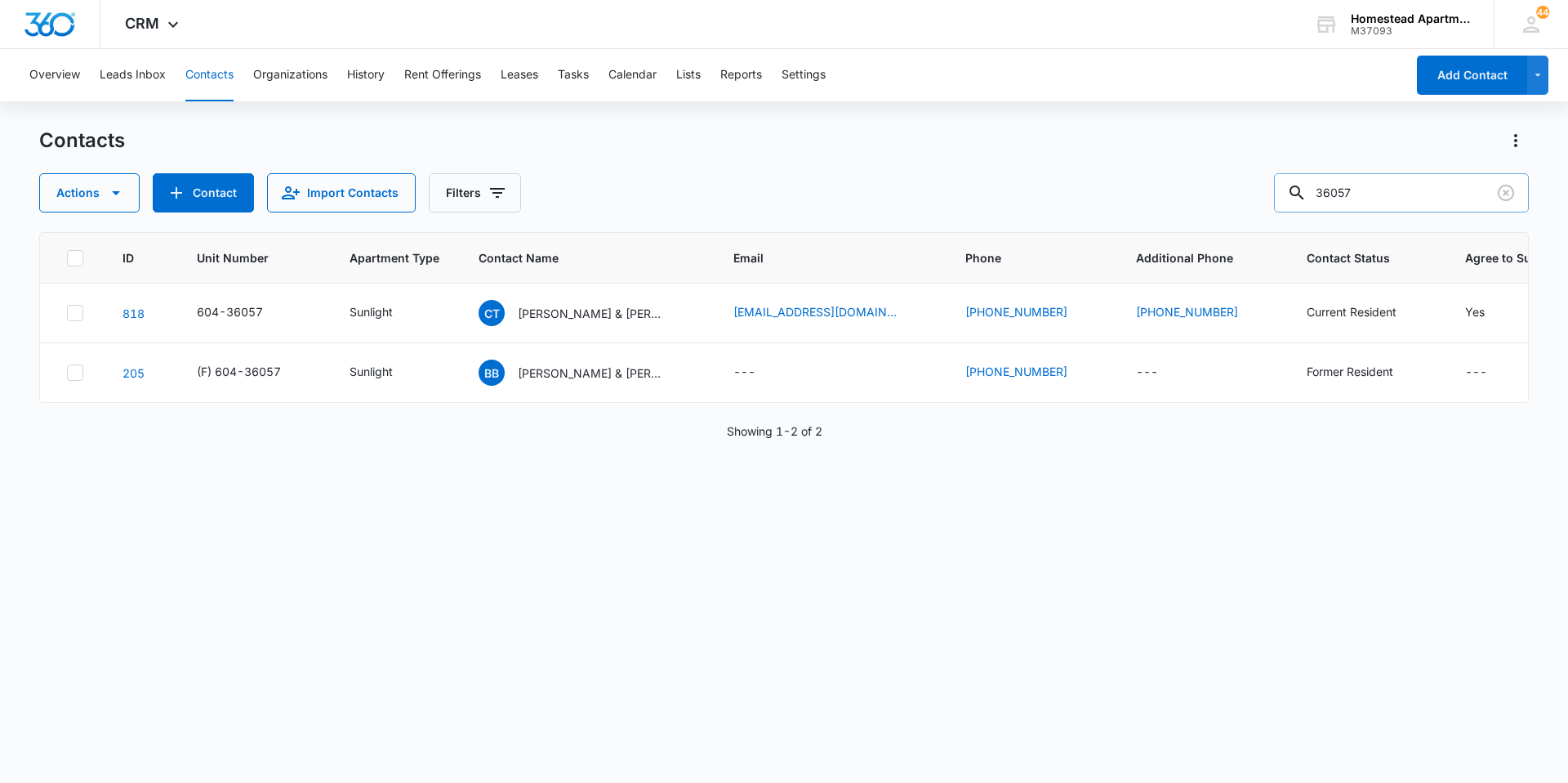
click at [1412, 198] on input "36057" at bounding box center [1402, 193] width 255 height 39
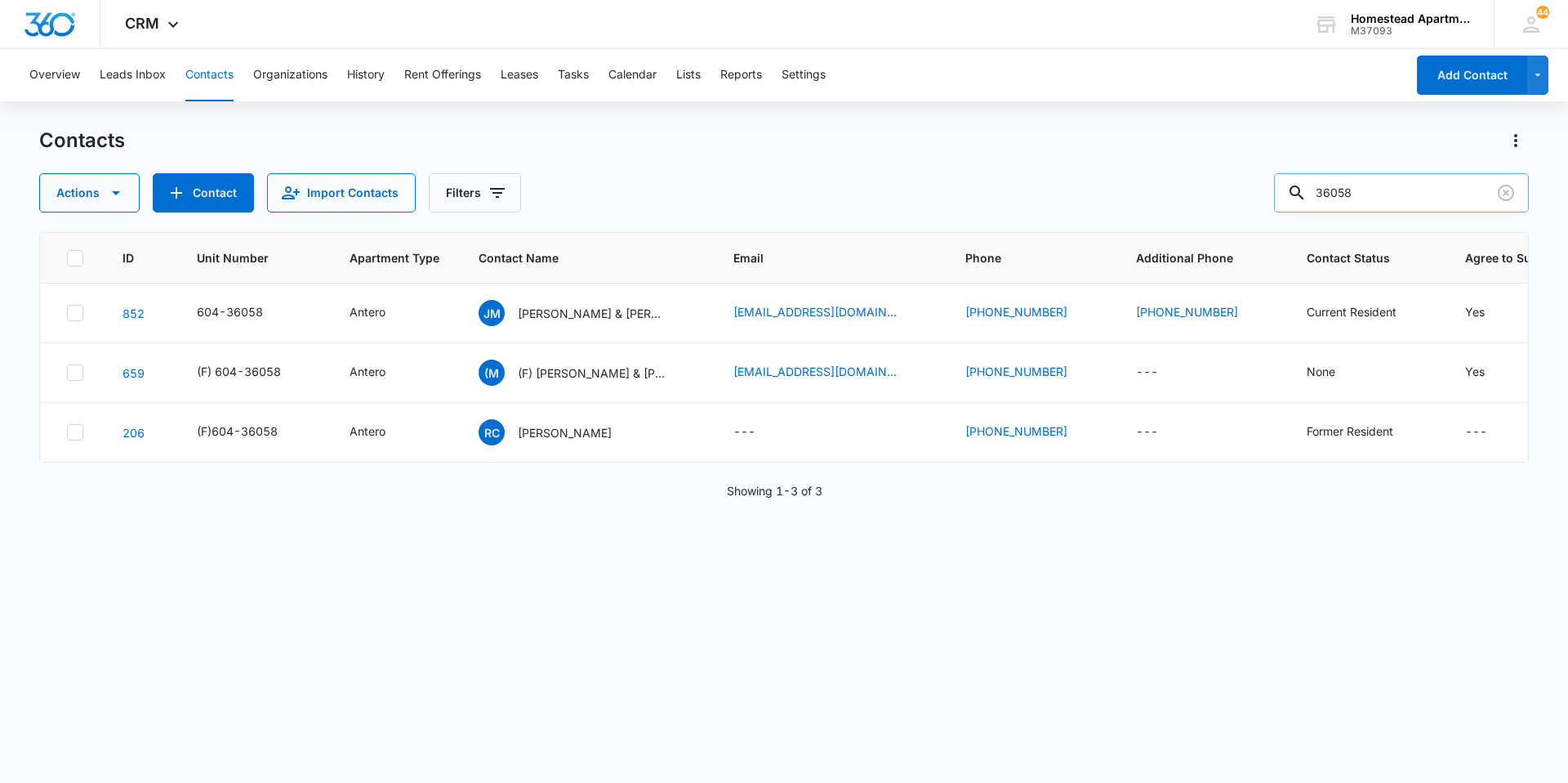
click at [1412, 198] on input "36058" at bounding box center [1402, 193] width 255 height 39
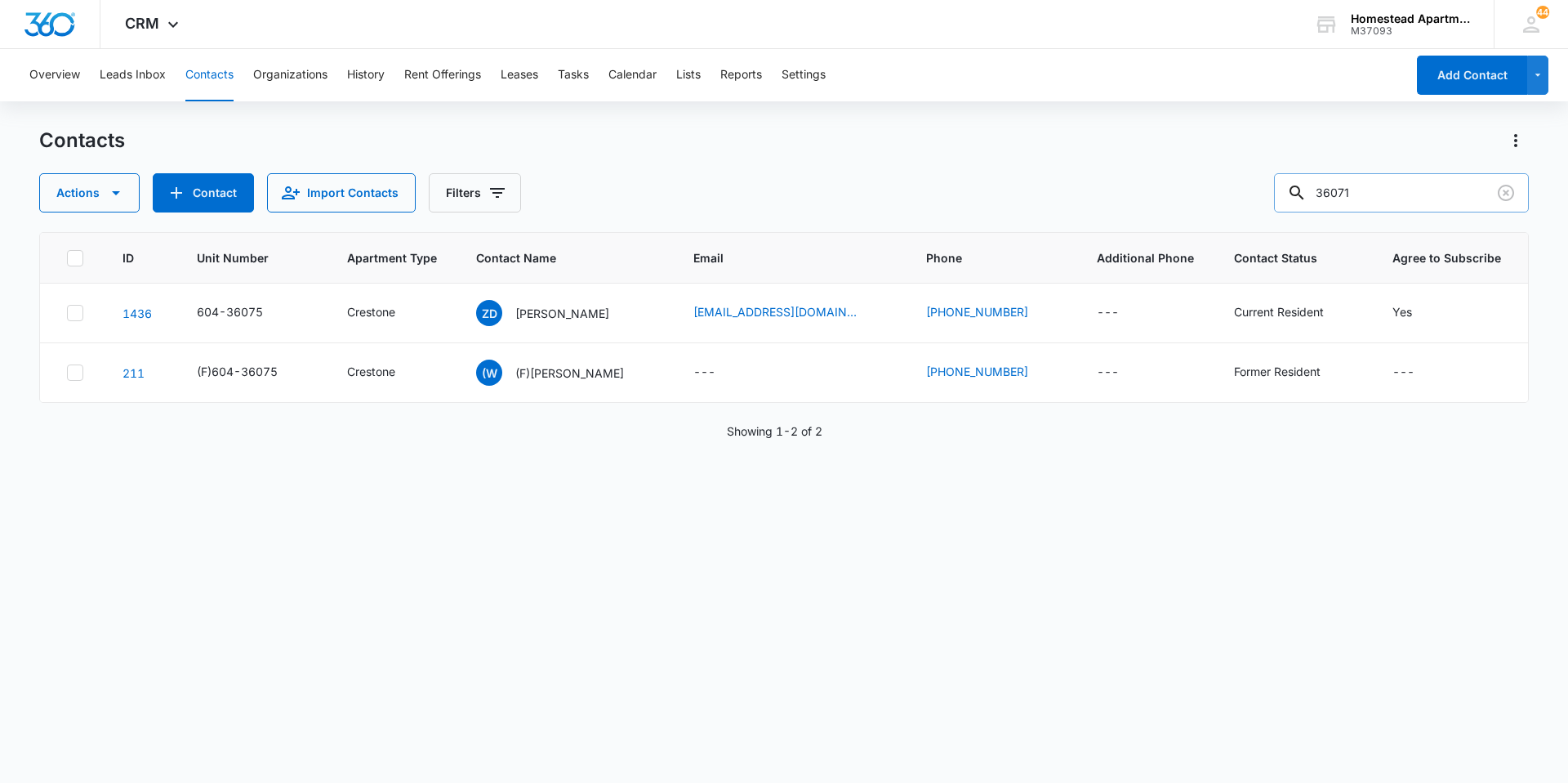
type input "36071"
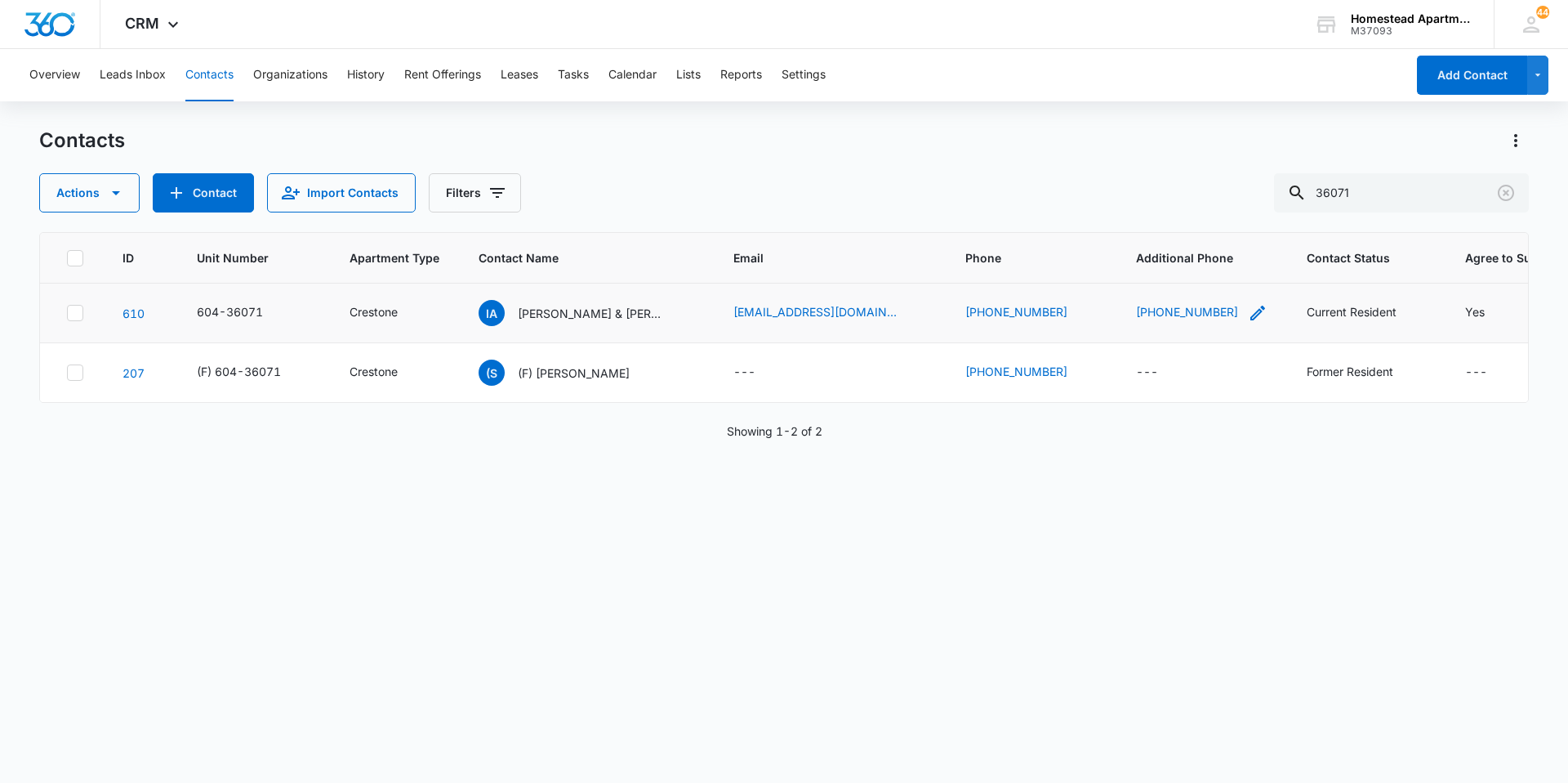
click at [1249, 318] on icon "Additional Phone - (719) 298-1869 - Select to Edit Field" at bounding box center [1258, 313] width 20 height 20
drag, startPoint x: 1185, startPoint y: 204, endPoint x: 960, endPoint y: 212, distance: 225.1
click at [960, 212] on div "Contacts Actions Contact Import Contacts Filters 36071 ID Unit Number Apartment…" at bounding box center [784, 454] width 1490 height 654
drag, startPoint x: 1224, startPoint y: 209, endPoint x: 1083, endPoint y: 216, distance: 141.2
click at [1083, 216] on input "Additional Phone" at bounding box center [1181, 208] width 206 height 39
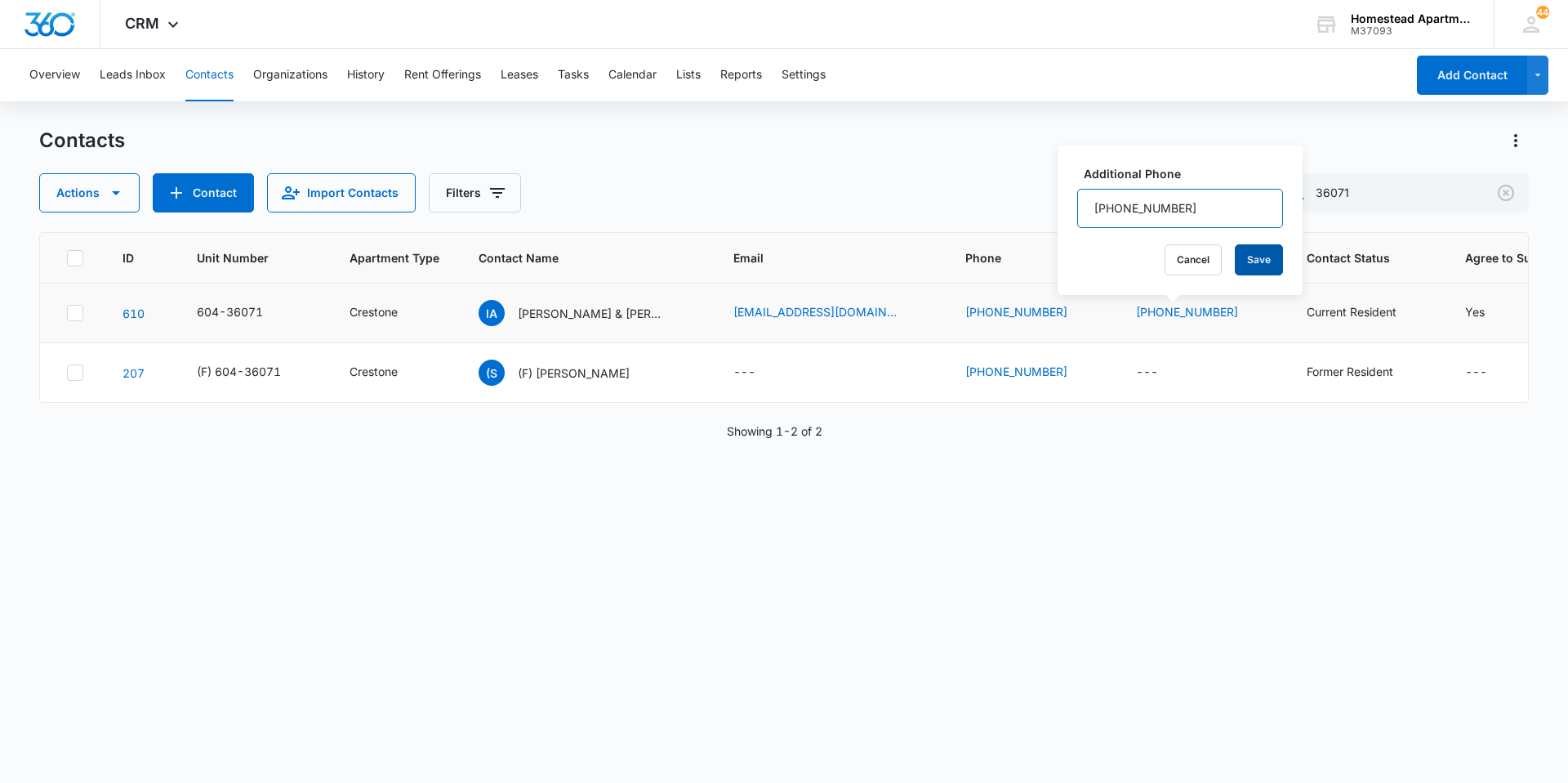
type input "[PHONE_NUMBER]"
click at [1241, 253] on button "Save" at bounding box center [1259, 260] width 48 height 31
click at [1386, 199] on input "36071" at bounding box center [1402, 193] width 255 height 39
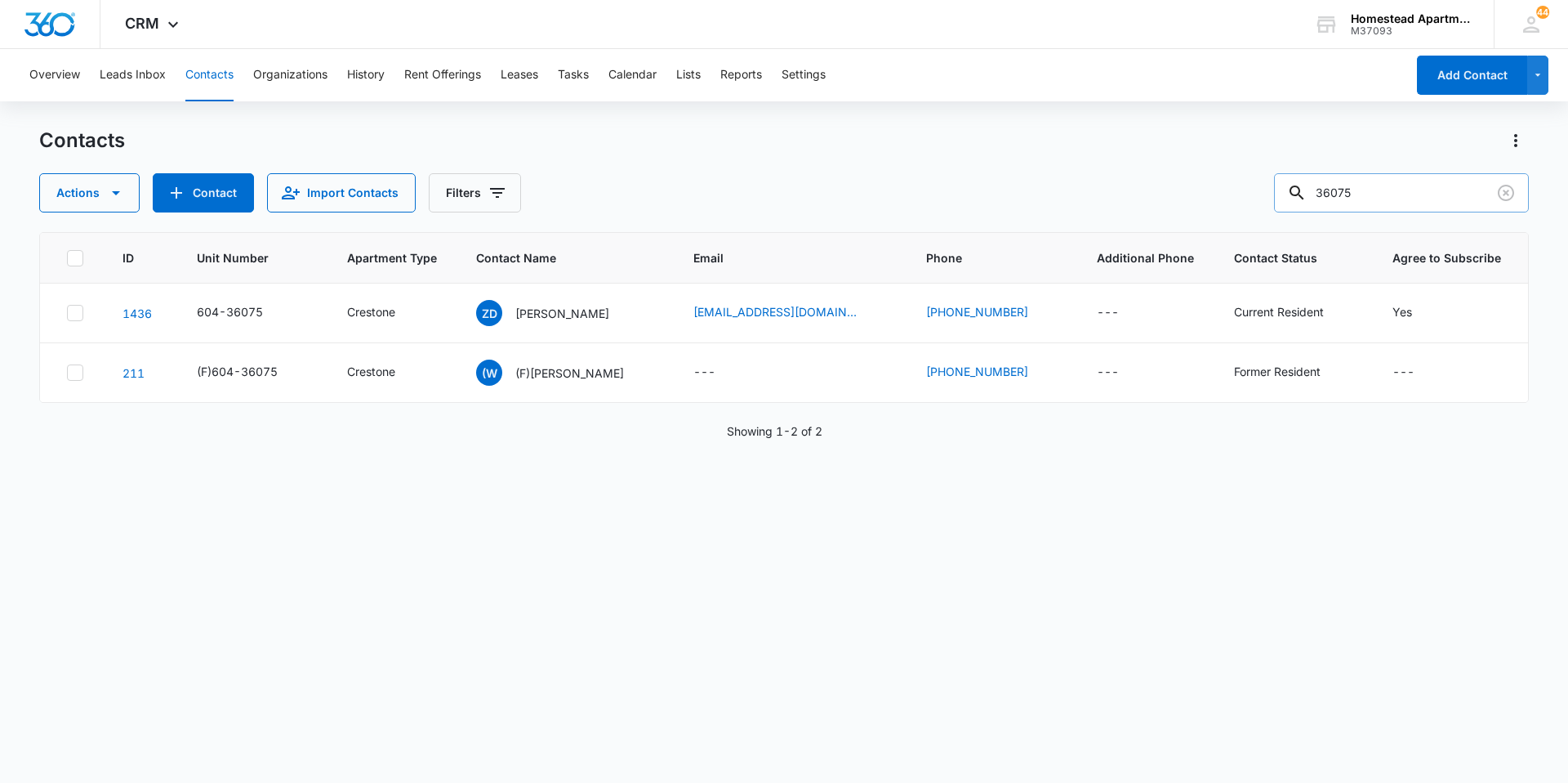
click at [1386, 199] on input "36075" at bounding box center [1402, 193] width 255 height 39
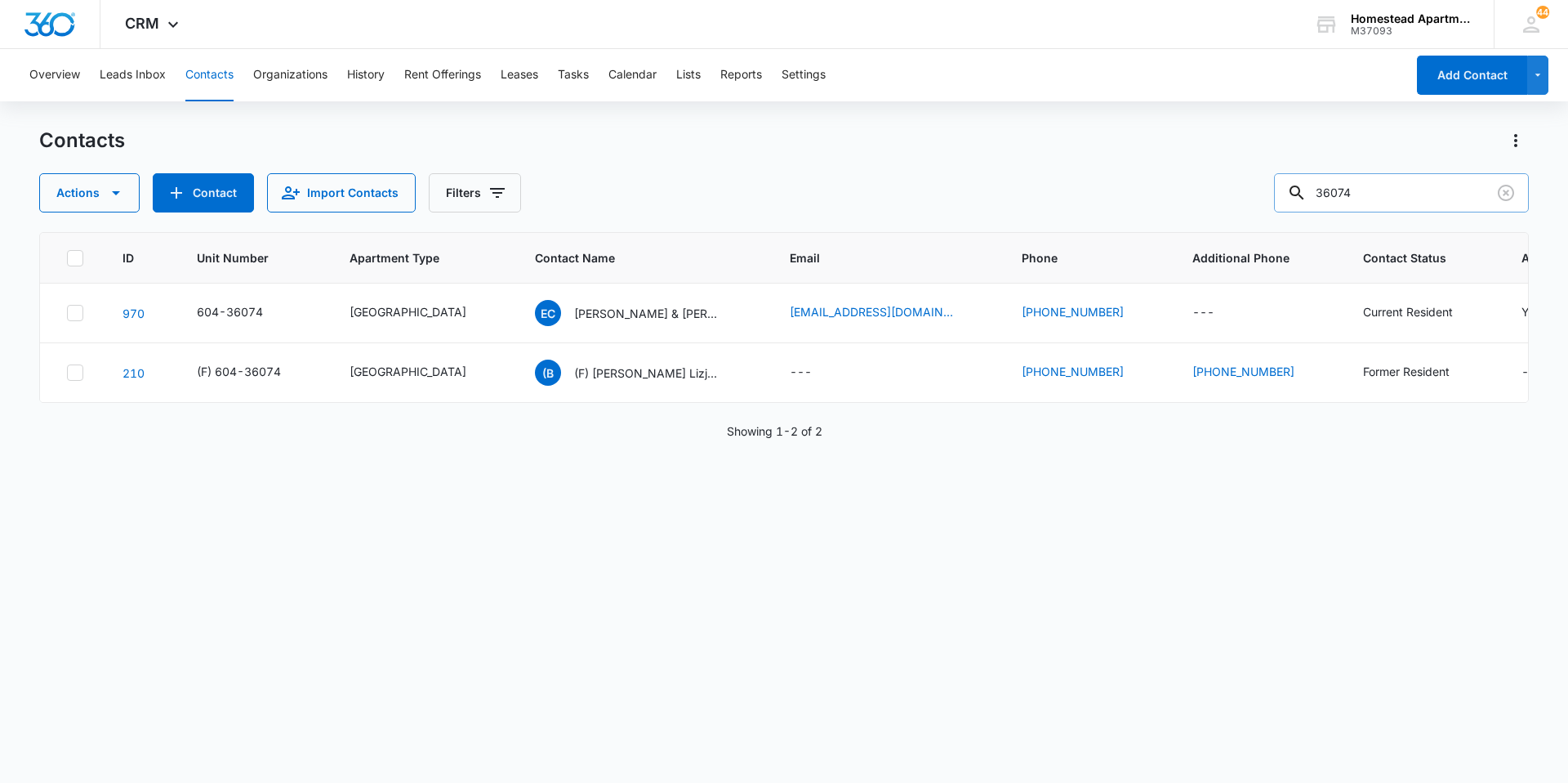
click at [1386, 199] on input "36074" at bounding box center [1402, 193] width 255 height 39
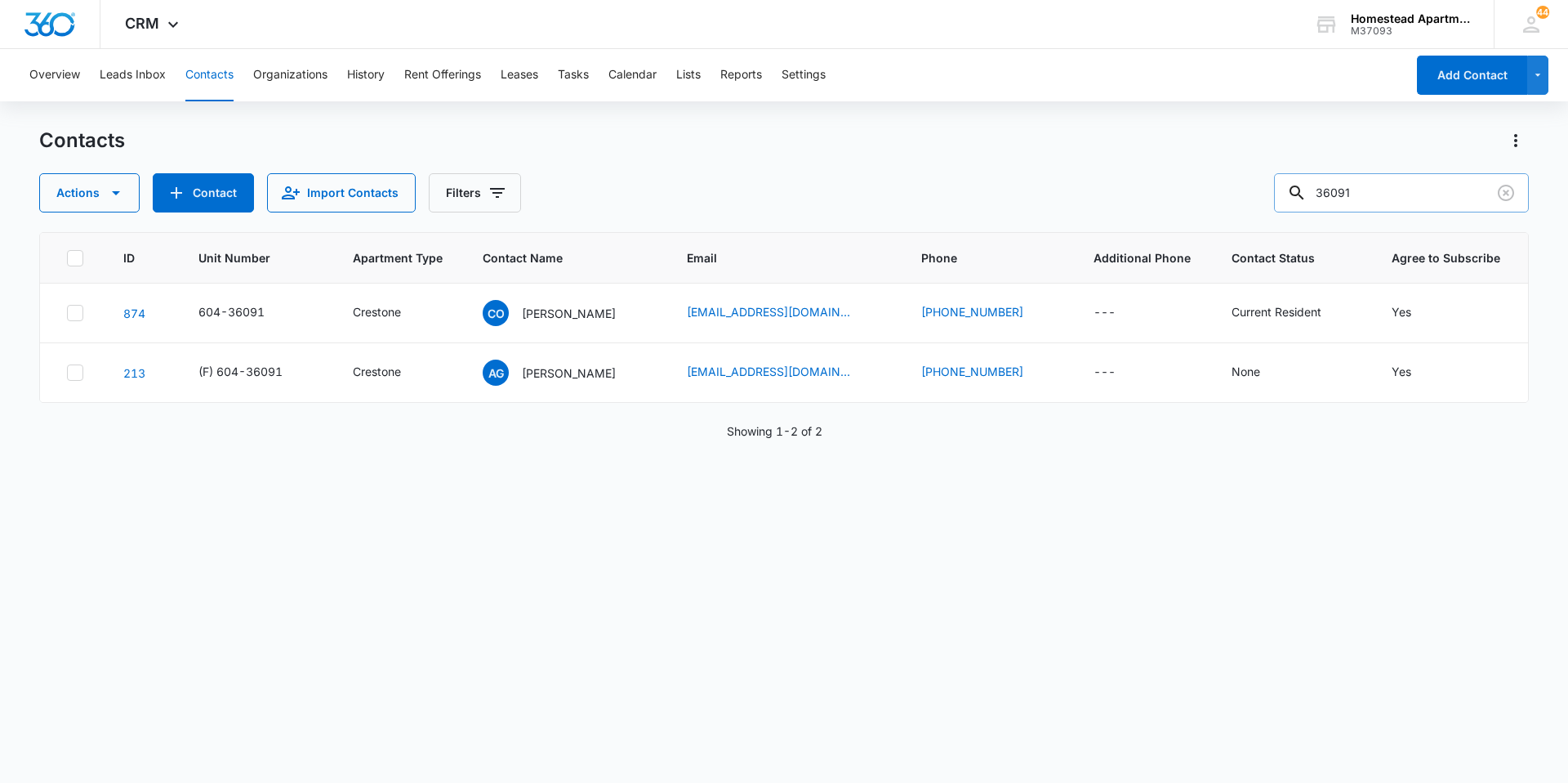
click at [1376, 192] on input "36091" at bounding box center [1402, 193] width 255 height 39
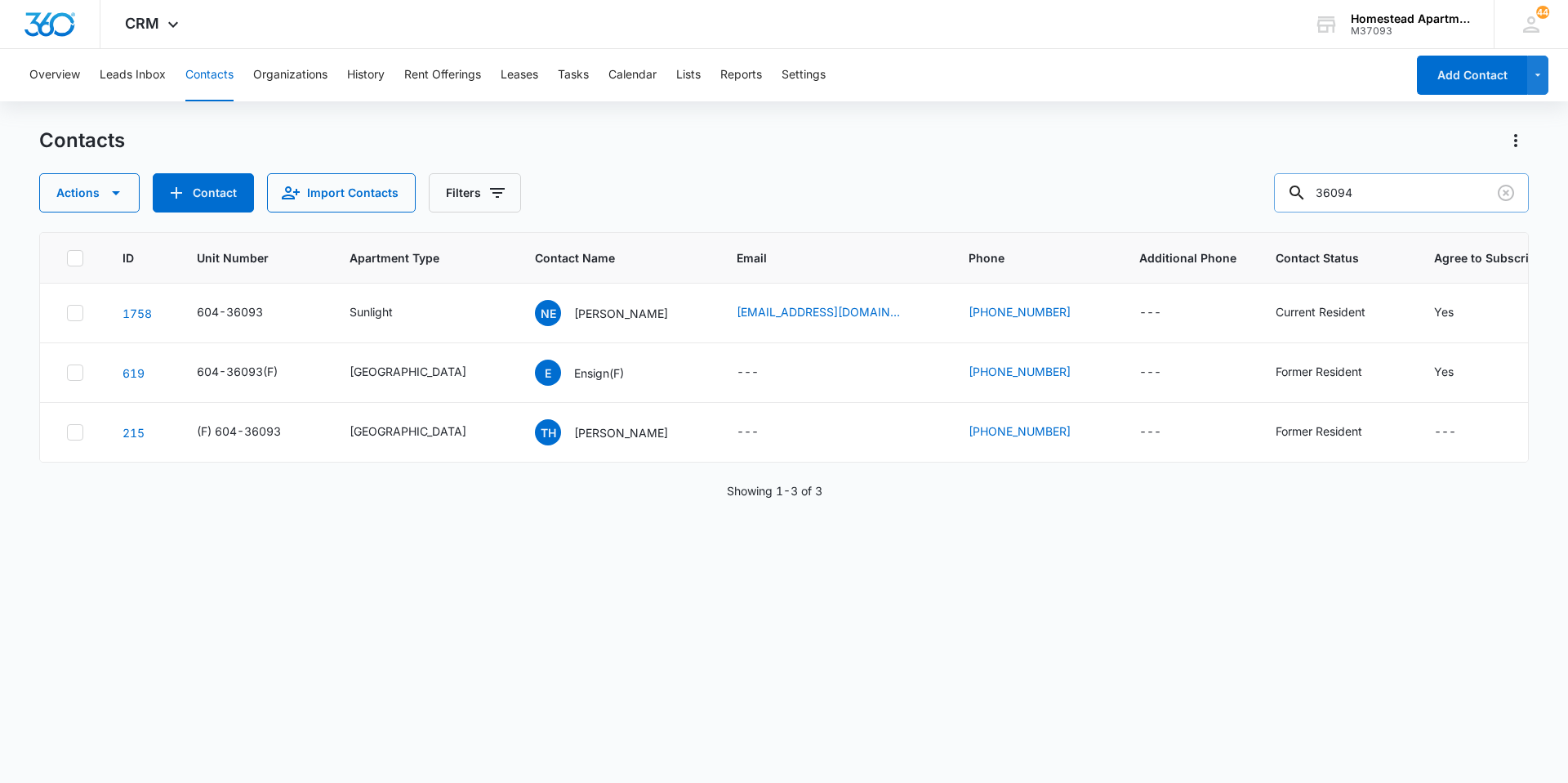
type input "36094"
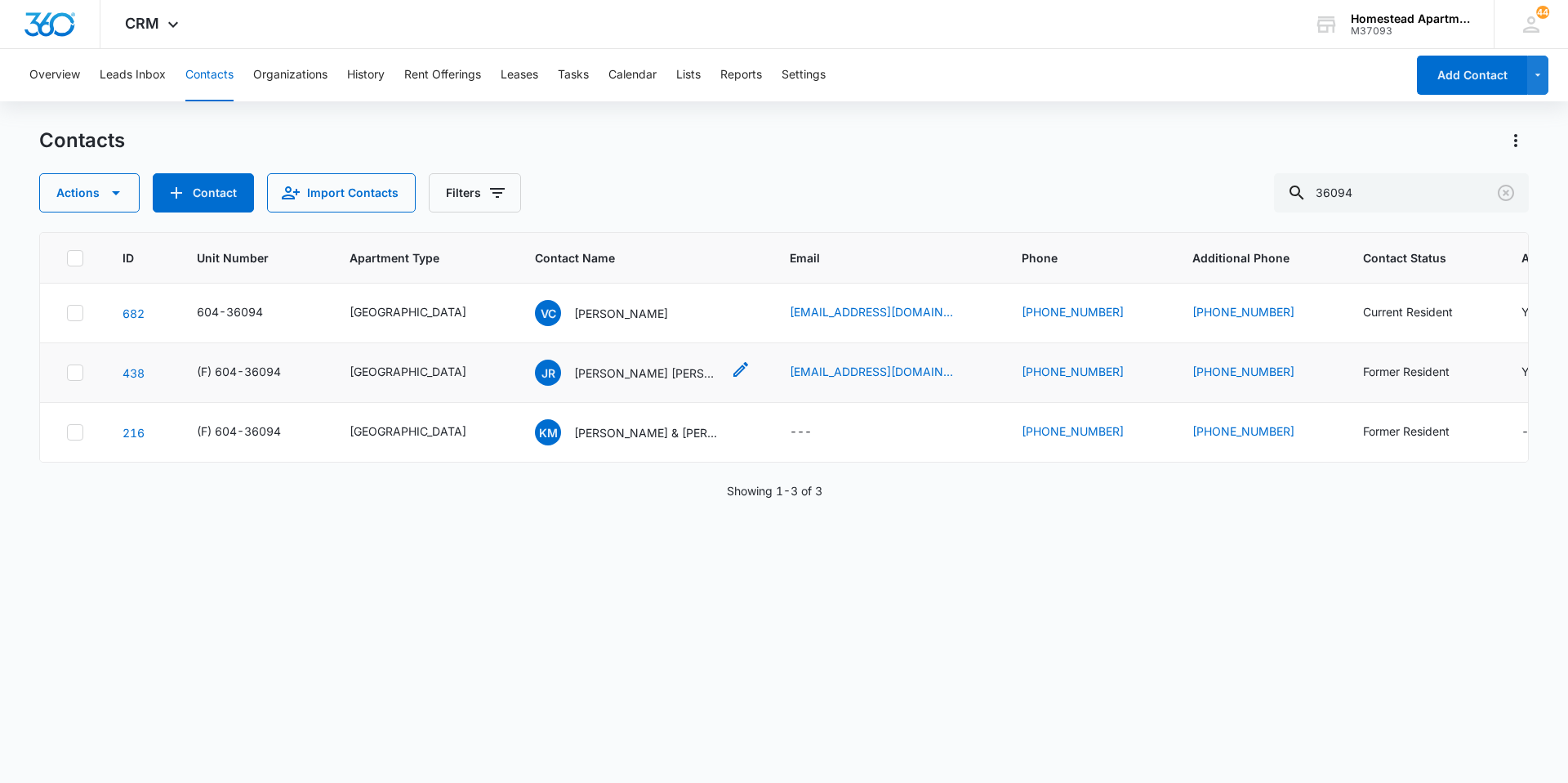
click at [731, 371] on icon "Contact Name - Javier Ribera Jaden Consonero - Select to Edit Field" at bounding box center [741, 369] width 20 height 20
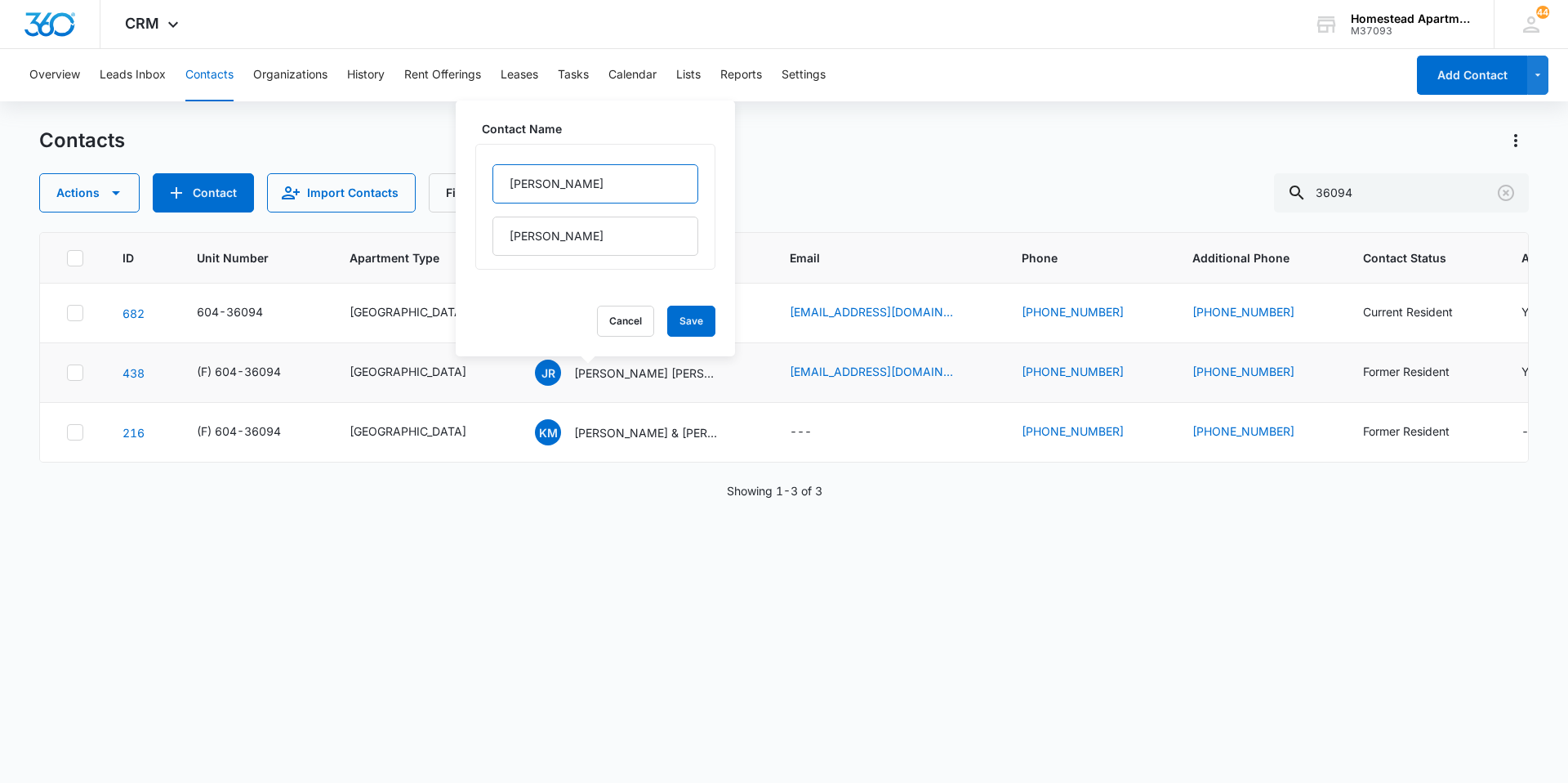
click at [497, 193] on input "[PERSON_NAME]" at bounding box center [596, 184] width 206 height 39
type input "(F) [PERSON_NAME]"
click at [690, 332] on button "Save" at bounding box center [691, 321] width 48 height 31
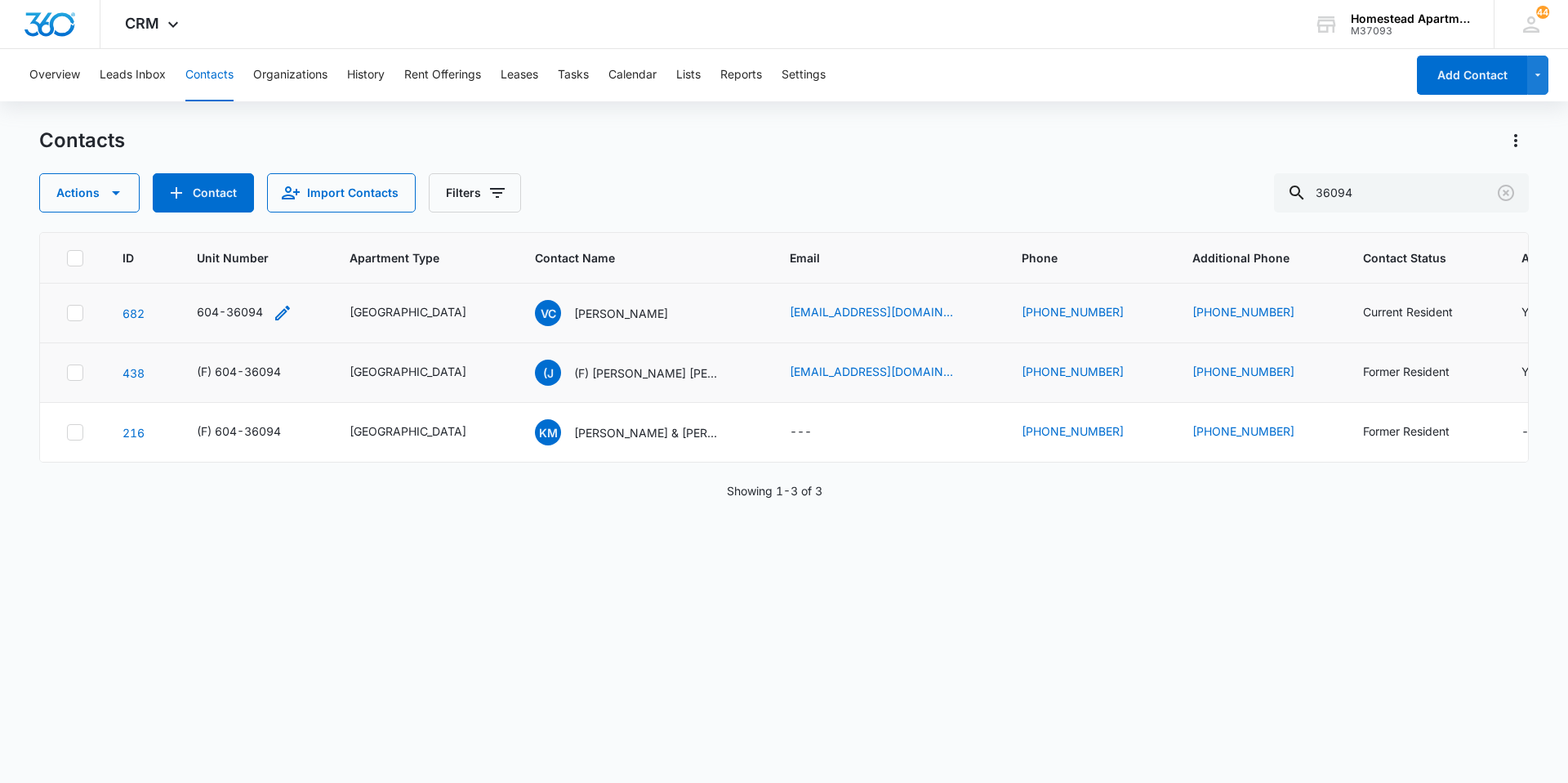
click at [284, 311] on icon "Unit Number - 604-36094 - Select to Edit Field" at bounding box center [283, 313] width 15 height 15
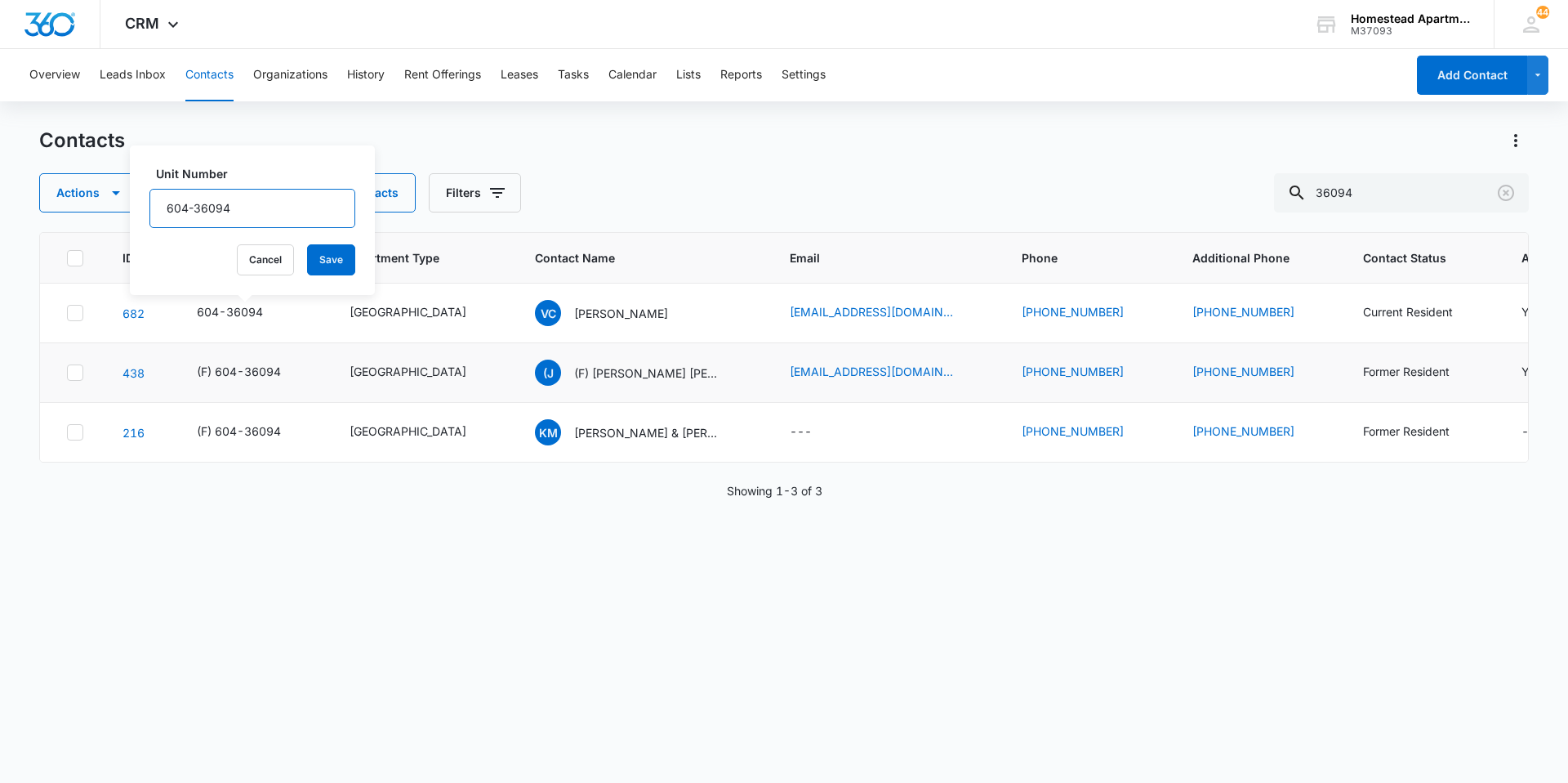
click at [168, 197] on input "604-36094" at bounding box center [252, 208] width 206 height 39
type input "(F 604-36094"
click at [307, 250] on button "Save" at bounding box center [331, 260] width 48 height 31
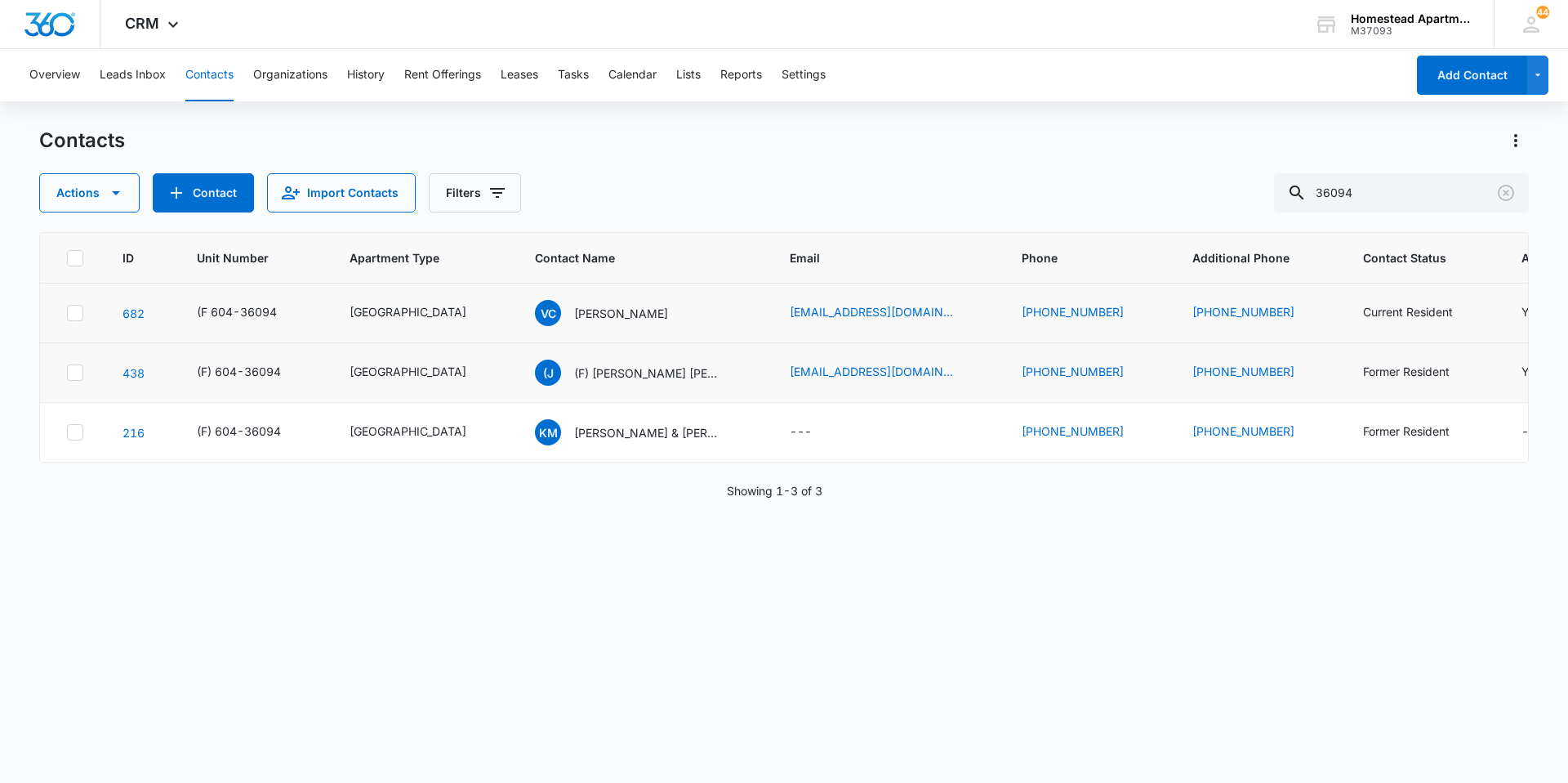
click at [678, 303] on icon "Contact Name - Valentina Cordova - Select to Edit Field" at bounding box center [688, 310] width 20 height 20
click at [473, 129] on input "[PERSON_NAME]" at bounding box center [571, 124] width 206 height 39
type input "(F) [PERSON_NAME]"
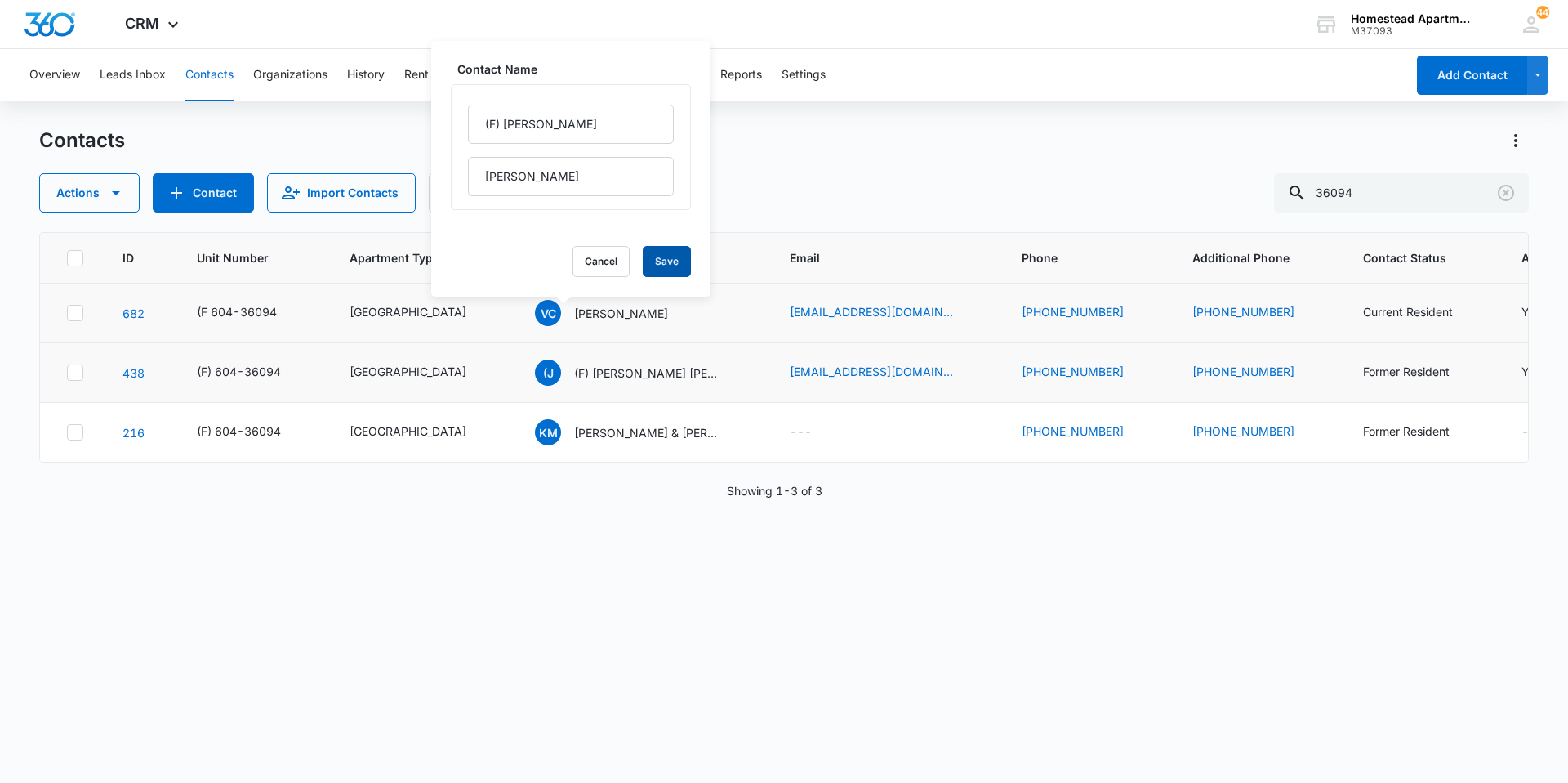
click at [657, 269] on button "Save" at bounding box center [667, 262] width 48 height 31
click at [731, 423] on icon "Contact Name - Kyle Mendoza & Jenna Mendoza - Select to Edit Field" at bounding box center [741, 429] width 20 height 20
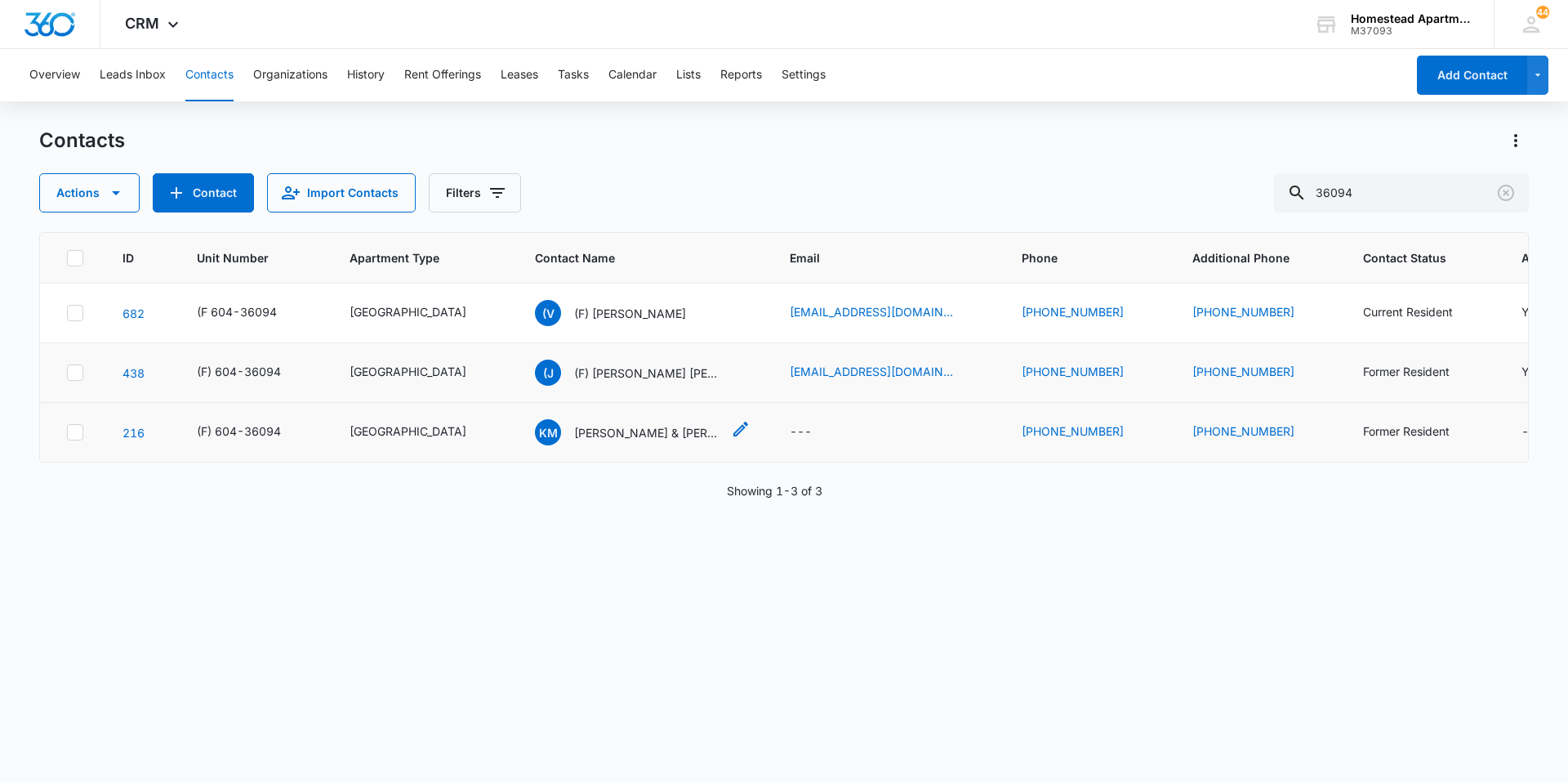
click at [731, 432] on icon "Contact Name - Kyle Mendoza & Jenna Mendoza - Select to Edit Field" at bounding box center [741, 429] width 20 height 20
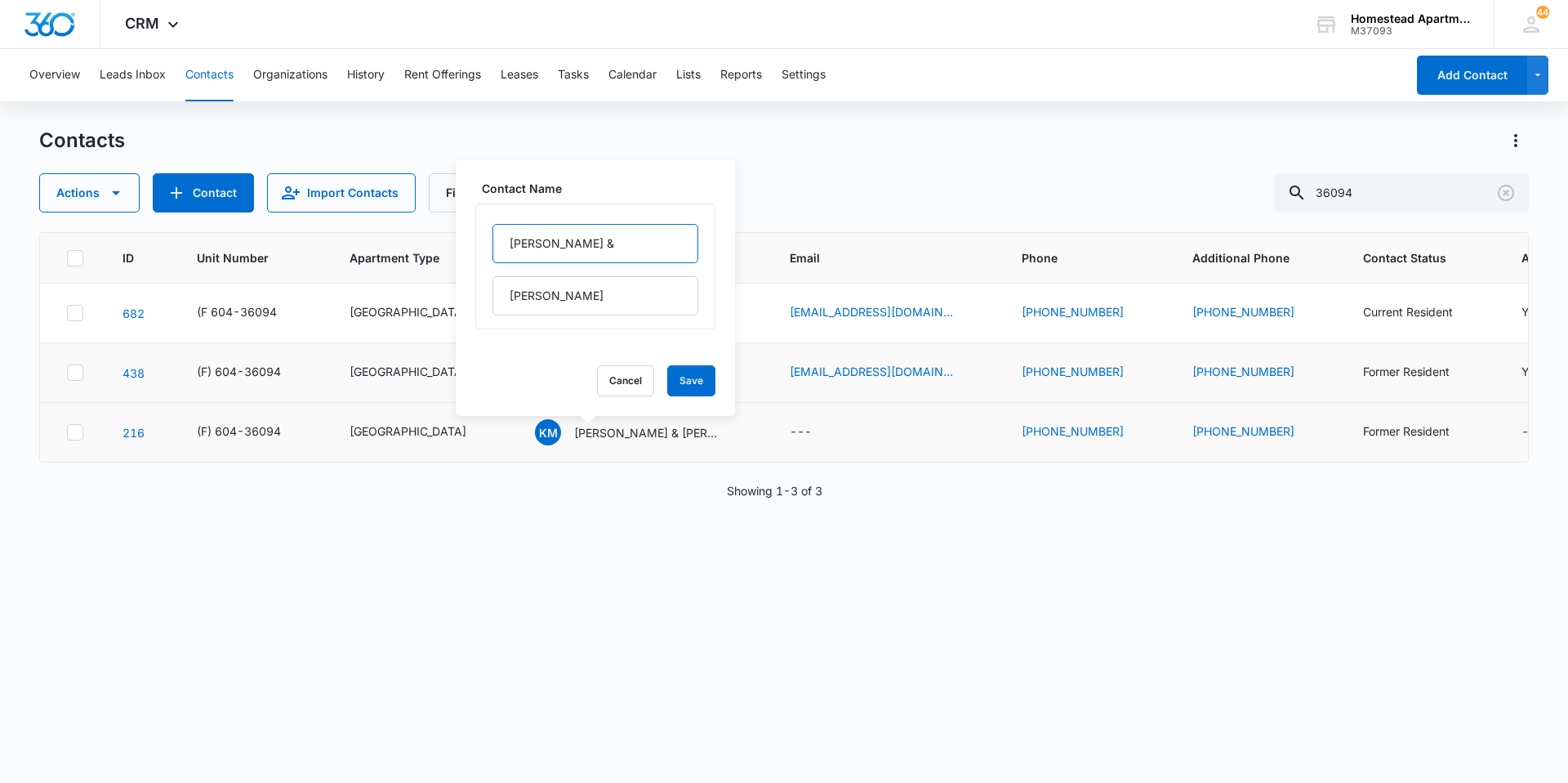
click at [495, 237] on input "[PERSON_NAME] &" at bounding box center [596, 244] width 206 height 39
type input "(F) [PERSON_NAME] &"
click at [682, 375] on button "Save" at bounding box center [691, 381] width 48 height 31
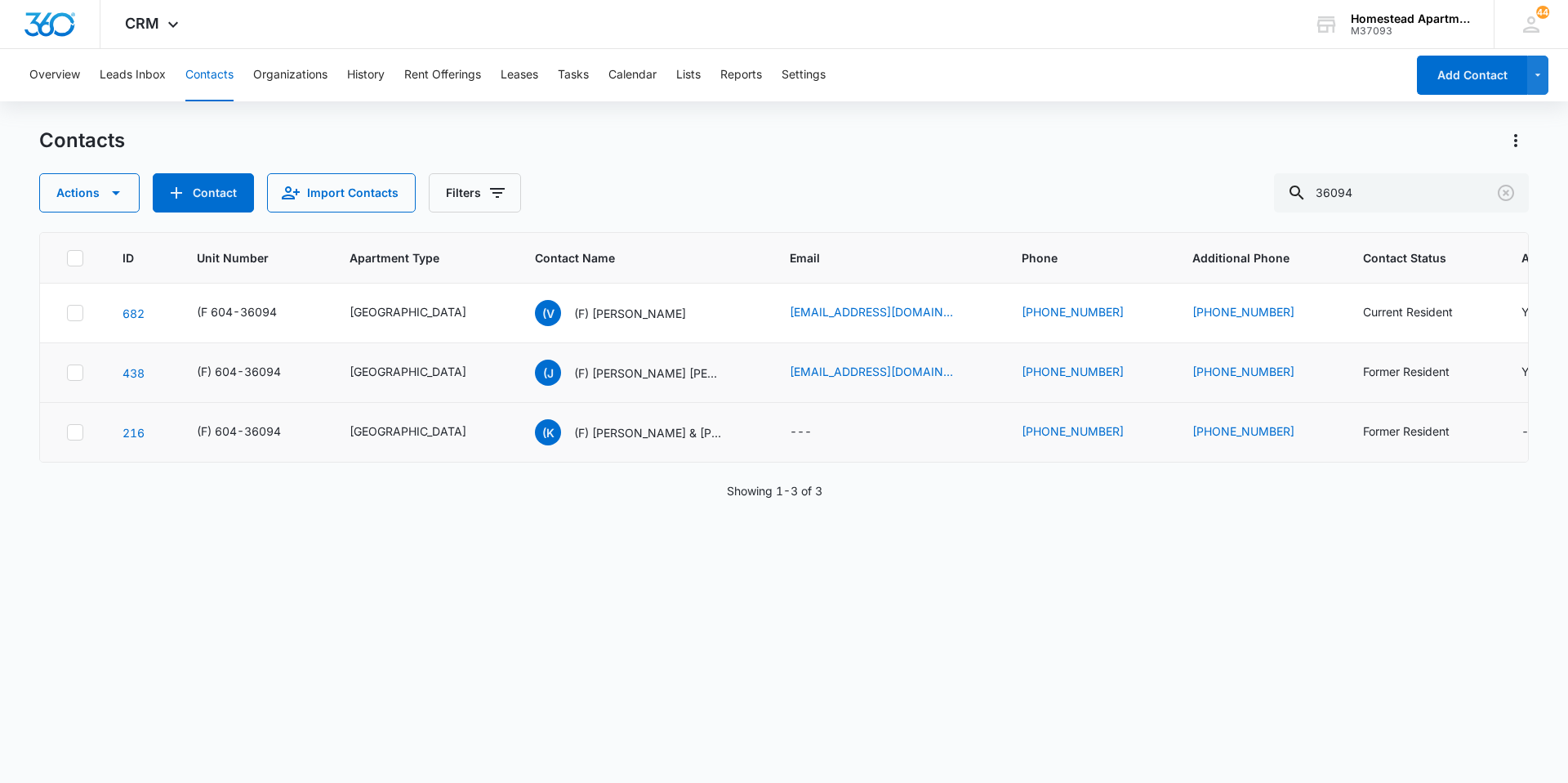
click at [292, 315] on icon "Unit Number - (F 604-36094 - Select to Edit Field" at bounding box center [297, 313] width 20 height 20
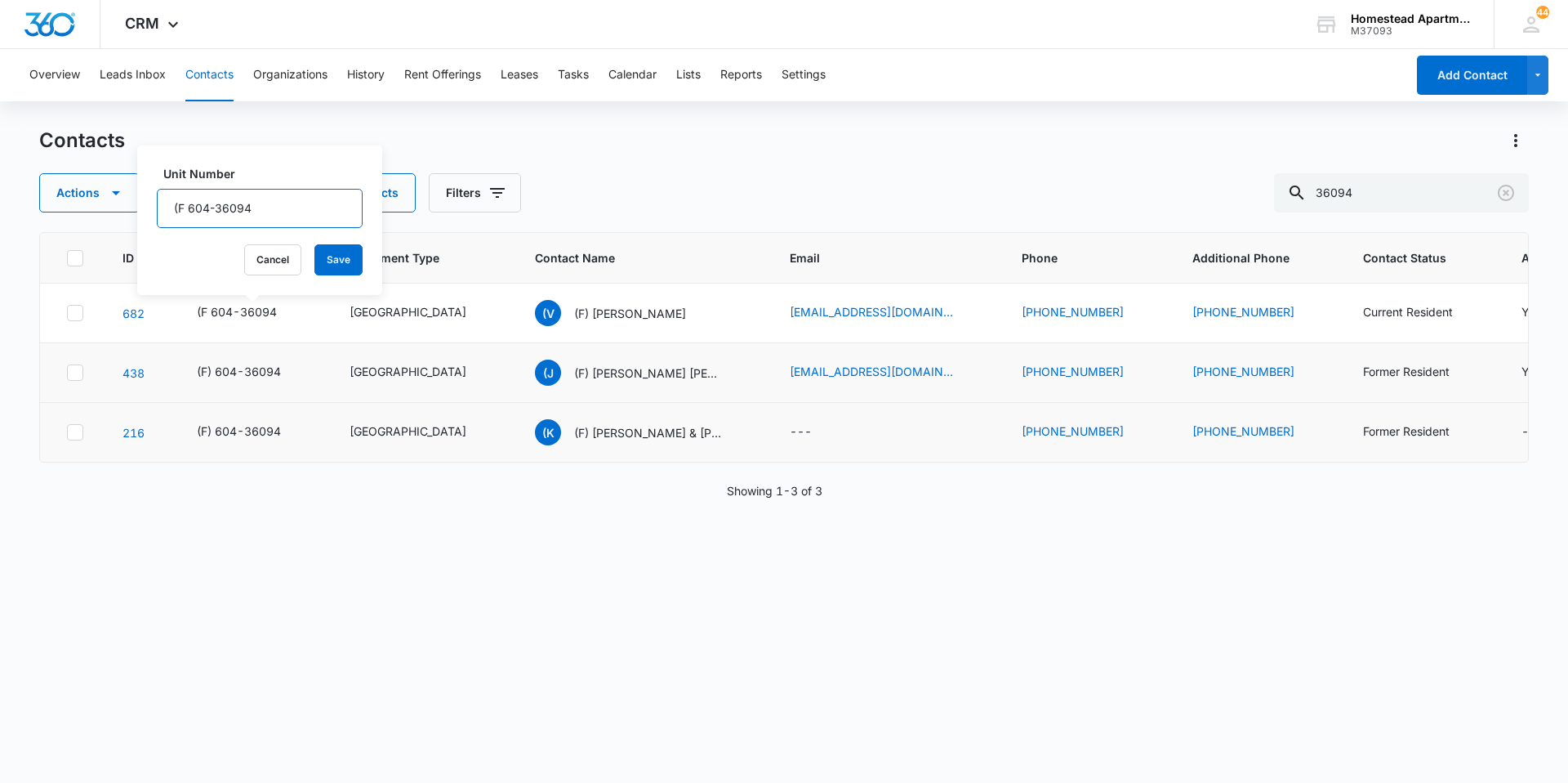
click at [183, 201] on input "(F 604-36094" at bounding box center [260, 208] width 206 height 39
type input "(F) 604-36094"
click at [328, 261] on button "Save" at bounding box center [338, 260] width 48 height 31
click at [1438, 196] on input "36094" at bounding box center [1402, 193] width 255 height 39
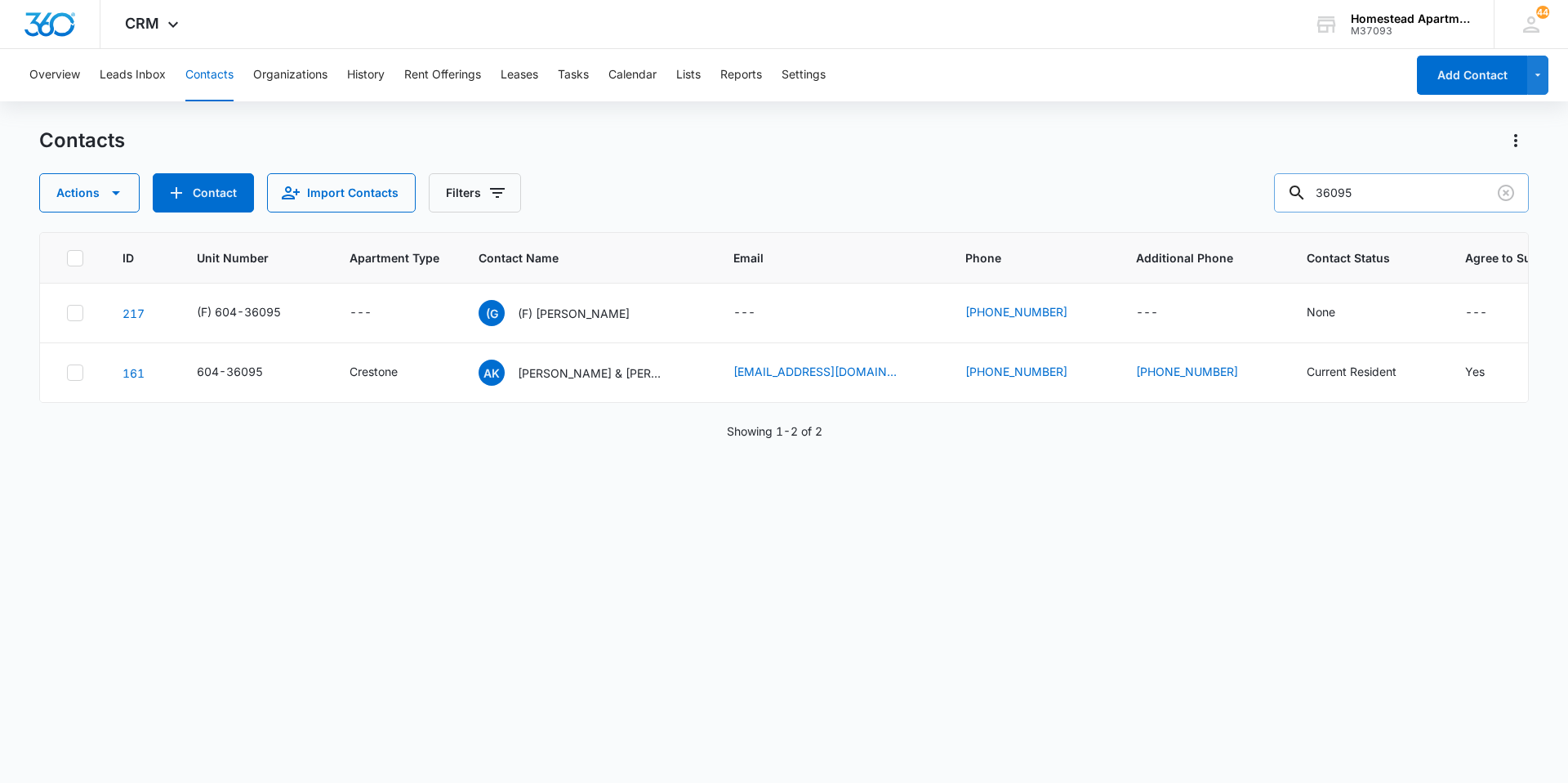
click at [1400, 194] on input "36095" at bounding box center [1402, 193] width 255 height 39
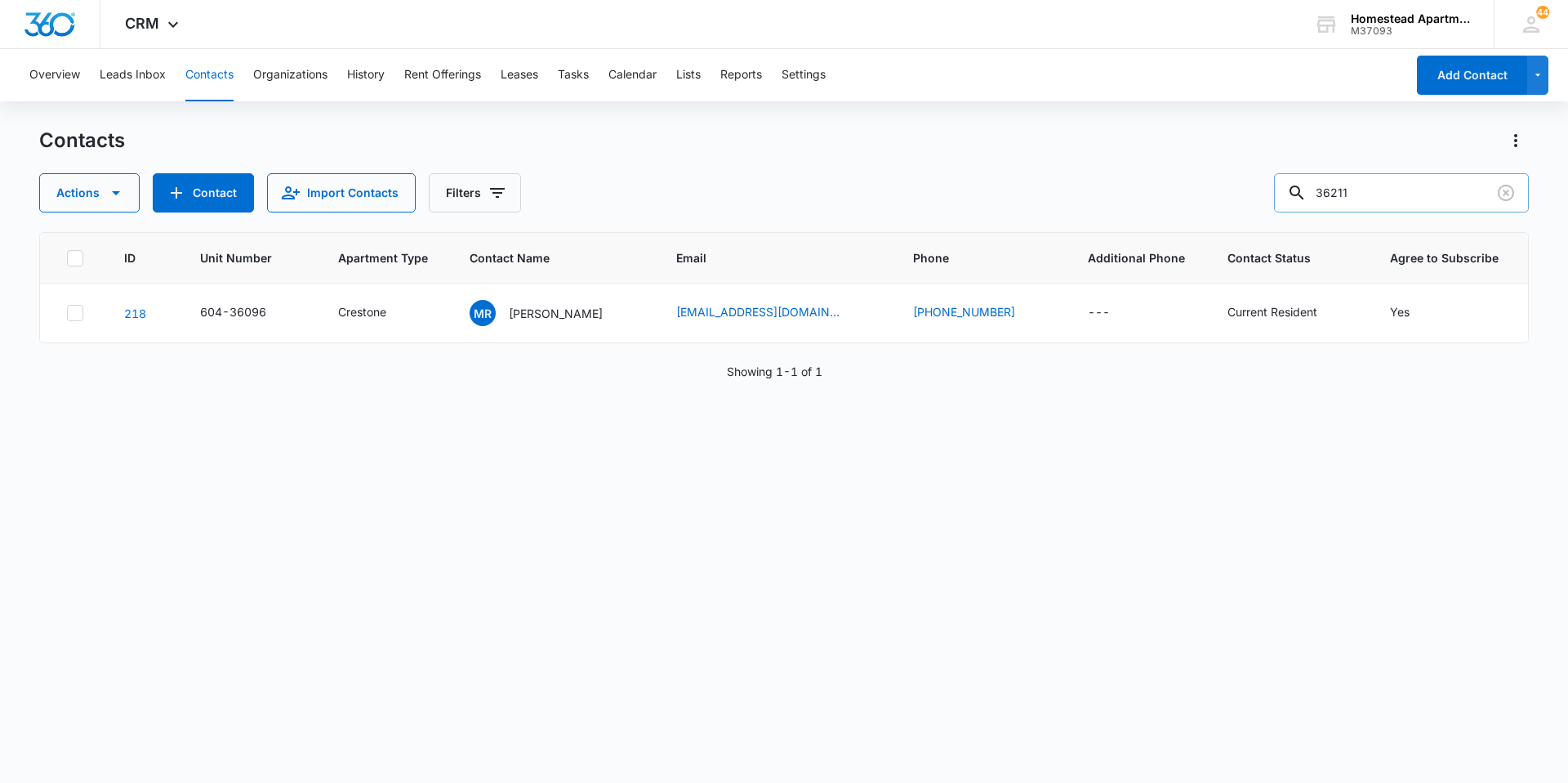
type input "36211"
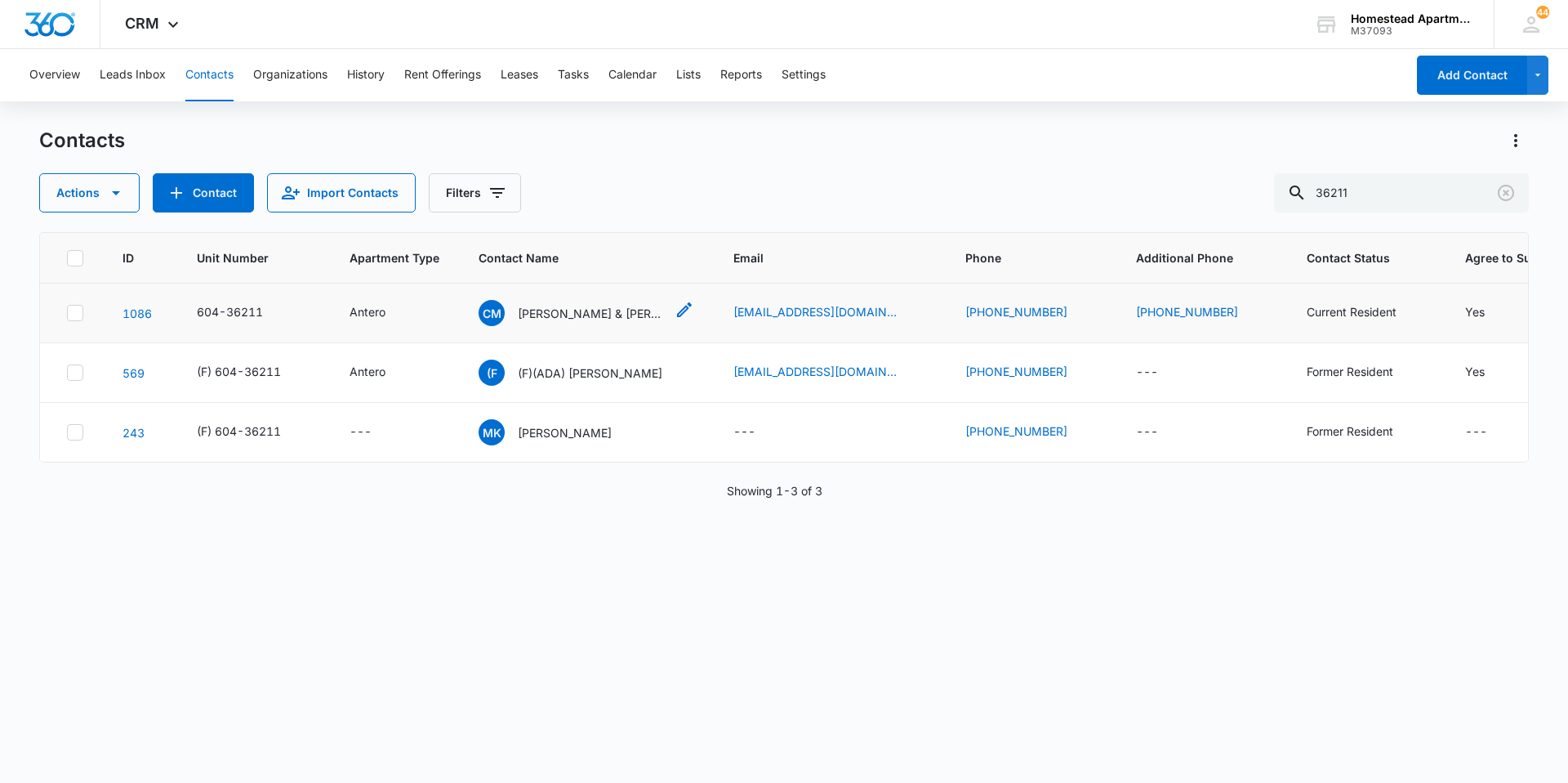
click at [652, 320] on p "[PERSON_NAME] & [PERSON_NAME]" at bounding box center [592, 313] width 147 height 17
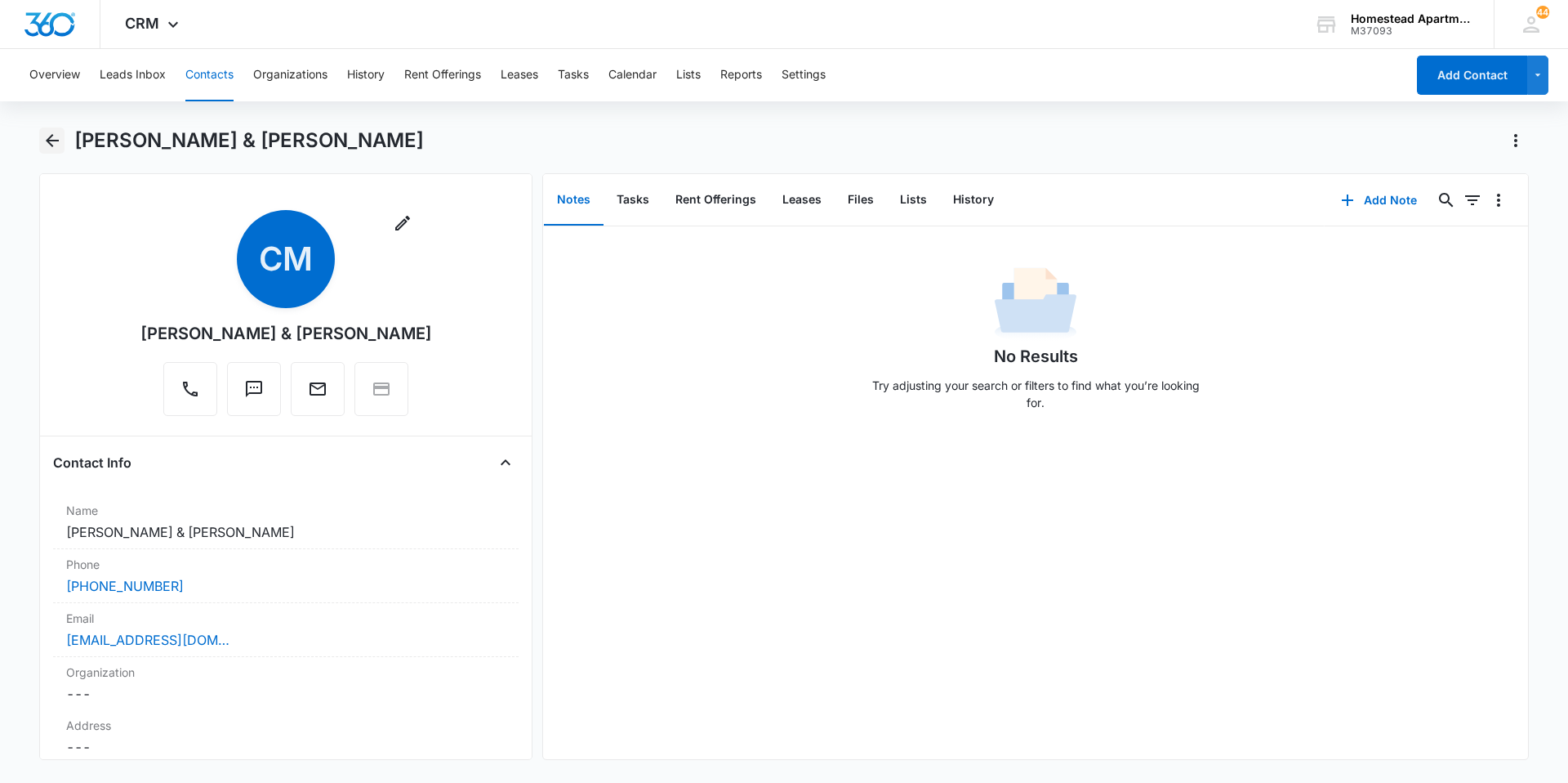
click at [46, 140] on icon "Back" at bounding box center [52, 141] width 20 height 20
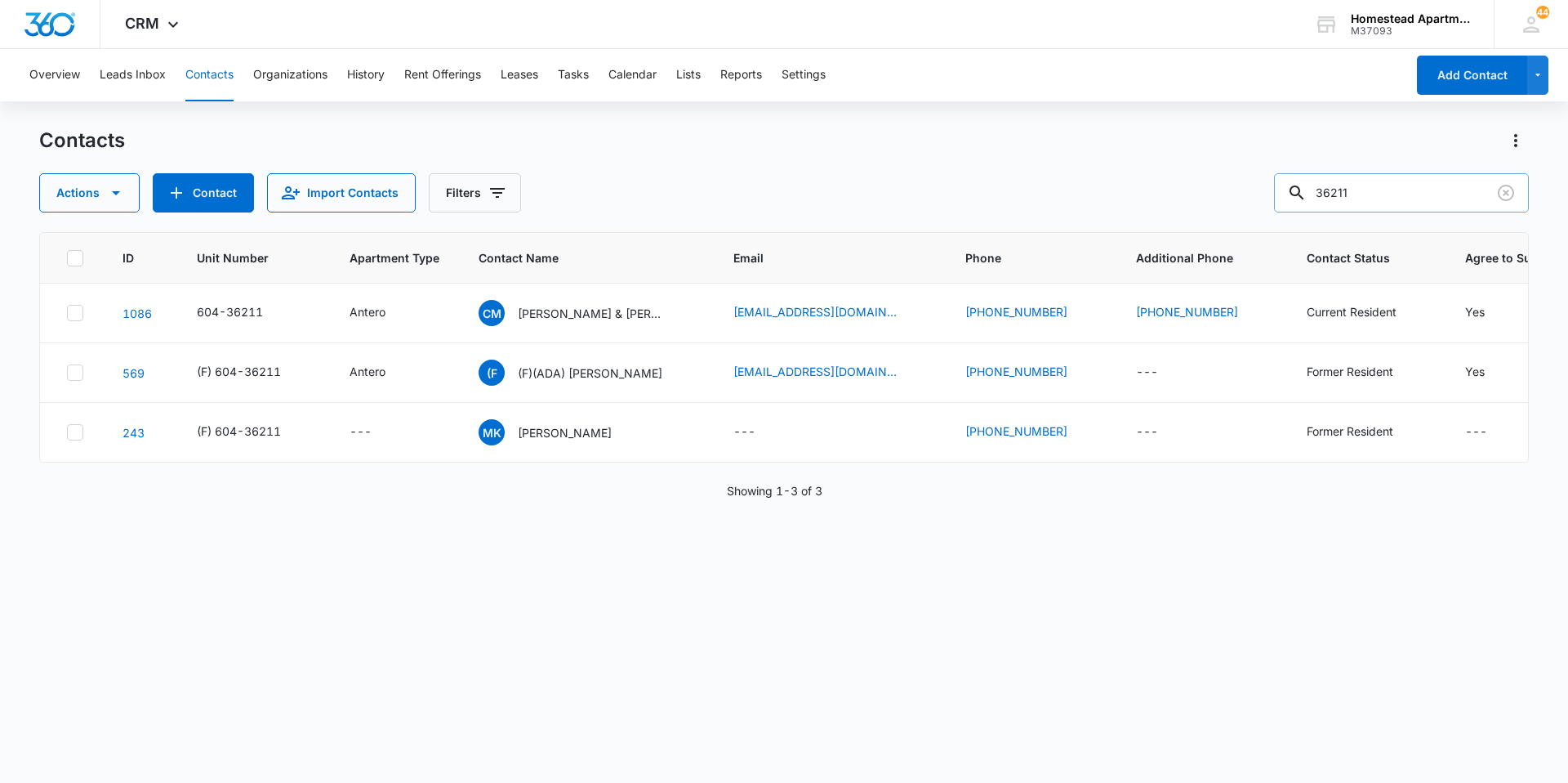
click at [1445, 211] on input "36211" at bounding box center [1402, 193] width 255 height 39
type input "36212"
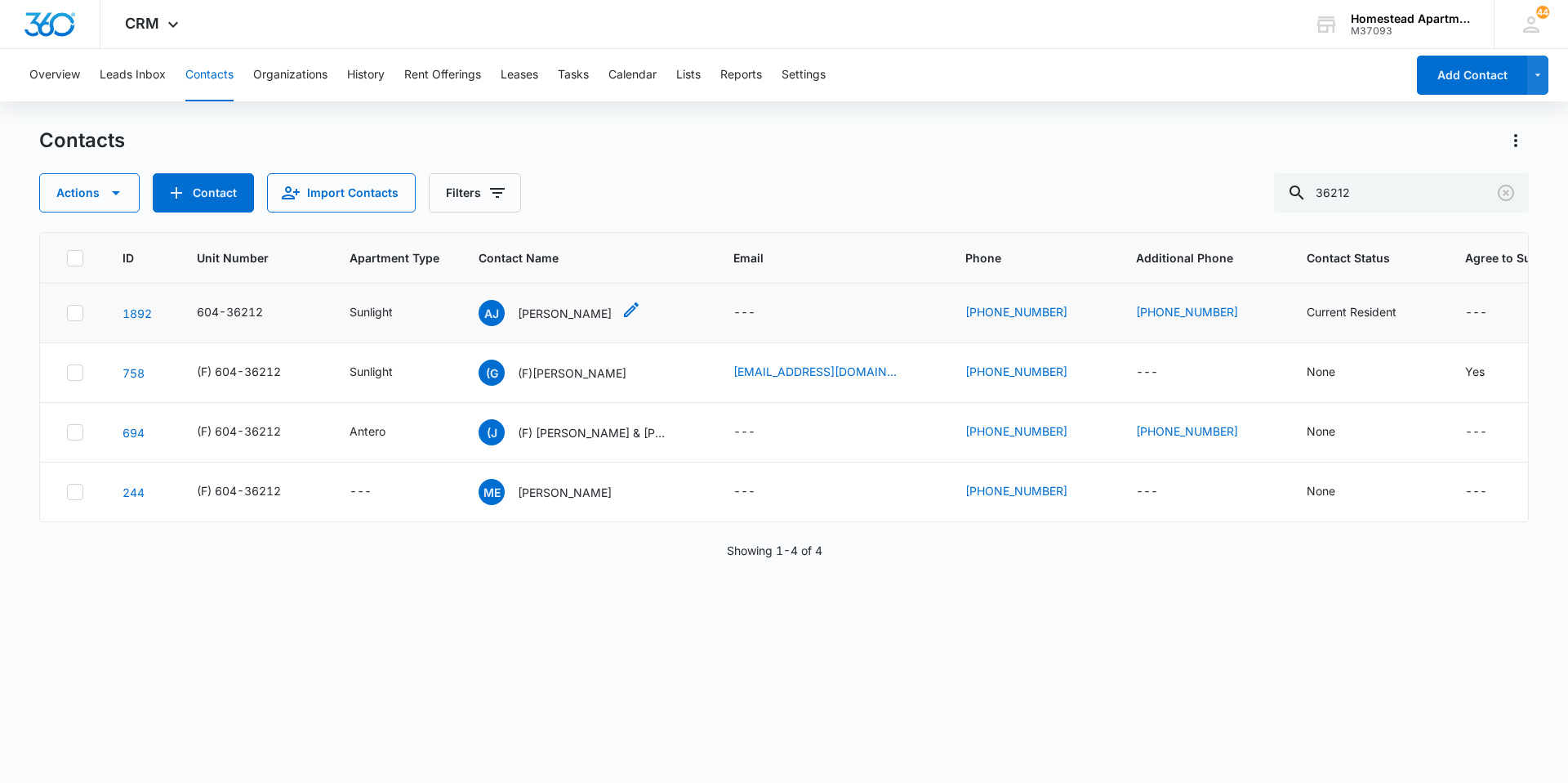
click at [641, 312] on icon "Contact Name - Andrenor Jean Mirlande Albert - Select to Edit Field" at bounding box center [632, 310] width 20 height 20
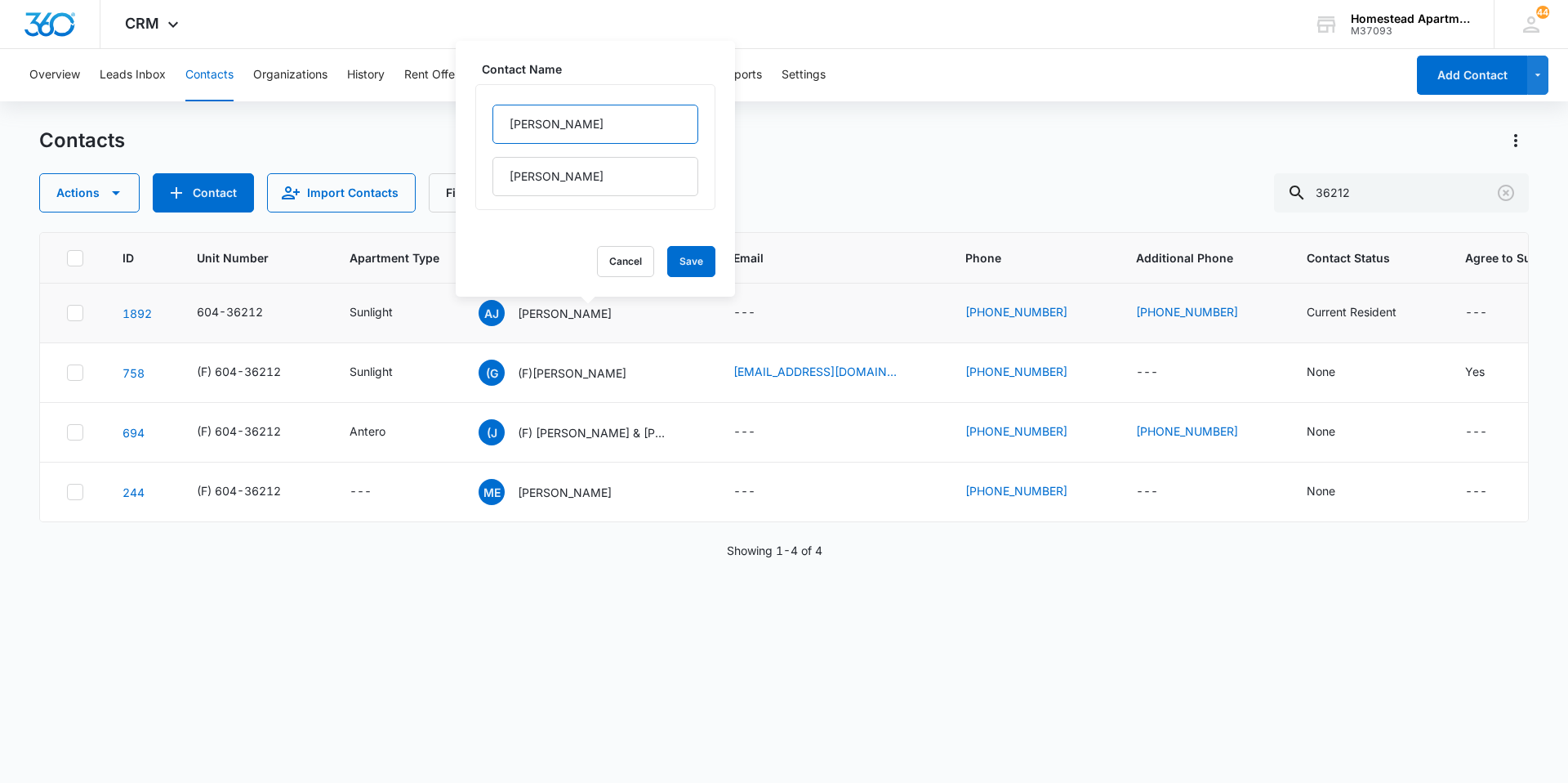
click at [637, 118] on input "[PERSON_NAME]" at bounding box center [596, 124] width 206 height 39
type input "[PERSON_NAME] &"
click at [668, 260] on button "Save" at bounding box center [691, 262] width 48 height 31
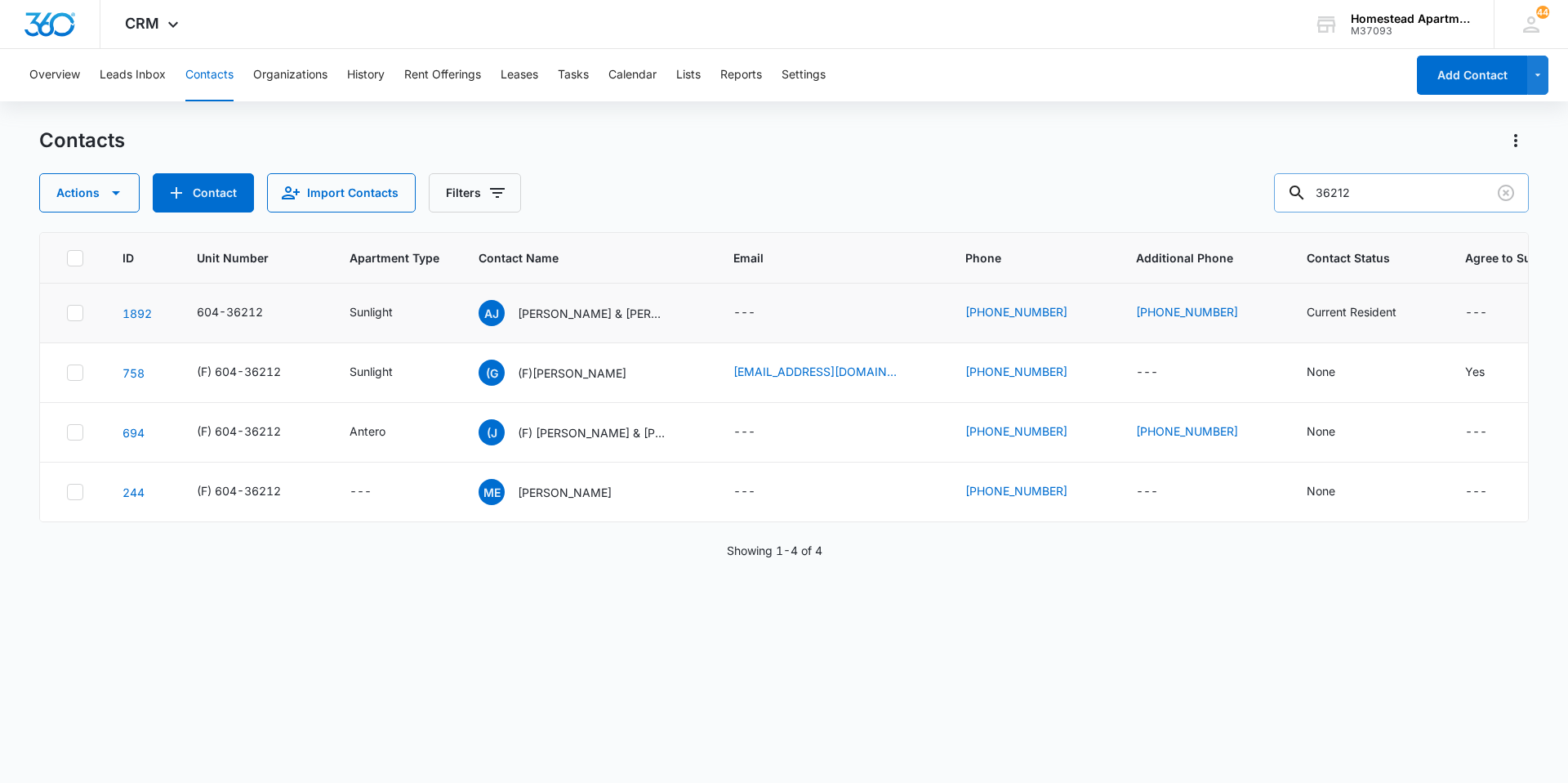
drag, startPoint x: 1381, startPoint y: 196, endPoint x: 1296, endPoint y: 208, distance: 85.8
click at [1296, 208] on input "36212" at bounding box center [1402, 193] width 255 height 39
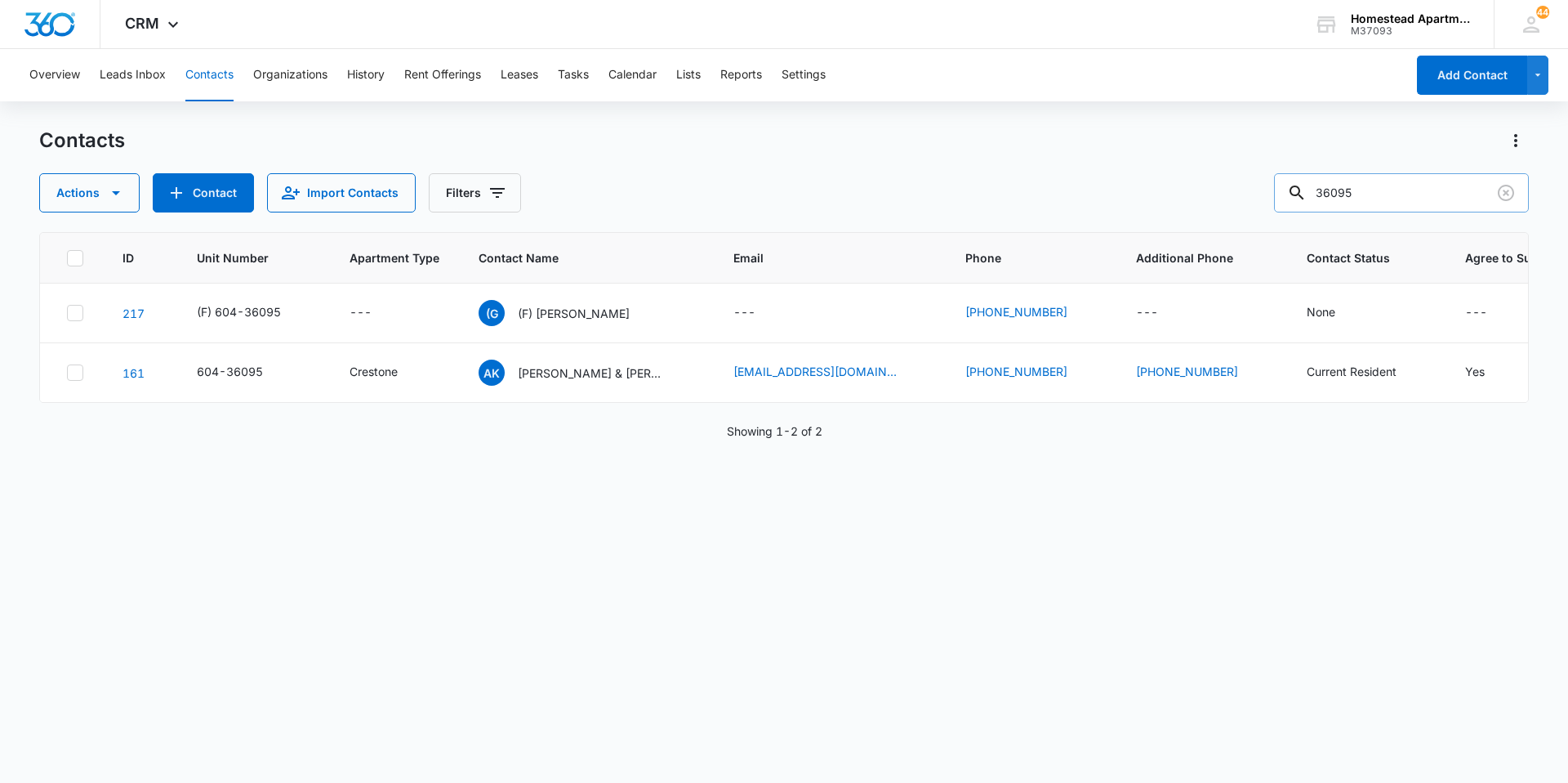
click at [1410, 201] on input "36095" at bounding box center [1402, 193] width 255 height 39
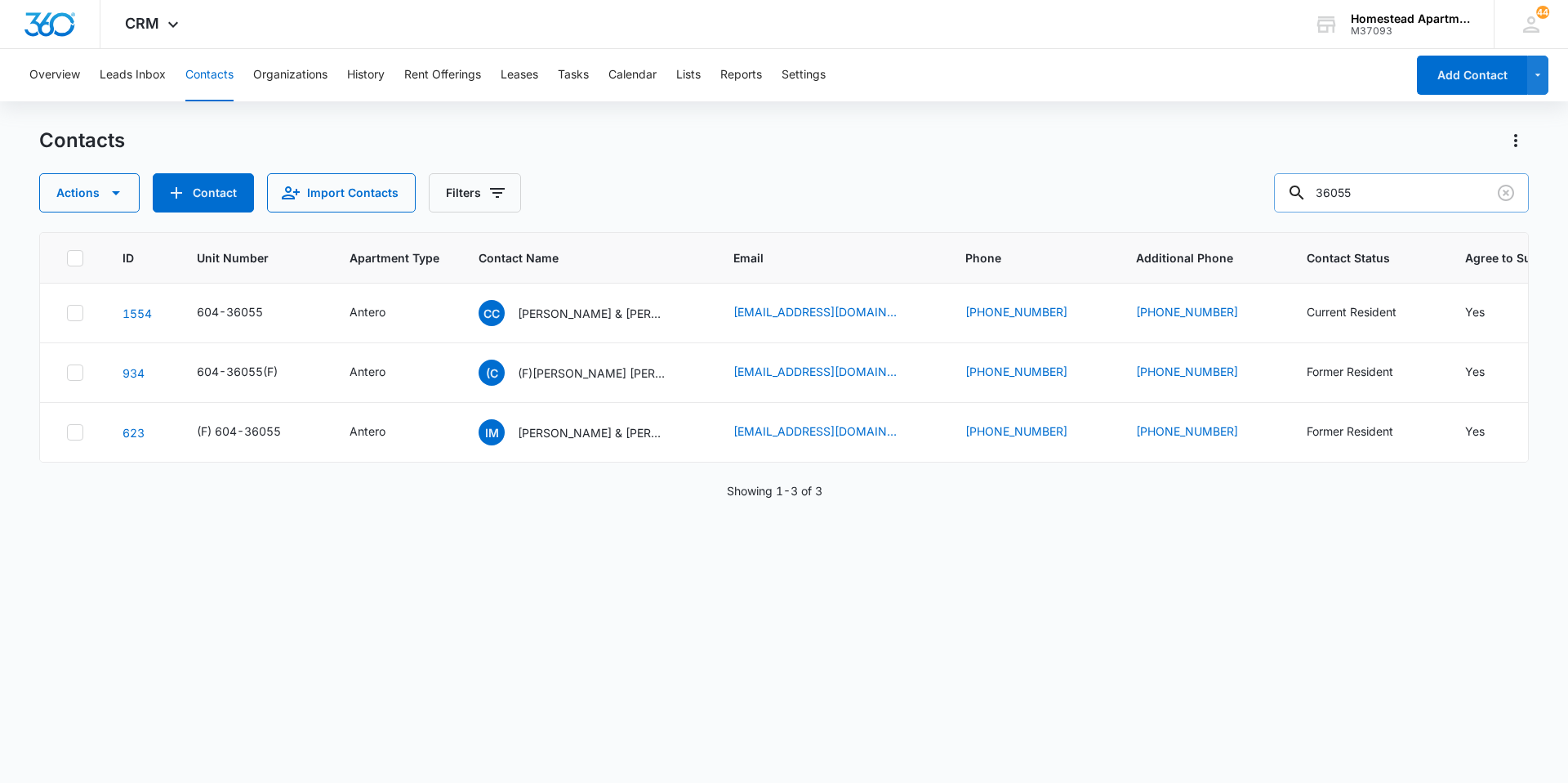
click at [1410, 200] on input "36055" at bounding box center [1402, 193] width 255 height 39
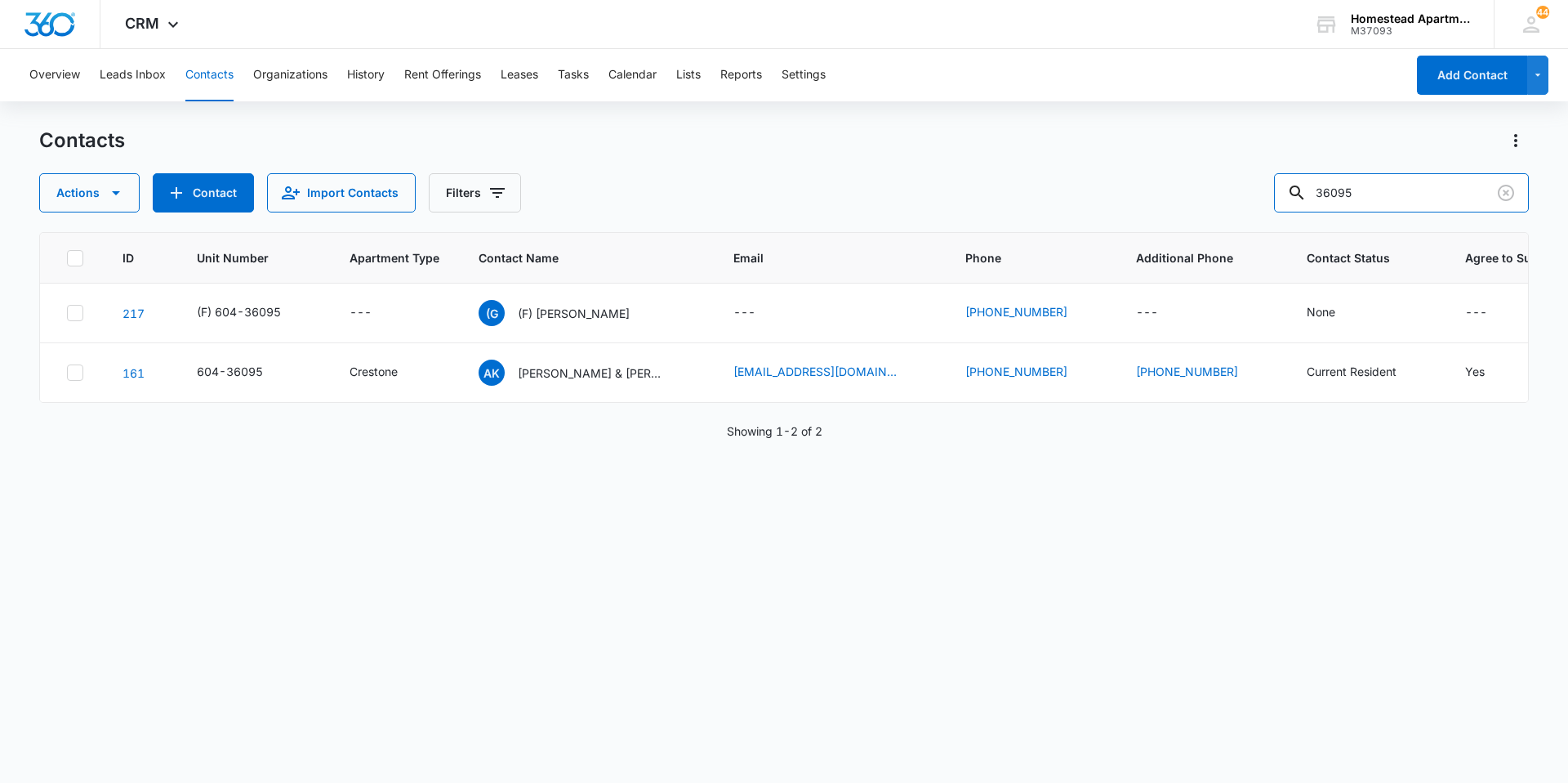
drag, startPoint x: 1384, startPoint y: 197, endPoint x: 1282, endPoint y: 207, distance: 102.5
click at [1282, 207] on div "Actions Contact Import Contacts Filters 36095" at bounding box center [784, 193] width 1490 height 39
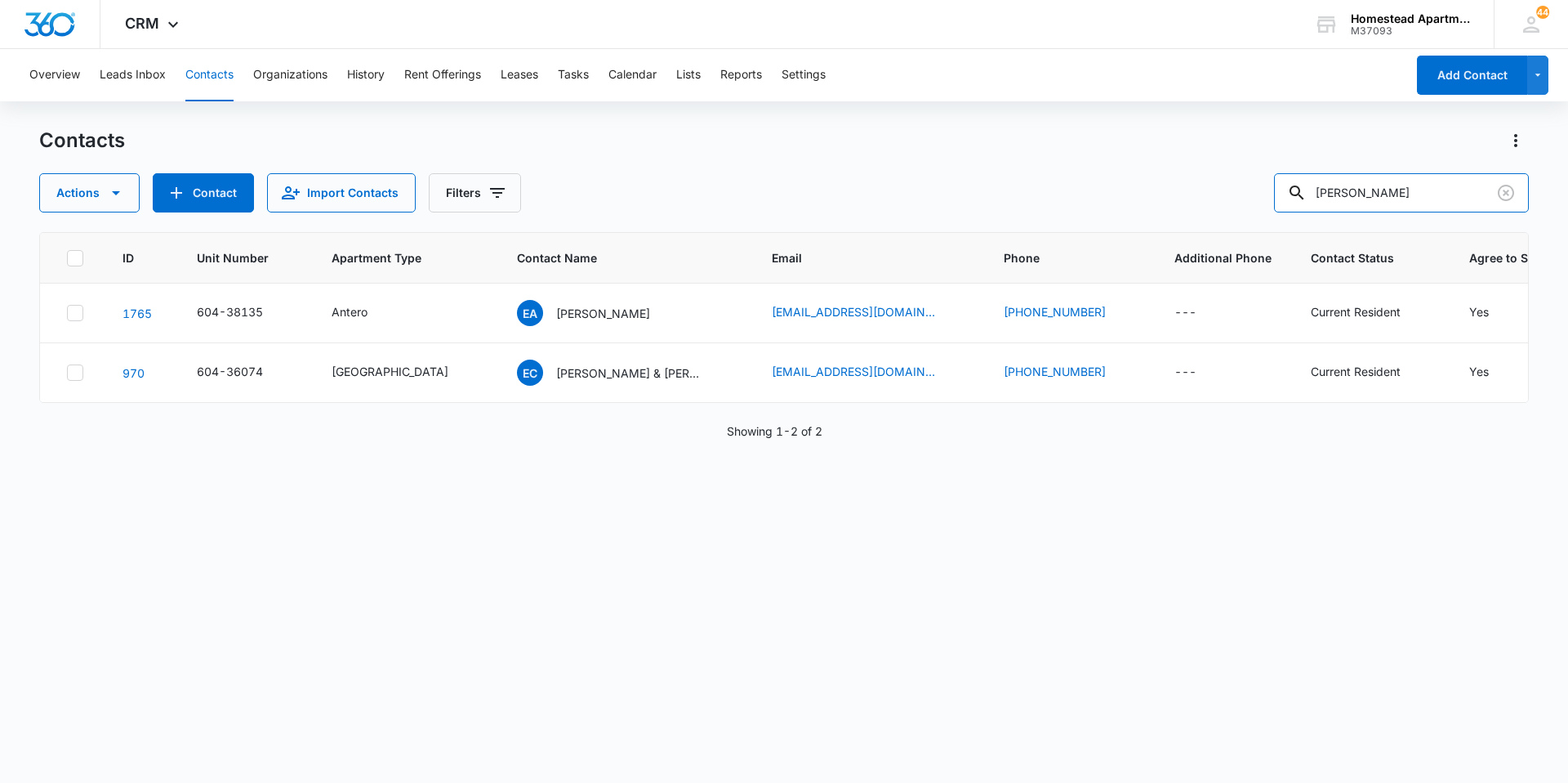
drag, startPoint x: 1396, startPoint y: 195, endPoint x: 1267, endPoint y: 188, distance: 129.2
click at [1267, 188] on div "Actions Contact Import Contacts Filters [PERSON_NAME]" at bounding box center [784, 193] width 1490 height 39
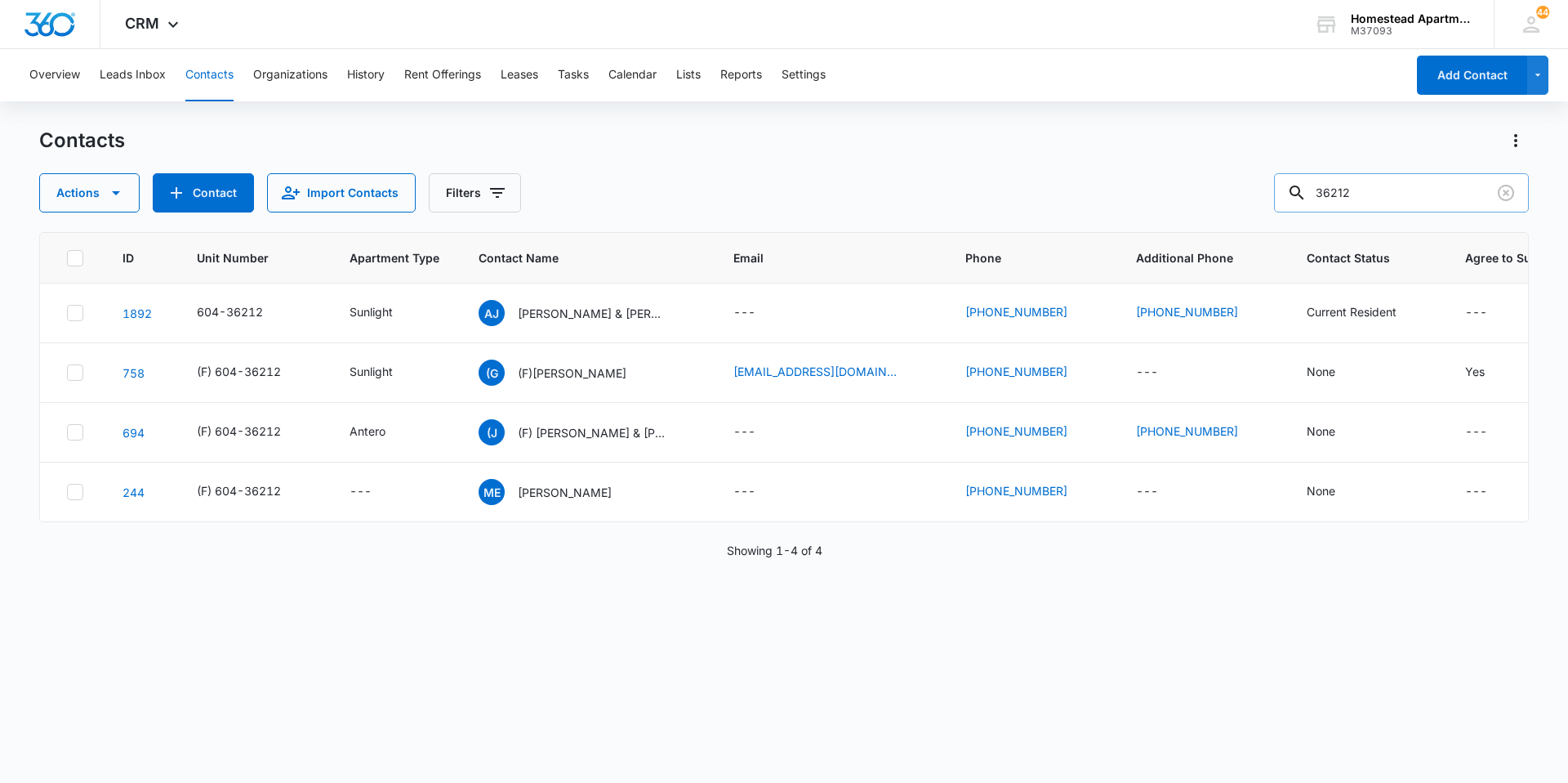
click at [1392, 192] on input "36212" at bounding box center [1402, 193] width 255 height 39
type input "36213"
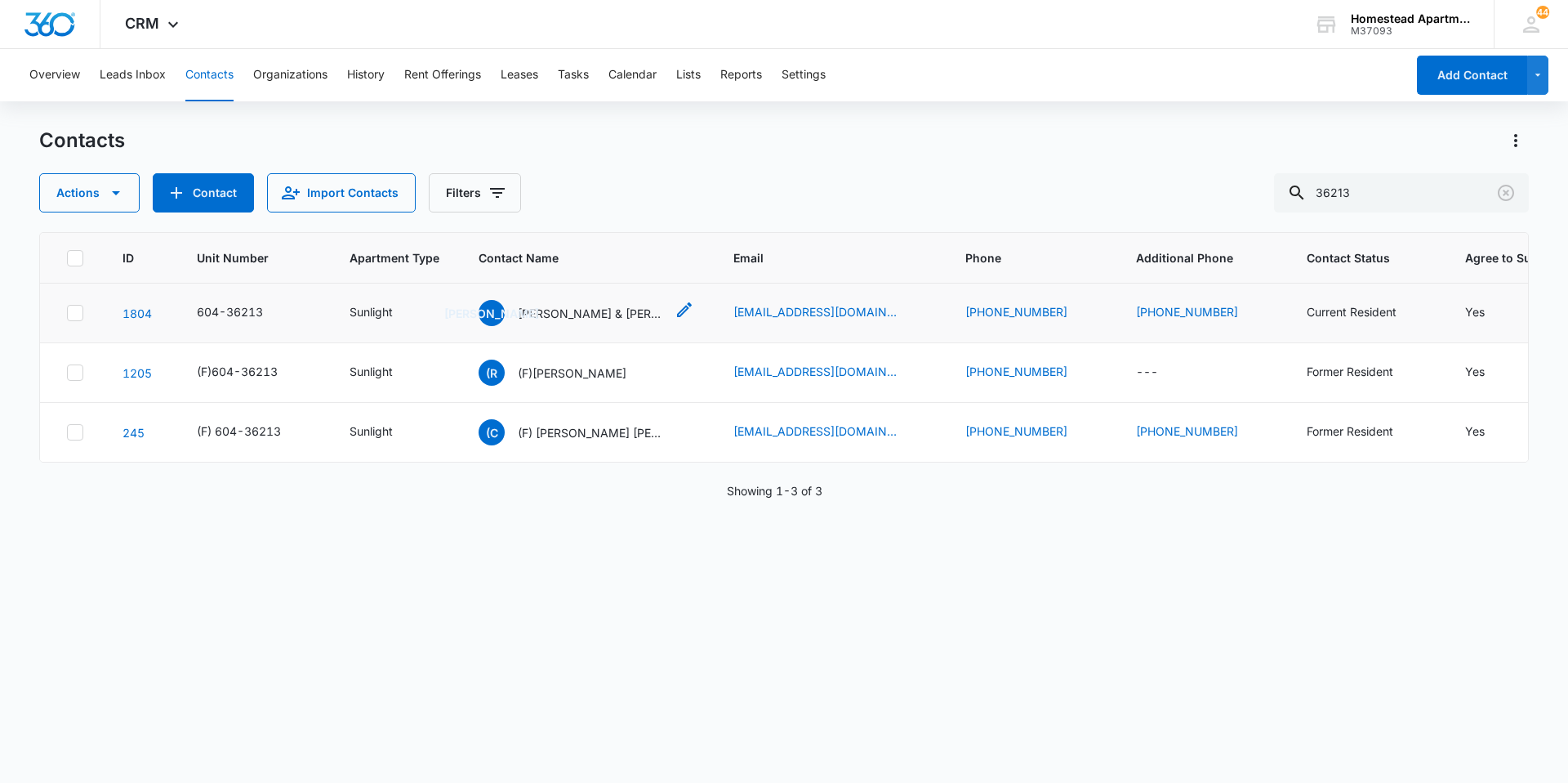
click at [675, 311] on div "[PERSON_NAME] & [PERSON_NAME] [PERSON_NAME]" at bounding box center [587, 313] width 216 height 26
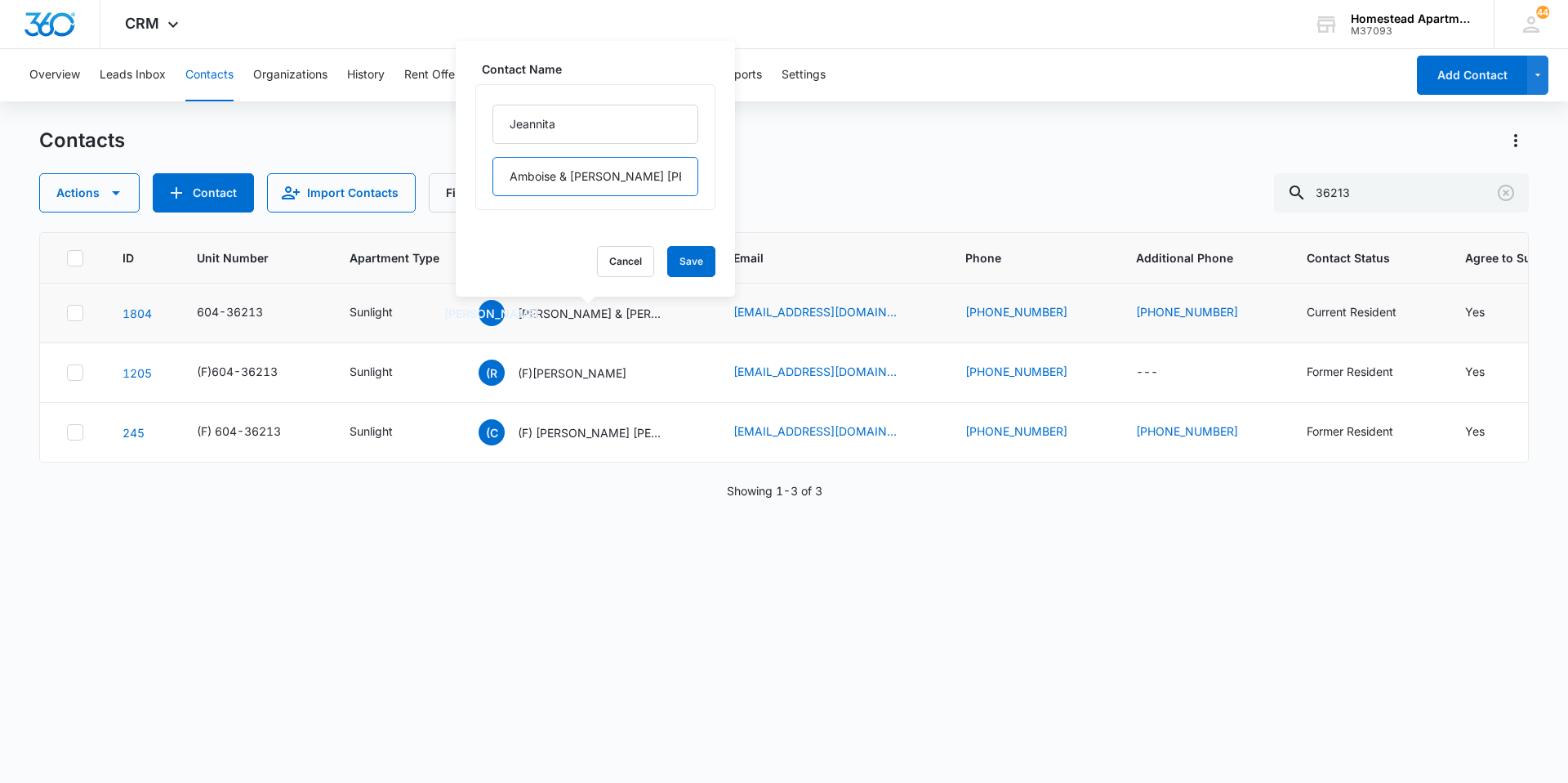
drag, startPoint x: 672, startPoint y: 176, endPoint x: 554, endPoint y: 177, distance: 118.0
click at [554, 177] on input "Amboise & [PERSON_NAME] [PERSON_NAME]" at bounding box center [596, 177] width 206 height 39
type input "Amboise"
click at [686, 262] on button "Save" at bounding box center [691, 262] width 48 height 31
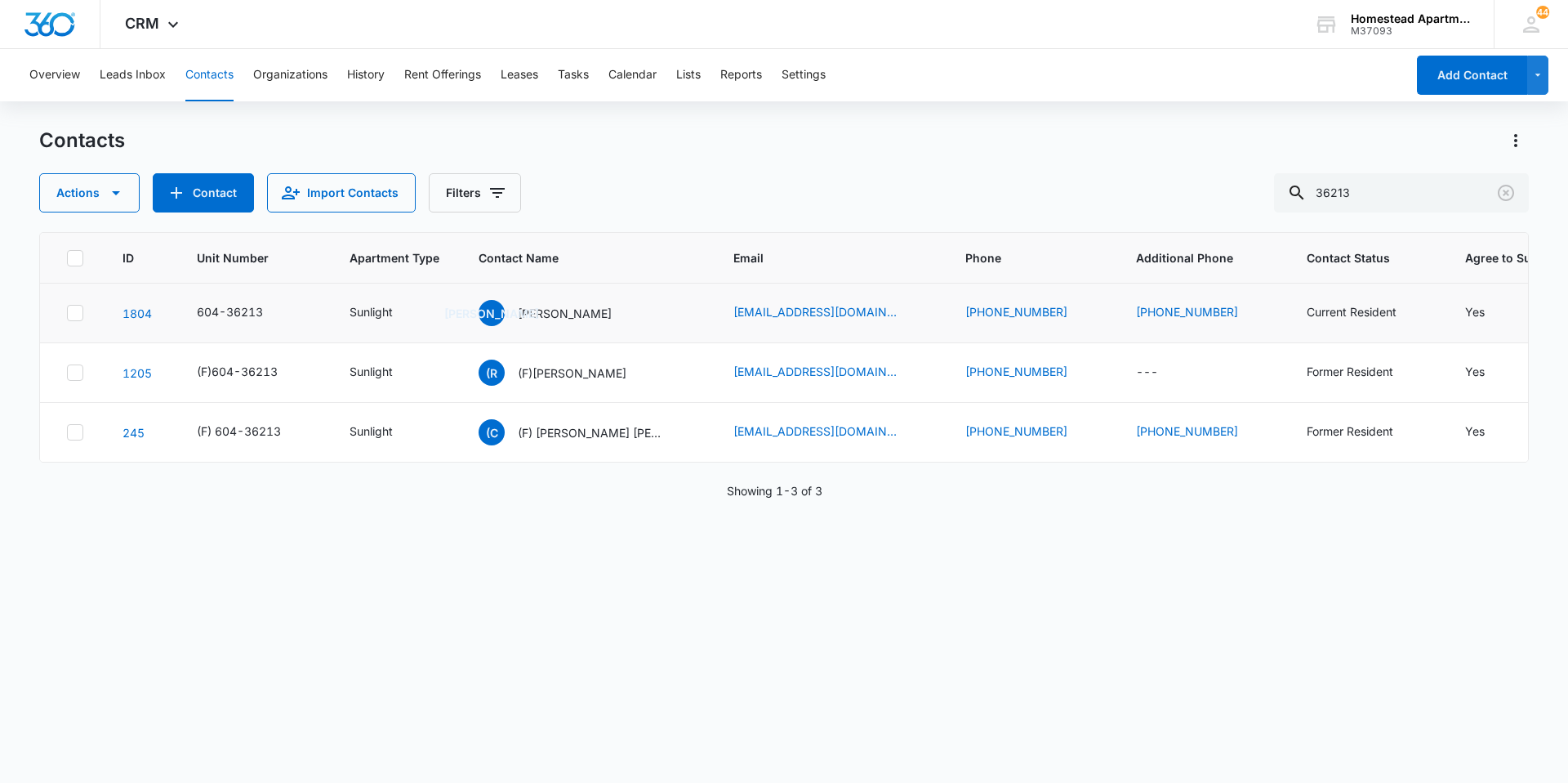
click at [1251, 306] on icon "Additional Phone - (970) 914-2276 - Select to Edit Field" at bounding box center [1258, 313] width 20 height 20
drag, startPoint x: 1215, startPoint y: 199, endPoint x: 1072, endPoint y: 205, distance: 143.1
click at [1072, 205] on div "Contacts Actions Contact Import Contacts Filters 36213 ID Unit Number Apartment…" at bounding box center [784, 454] width 1490 height 654
drag, startPoint x: 1222, startPoint y: 208, endPoint x: 1092, endPoint y: 201, distance: 130.2
click at [1092, 201] on div "Additional Phone Cancel Save" at bounding box center [1199, 220] width 245 height 150
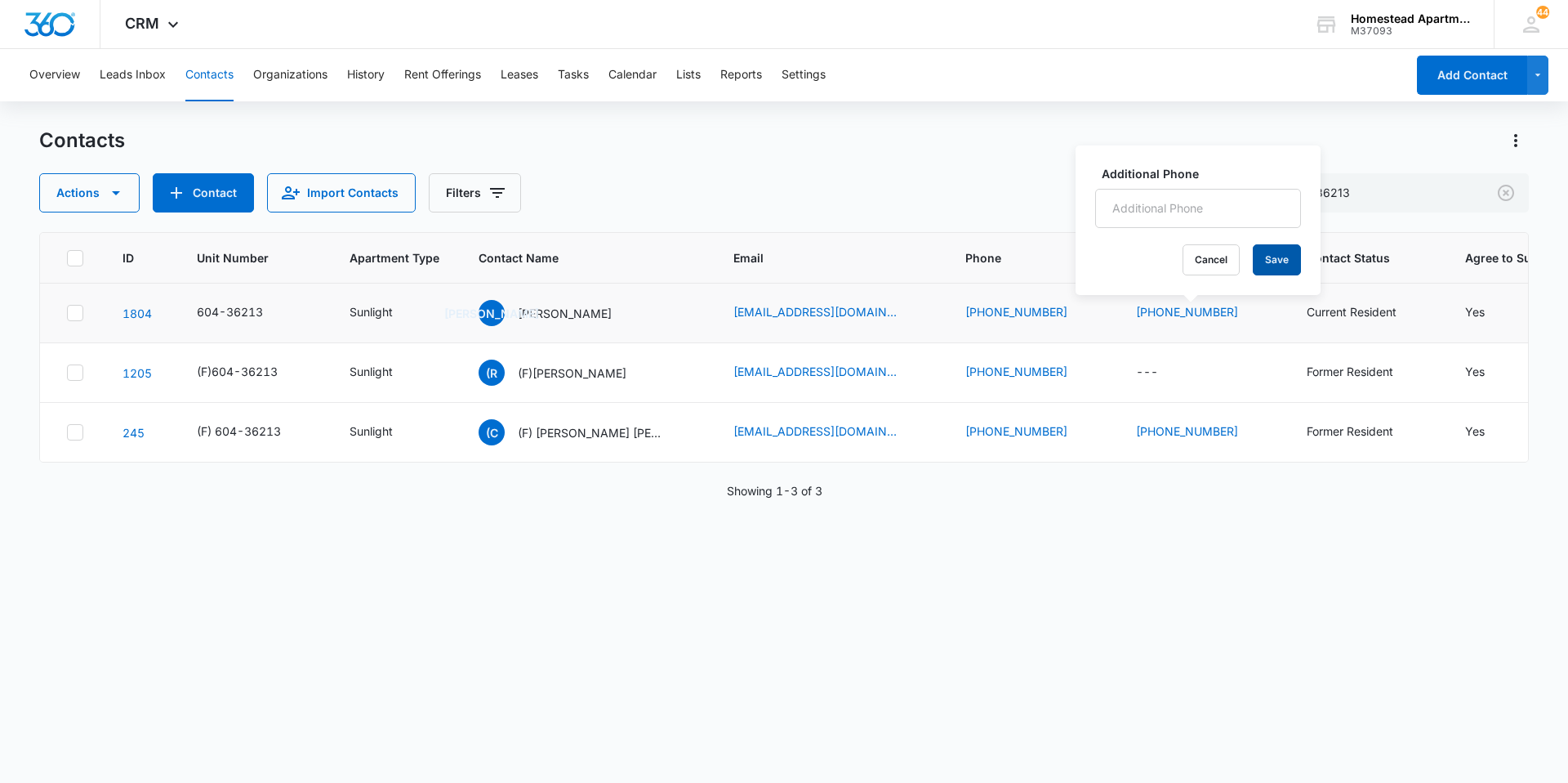
click at [1271, 264] on button "Save" at bounding box center [1277, 260] width 48 height 31
click at [1388, 218] on div "Contacts Actions Contact Import Contacts Filters 36213 ID Unit Number Apartment…" at bounding box center [784, 454] width 1490 height 654
click at [1379, 188] on input "36213" at bounding box center [1402, 193] width 255 height 39
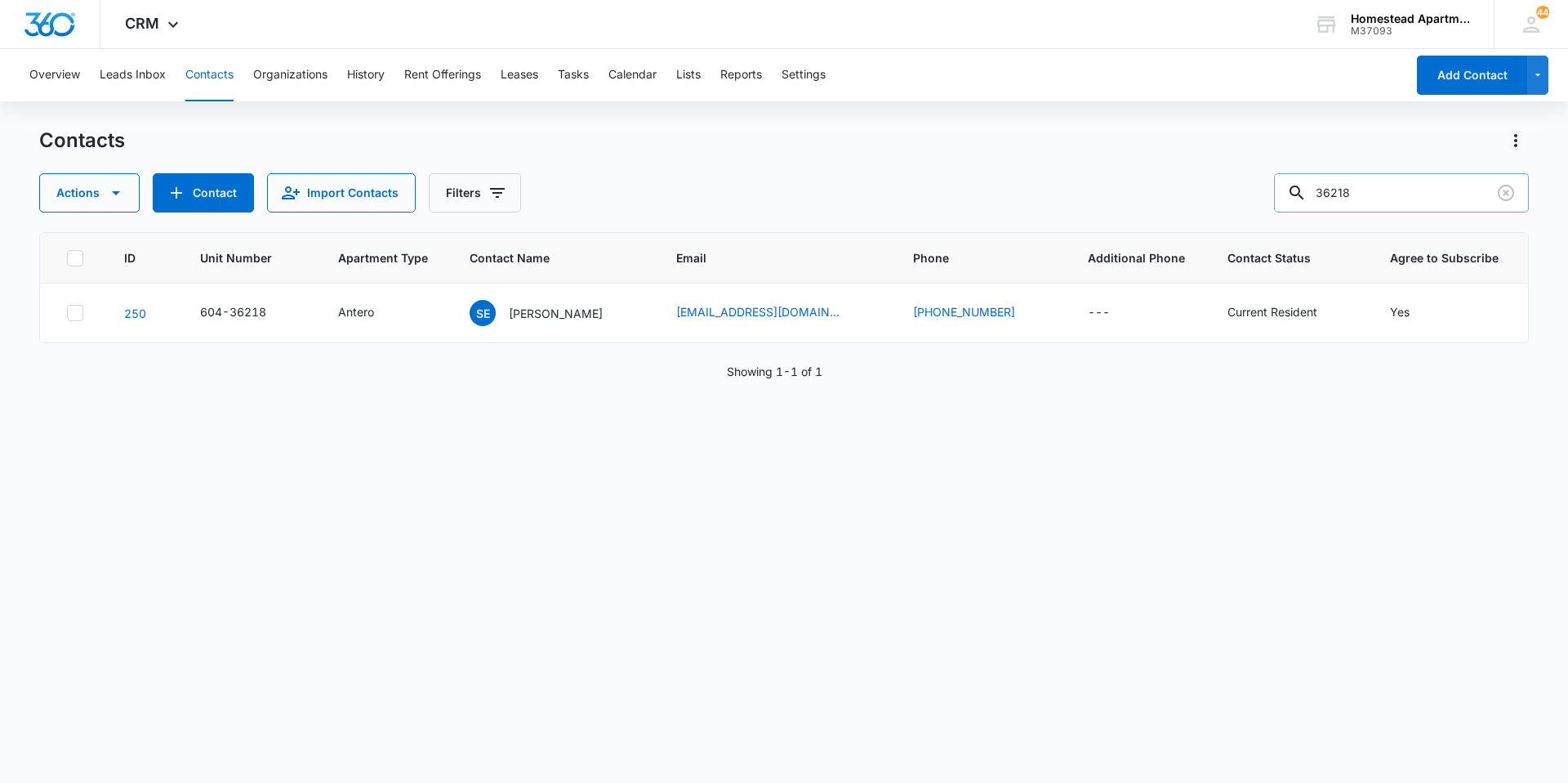
drag, startPoint x: 1388, startPoint y: 172, endPoint x: 1369, endPoint y: 185, distance: 23.0
click at [1369, 185] on div "Contacts Actions Contact Import Contacts Filters 36218" at bounding box center [784, 170] width 1490 height 85
drag, startPoint x: 1393, startPoint y: 193, endPoint x: 1180, endPoint y: 177, distance: 213.6
click at [1180, 177] on div "Actions Contact Import Contacts Filters 36218" at bounding box center [784, 193] width 1490 height 39
type input "36281"
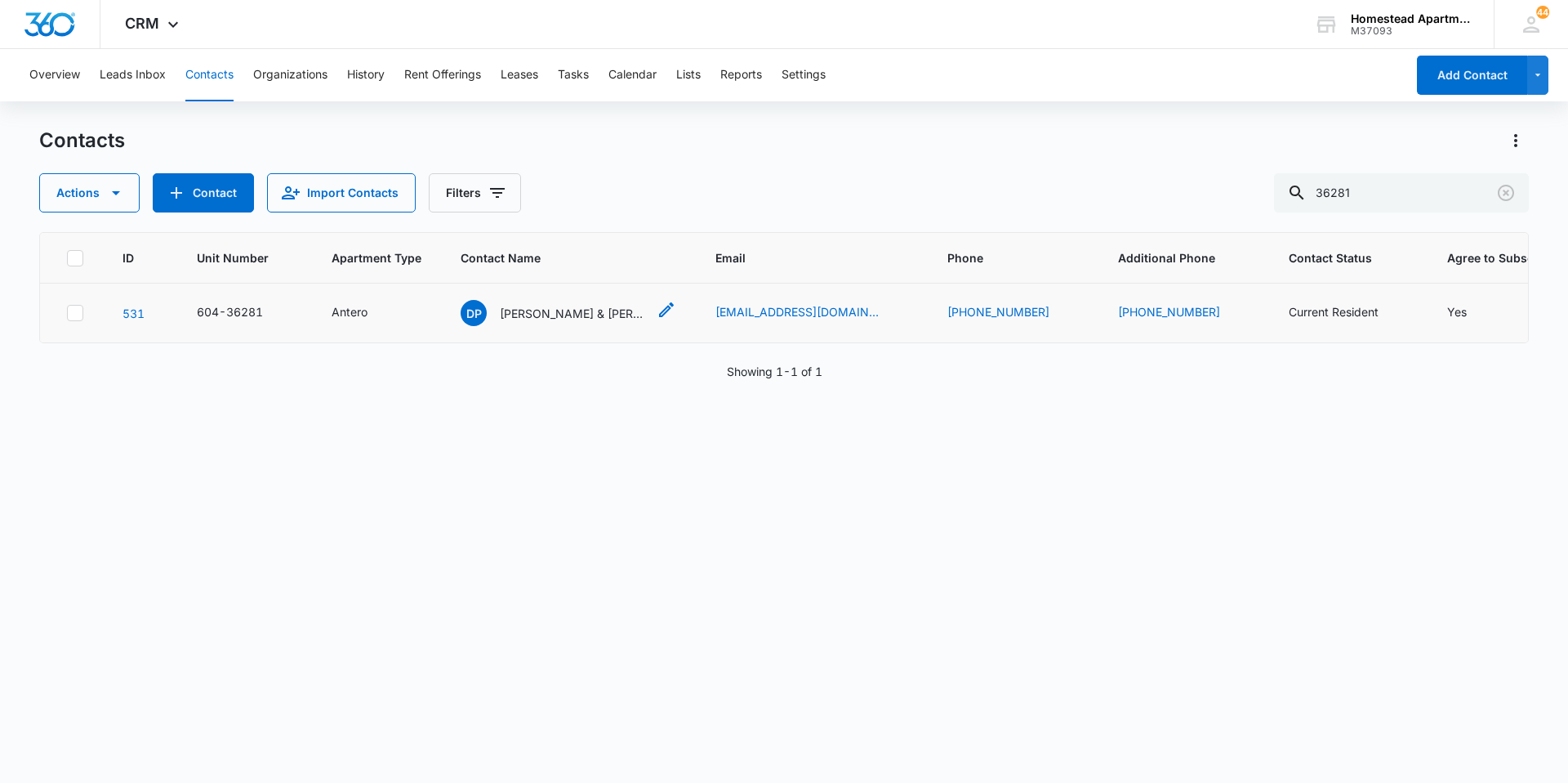
click at [569, 321] on p "[PERSON_NAME] & [PERSON_NAME] & [PERSON_NAME]" at bounding box center [574, 313] width 147 height 17
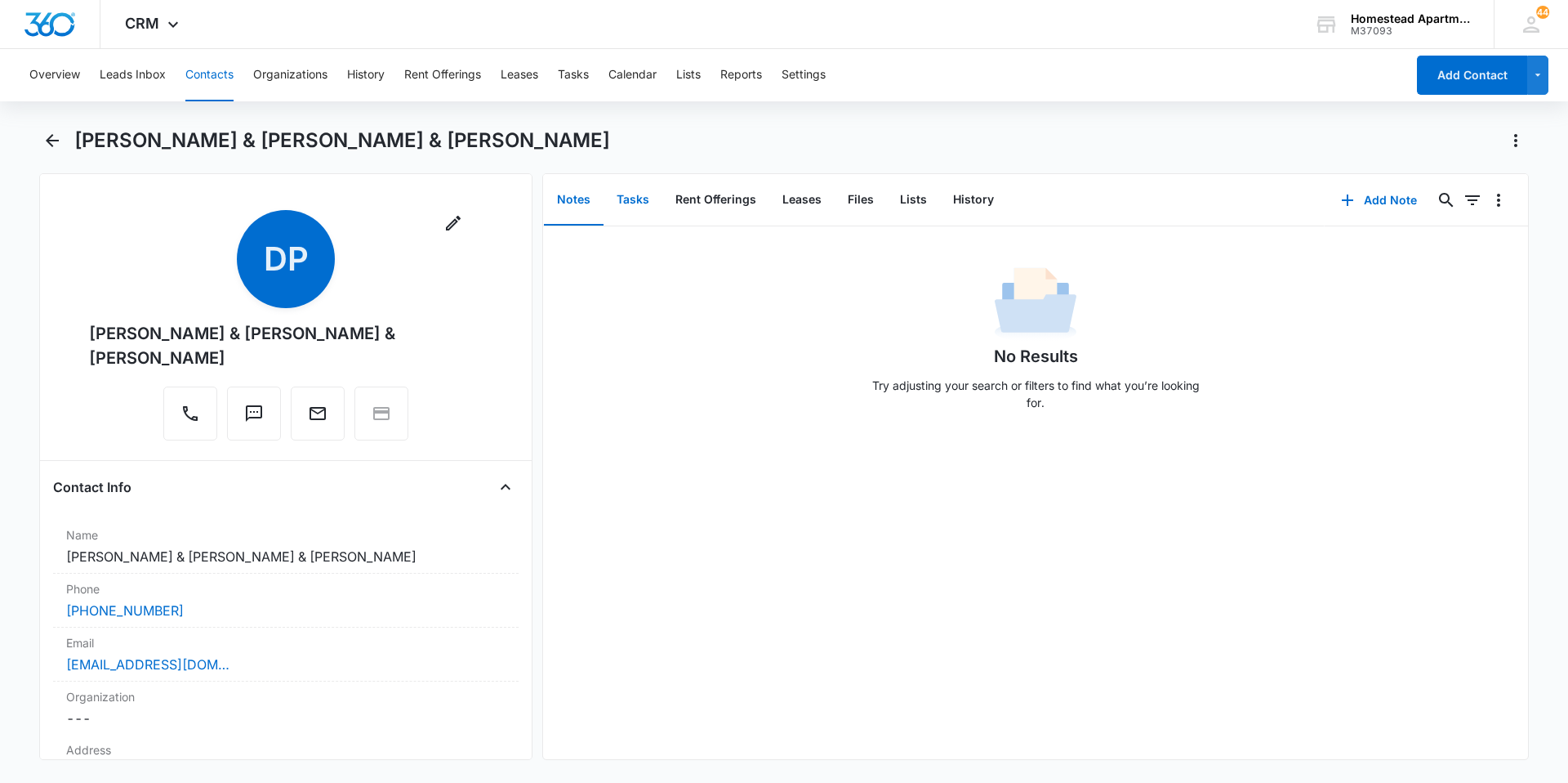
click at [654, 213] on button "Tasks" at bounding box center [633, 200] width 59 height 51
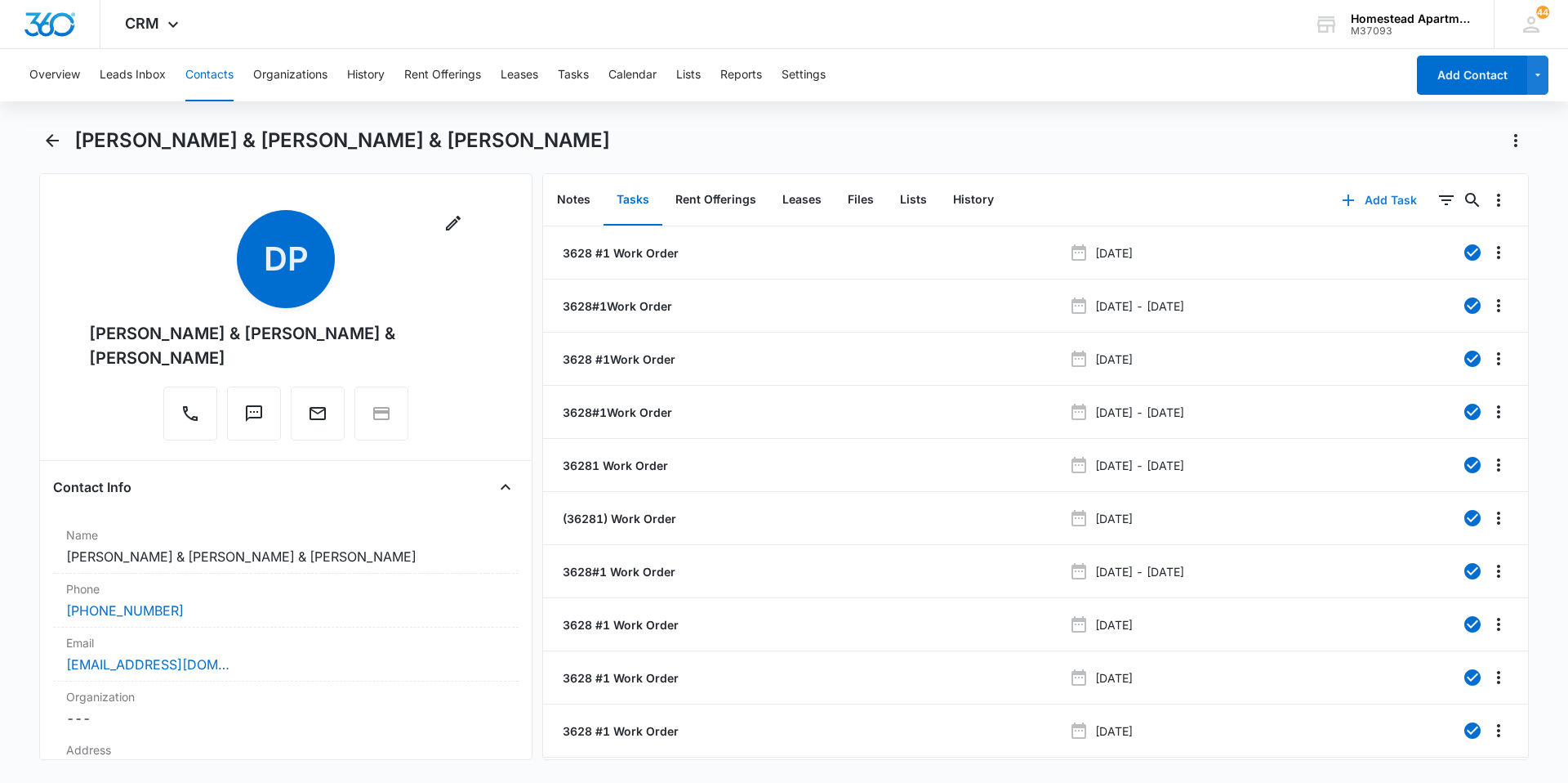
click at [1360, 187] on button "Add Task" at bounding box center [1380, 200] width 108 height 39
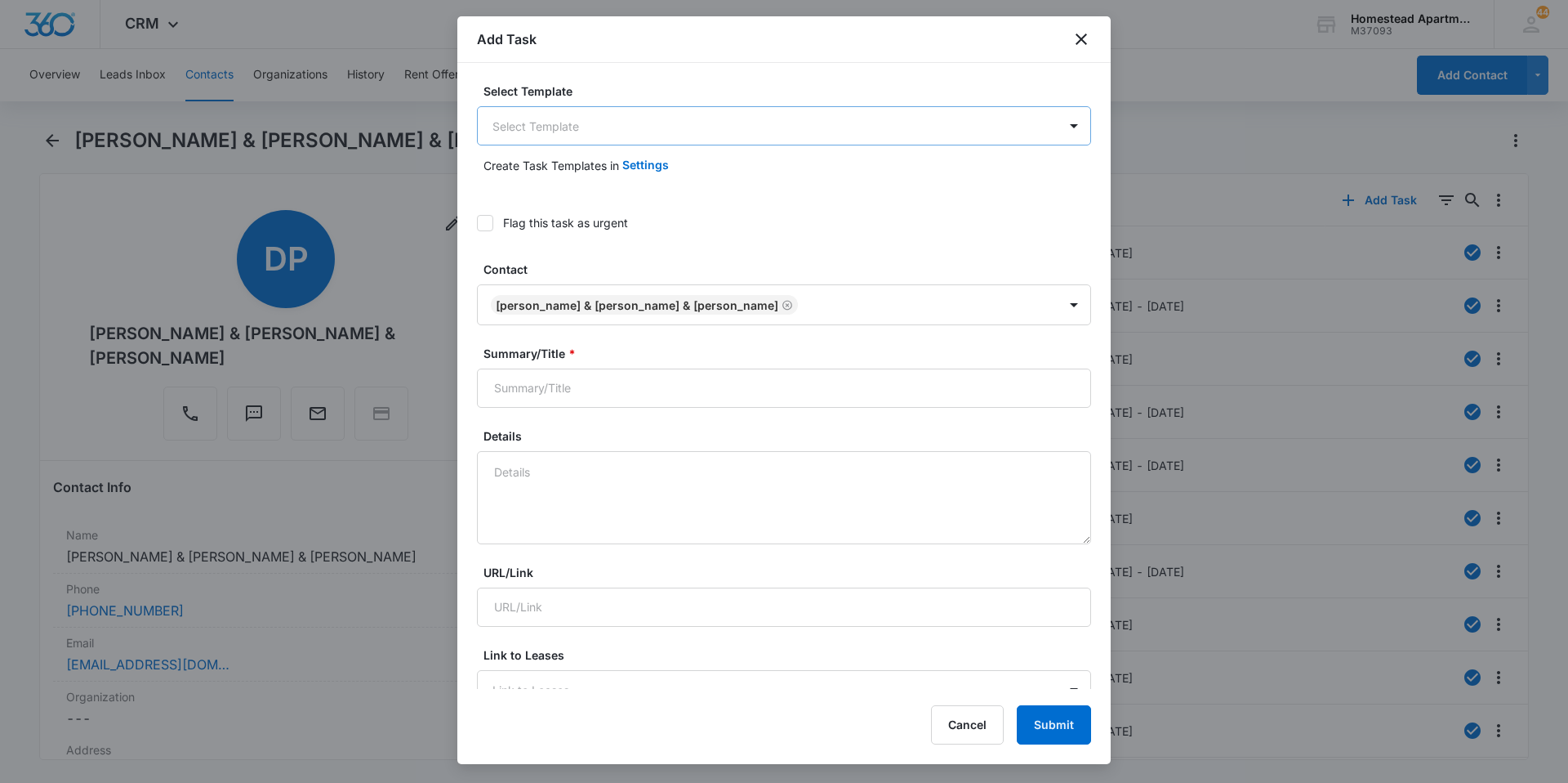
click at [543, 117] on body "CRM Apps Reputation Websites Forms CRM Email Social Content Intelligence Files …" at bounding box center [784, 392] width 1568 height 783
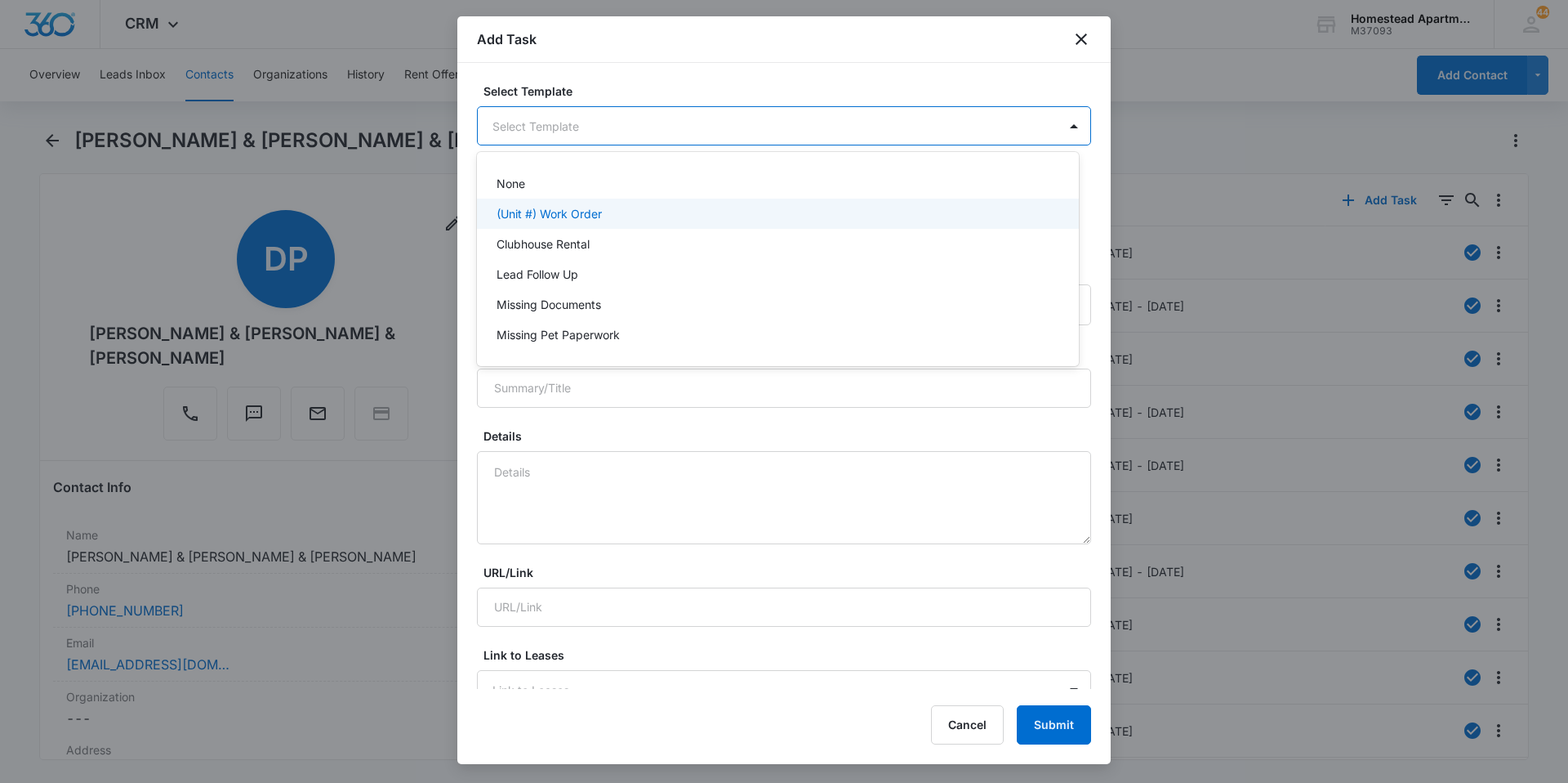
click at [564, 225] on div "(Unit #) Work Order" at bounding box center [778, 213] width 602 height 30
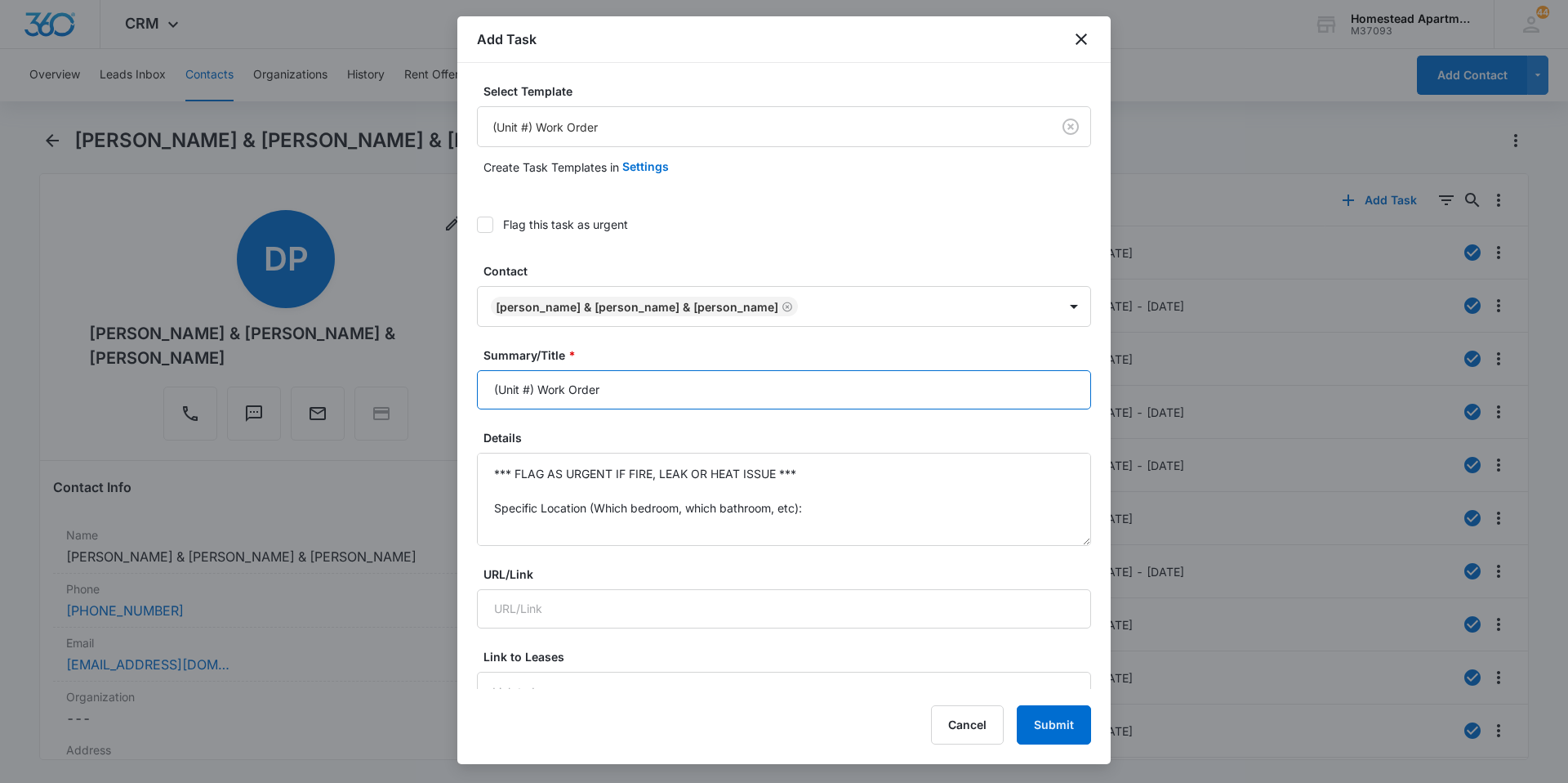
drag, startPoint x: 535, startPoint y: 391, endPoint x: 468, endPoint y: 401, distance: 67.7
click at [468, 401] on div "Select Template (Unit #) Work Order Create Task Templates in Settings Flag this…" at bounding box center [784, 376] width 654 height 626
click at [520, 386] on input "3621 #1 Work Order" at bounding box center [784, 390] width 614 height 39
type input "3628 #1 Work Order"
click at [538, 515] on textarea "*** FLAG AS URGENT IF FIRE, LEAK OR HEAT ISSUE *** Specific Location (Which bed…" at bounding box center [784, 499] width 614 height 93
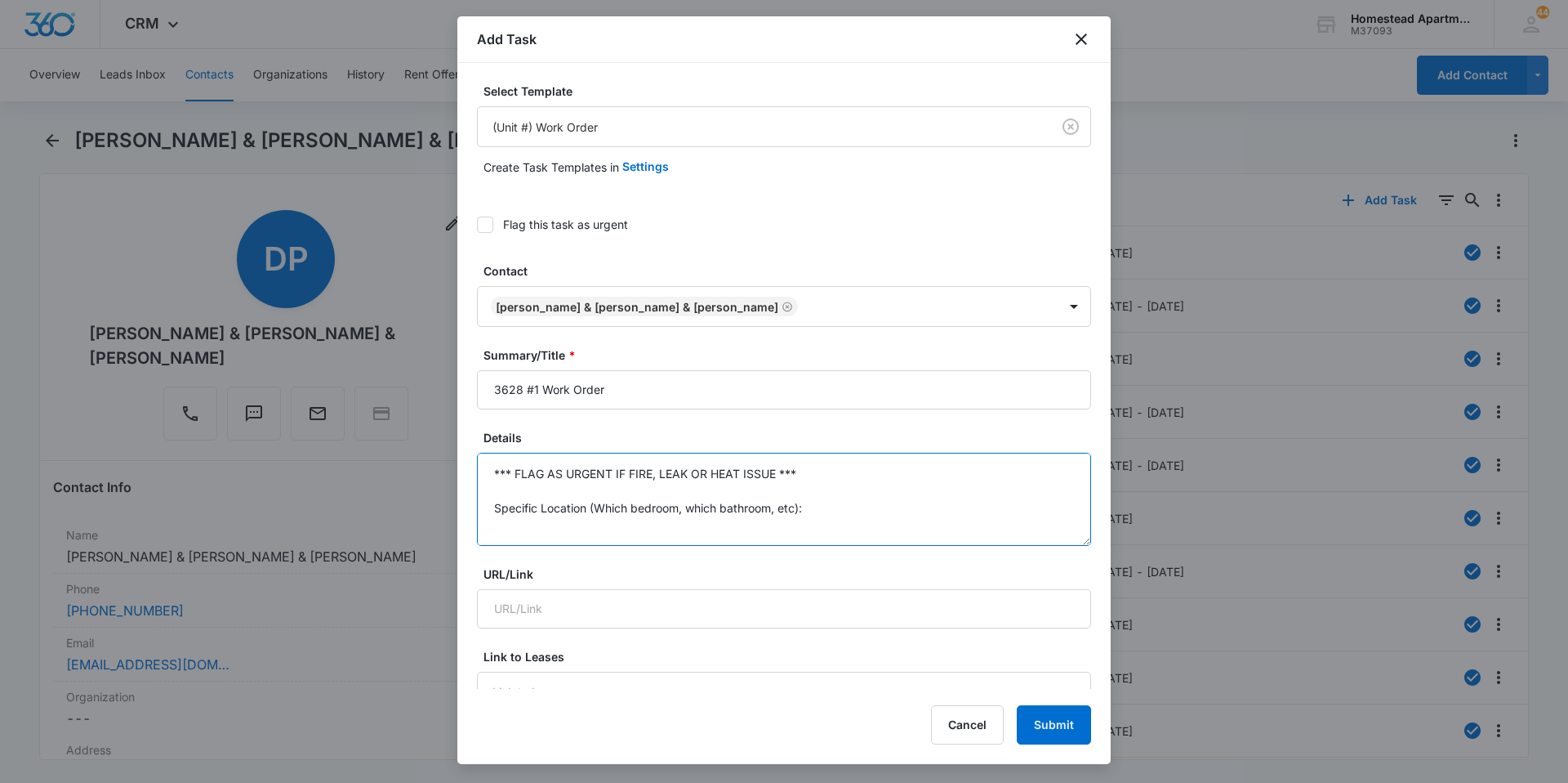
drag, startPoint x: 543, startPoint y: 507, endPoint x: 462, endPoint y: 406, distance: 129.5
click at [462, 406] on div "Select Template (Unit #) Work Order Create Task Templates in Settings Flag this…" at bounding box center [784, 376] width 654 height 626
type textarea "D"
click at [763, 512] on textarea "Drawer next to fridge is not working well - not sliding. Storage closet on pati…" at bounding box center [784, 499] width 614 height 93
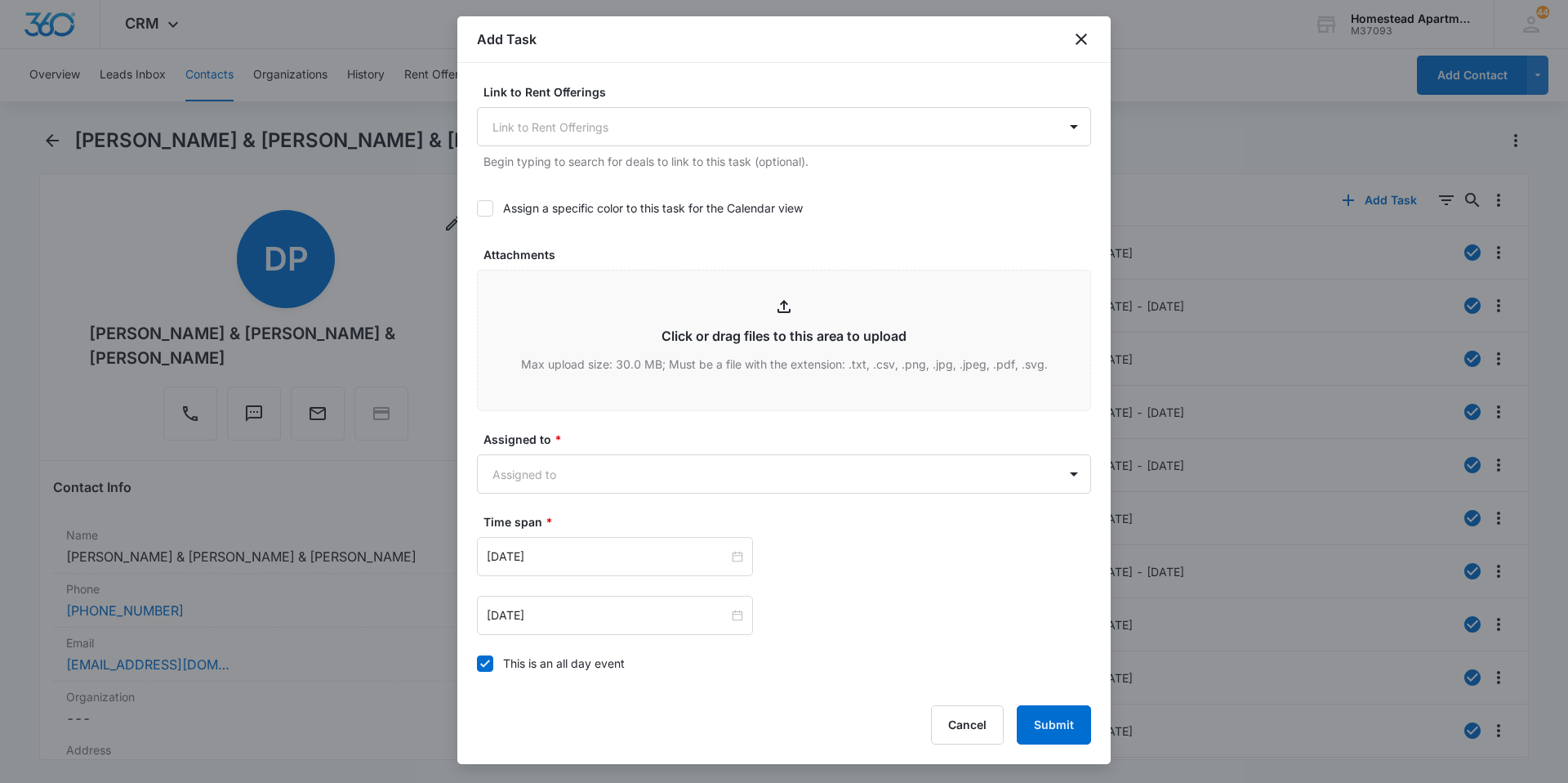
scroll to position [885, 0]
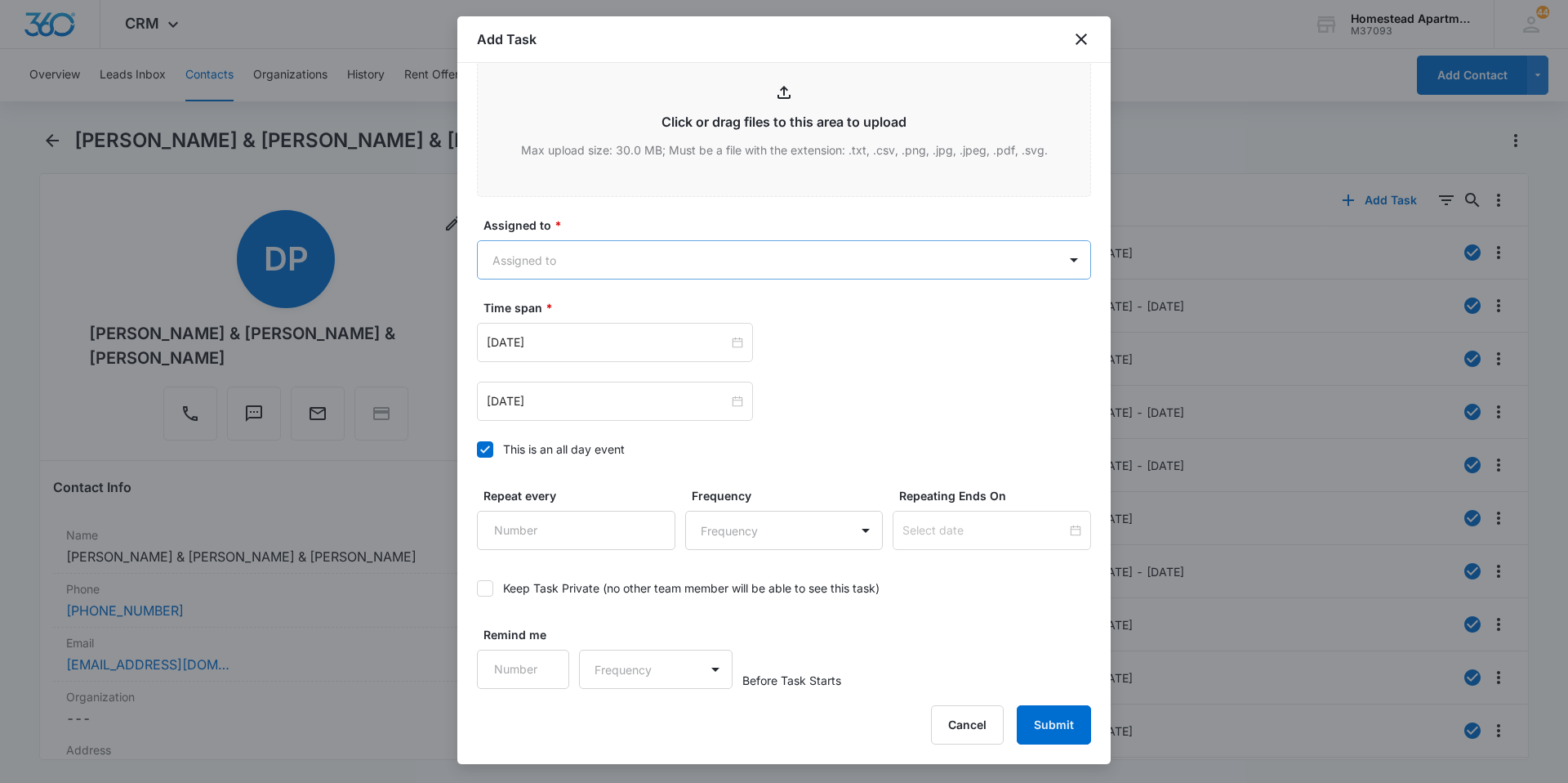
type textarea "Drawer next to fridge is not working well - not sliding. Storage closet on pati…"
click at [669, 262] on body "CRM Apps Reputation Websites Forms CRM Email Social Content Intelligence Files …" at bounding box center [784, 392] width 1568 height 783
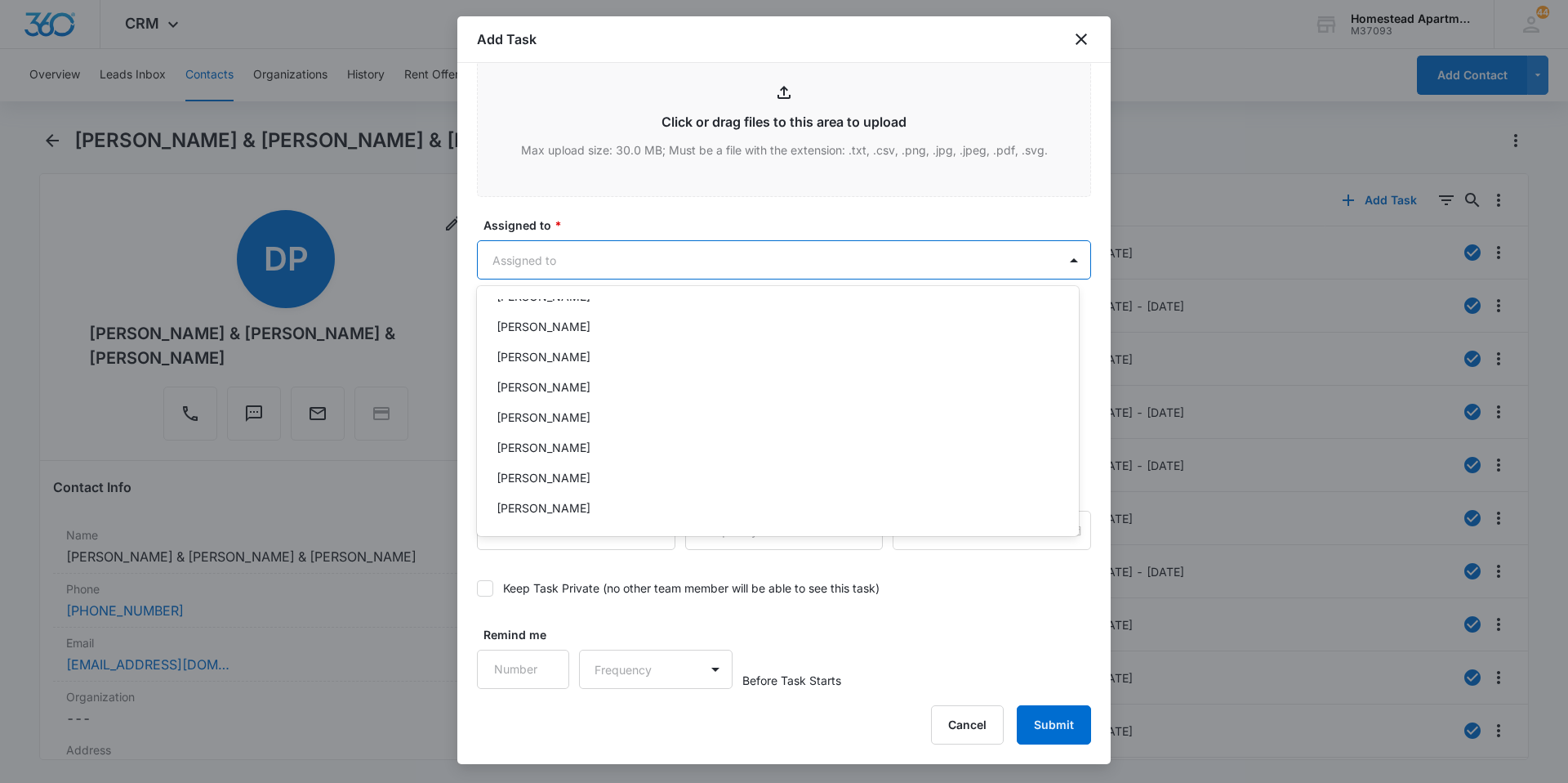
scroll to position [266, 0]
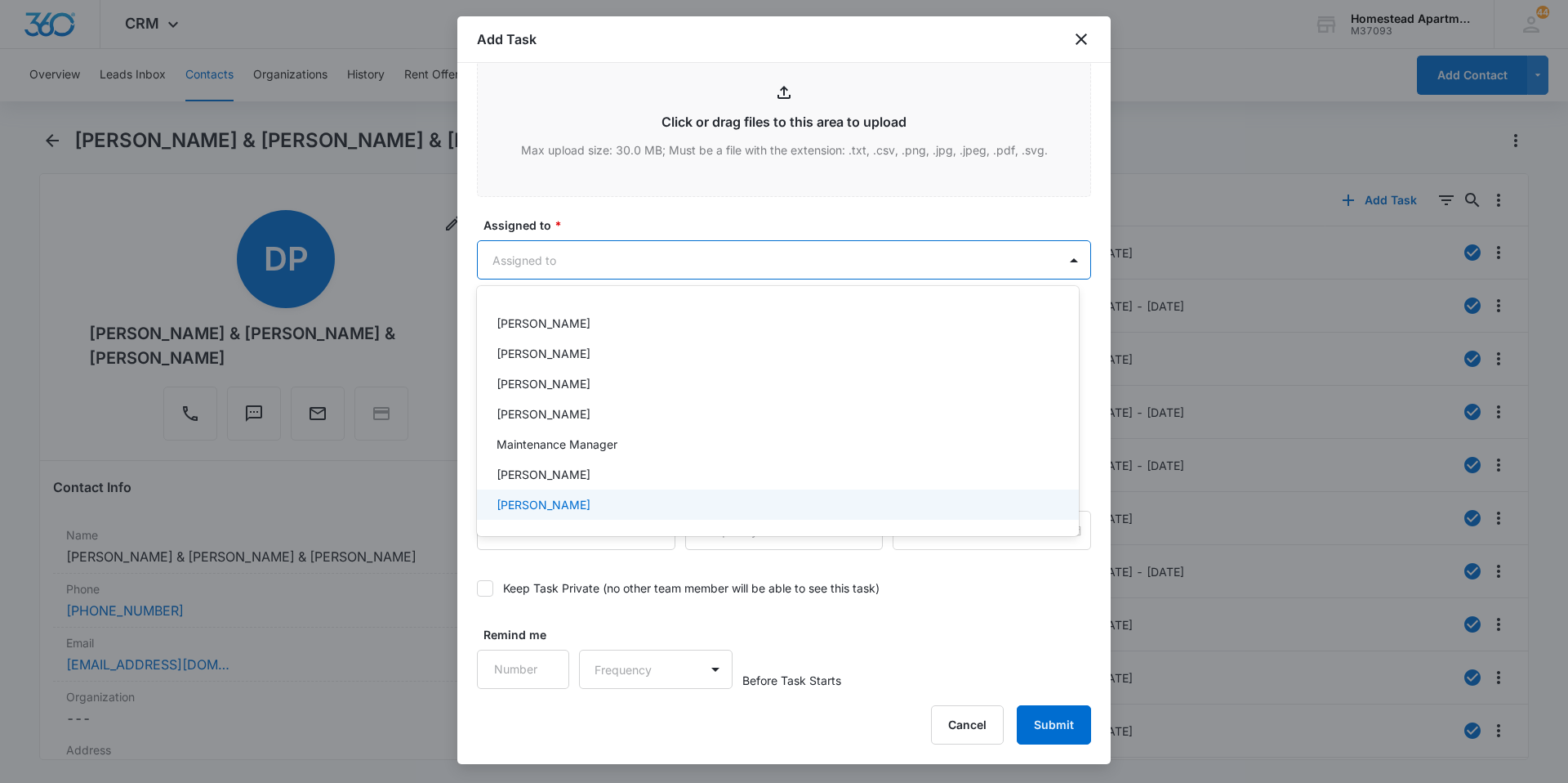
click at [581, 499] on div "[PERSON_NAME]" at bounding box center [776, 504] width 560 height 17
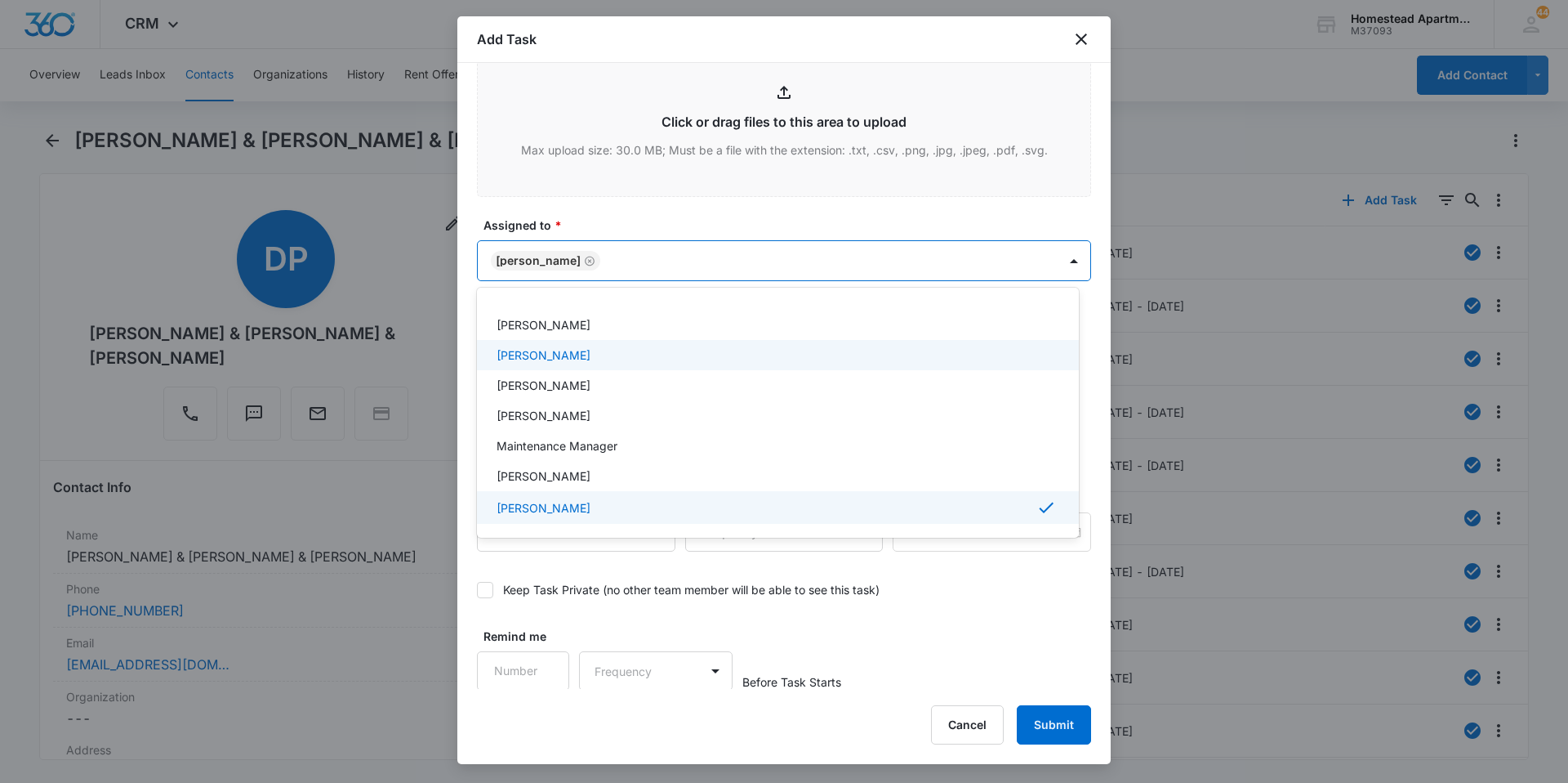
click at [593, 217] on div at bounding box center [784, 392] width 1568 height 783
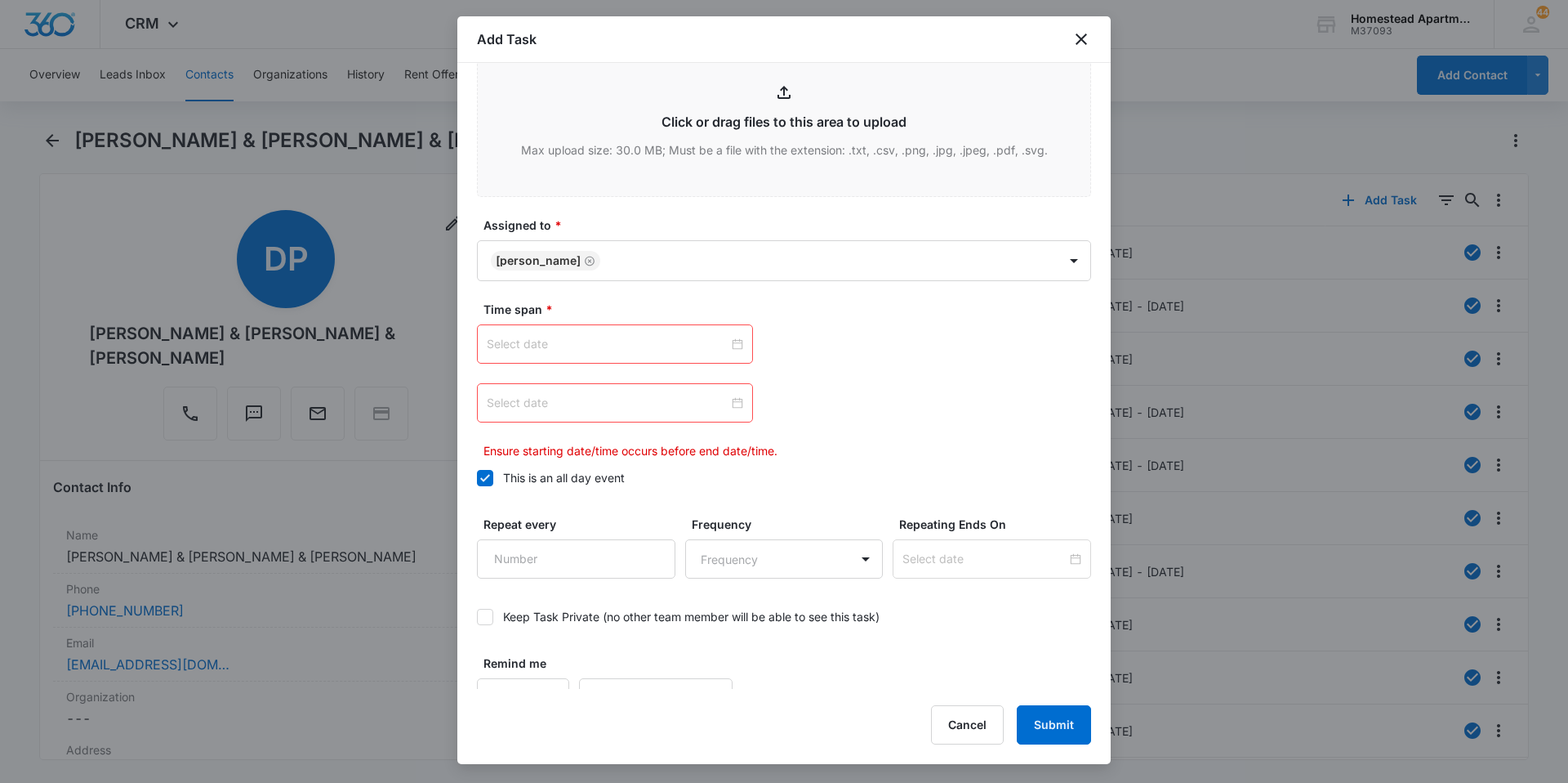
click at [691, 347] on input at bounding box center [608, 344] width 242 height 18
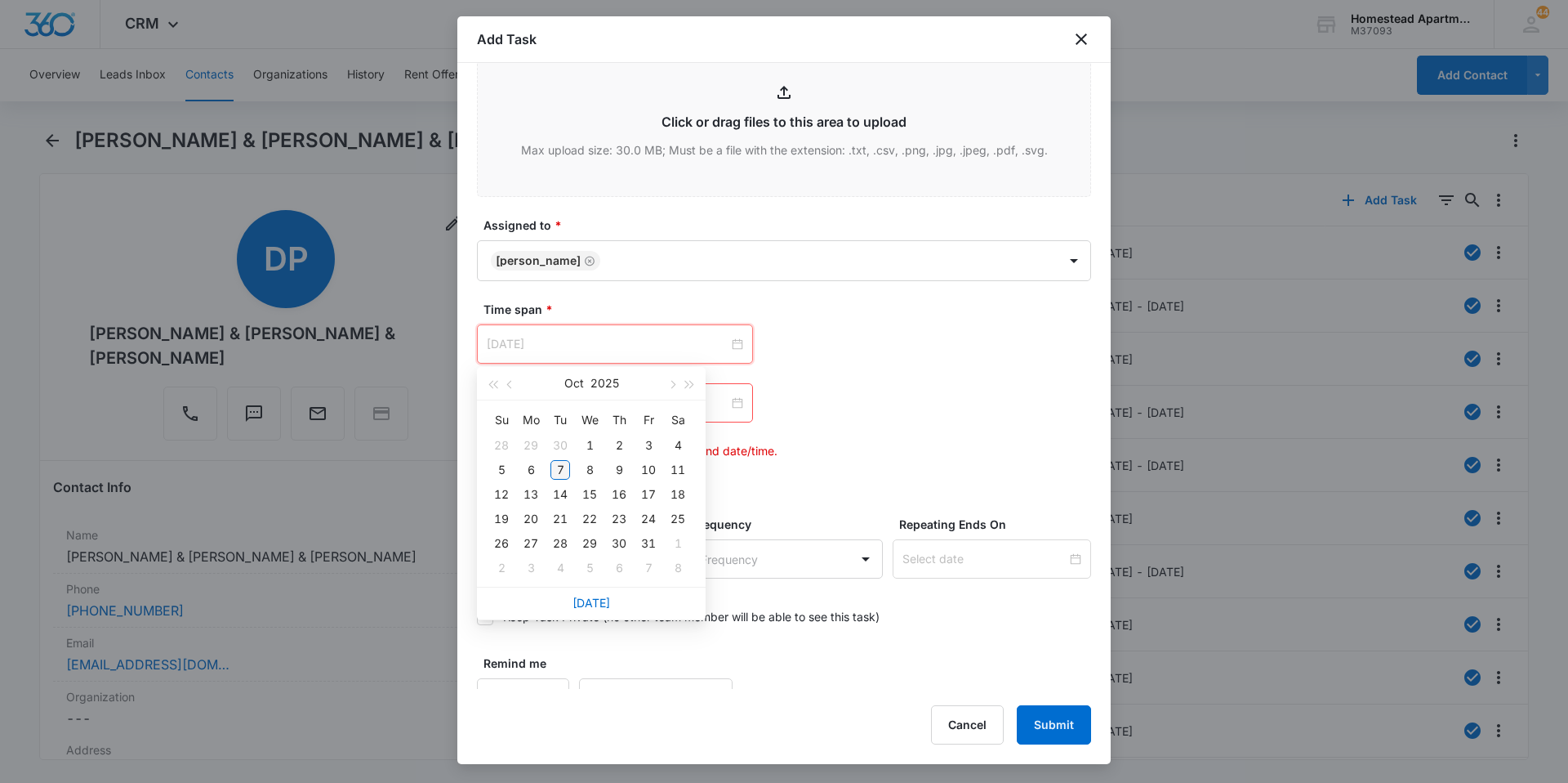
type input "[DATE]"
click at [568, 468] on div "7" at bounding box center [561, 470] width 20 height 20
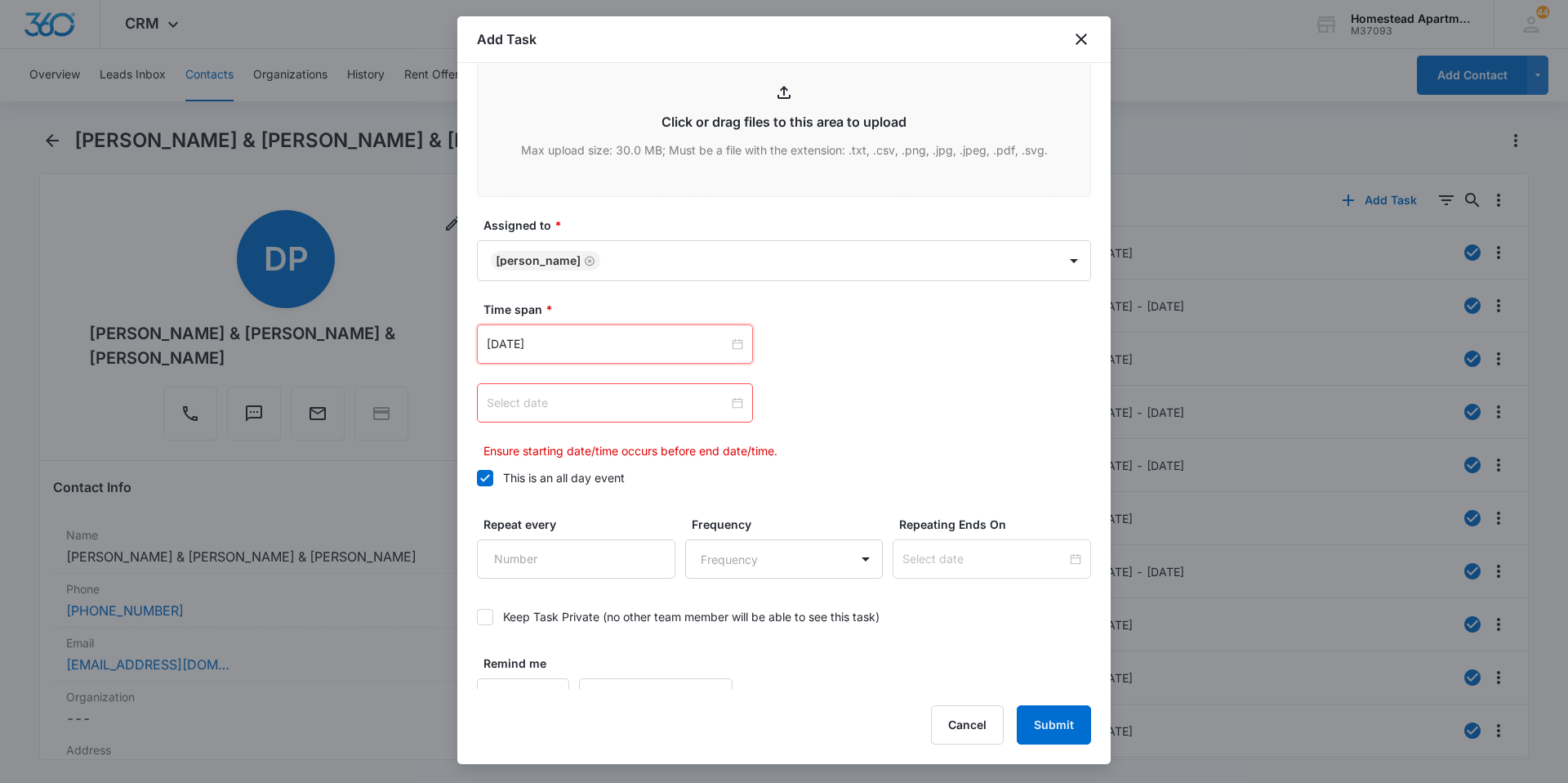
click at [585, 399] on input at bounding box center [608, 403] width 242 height 18
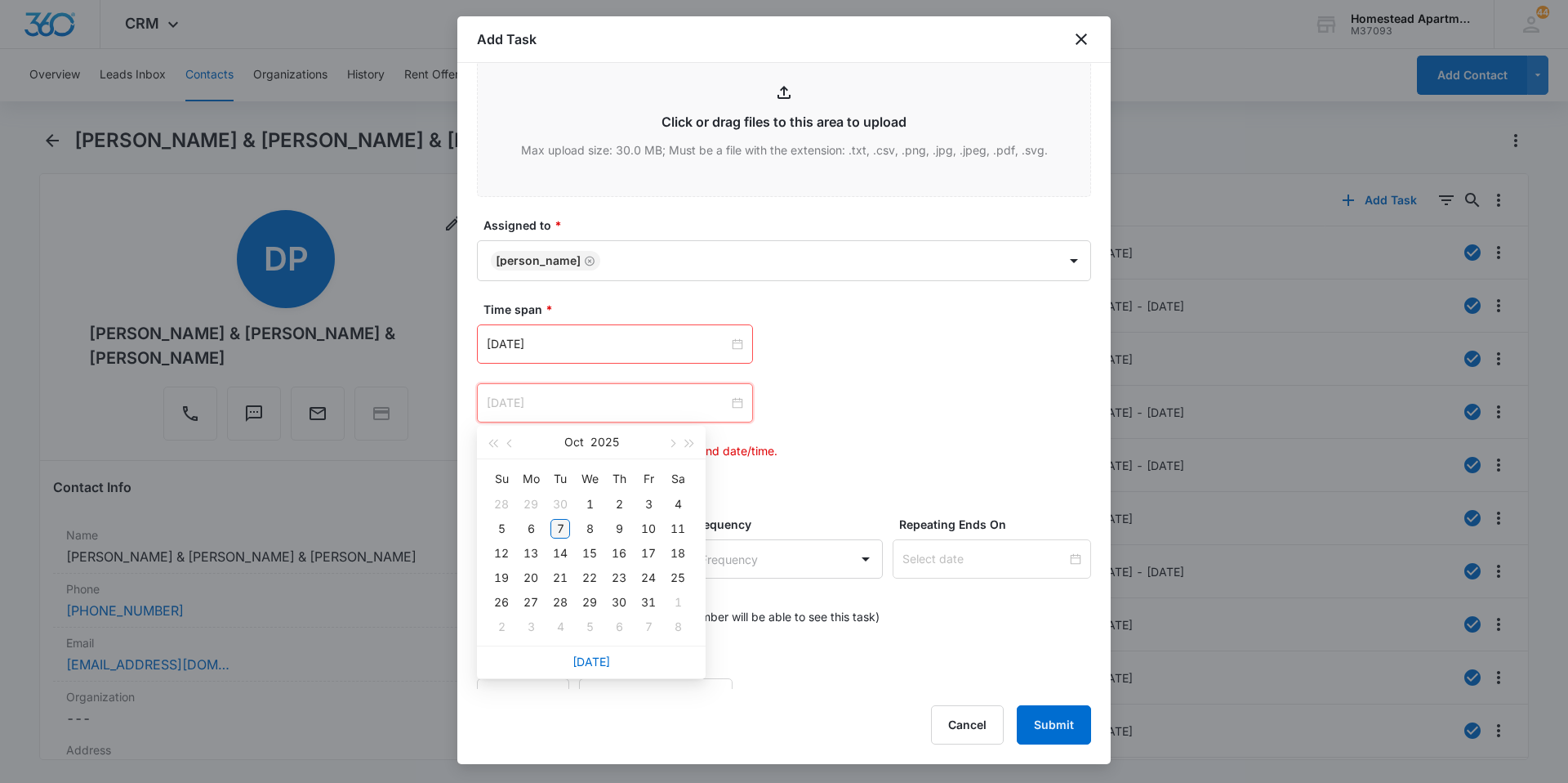
click at [574, 532] on td "7" at bounding box center [561, 529] width 29 height 25
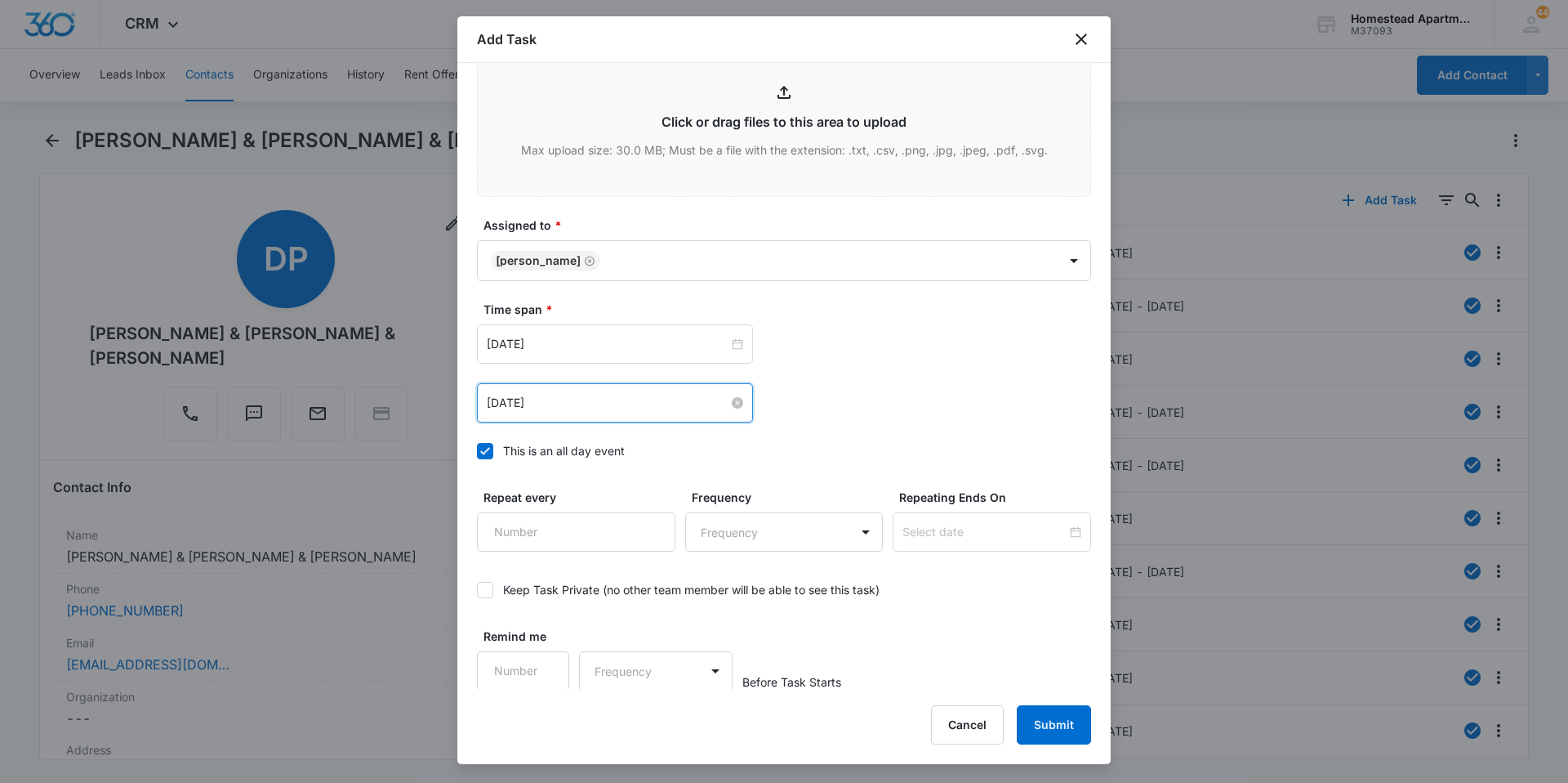
click at [567, 405] on input "[DATE]" at bounding box center [608, 403] width 242 height 18
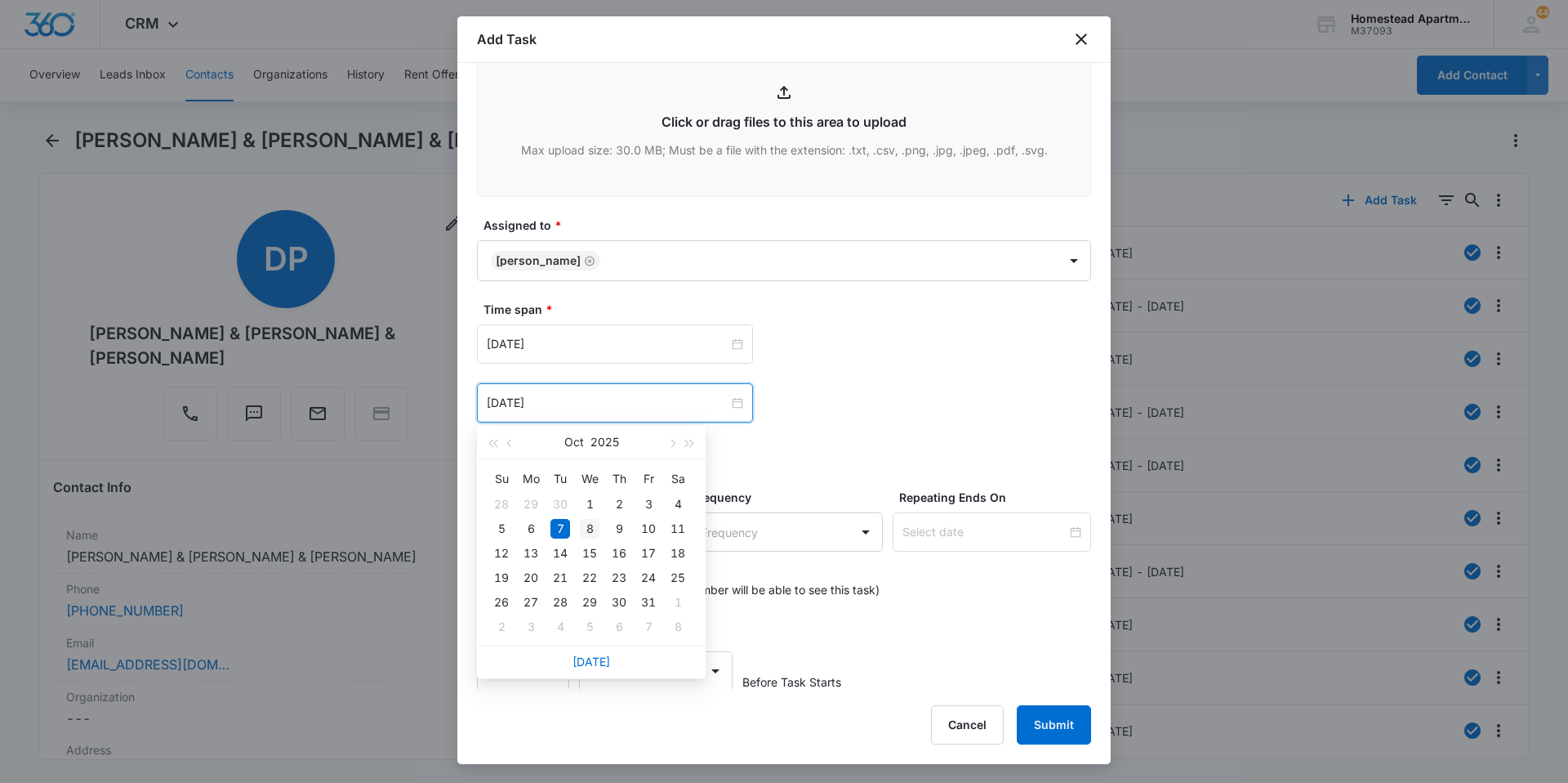
type input "[DATE]"
click at [593, 528] on div "8" at bounding box center [590, 529] width 20 height 20
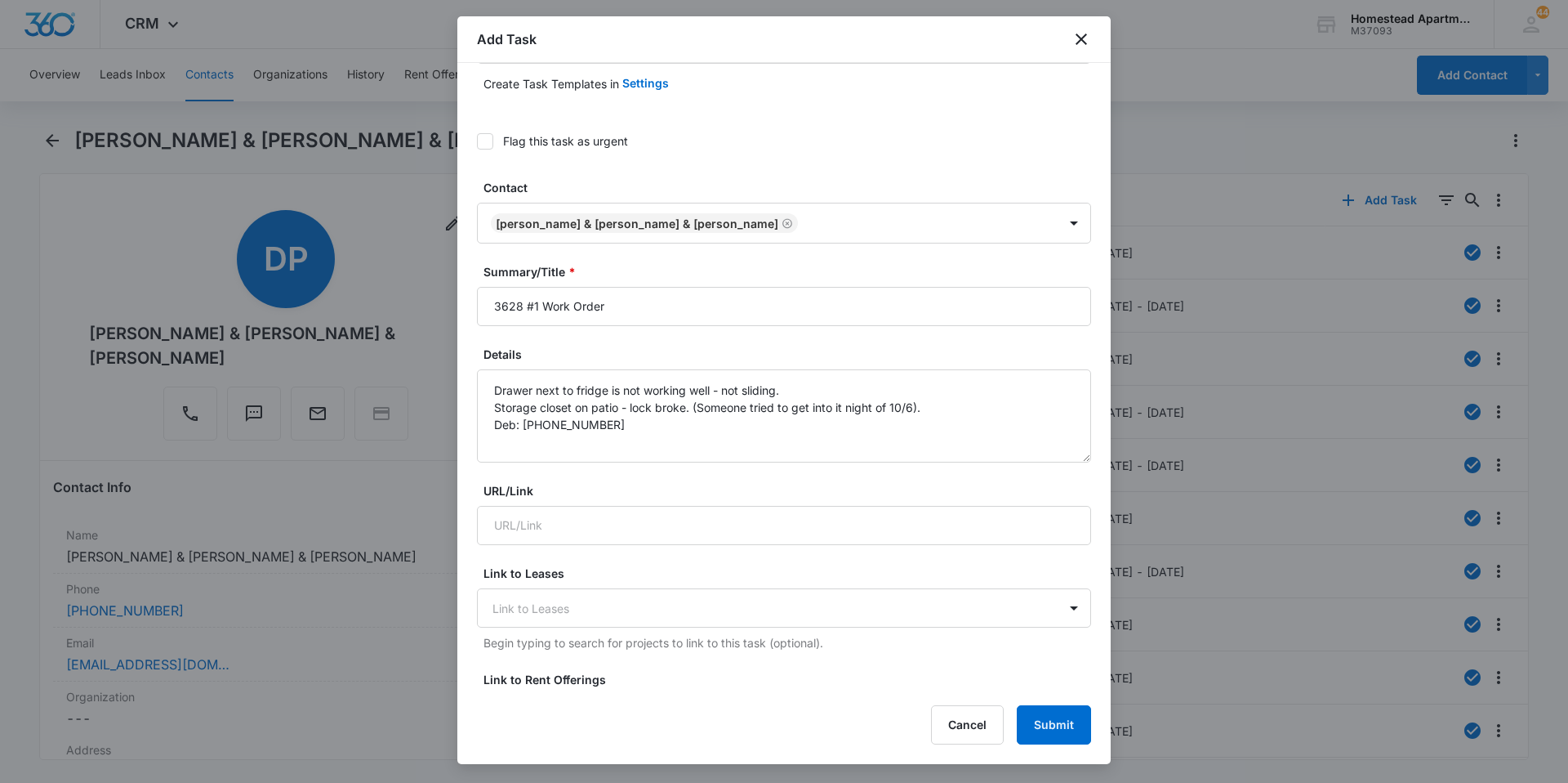
scroll to position [69, 0]
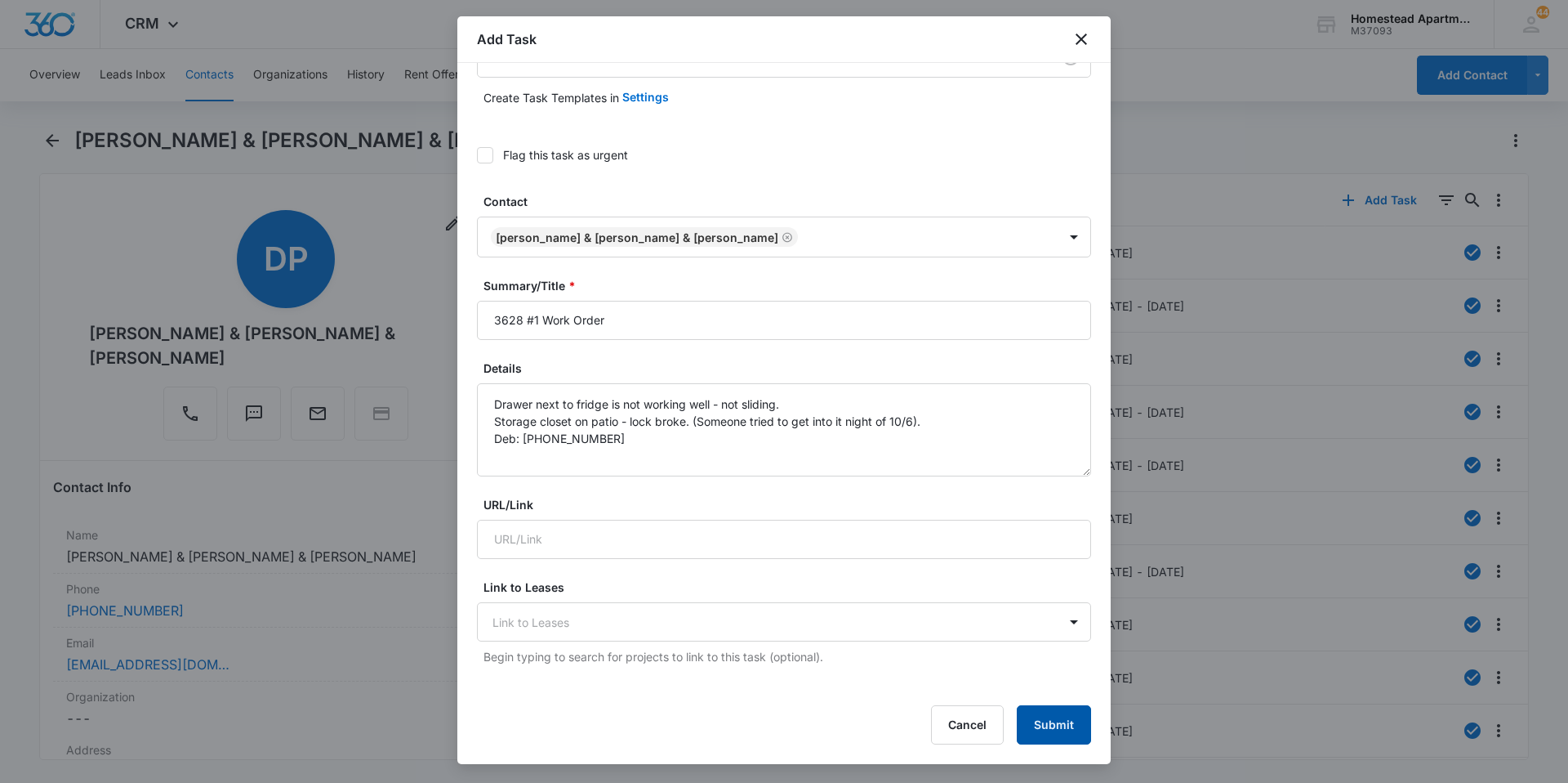
click at [1042, 737] on button "Submit" at bounding box center [1054, 725] width 74 height 39
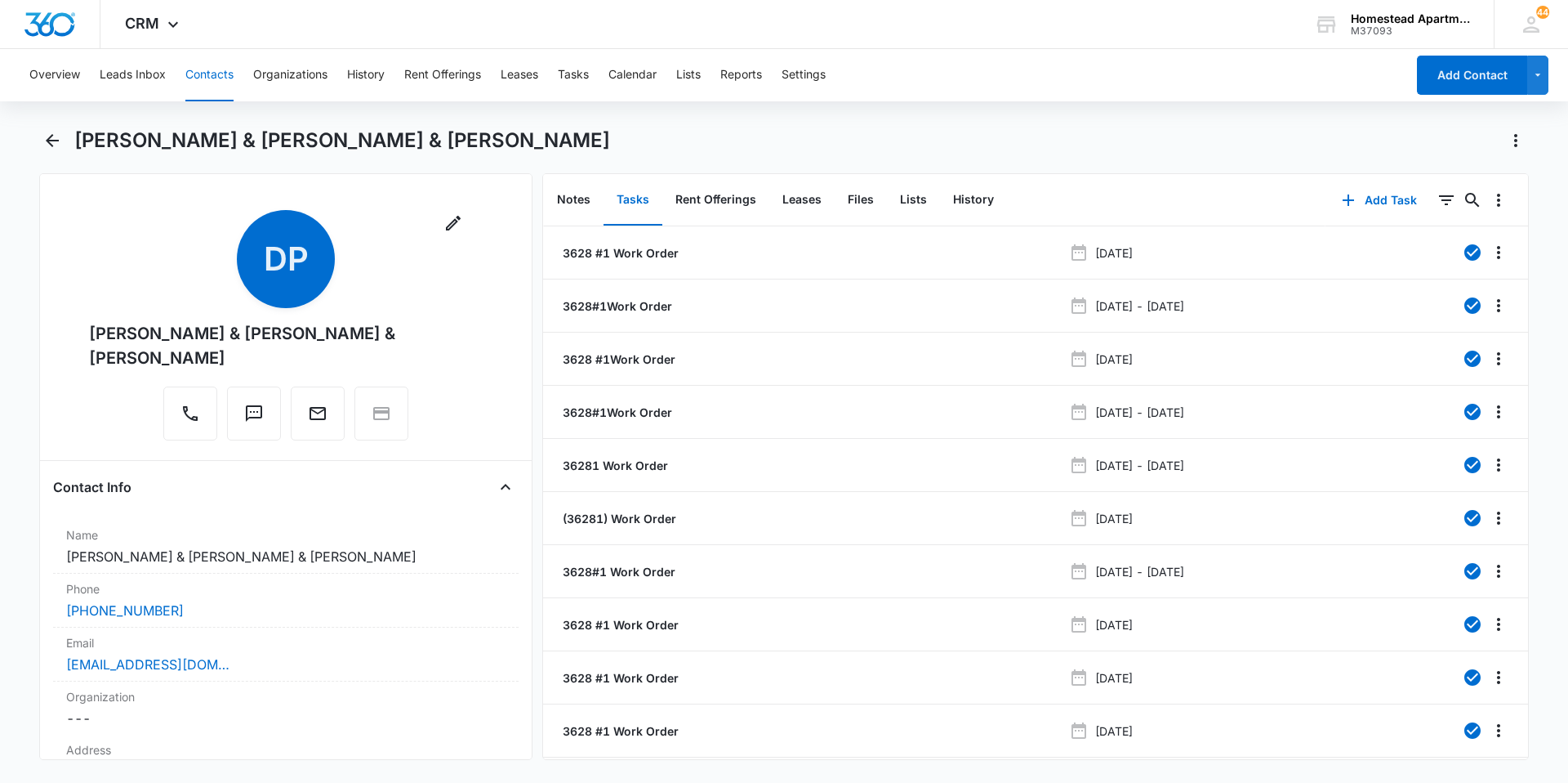
click at [193, 66] on button "Contacts" at bounding box center [209, 75] width 48 height 52
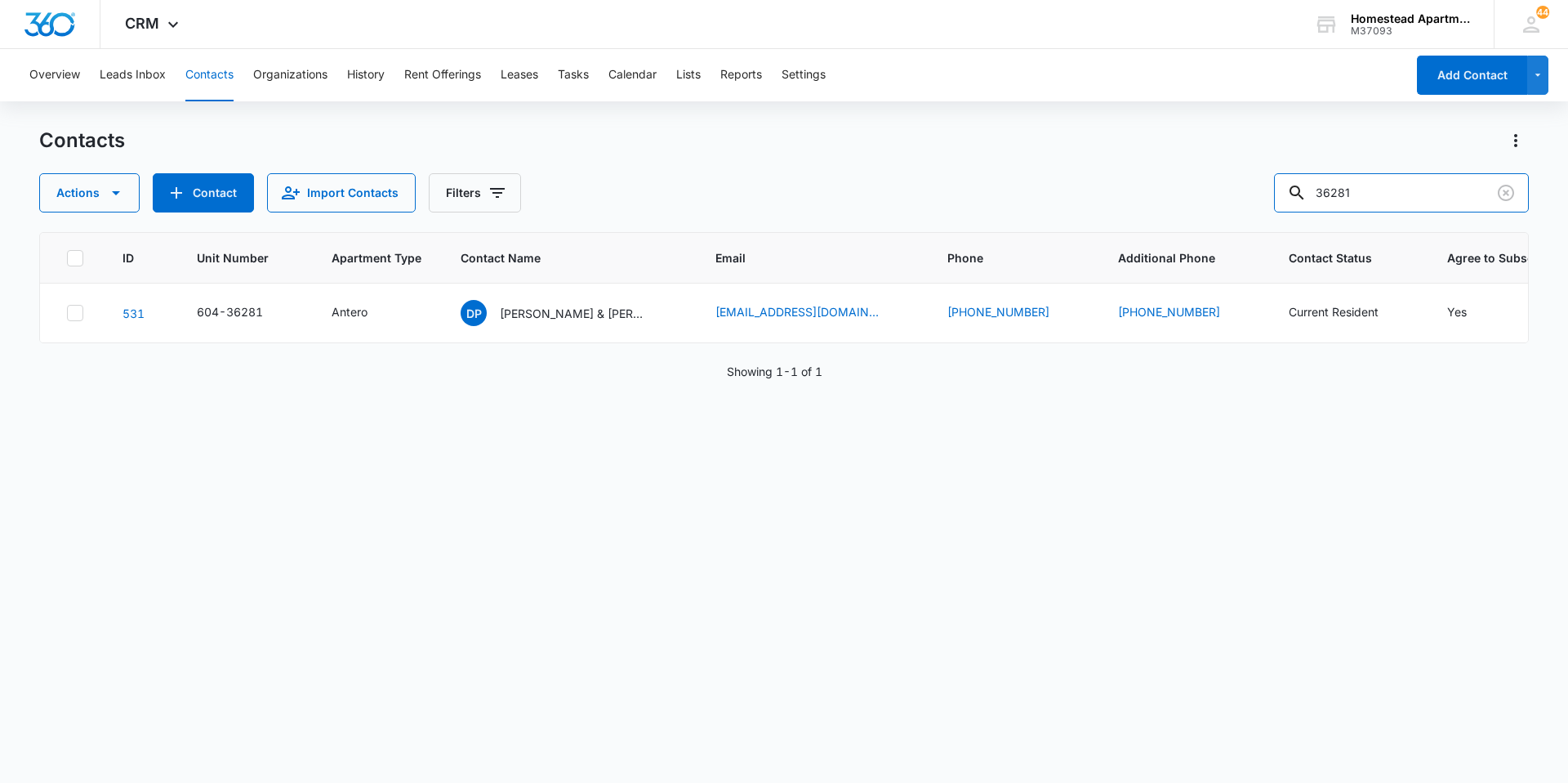
drag, startPoint x: 1378, startPoint y: 181, endPoint x: 1226, endPoint y: 174, distance: 152.2
click at [1226, 174] on div "Actions Contact Import Contacts Filters 36281" at bounding box center [784, 193] width 1490 height 39
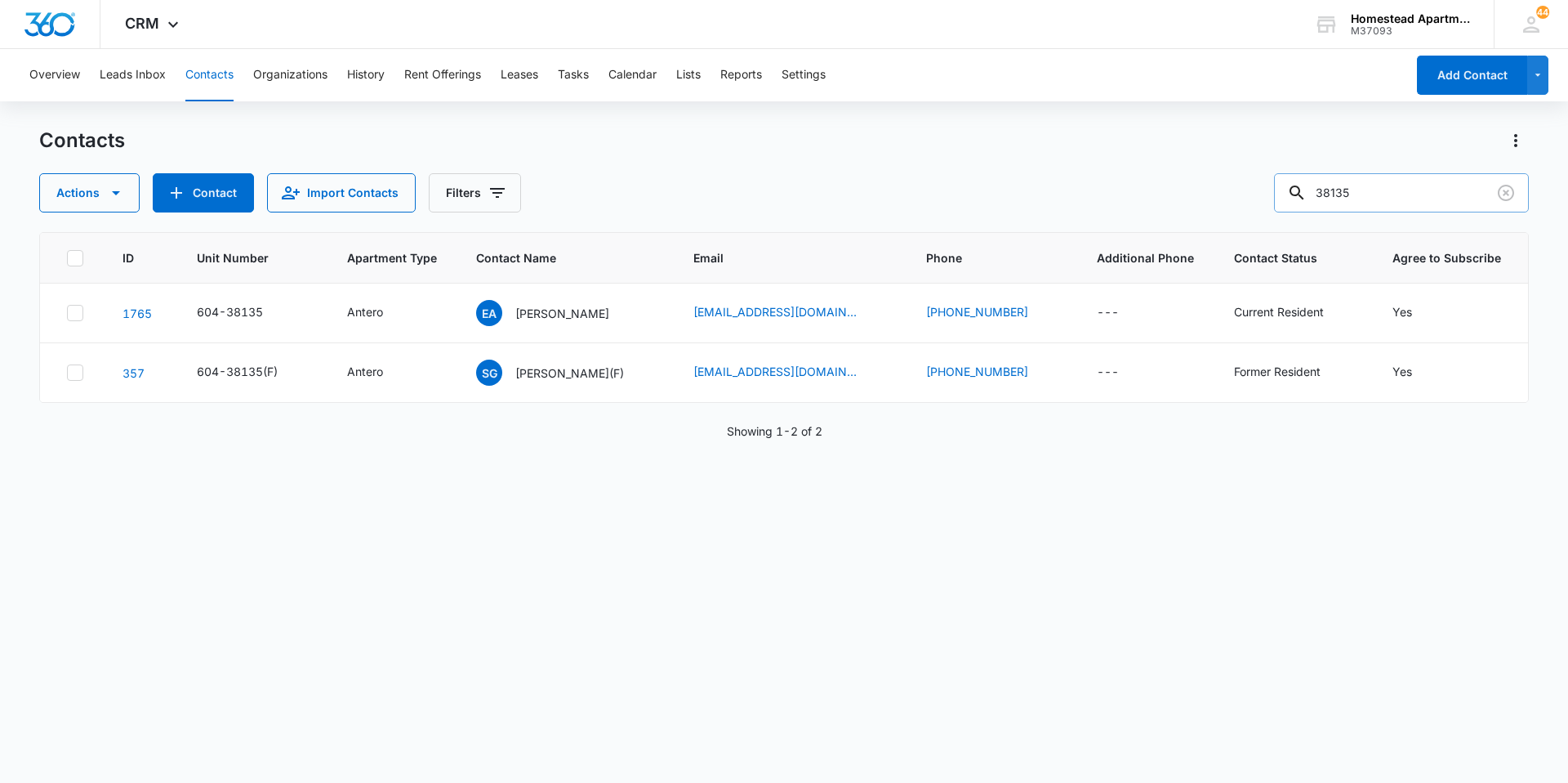
click at [1384, 199] on input "38135" at bounding box center [1402, 193] width 255 height 39
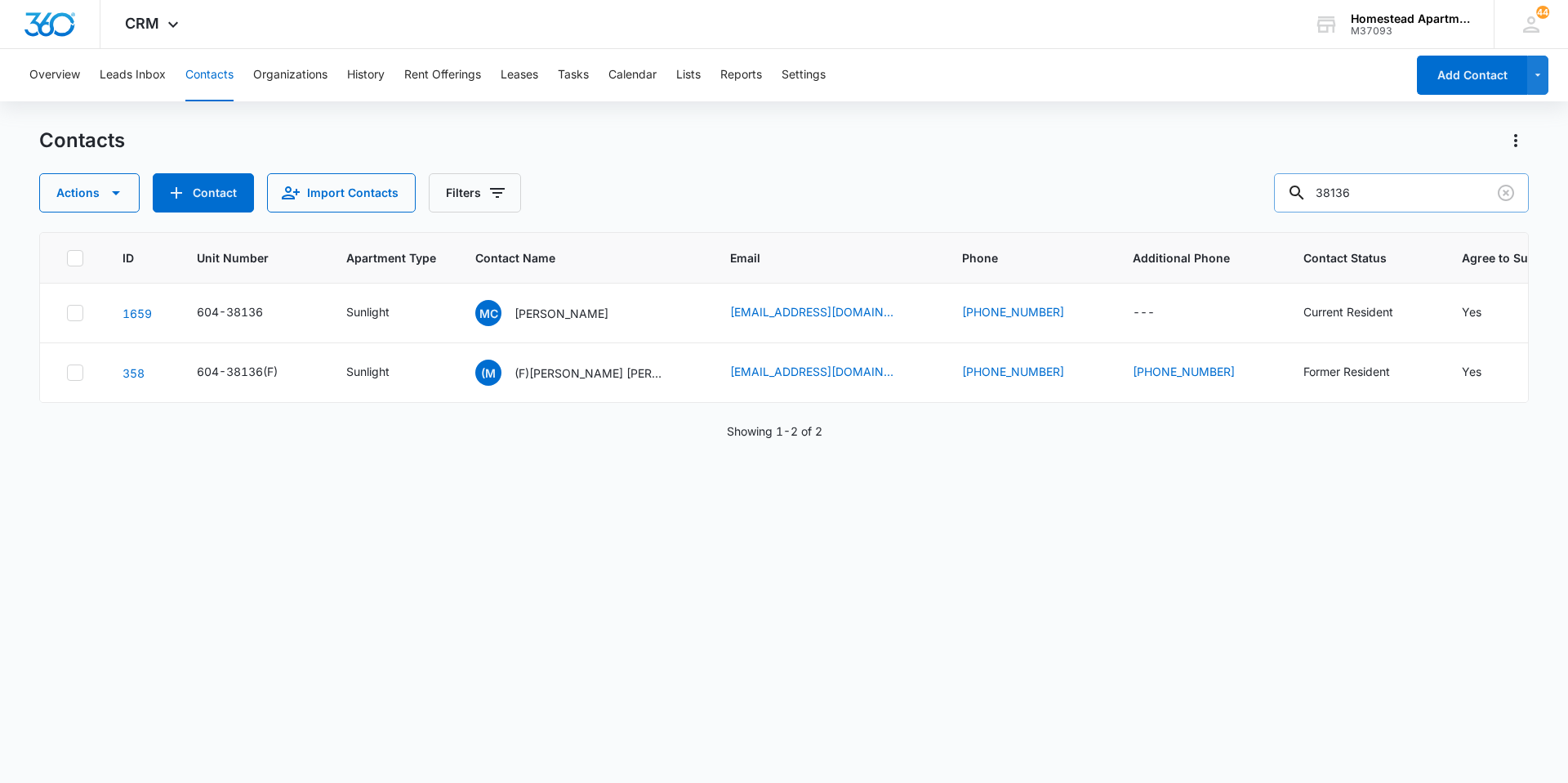
click at [1385, 199] on input "38136" at bounding box center [1402, 193] width 255 height 39
type input "38134"
